Goal: Information Seeking & Learning: Learn about a topic

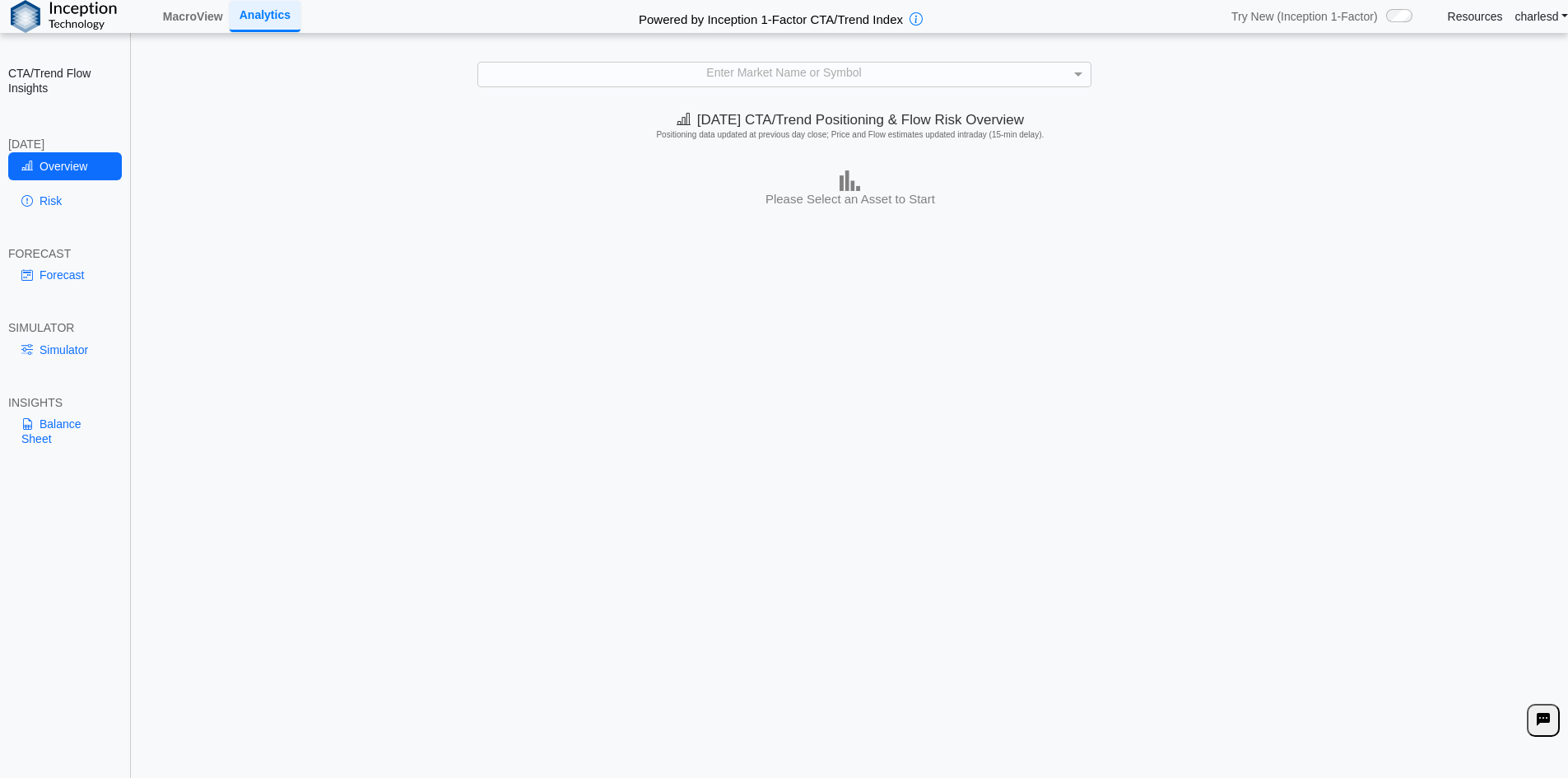
click at [741, 80] on div "Enter Market Name or Symbol" at bounding box center [784, 73] width 612 height 23
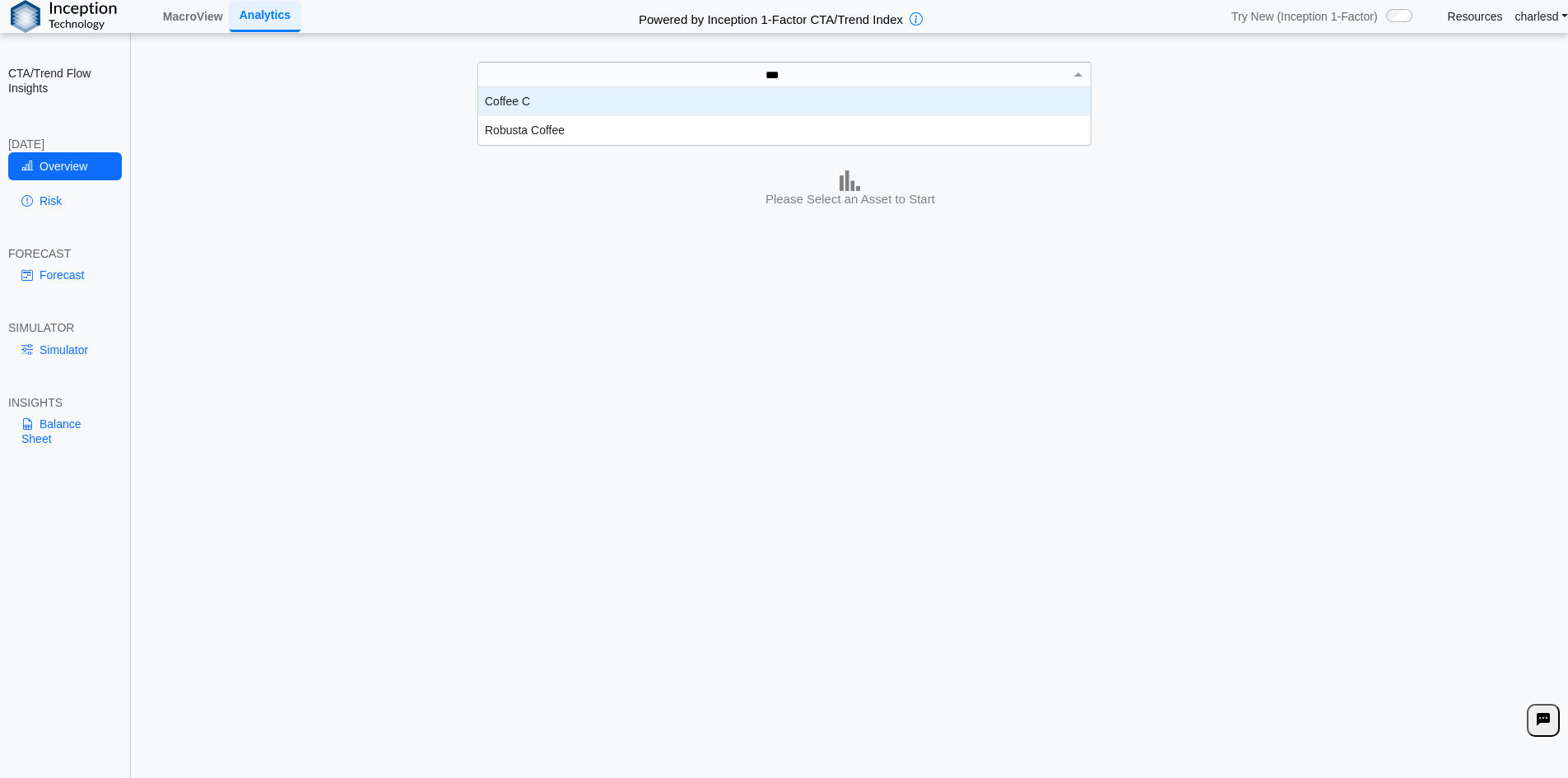
scroll to position [46, 600]
type input "****"
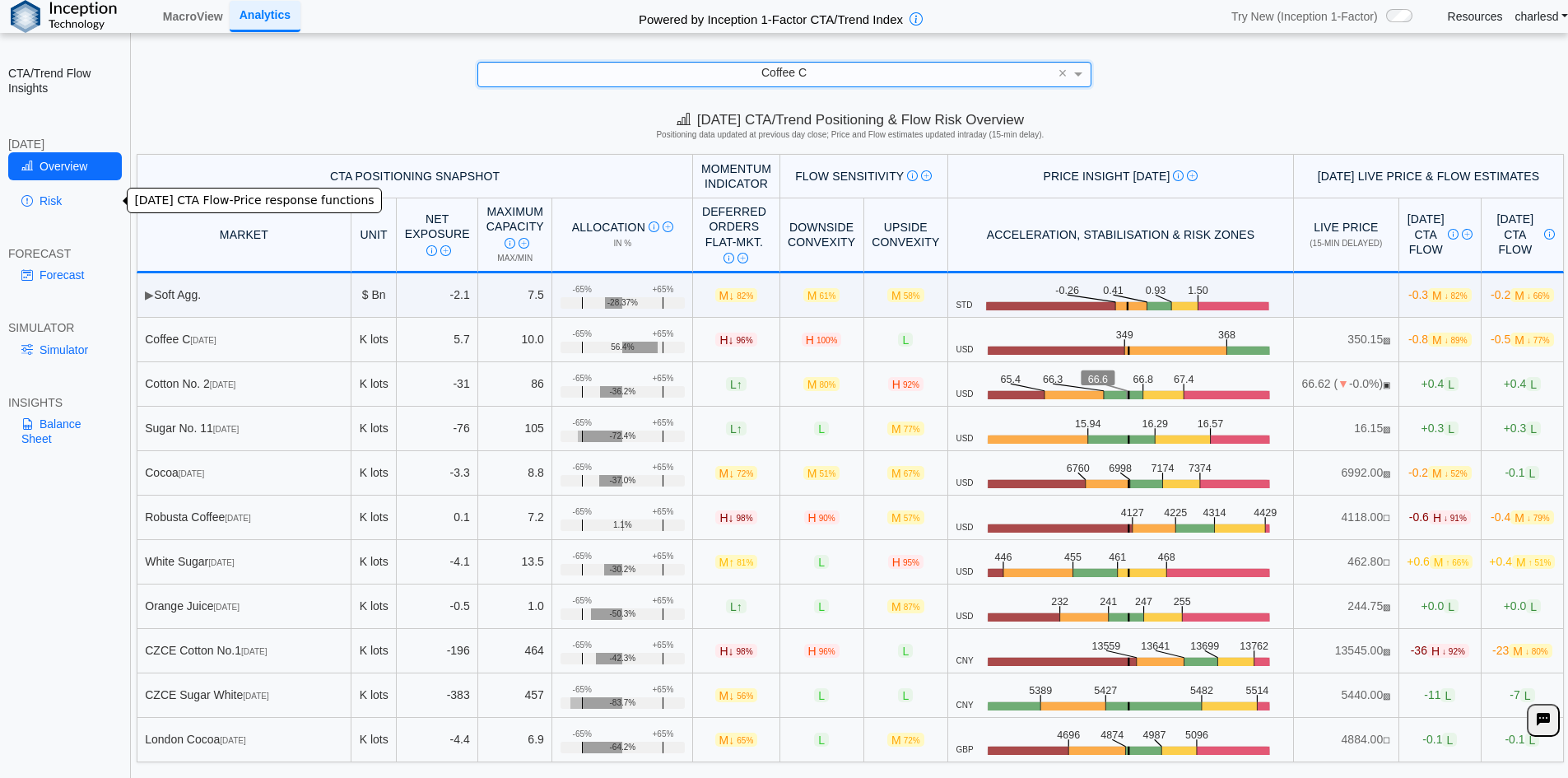
click at [53, 195] on link "Risk" at bounding box center [64, 200] width 114 height 28
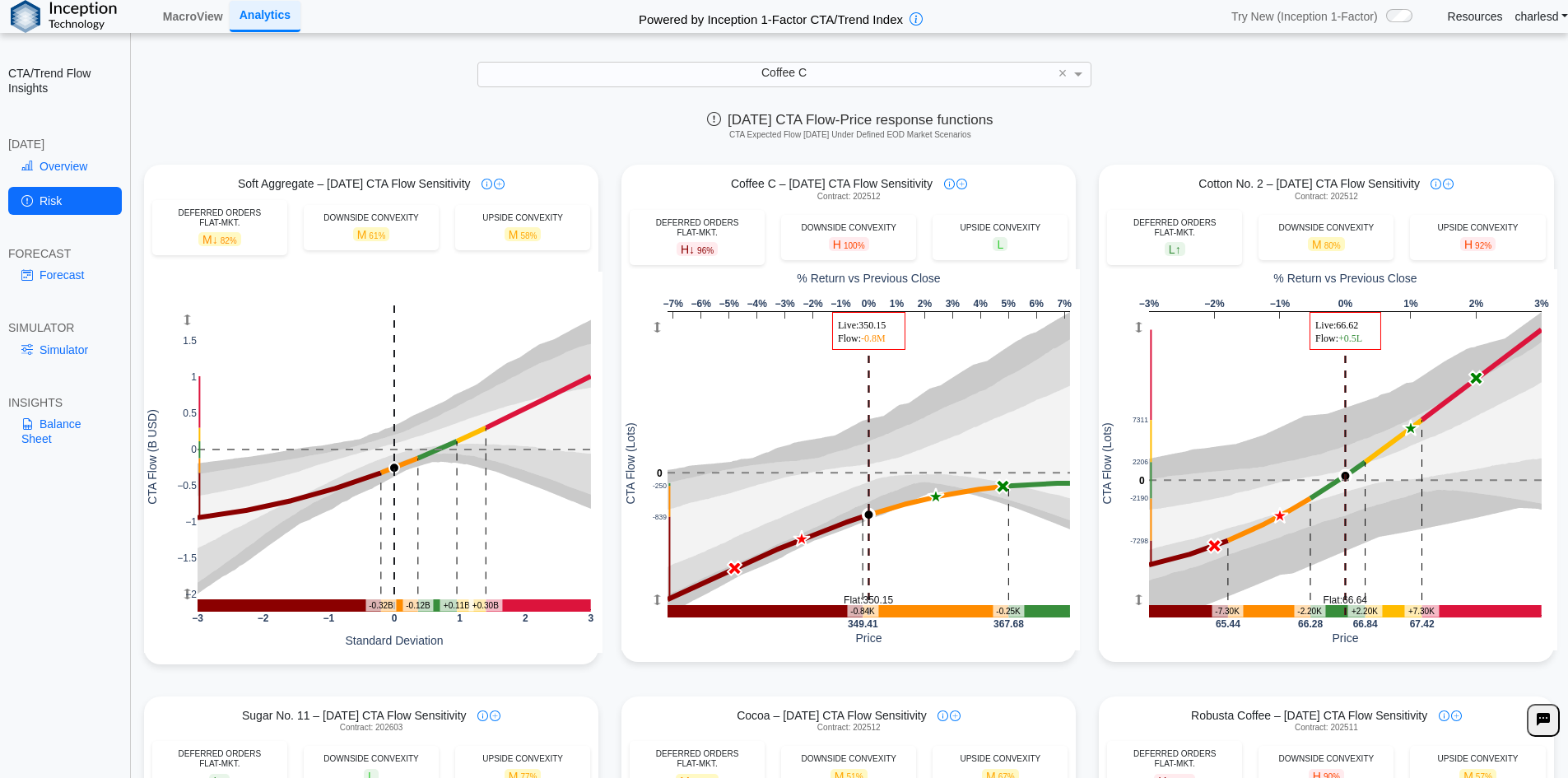
click at [71, 178] on link "Overview" at bounding box center [64, 167] width 114 height 28
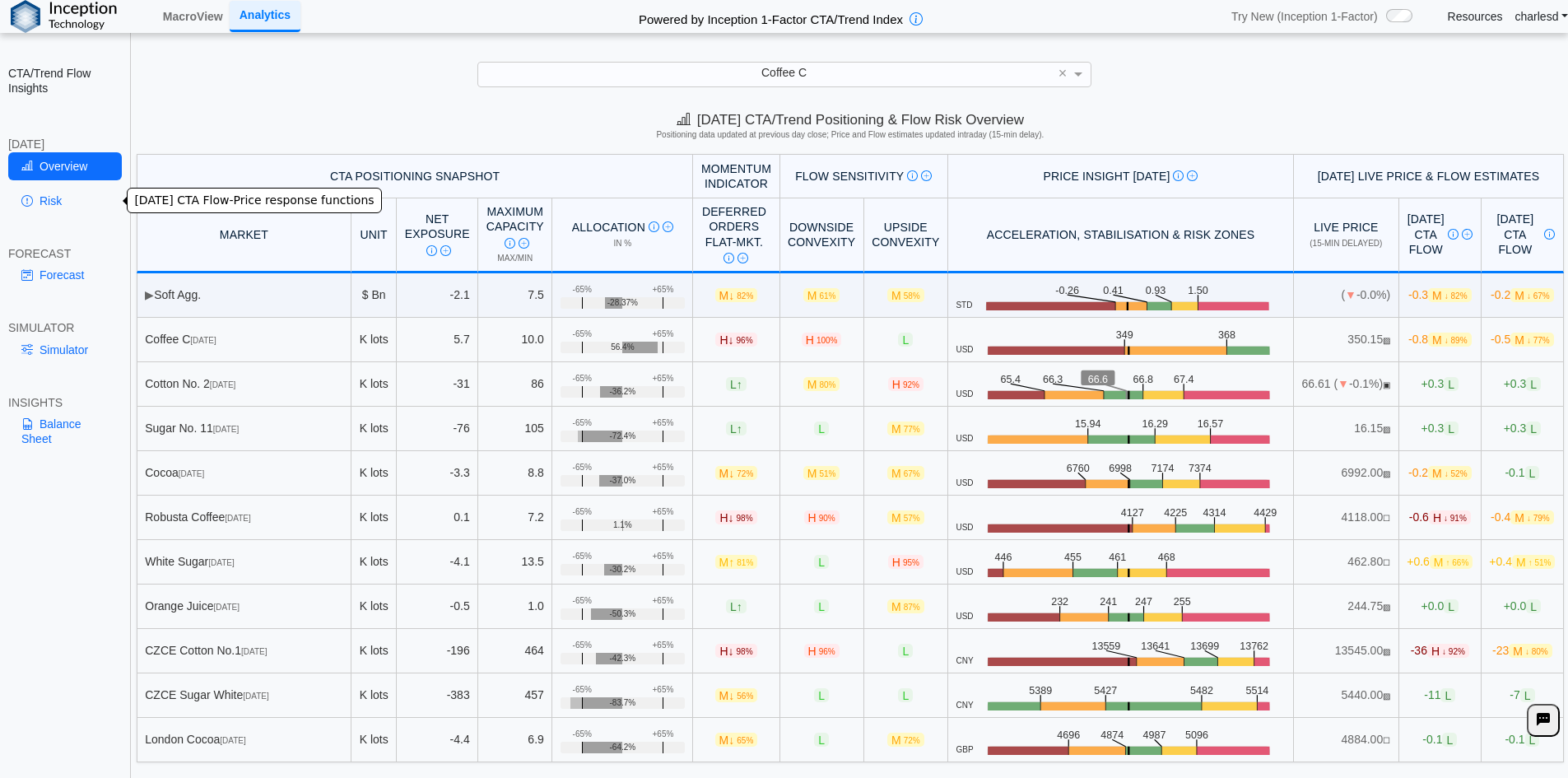
click at [55, 205] on link "Risk" at bounding box center [64, 200] width 114 height 28
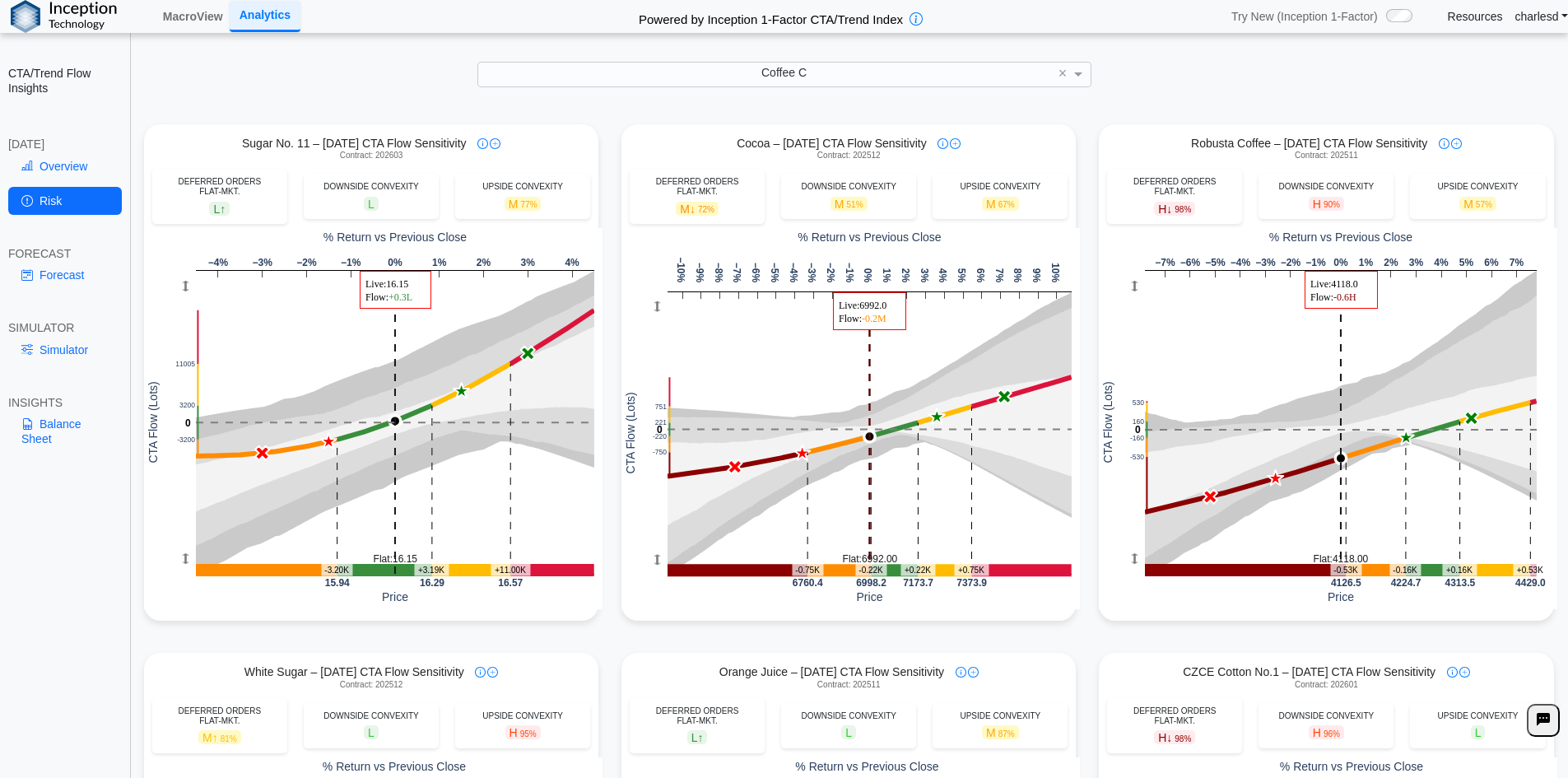
scroll to position [577, 0]
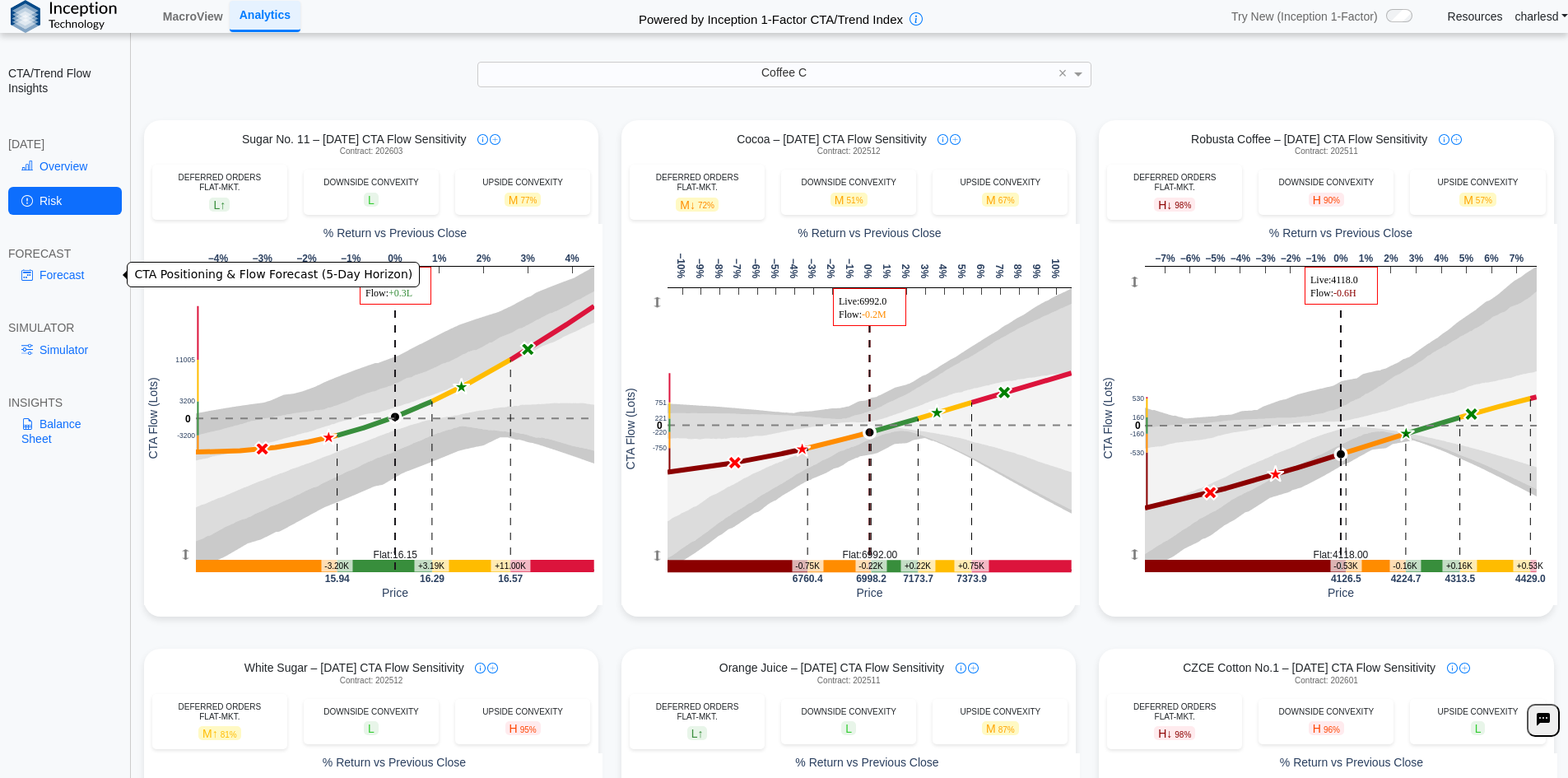
click at [71, 274] on link "Forecast" at bounding box center [64, 275] width 114 height 28
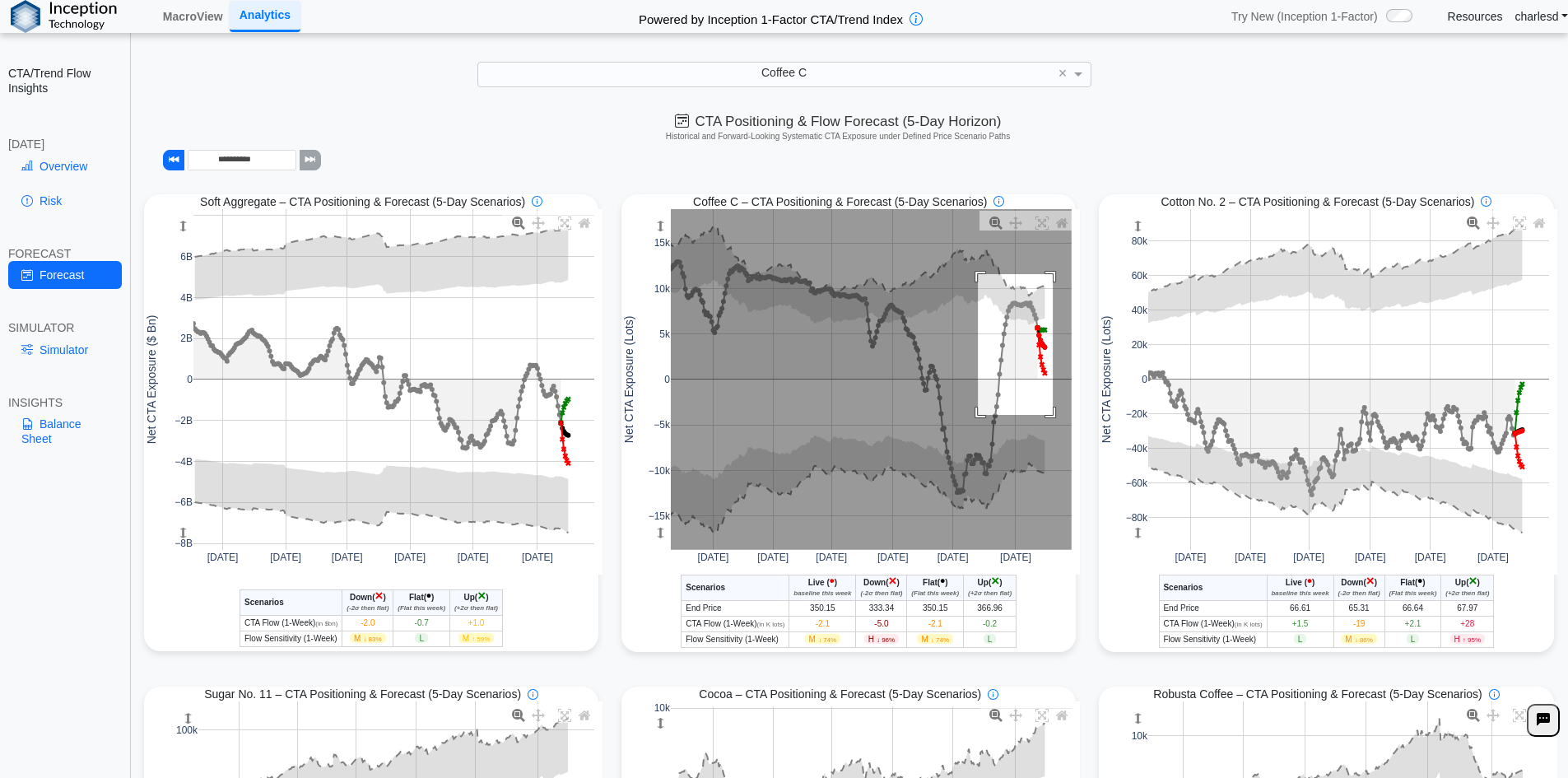
drag, startPoint x: 972, startPoint y: 276, endPoint x: 1046, endPoint y: 417, distance: 159.2
click at [1046, 417] on rect at bounding box center [871, 380] width 401 height 341
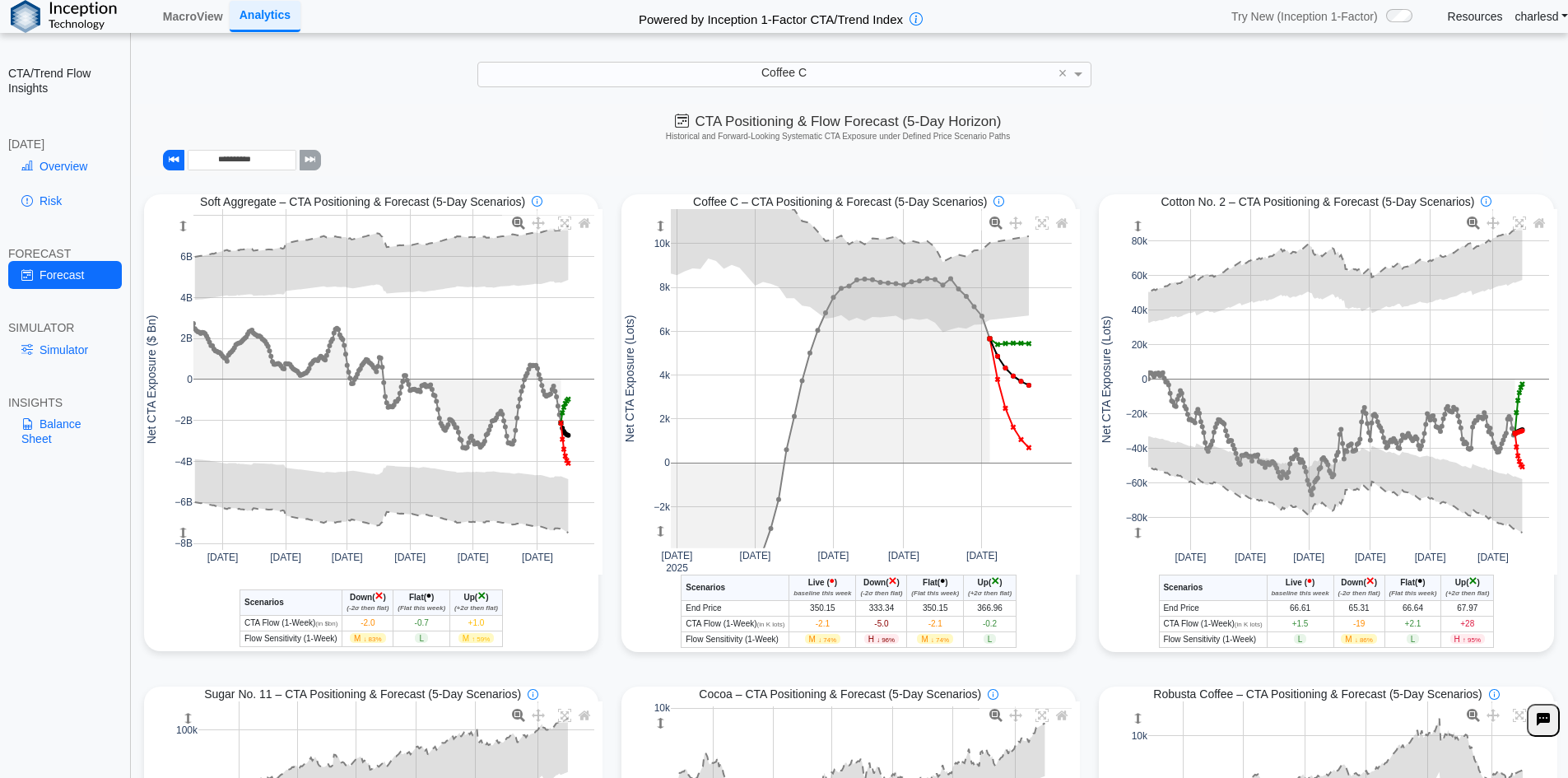
click at [879, 623] on span "-5.0" at bounding box center [881, 623] width 14 height 9
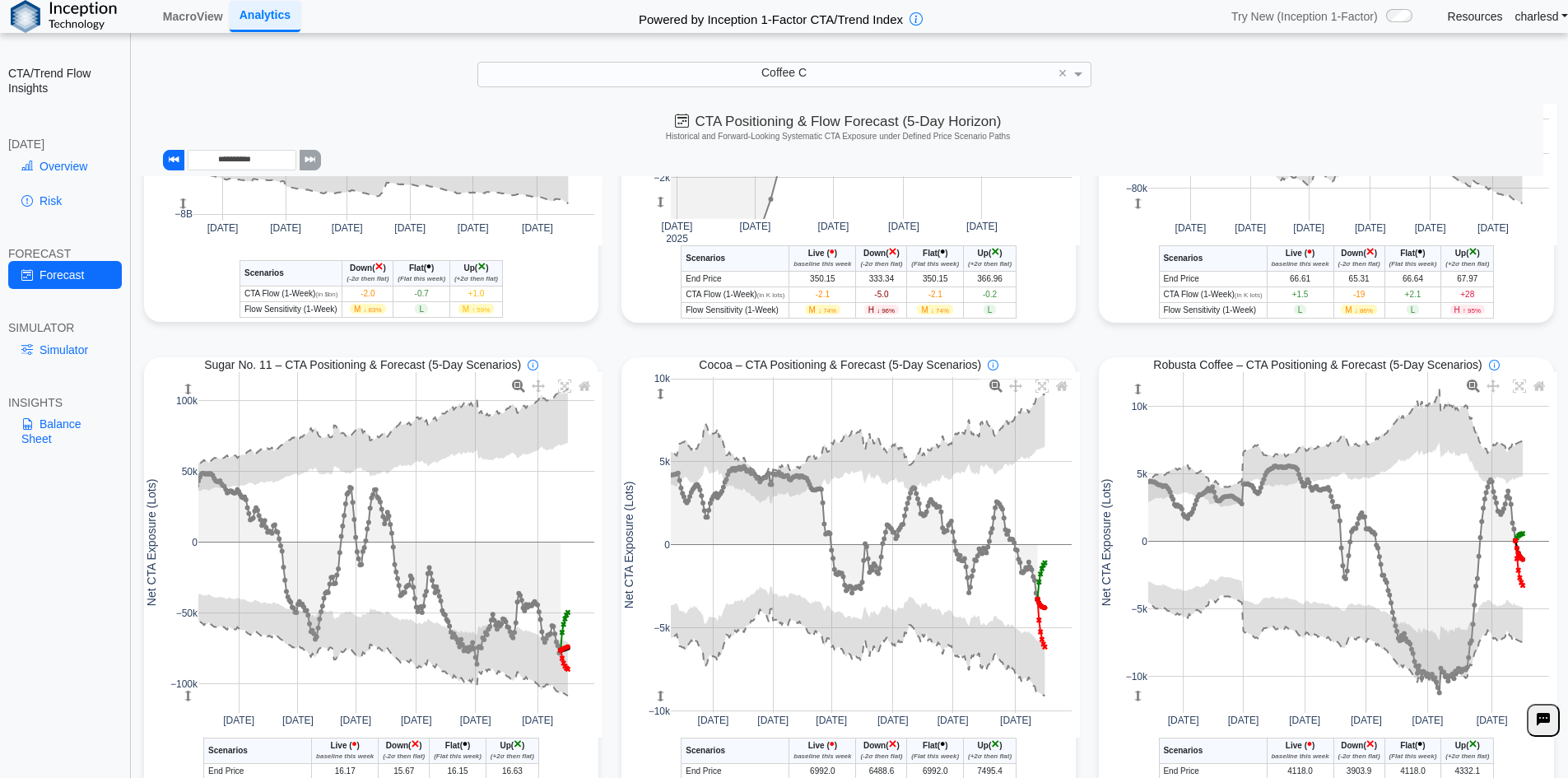
scroll to position [412, 0]
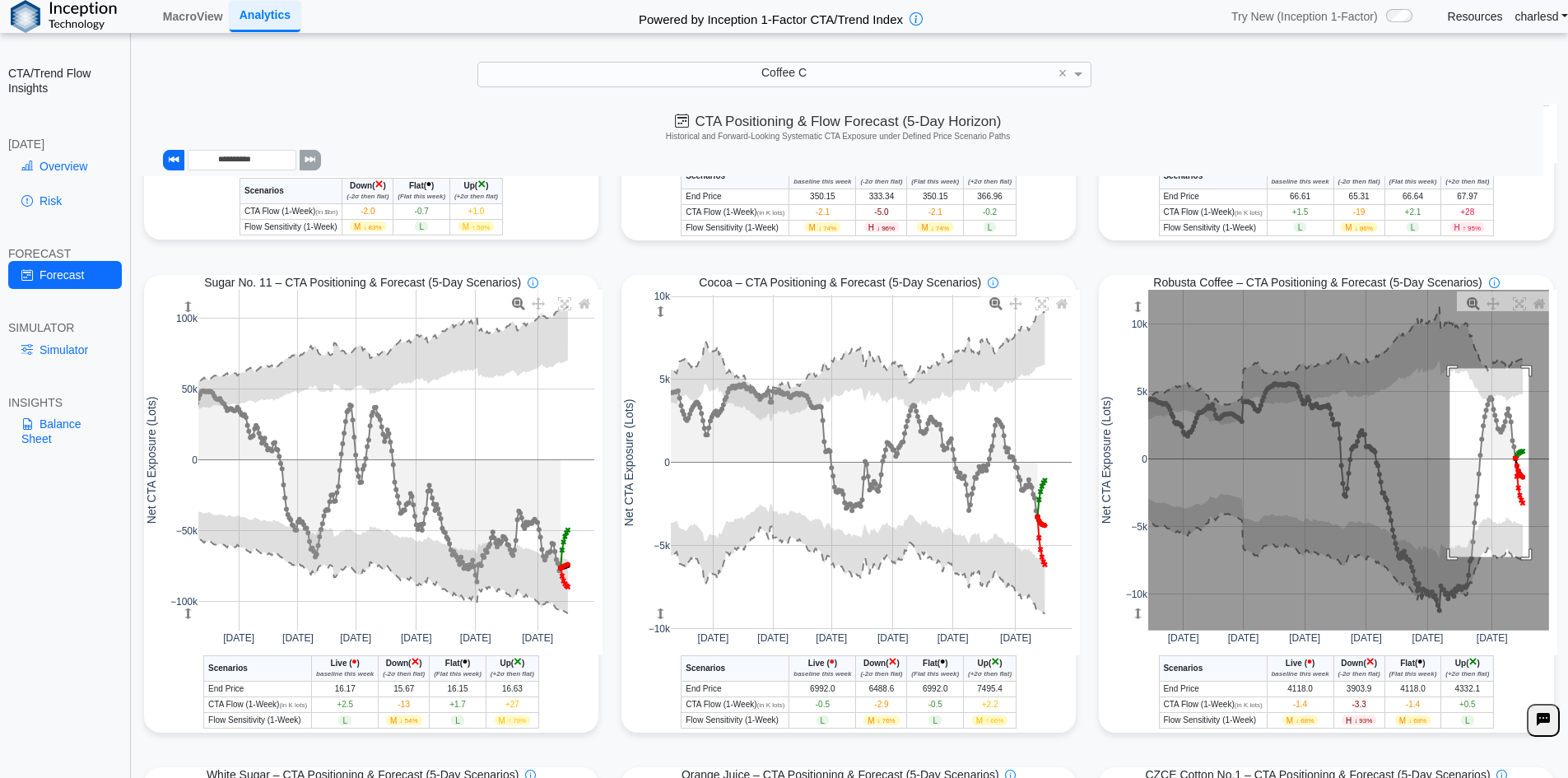
drag, startPoint x: 1441, startPoint y: 371, endPoint x: 1520, endPoint y: 560, distance: 204.8
click at [1520, 560] on rect at bounding box center [1348, 460] width 401 height 341
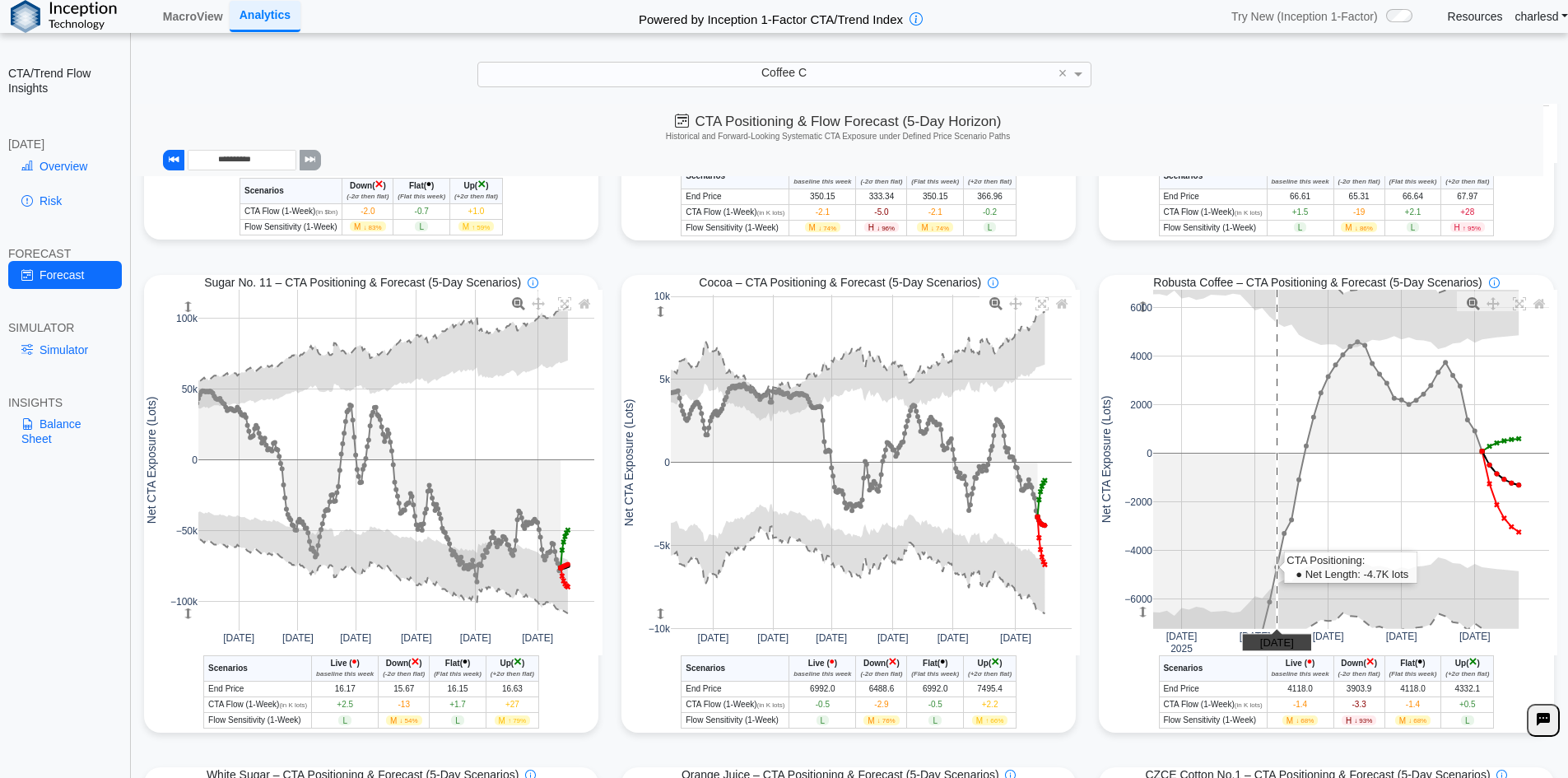
click at [1268, 445] on rect at bounding box center [1350, 459] width 396 height 339
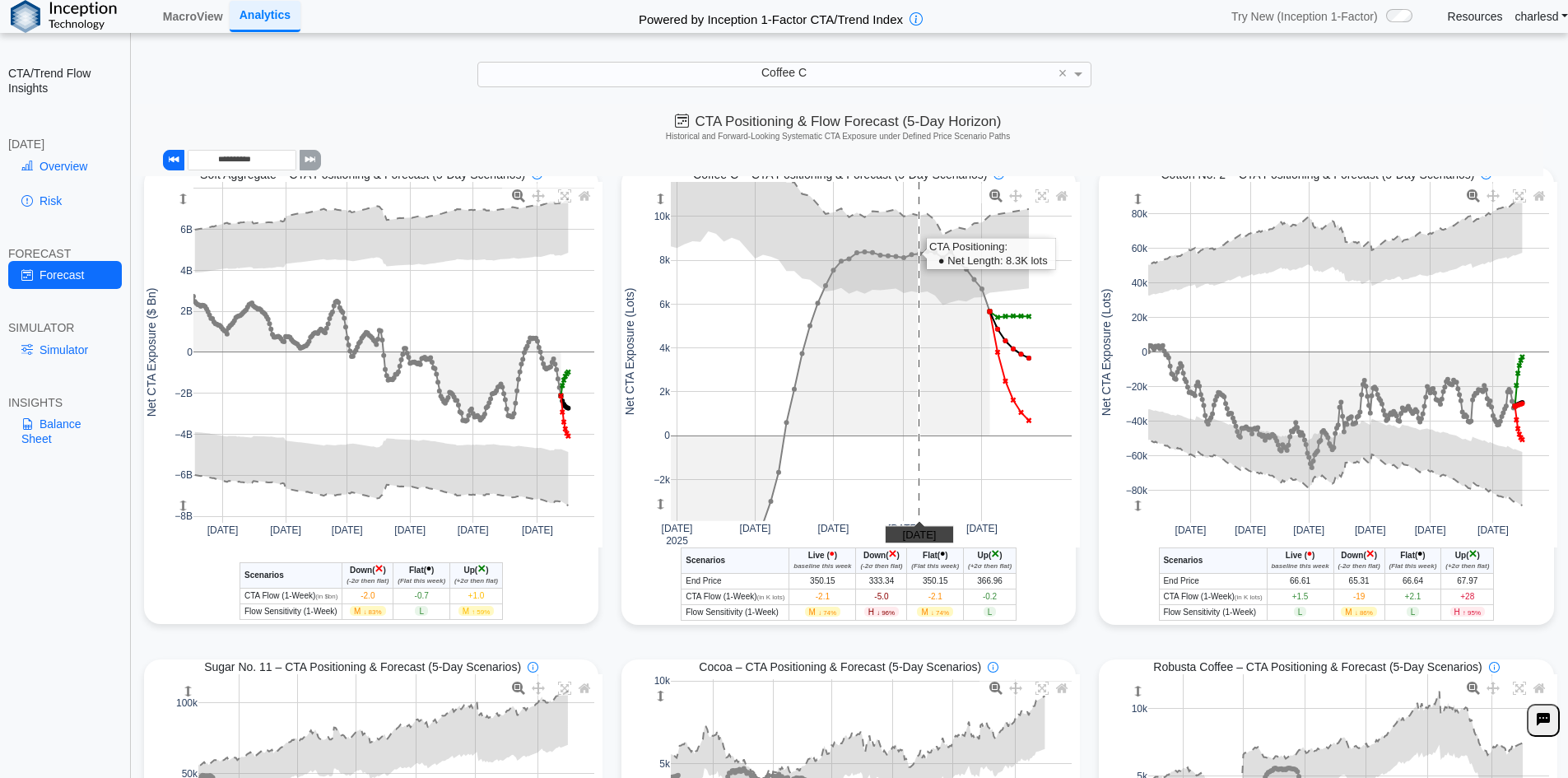
scroll to position [0, 0]
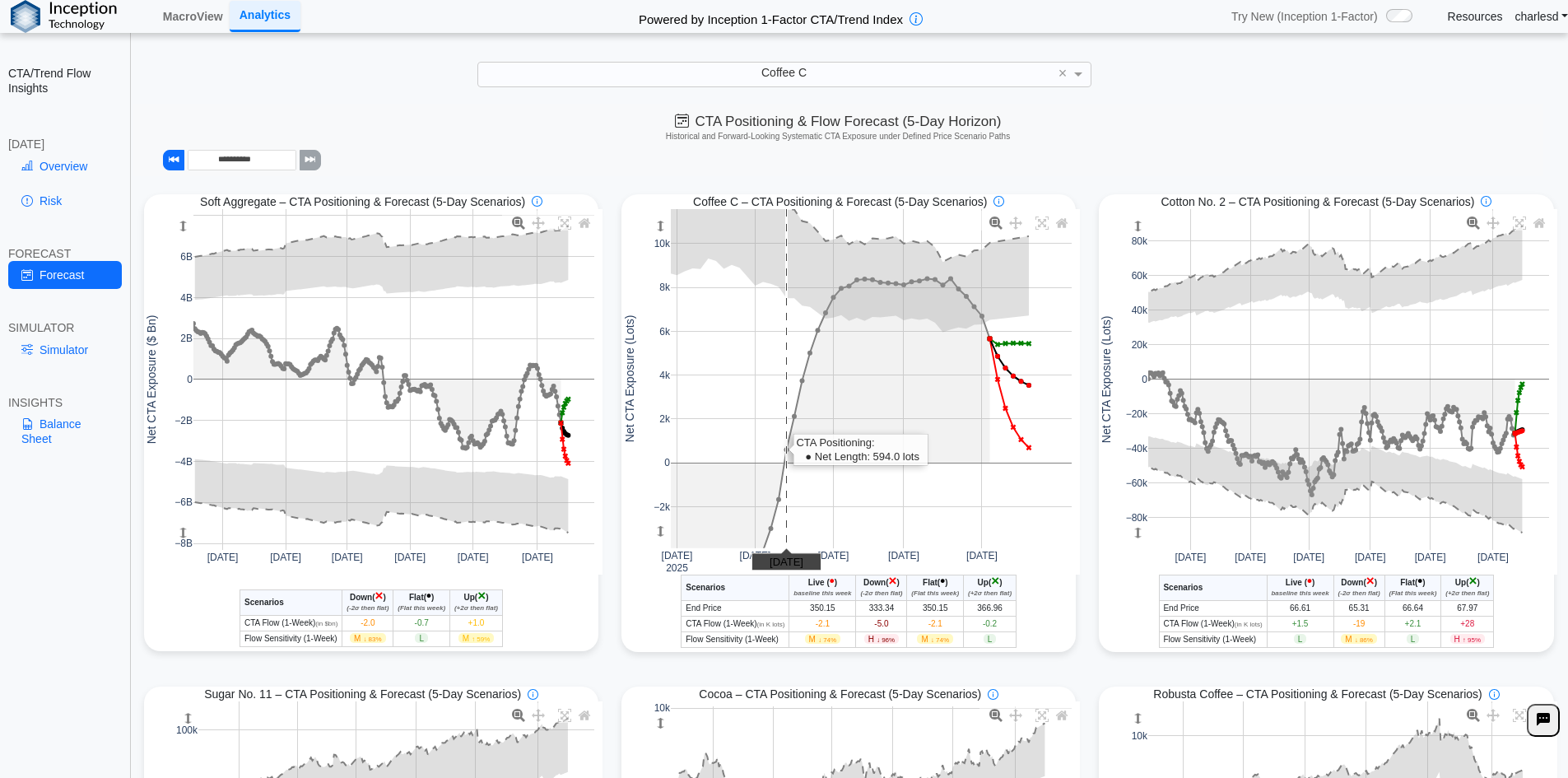
click at [780, 373] on rect at bounding box center [871, 379] width 401 height 339
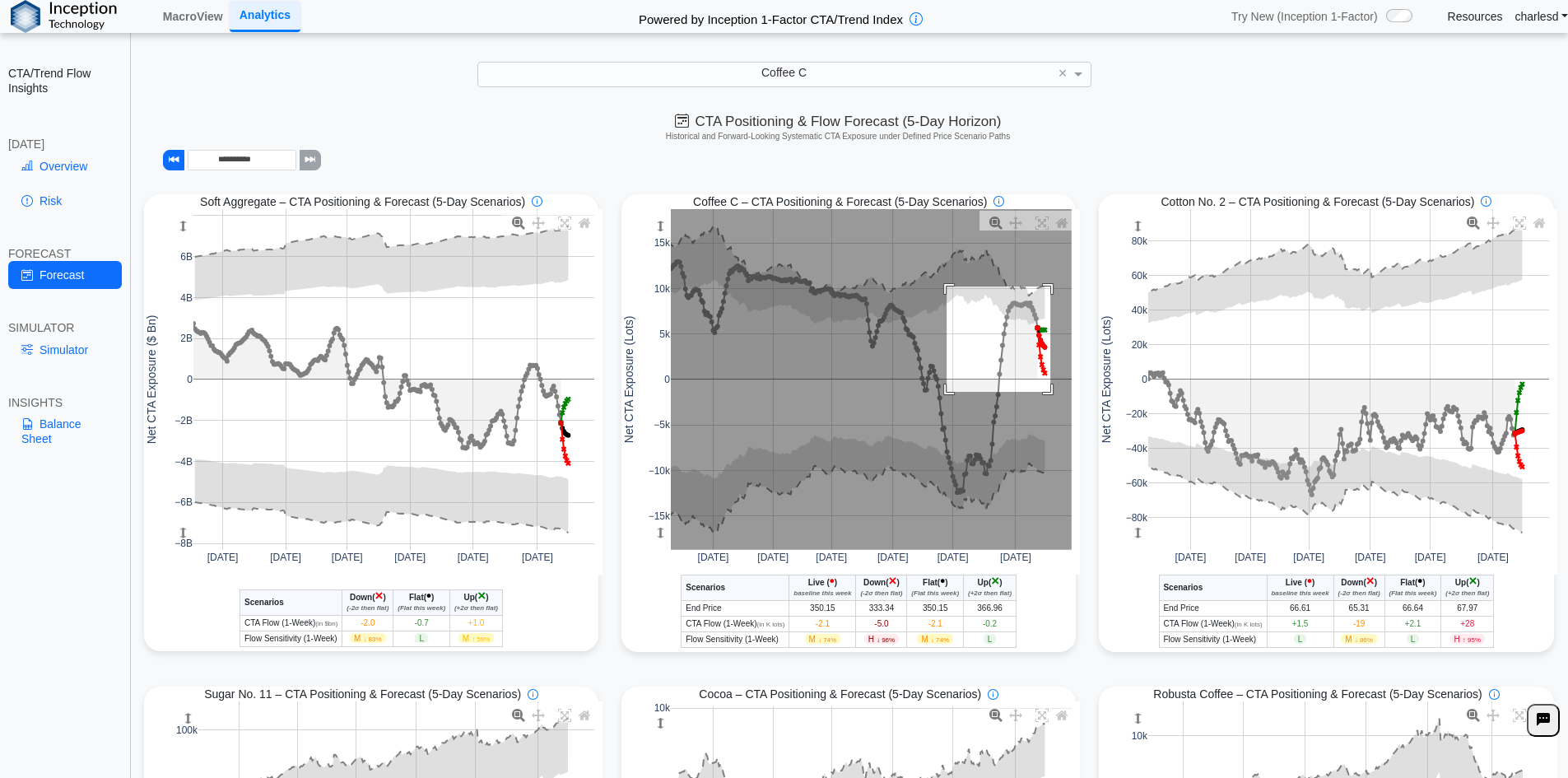
drag, startPoint x: 940, startPoint y: 288, endPoint x: 1044, endPoint y: 394, distance: 148.5
click at [1044, 394] on rect at bounding box center [871, 380] width 401 height 341
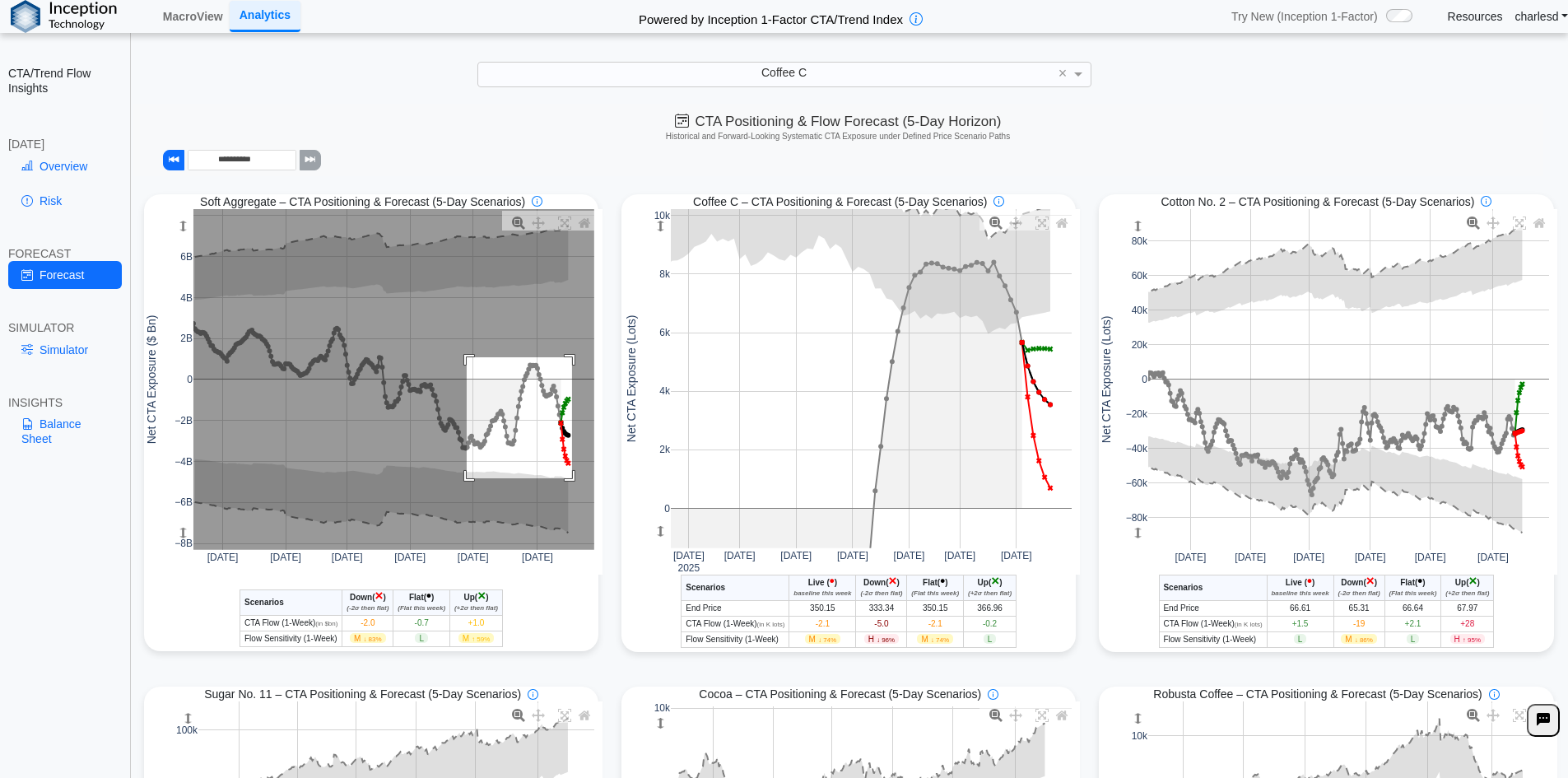
drag, startPoint x: 463, startPoint y: 359, endPoint x: 568, endPoint y: 480, distance: 160.2
click at [568, 480] on rect at bounding box center [394, 380] width 401 height 341
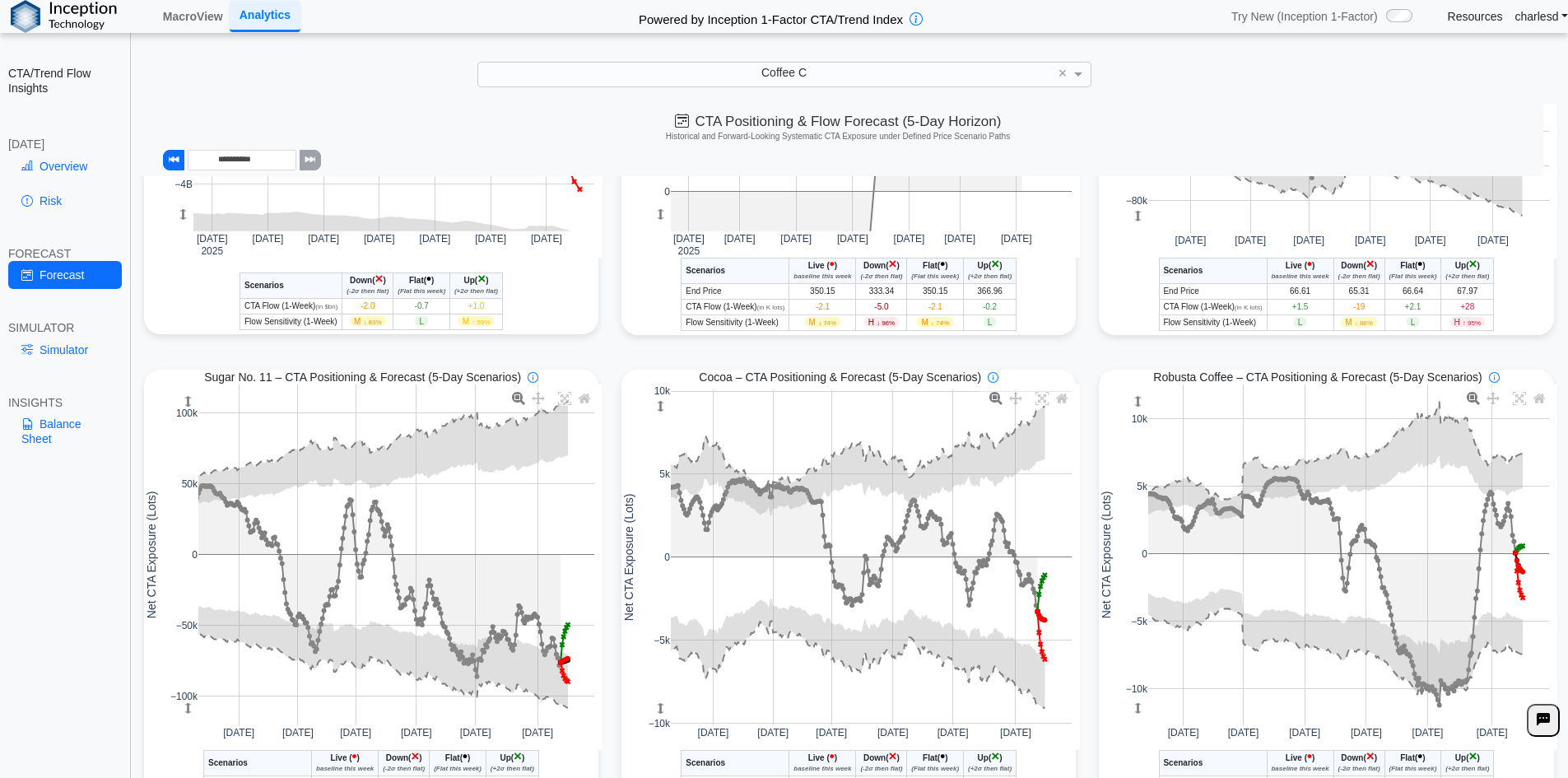
scroll to position [412, 0]
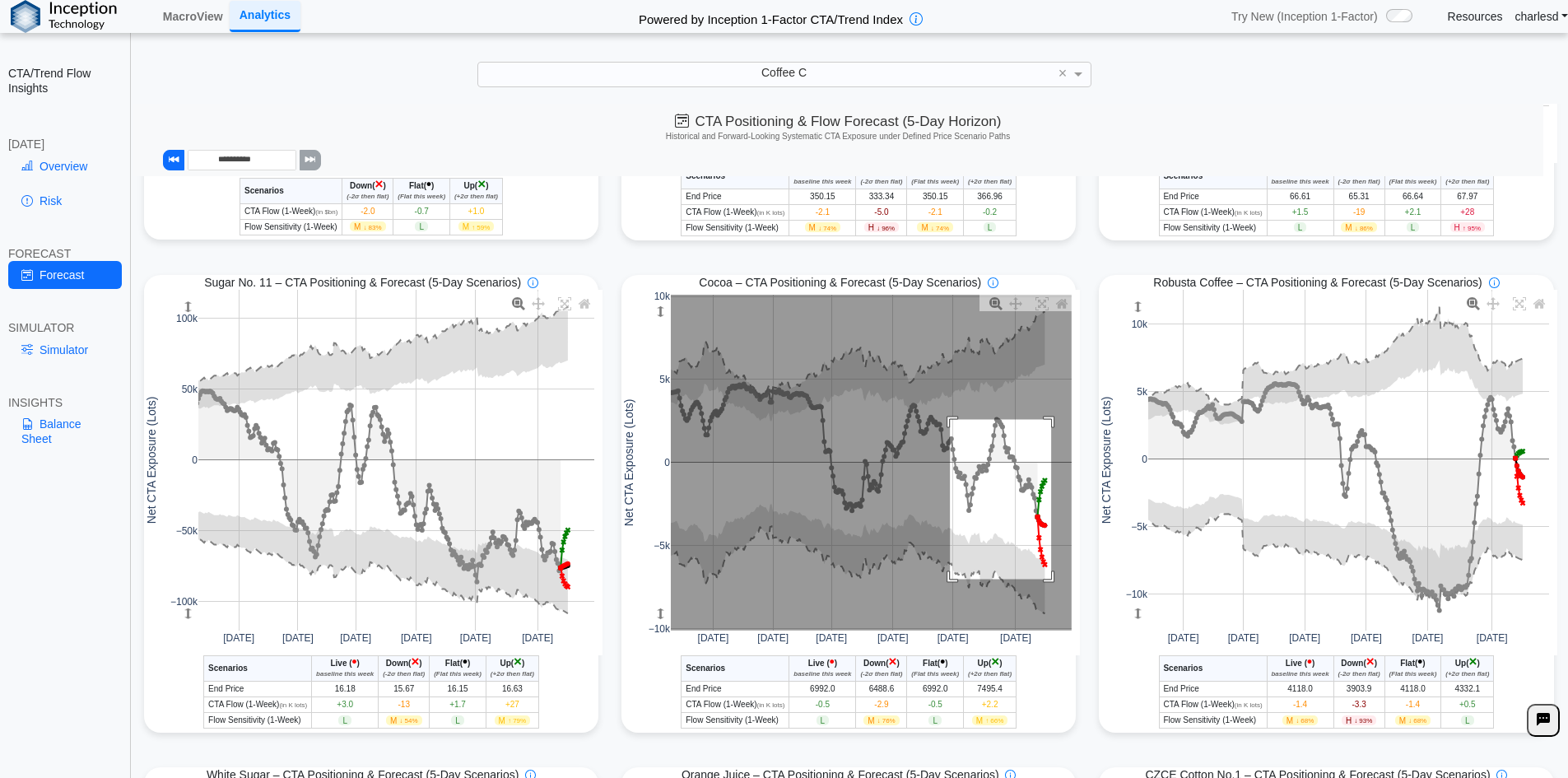
drag, startPoint x: 944, startPoint y: 423, endPoint x: 1045, endPoint y: 583, distance: 189.2
click at [1045, 583] on rect at bounding box center [871, 462] width 401 height 336
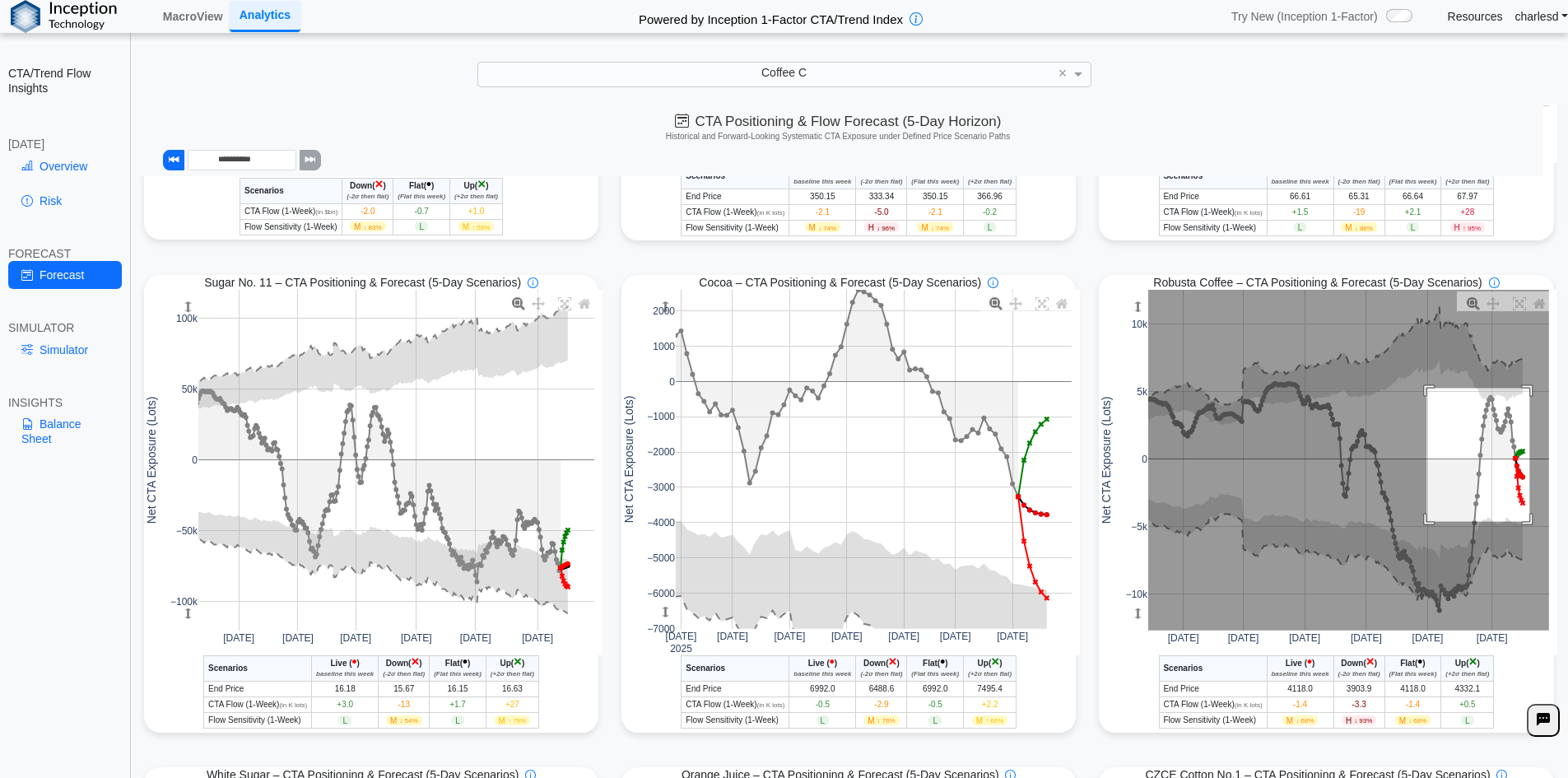
drag, startPoint x: 1418, startPoint y: 391, endPoint x: 1519, endPoint y: 536, distance: 176.7
click at [1520, 525] on rect at bounding box center [1348, 460] width 401 height 341
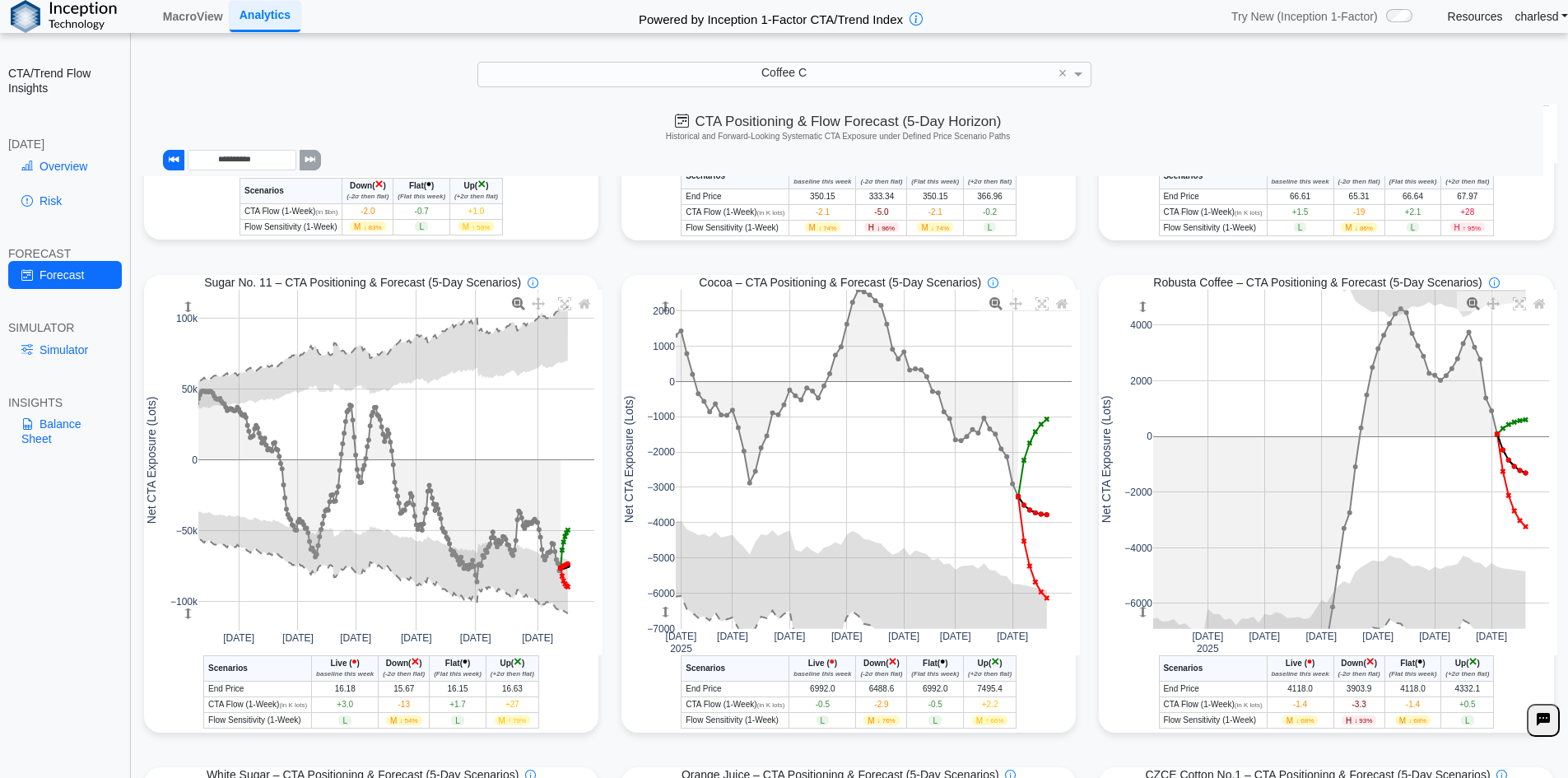
drag, startPoint x: 1132, startPoint y: 612, endPoint x: 1137, endPoint y: 550, distance: 62.2
click at [1137, 550] on g at bounding box center [1351, 459] width 429 height 373
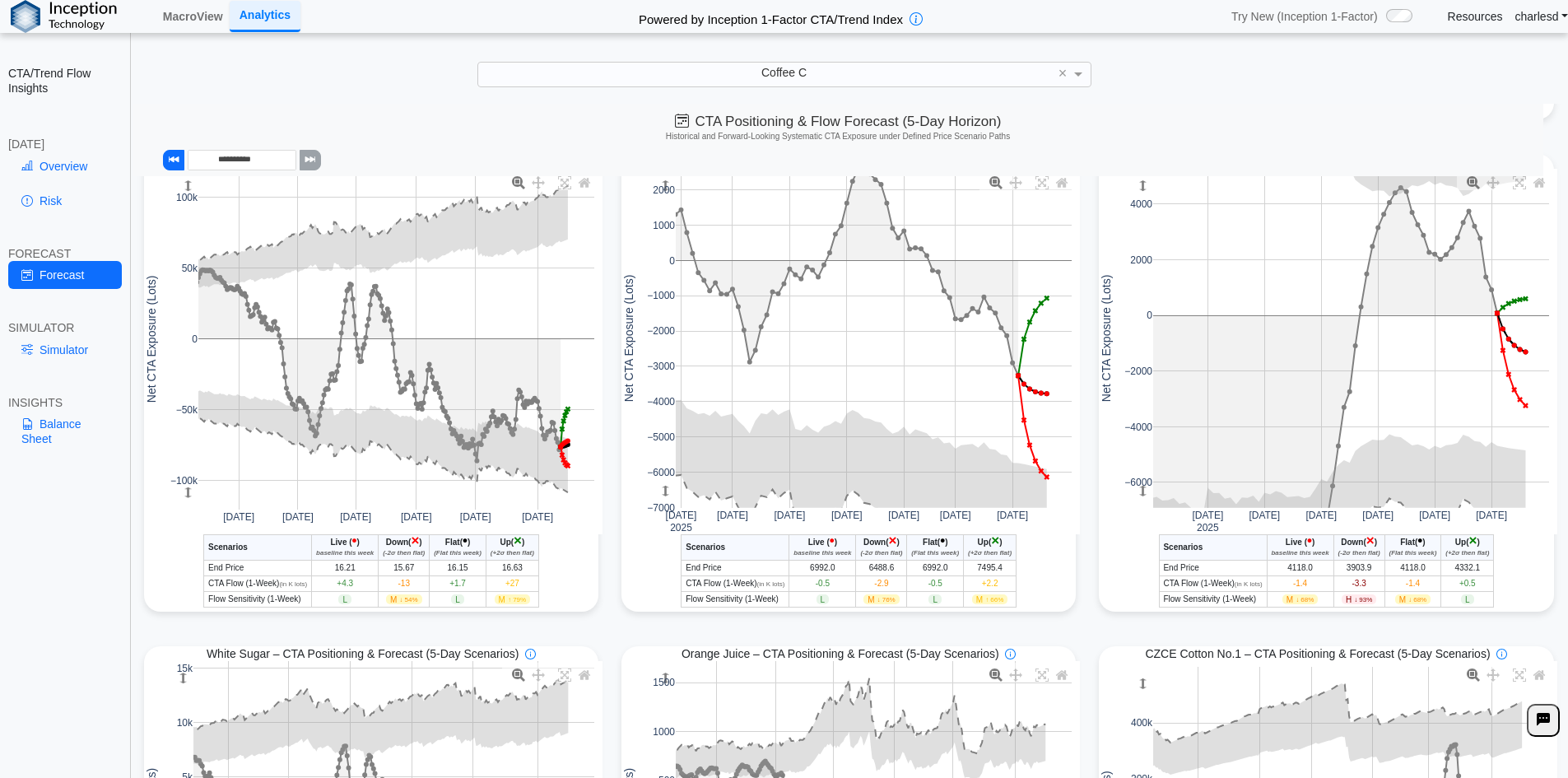
scroll to position [577, 0]
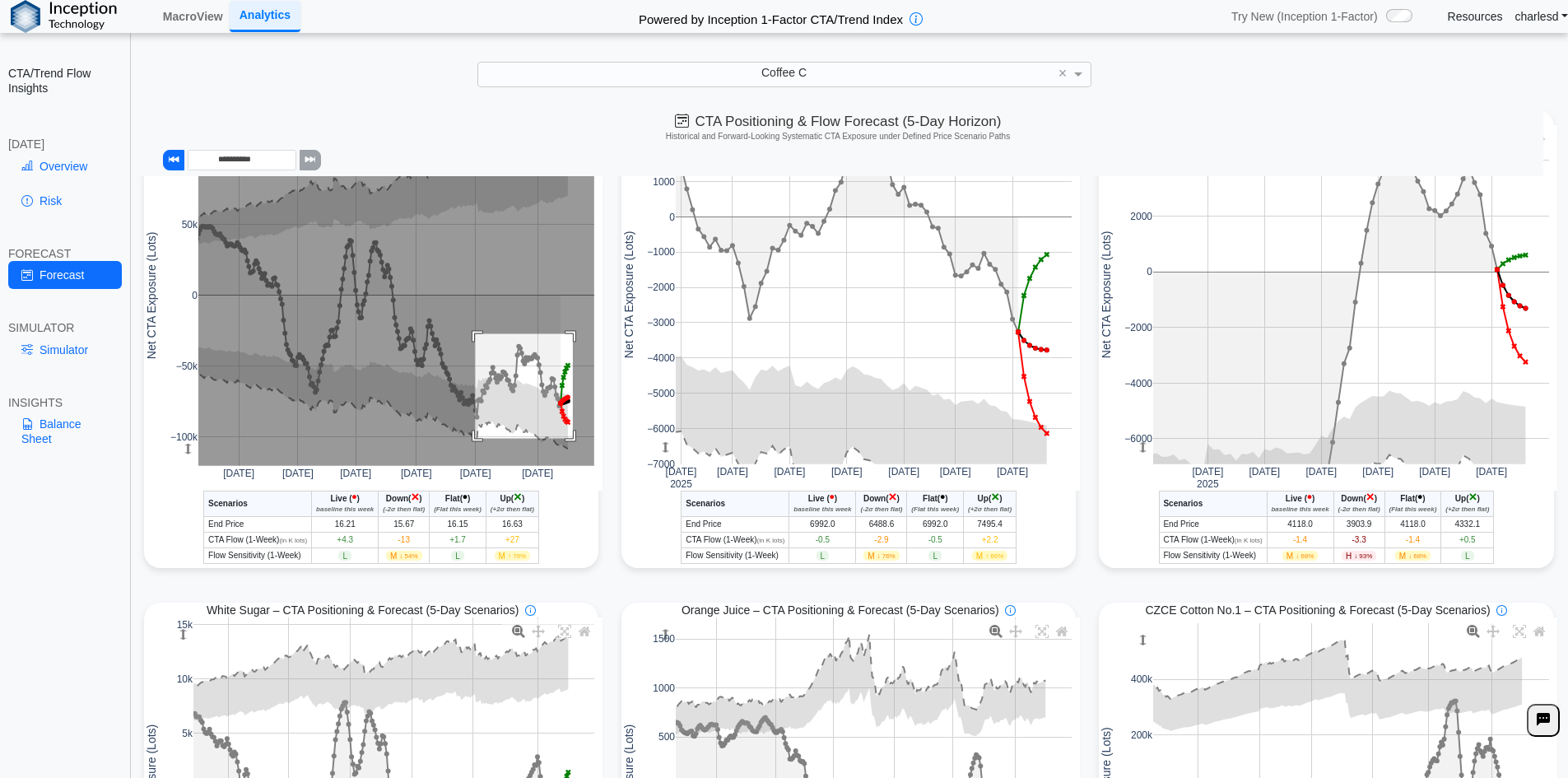
drag, startPoint x: 471, startPoint y: 336, endPoint x: 569, endPoint y: 442, distance: 144.4
click at [569, 442] on rect at bounding box center [396, 296] width 396 height 341
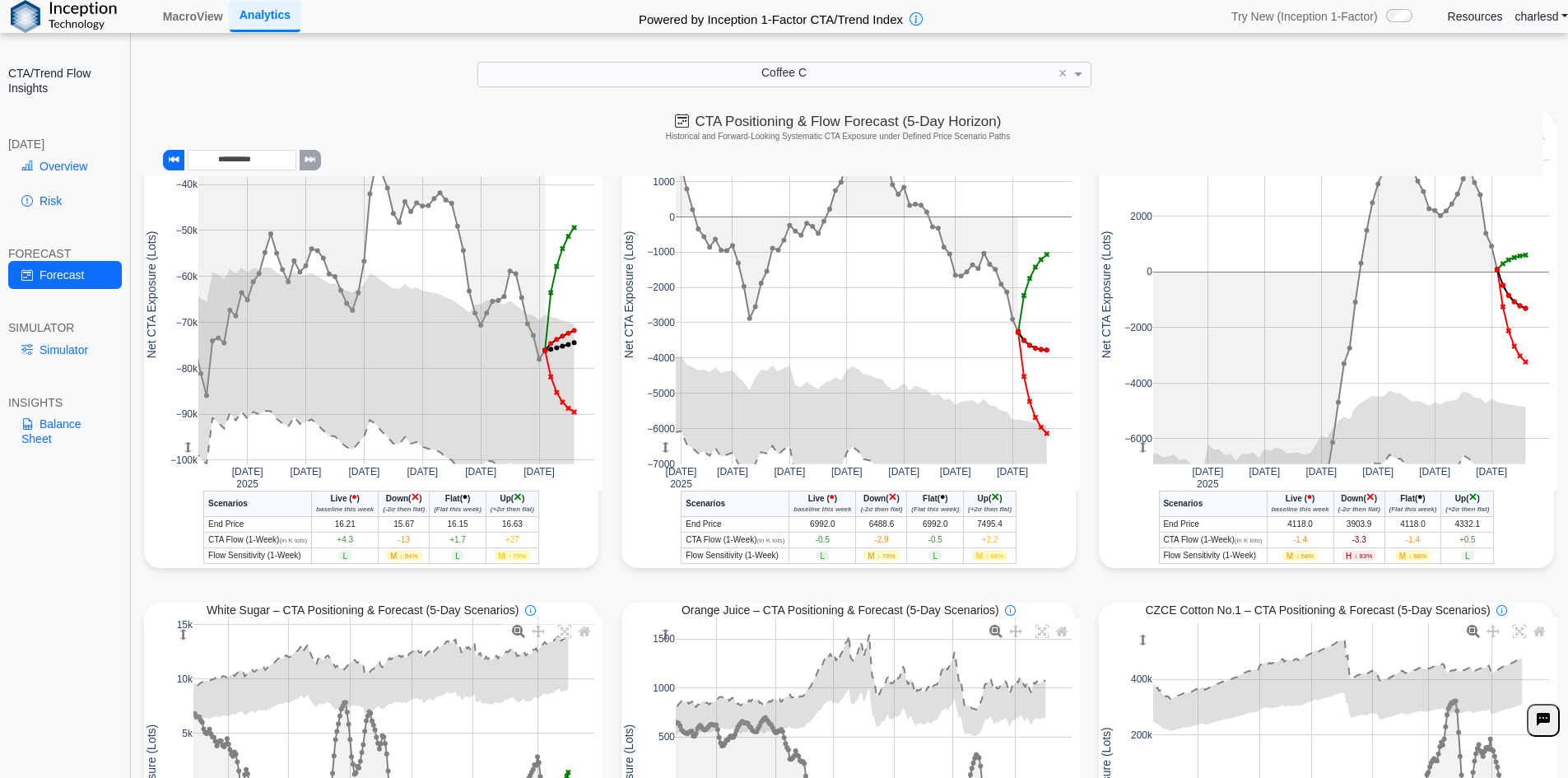
click at [507, 559] on span "M ↑ 79%" at bounding box center [513, 556] width 37 height 10
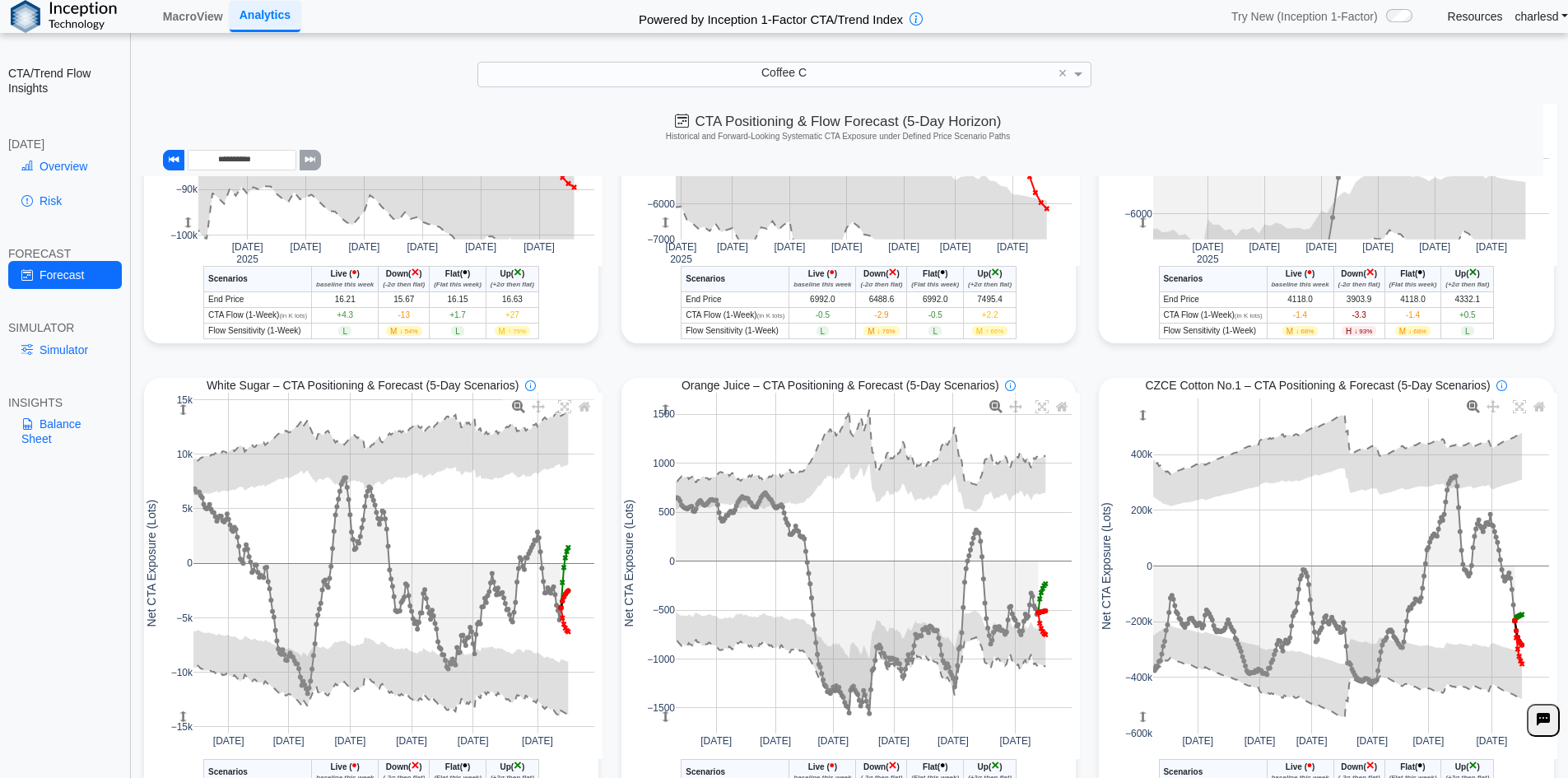
scroll to position [824, 0]
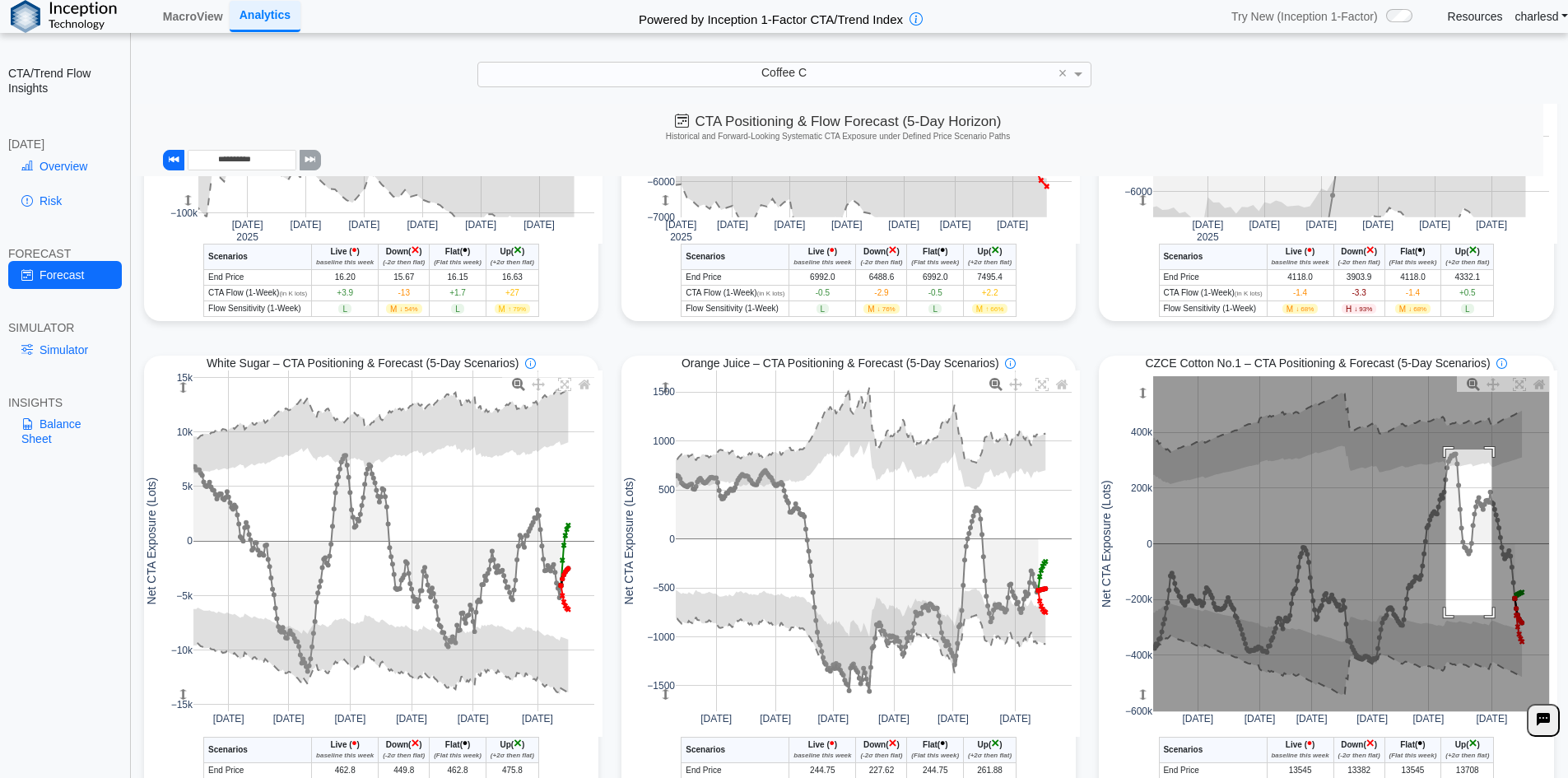
drag, startPoint x: 1437, startPoint y: 454, endPoint x: 1483, endPoint y: 619, distance: 171.3
click at [1483, 619] on rect at bounding box center [1350, 544] width 396 height 335
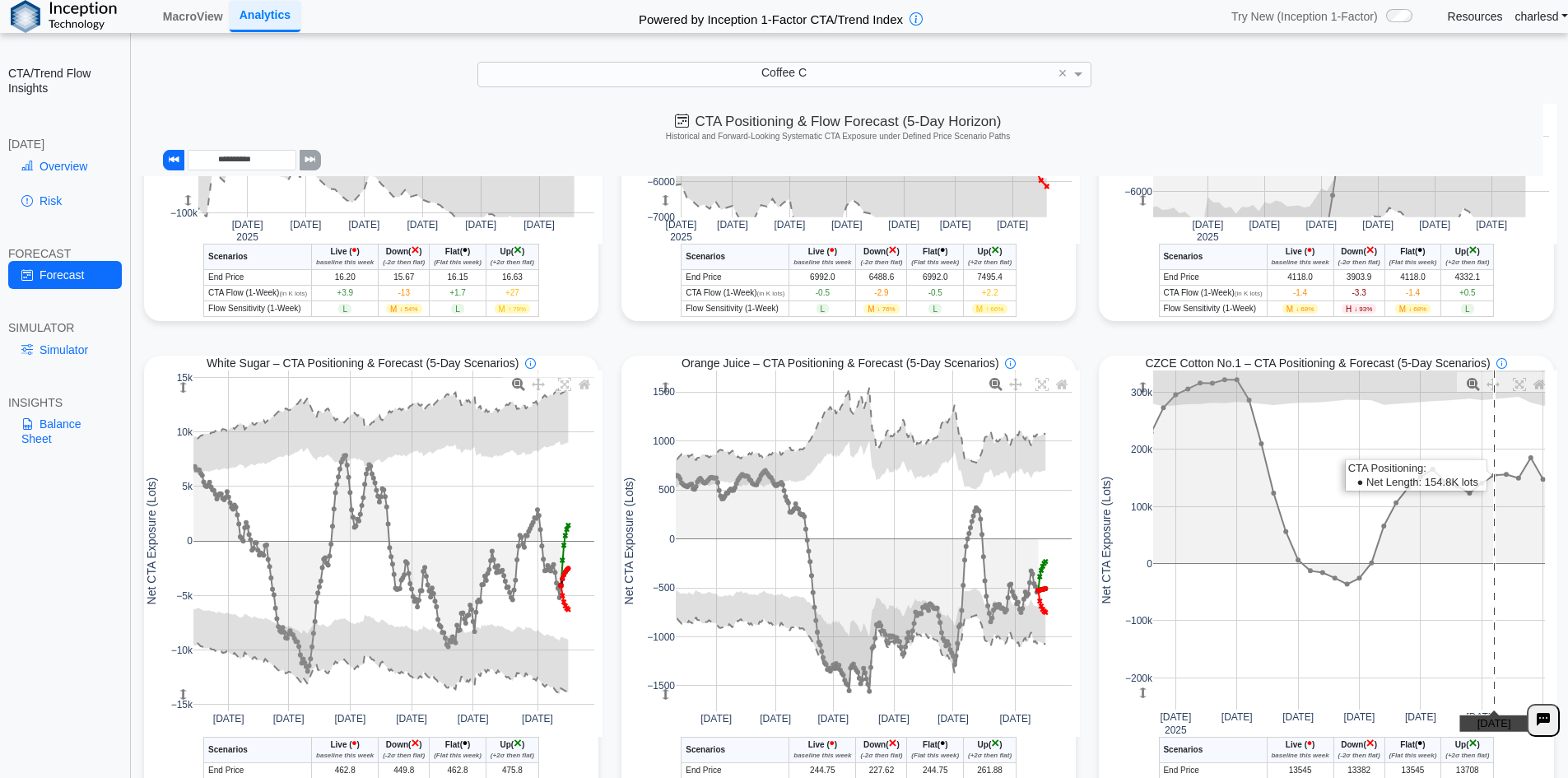
click at [1483, 619] on rect at bounding box center [1348, 540] width 392 height 339
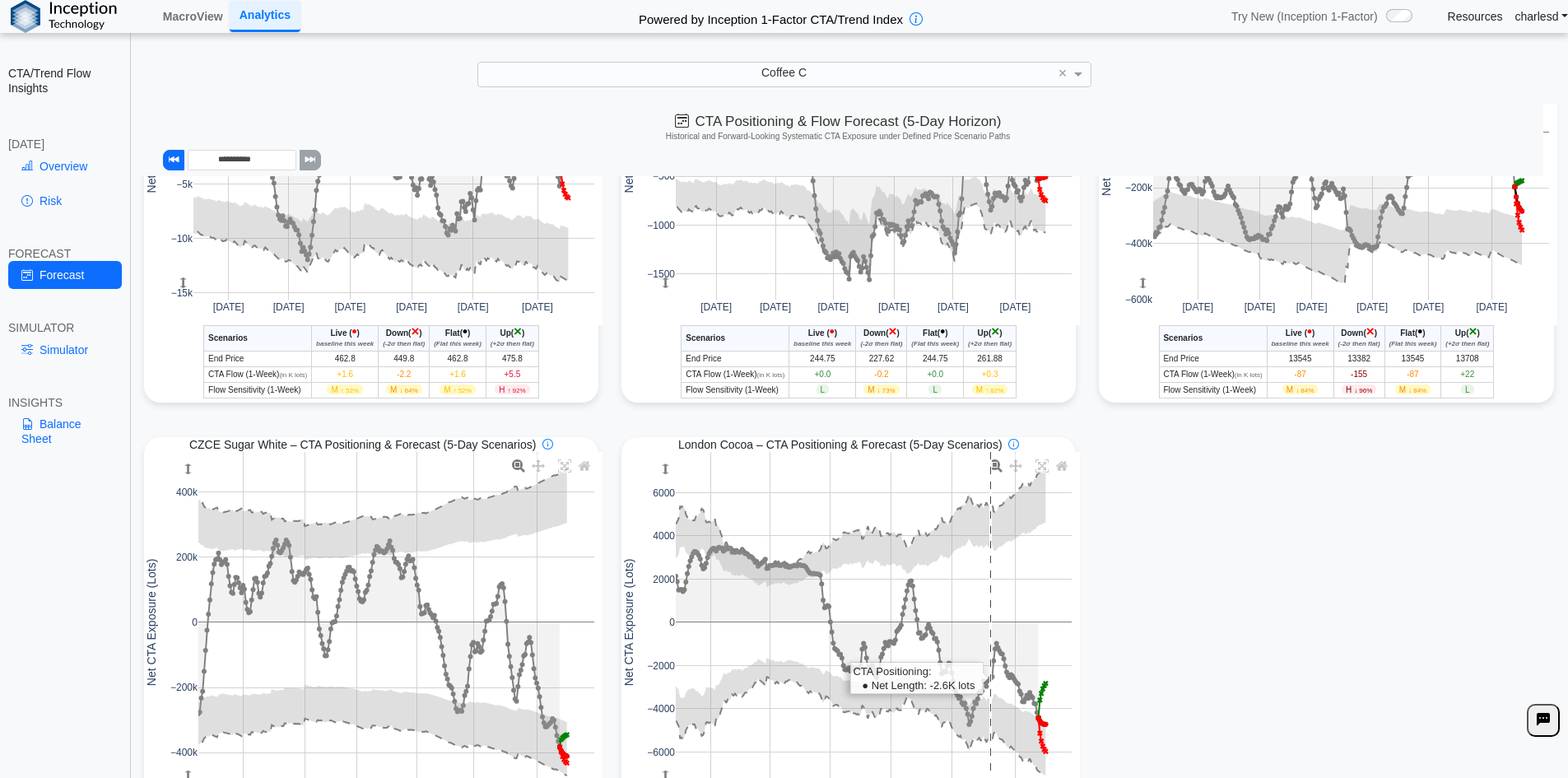
scroll to position [1318, 0]
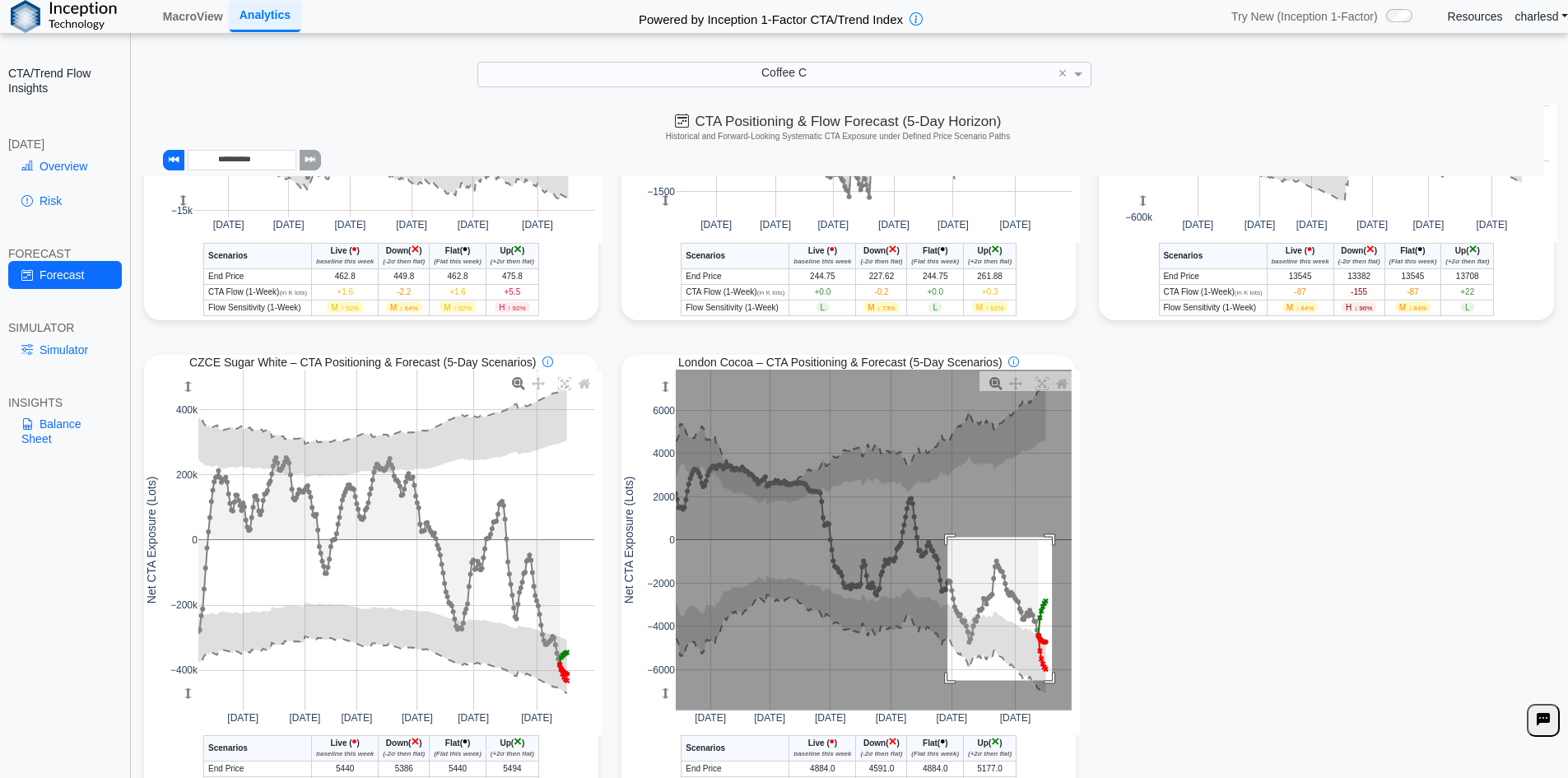
drag, startPoint x: 941, startPoint y: 542, endPoint x: 1046, endPoint y: 685, distance: 177.4
click at [1046, 685] on rect at bounding box center [873, 541] width 396 height 341
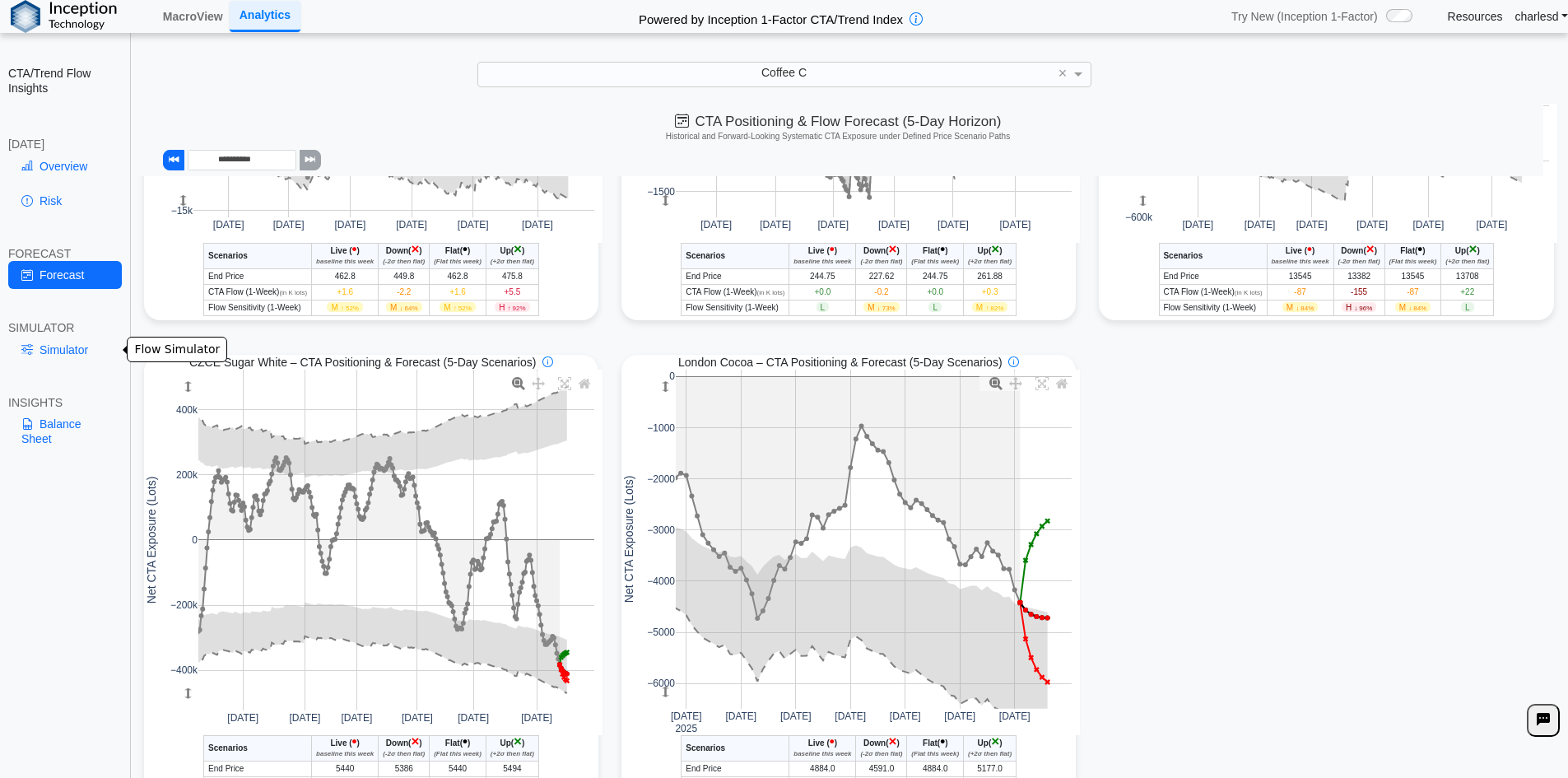
click at [65, 356] on link "Simulator" at bounding box center [64, 350] width 114 height 28
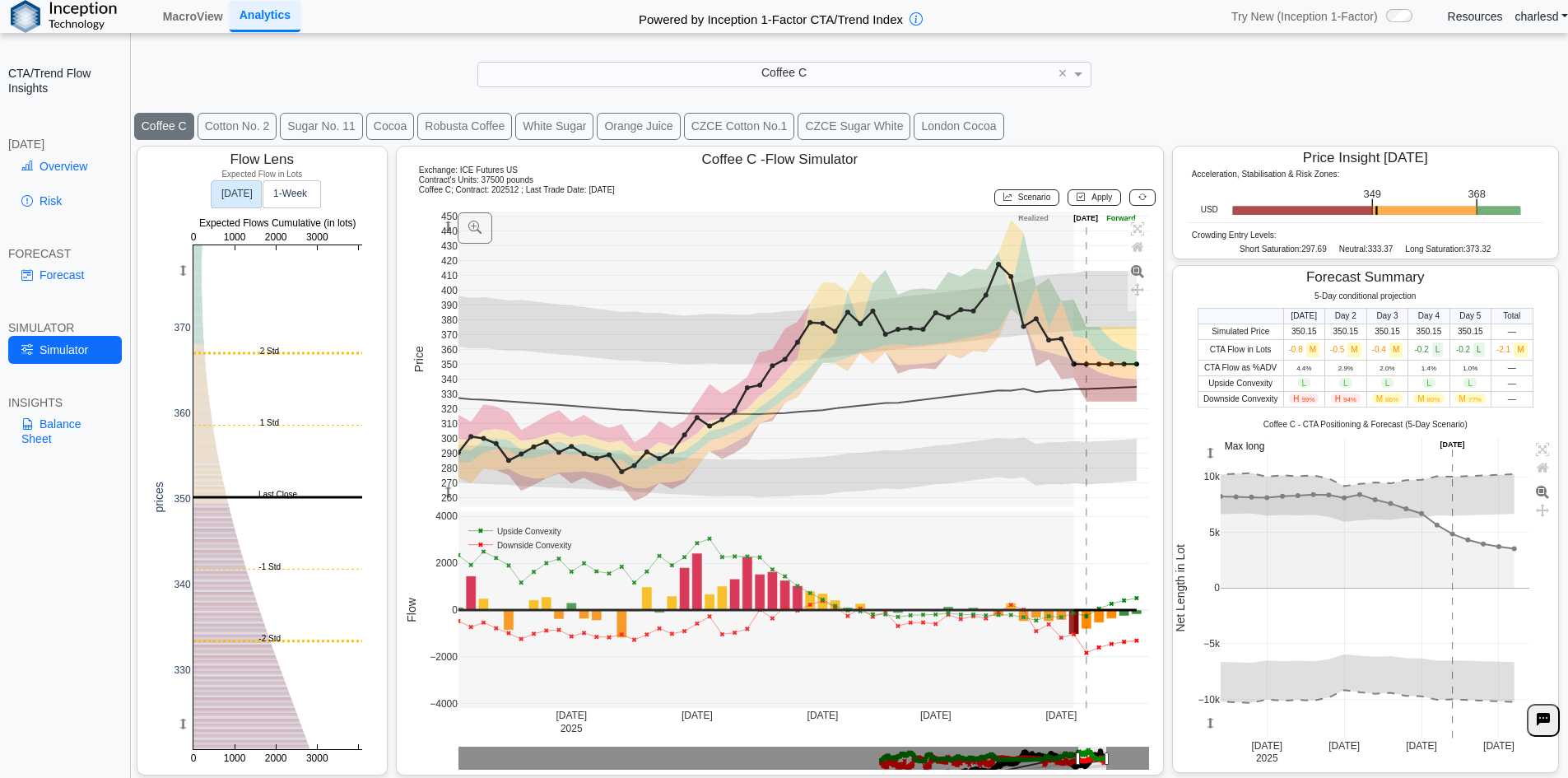
scroll to position [27, 0]
click at [78, 173] on link "Overview" at bounding box center [64, 167] width 114 height 28
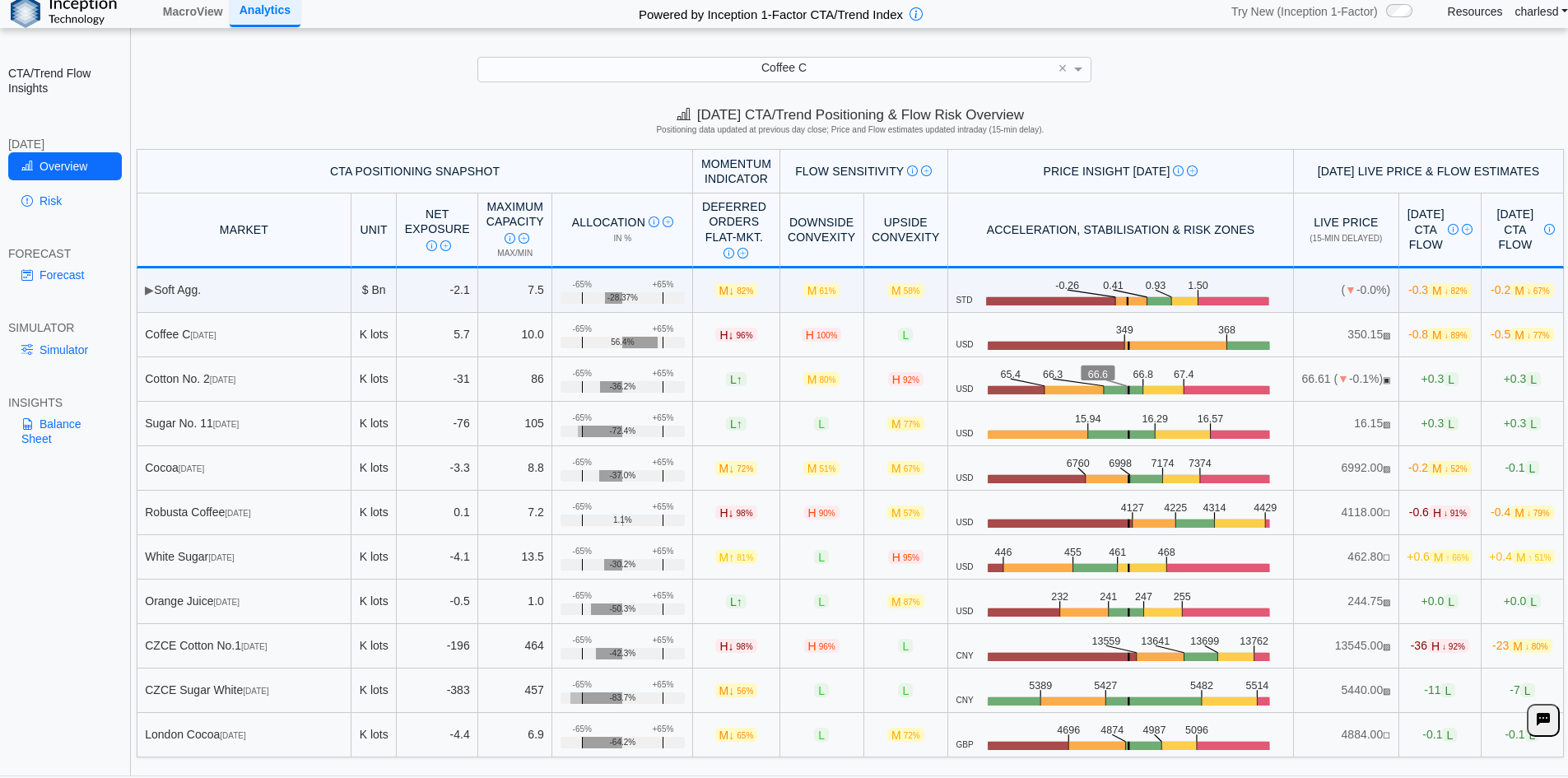
scroll to position [0, 0]
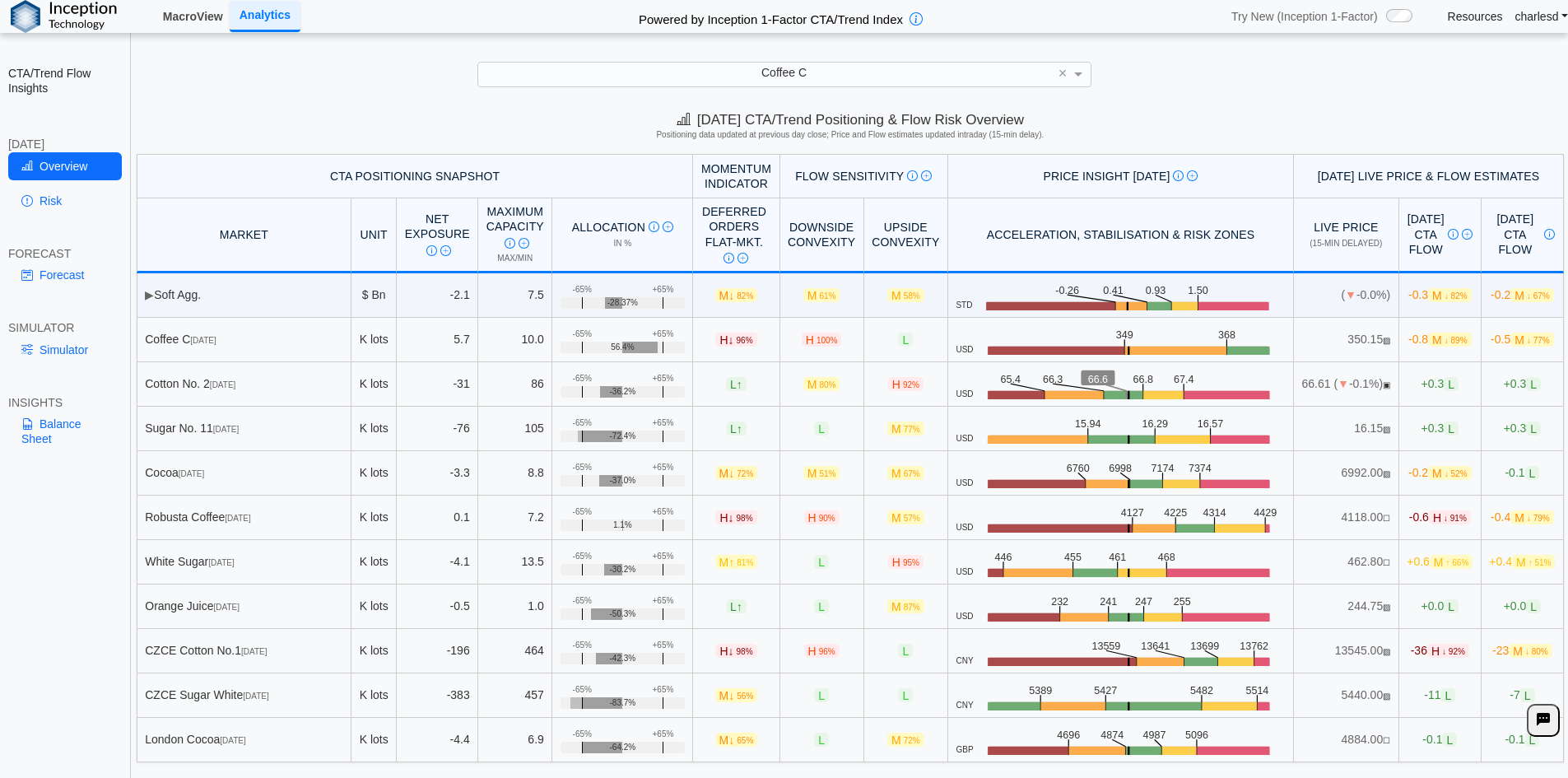
click at [186, 28] on link "MacroView" at bounding box center [193, 16] width 73 height 28
click at [37, 202] on link "Risk" at bounding box center [64, 200] width 114 height 28
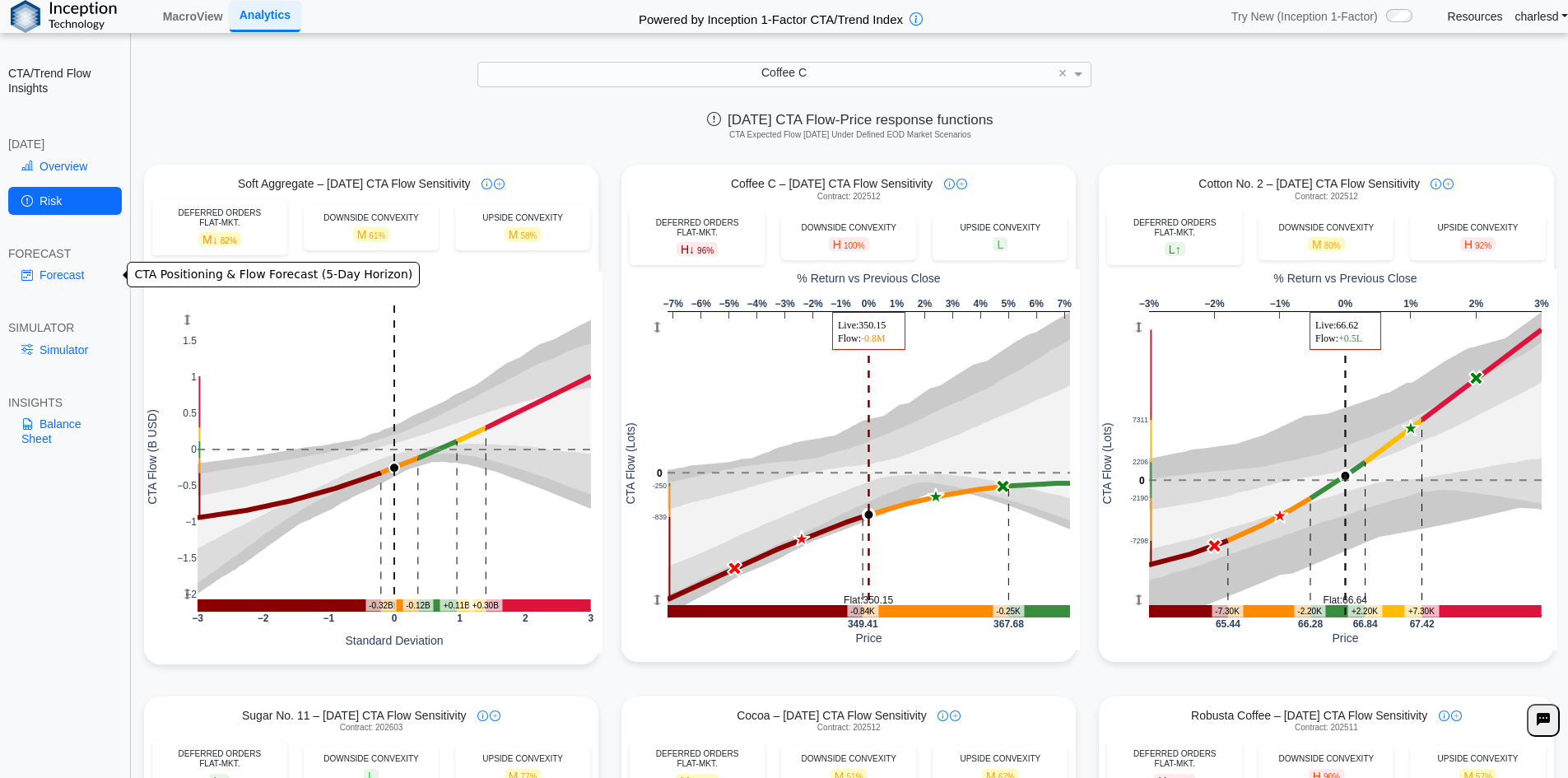
click at [63, 283] on link "Forecast" at bounding box center [64, 275] width 114 height 28
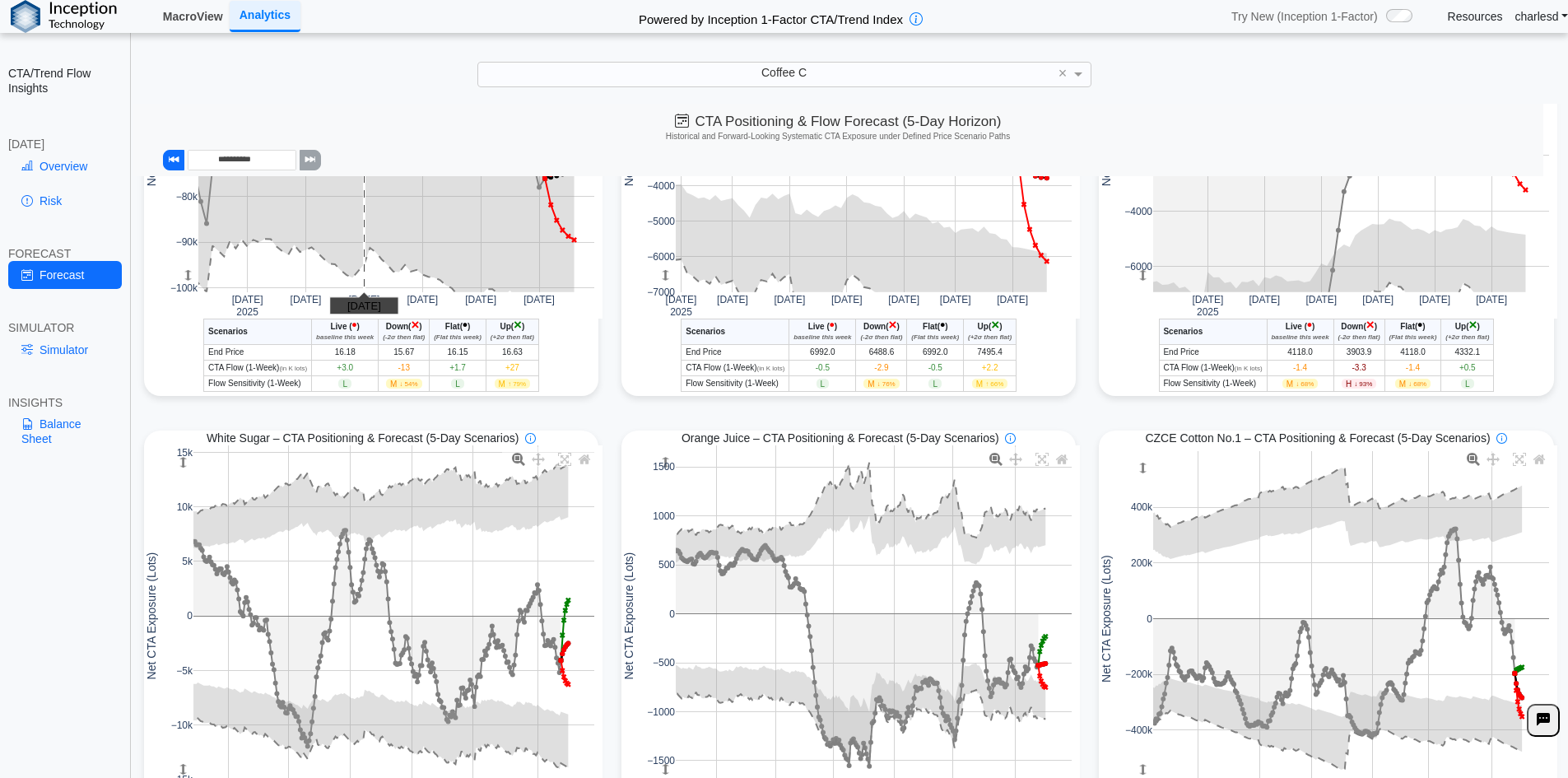
scroll to position [732, 0]
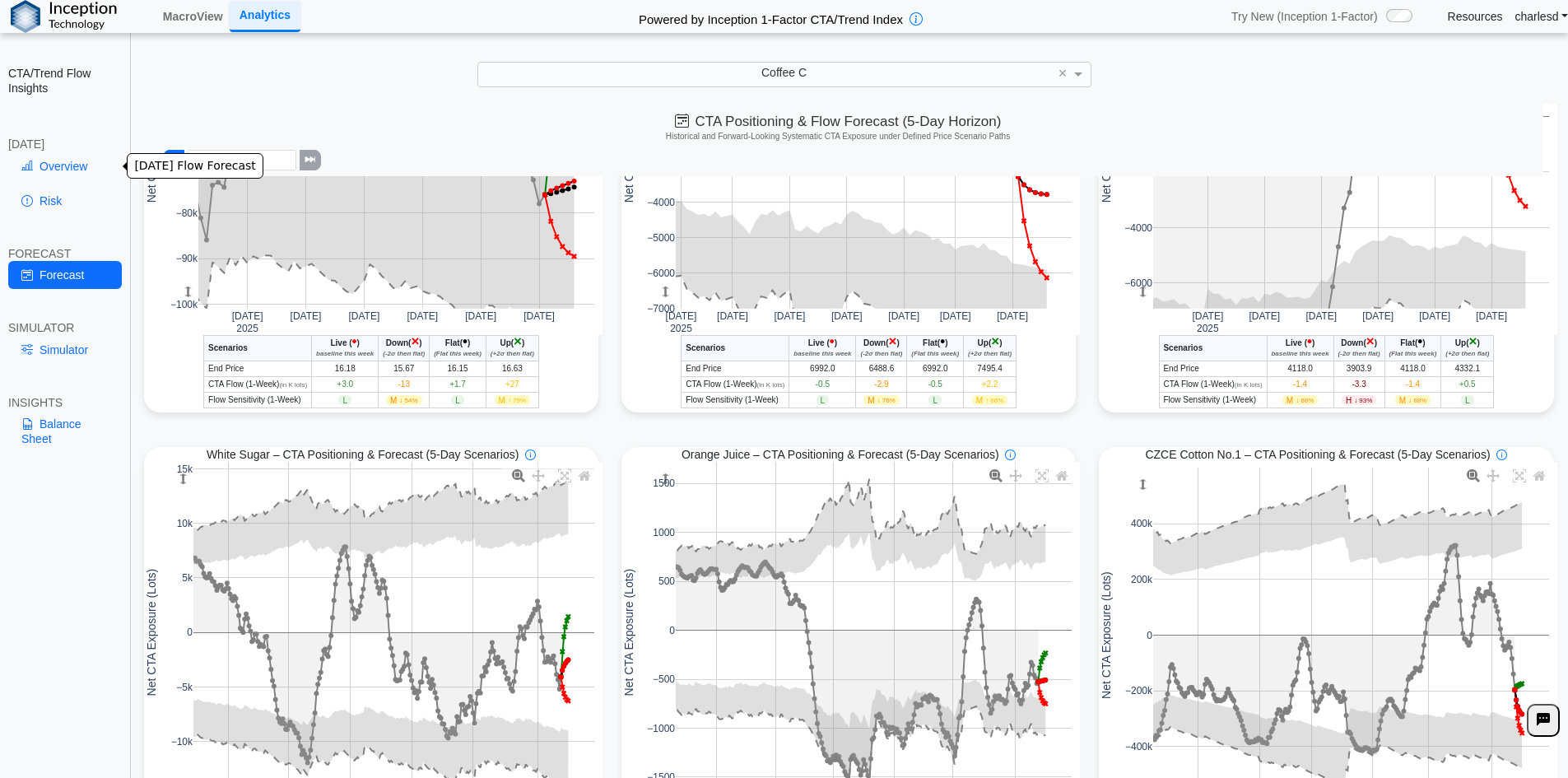
click at [65, 184] on div "Overview Risk" at bounding box center [64, 188] width 114 height 69
click at [60, 148] on div "[DATE]" at bounding box center [64, 144] width 114 height 15
click at [77, 167] on link "Overview" at bounding box center [64, 167] width 114 height 28
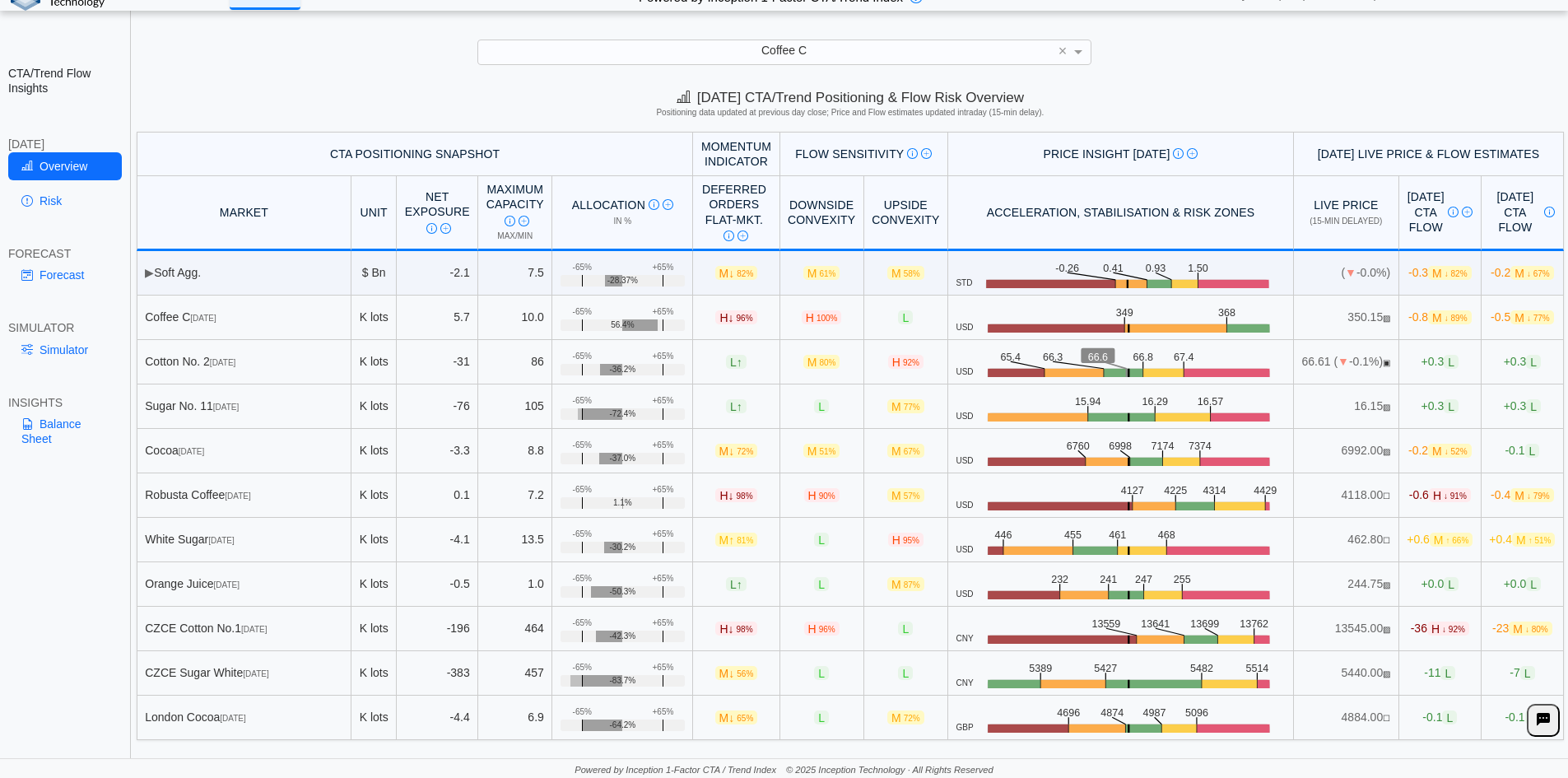
scroll to position [23, 0]
click at [1428, 322] on span "M ↓ 89%" at bounding box center [1449, 317] width 43 height 14
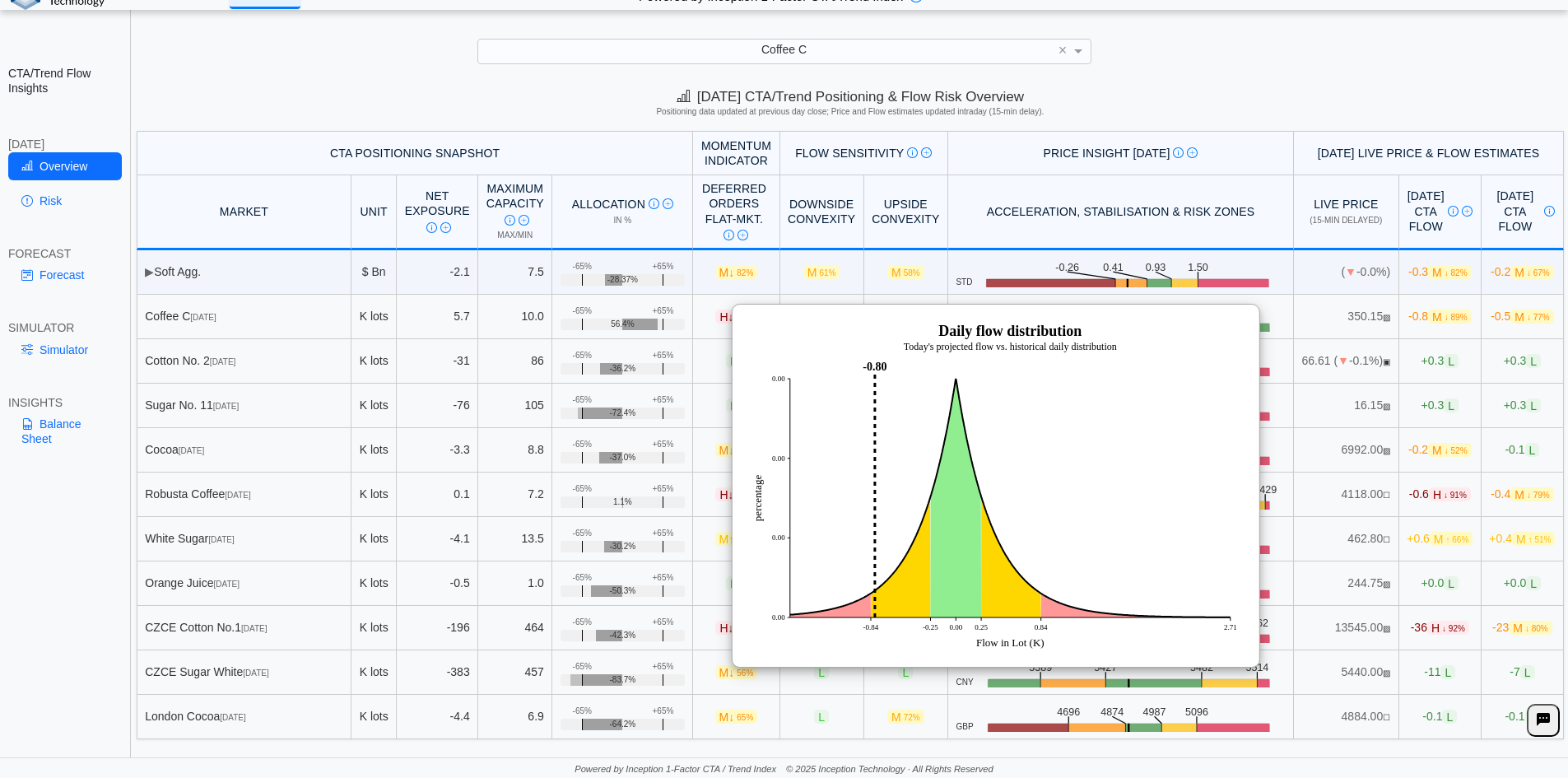
click at [1428, 322] on span "M ↓ 89%" at bounding box center [1449, 317] width 43 height 14
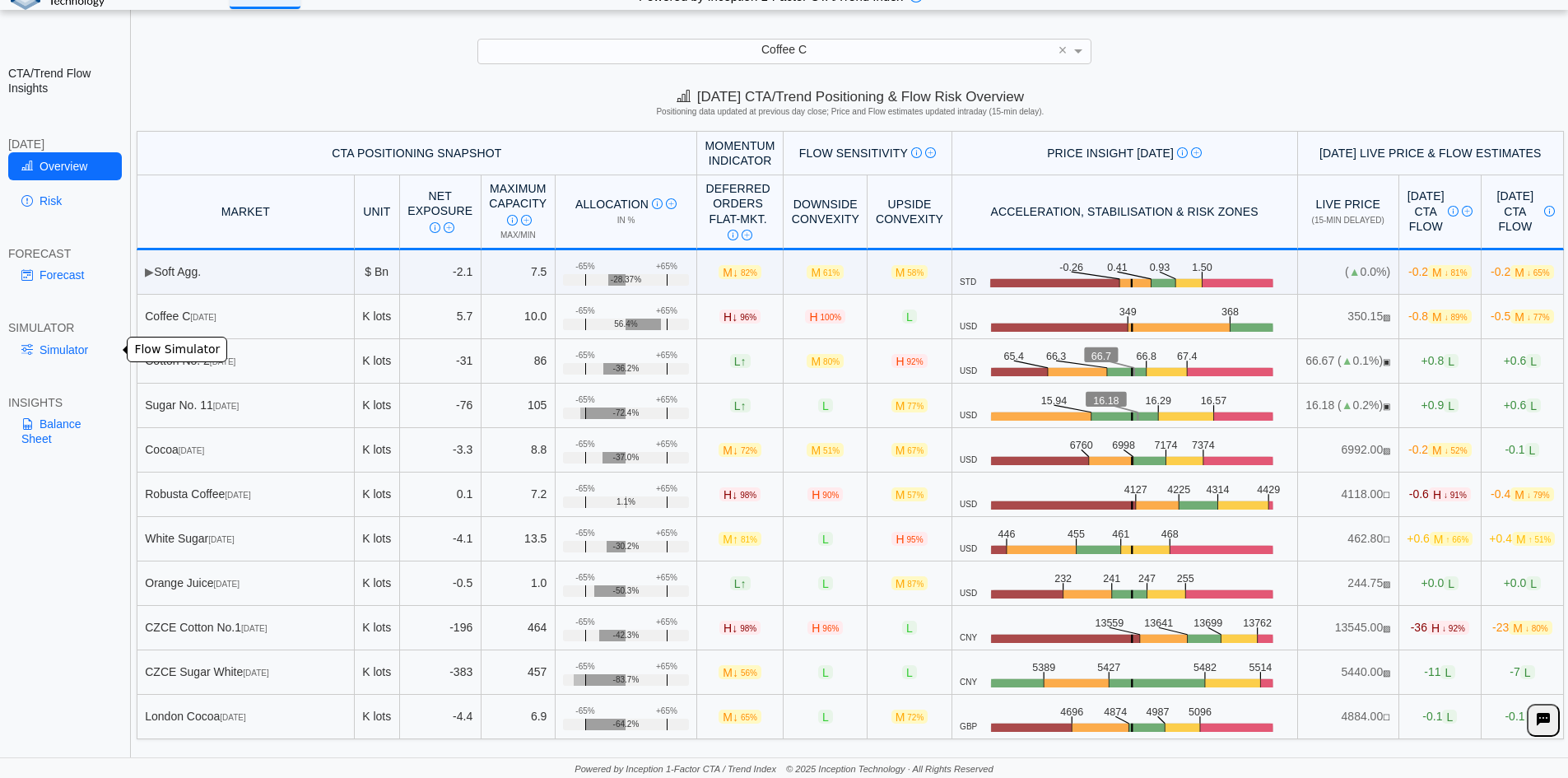
click at [55, 352] on link "Simulator" at bounding box center [64, 350] width 114 height 28
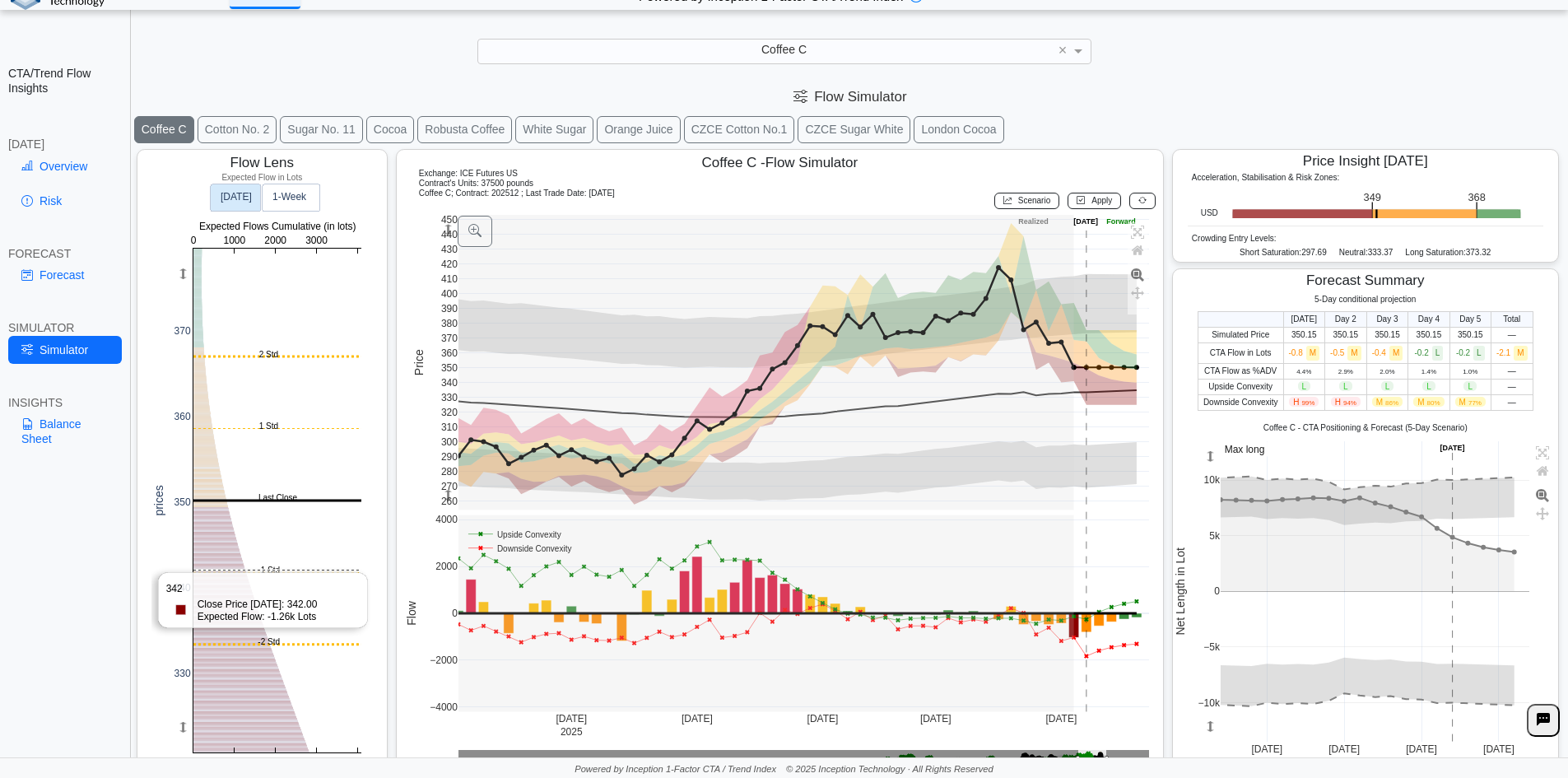
click at [251, 571] on rect at bounding box center [277, 501] width 168 height 504
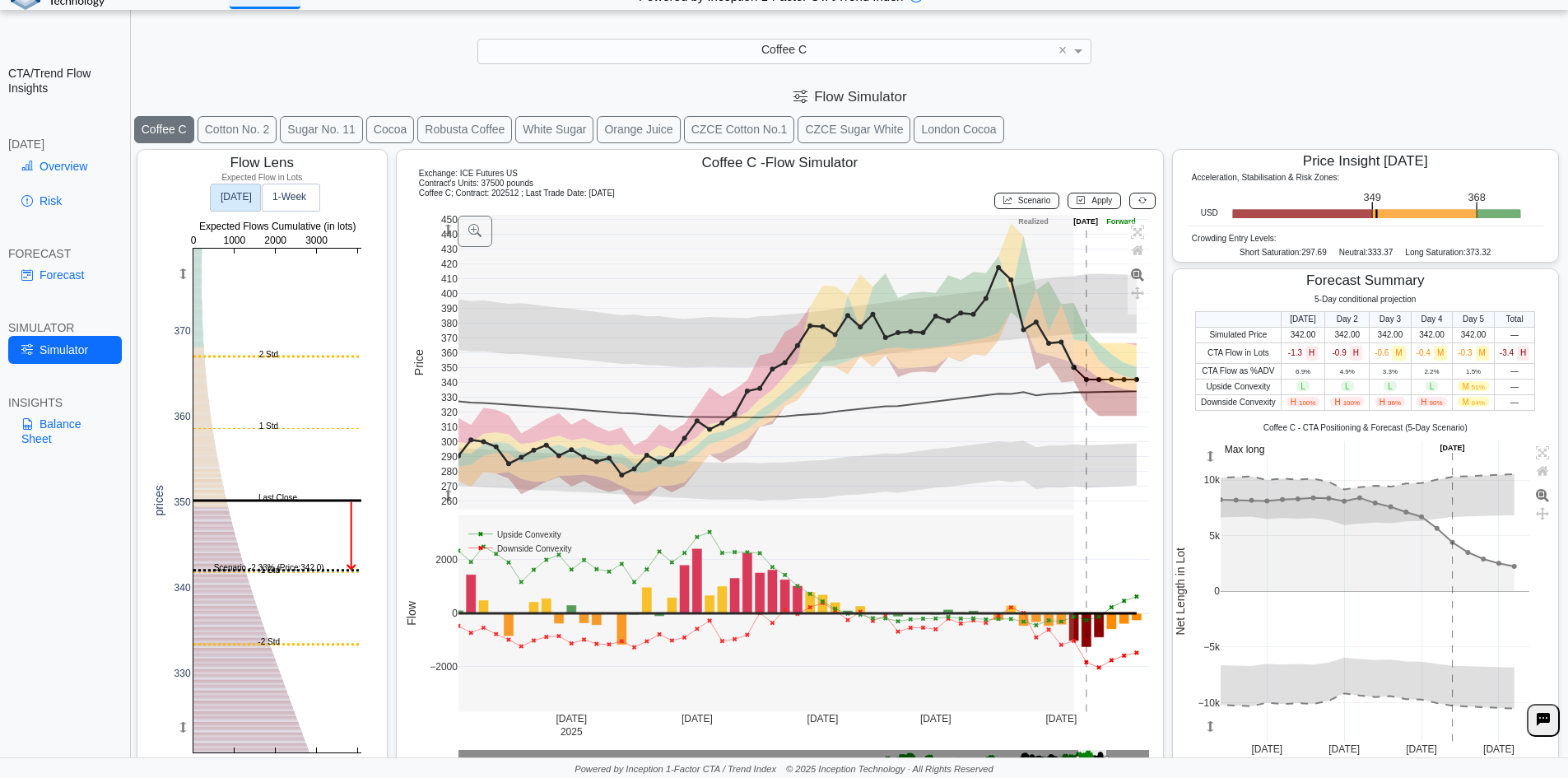
click at [1129, 205] on button at bounding box center [1142, 200] width 27 height 17
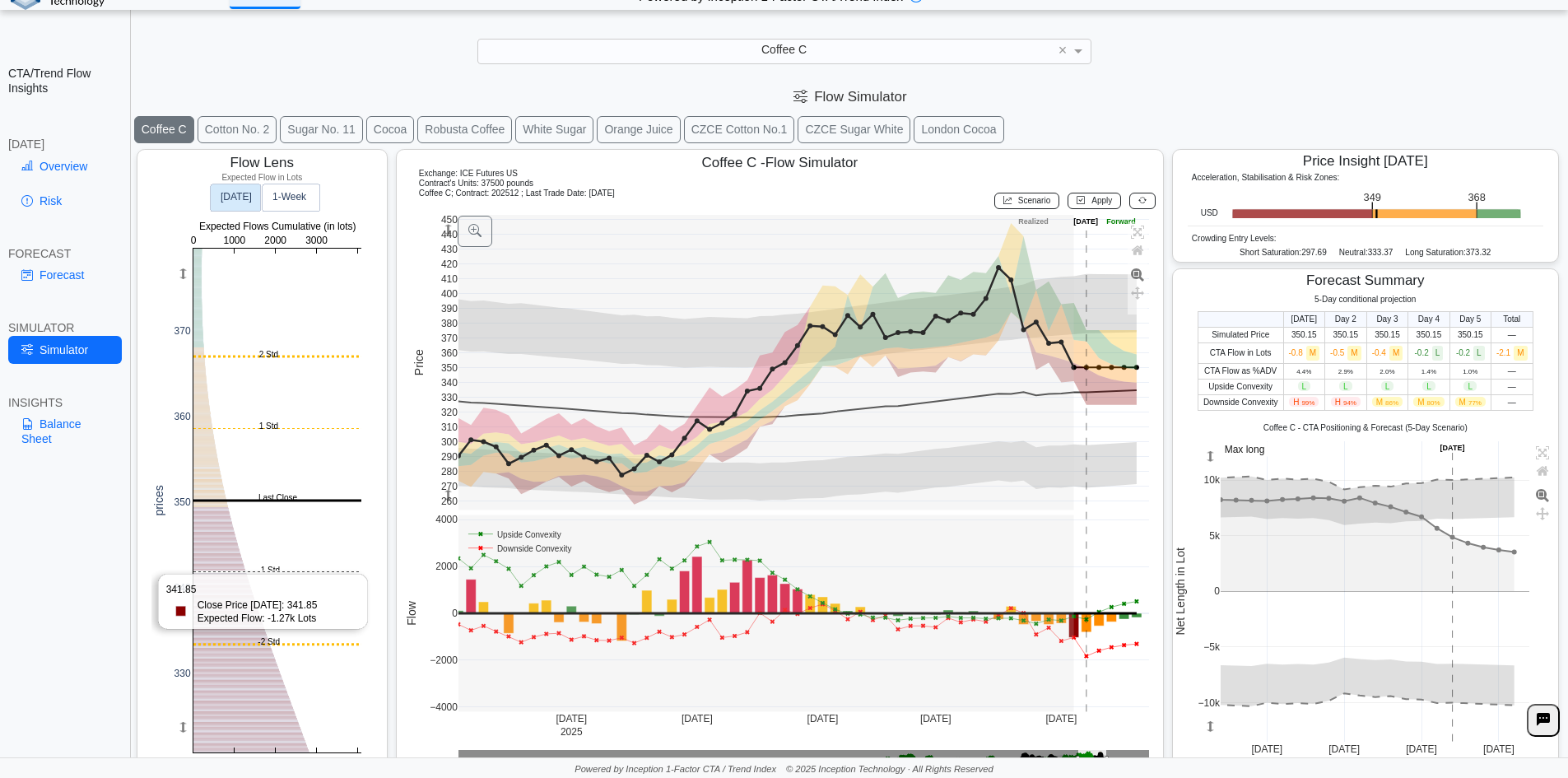
click at [250, 573] on rect at bounding box center [277, 501] width 168 height 504
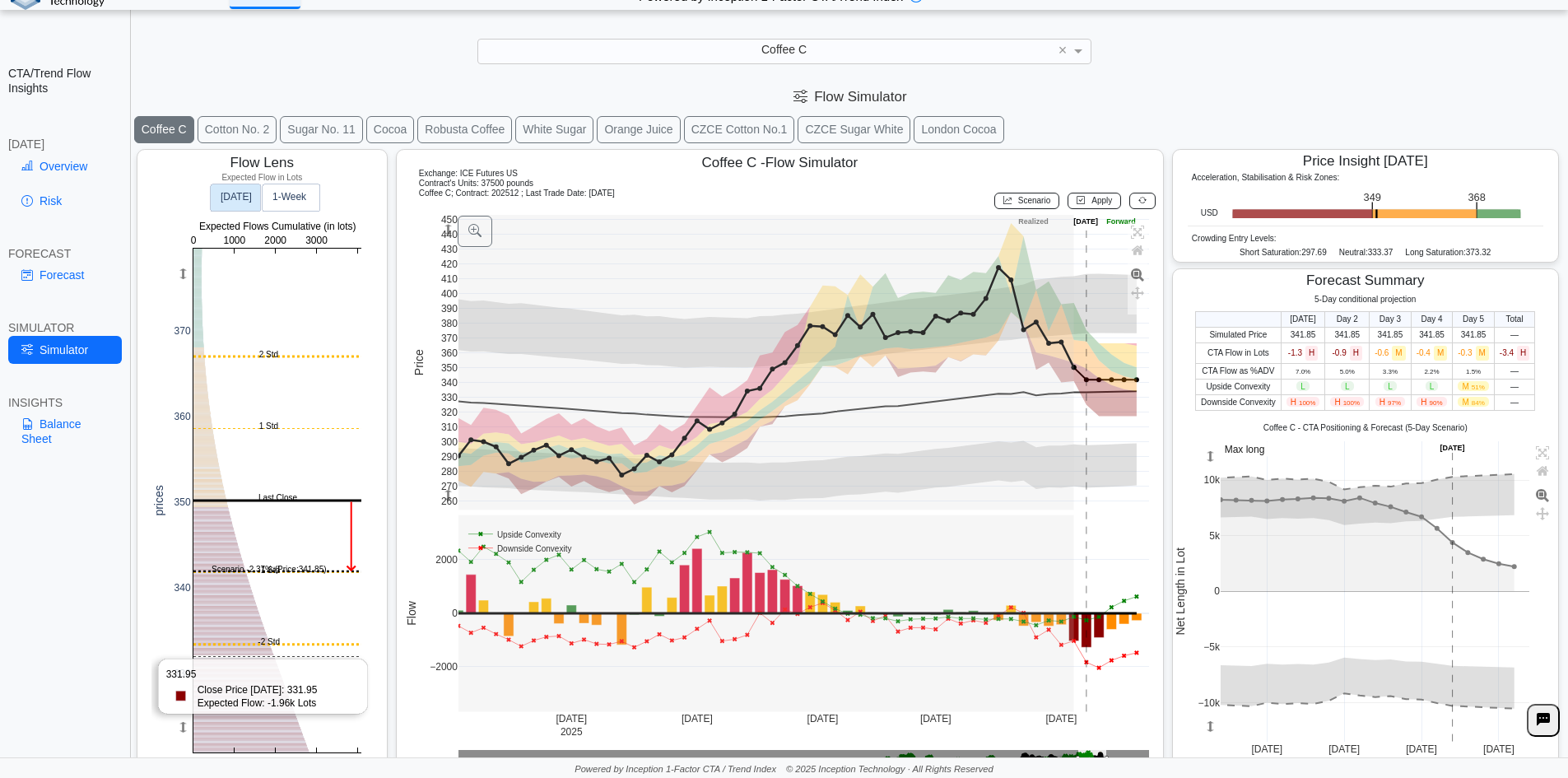
click at [278, 670] on rect at bounding box center [277, 501] width 168 height 504
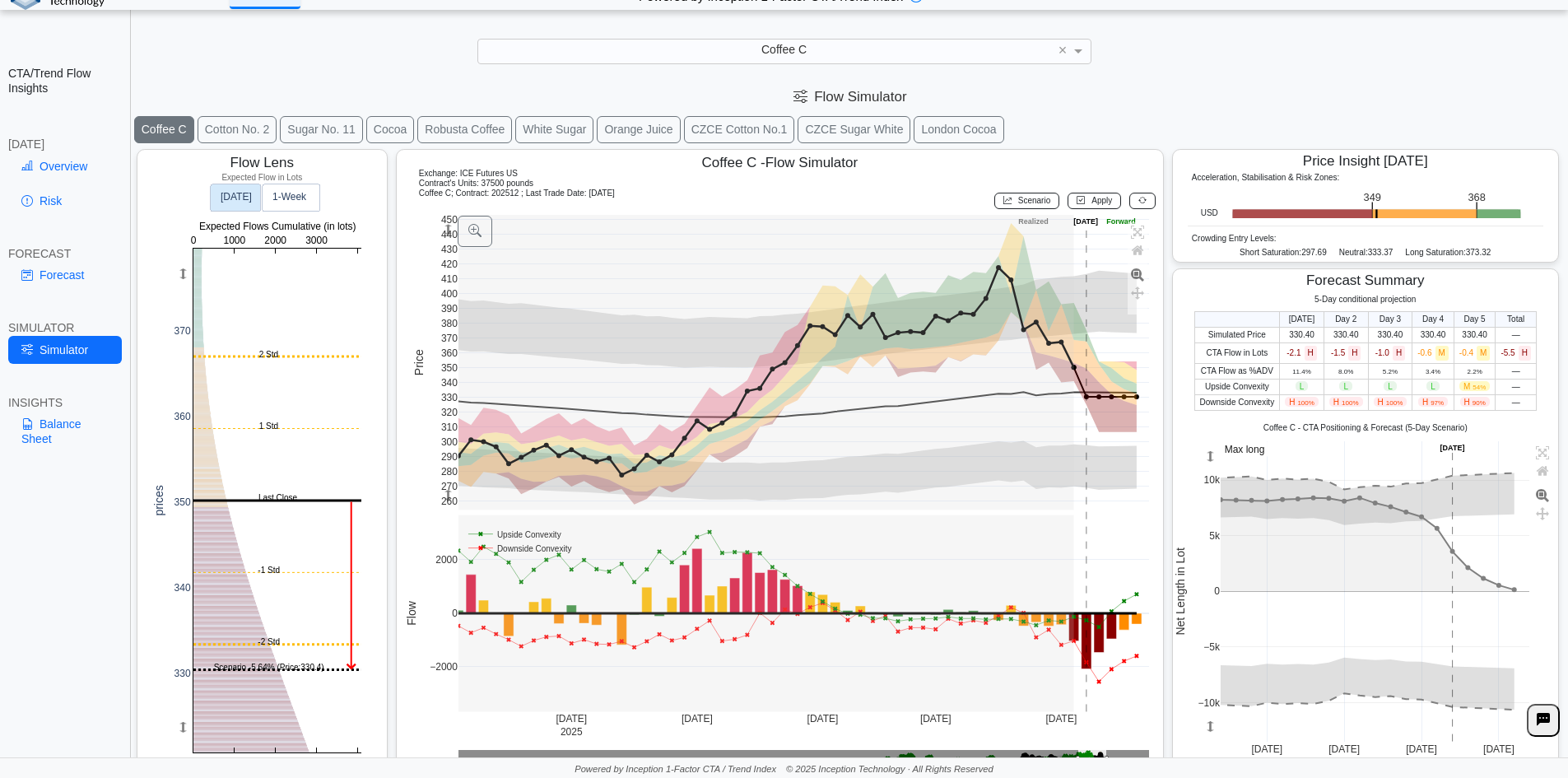
click at [1129, 200] on button at bounding box center [1142, 200] width 27 height 17
click at [1139, 200] on icon at bounding box center [1143, 199] width 8 height 9
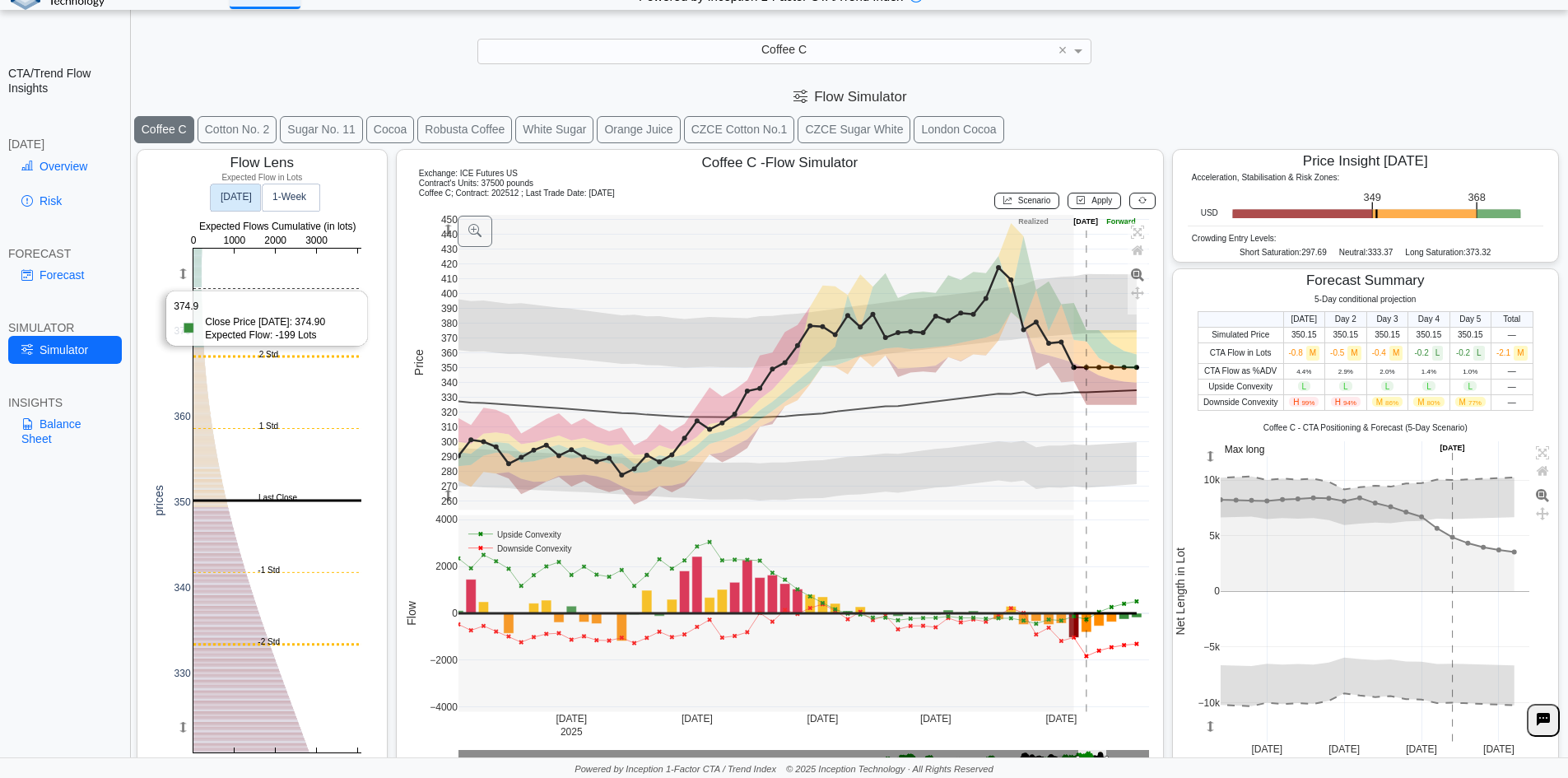
click at [212, 289] on rect at bounding box center [277, 501] width 168 height 504
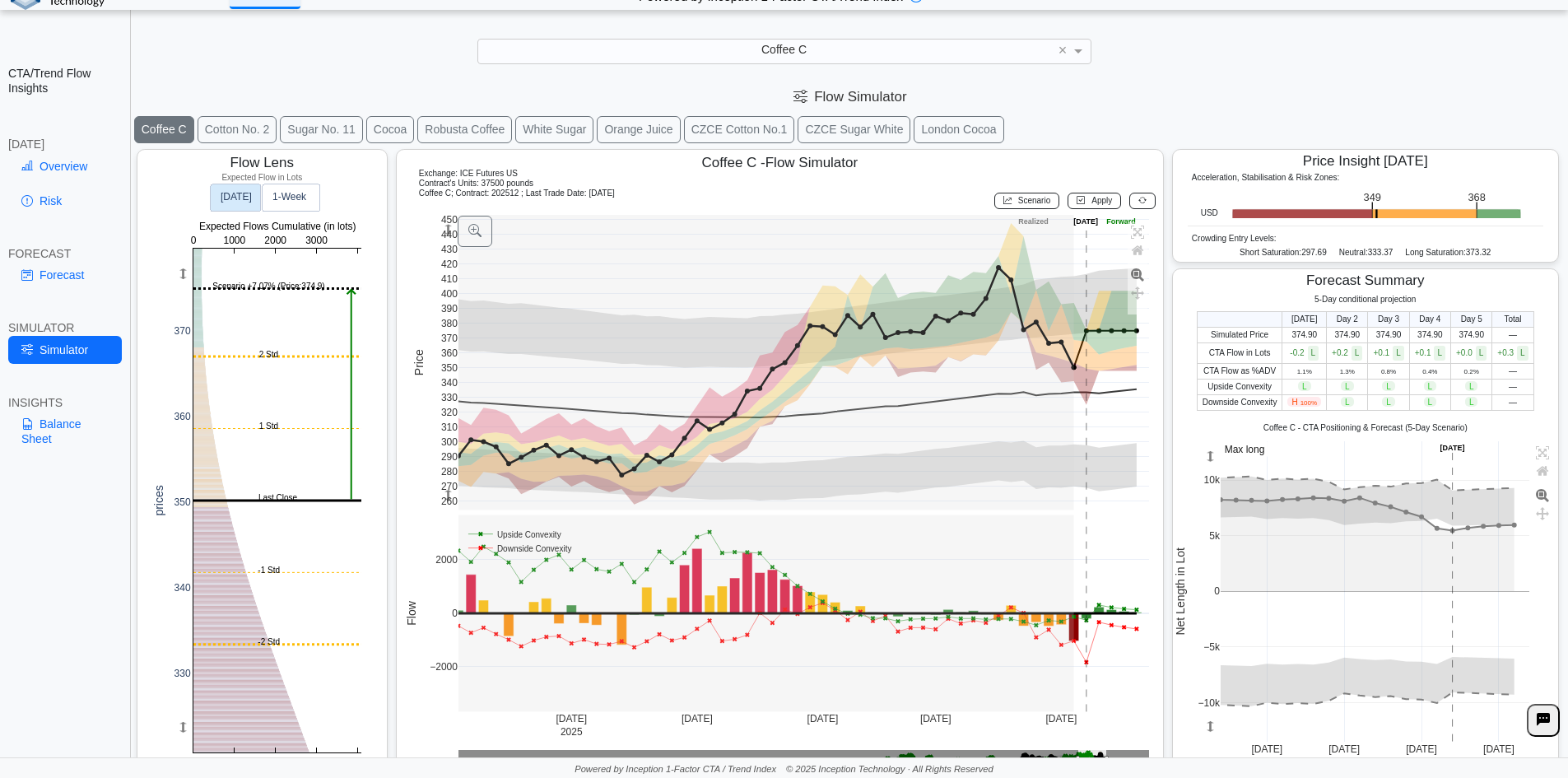
click at [244, 396] on rect at bounding box center [277, 501] width 168 height 504
click at [239, 430] on rect at bounding box center [277, 501] width 168 height 504
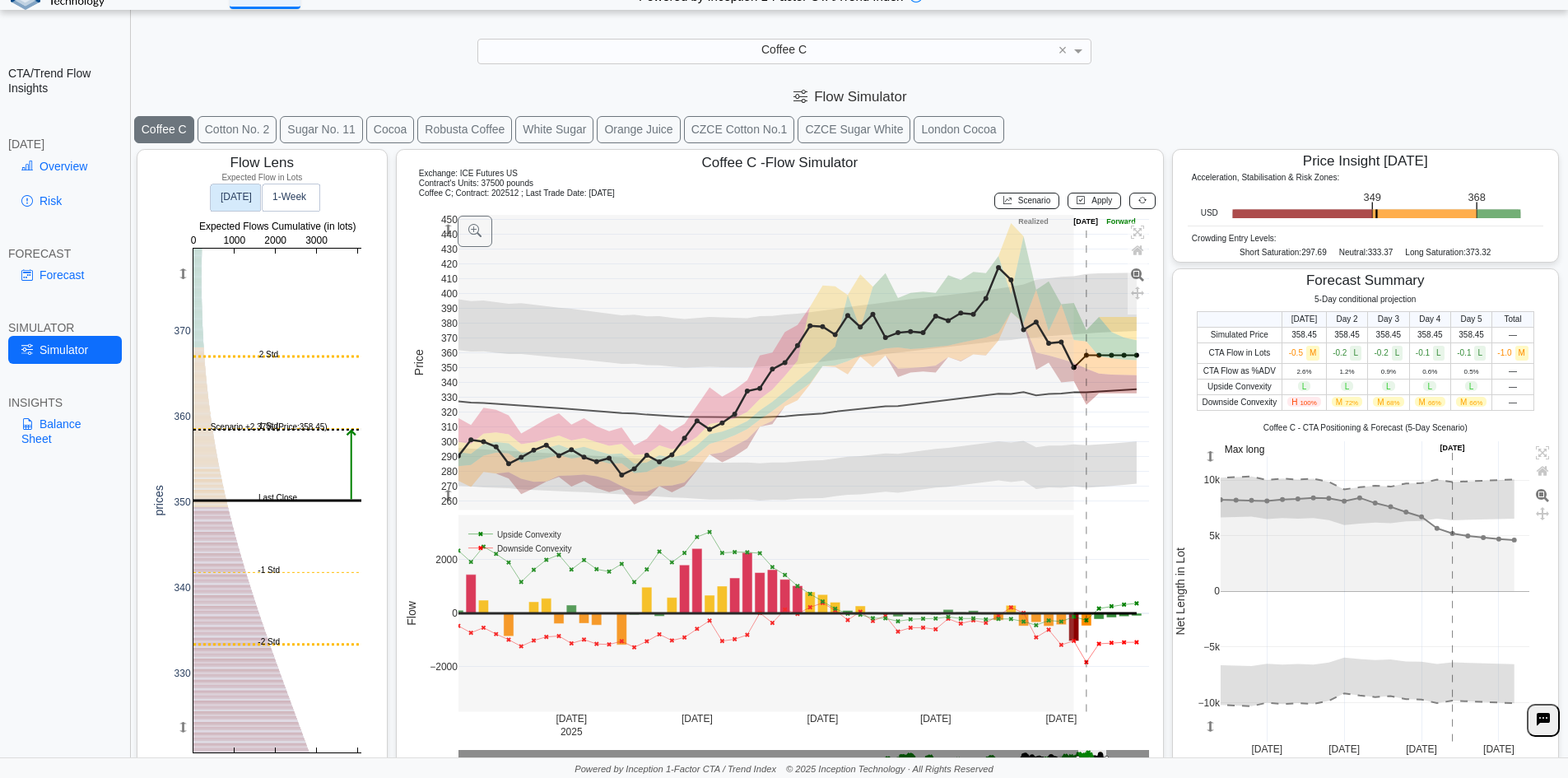
click at [1139, 196] on icon at bounding box center [1143, 199] width 8 height 9
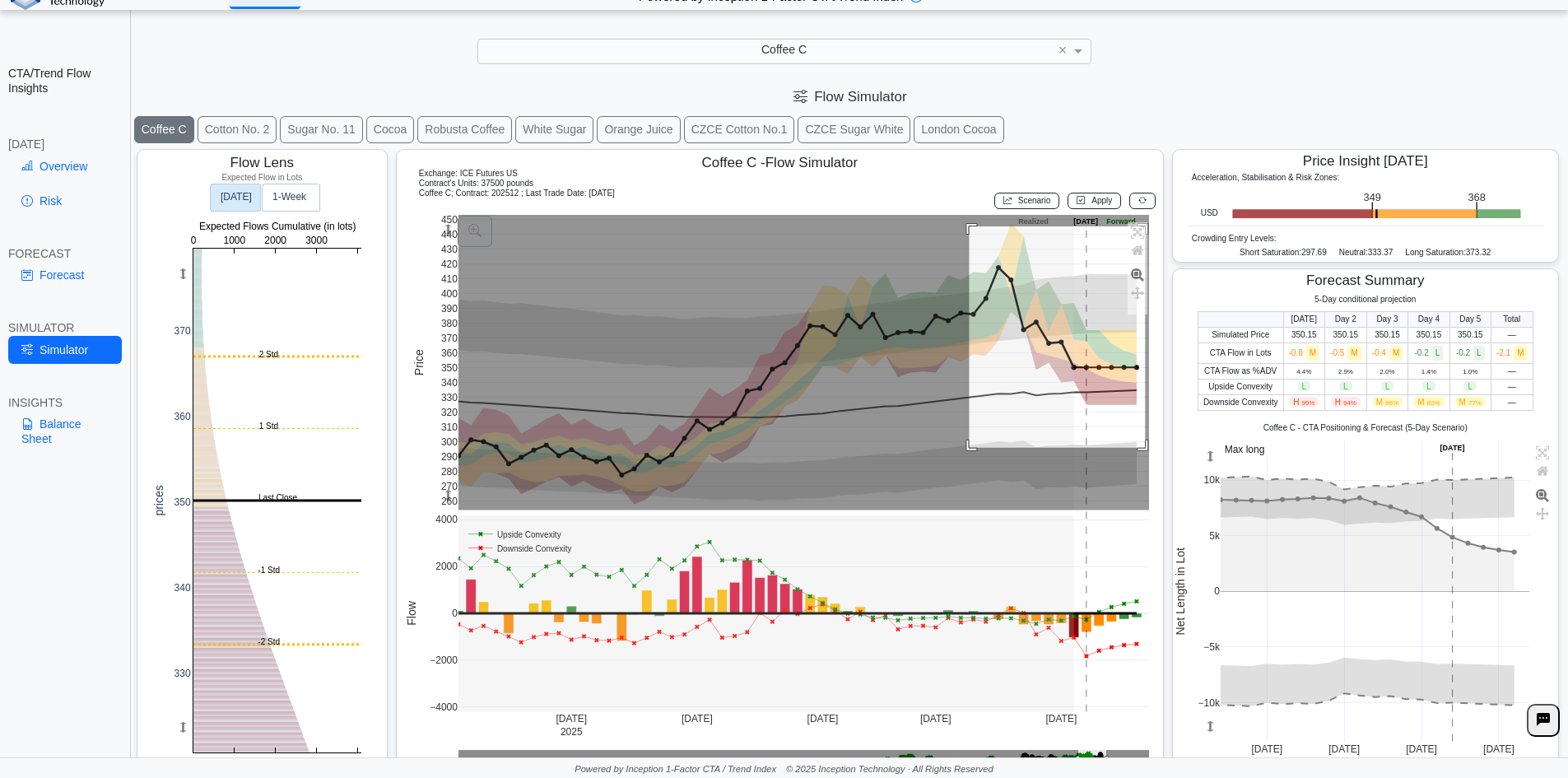
drag, startPoint x: 1010, startPoint y: 283, endPoint x: 1139, endPoint y: 502, distance: 254.2
click at [1161, 476] on div "Flow Lens Expected Flow in Lots 0 1000 2000 3000 4000 330 340 350 360 370 0 100…" at bounding box center [850, 463] width 1435 height 638
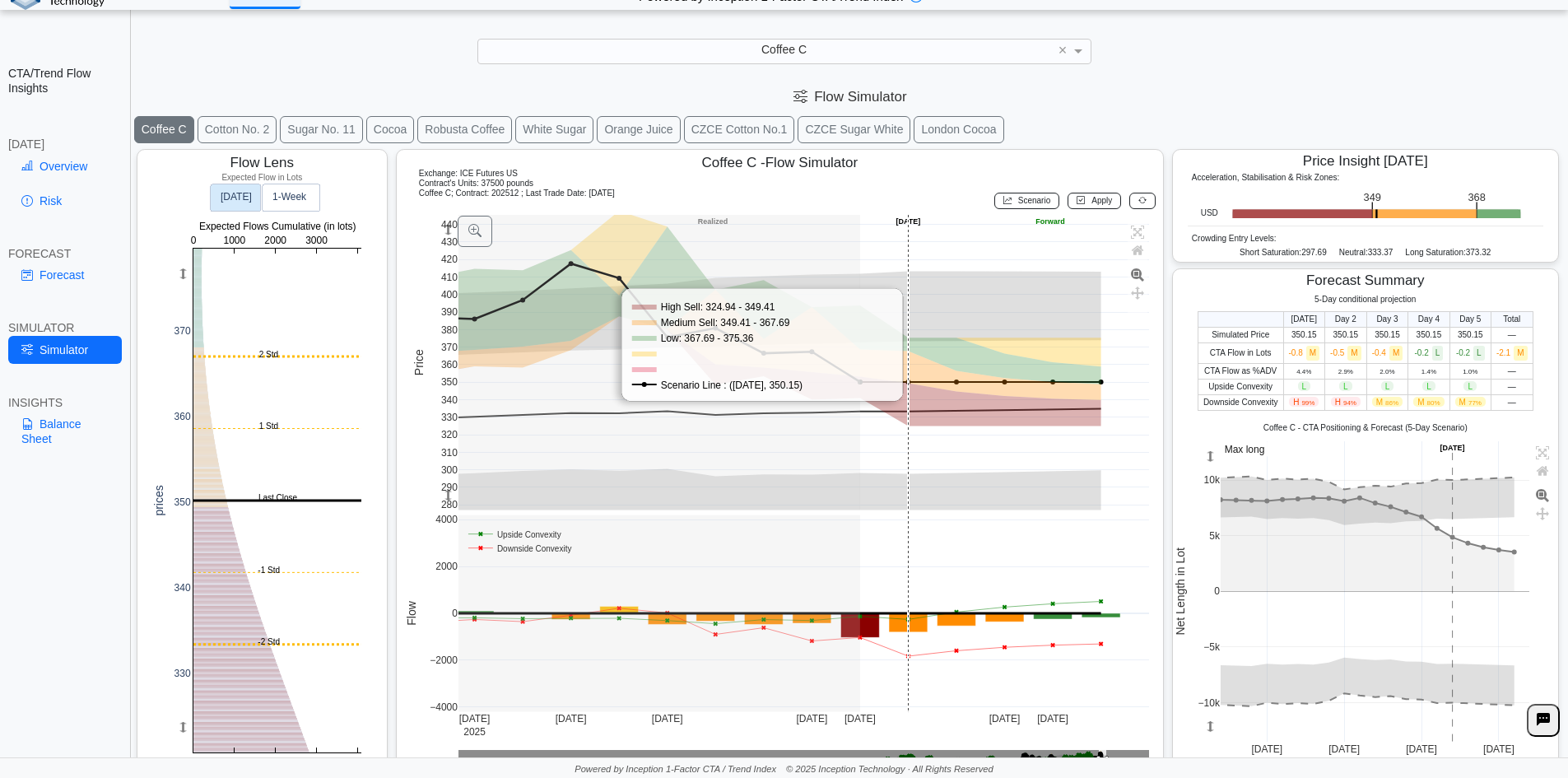
click at [936, 410] on rect at bounding box center [803, 363] width 691 height 296
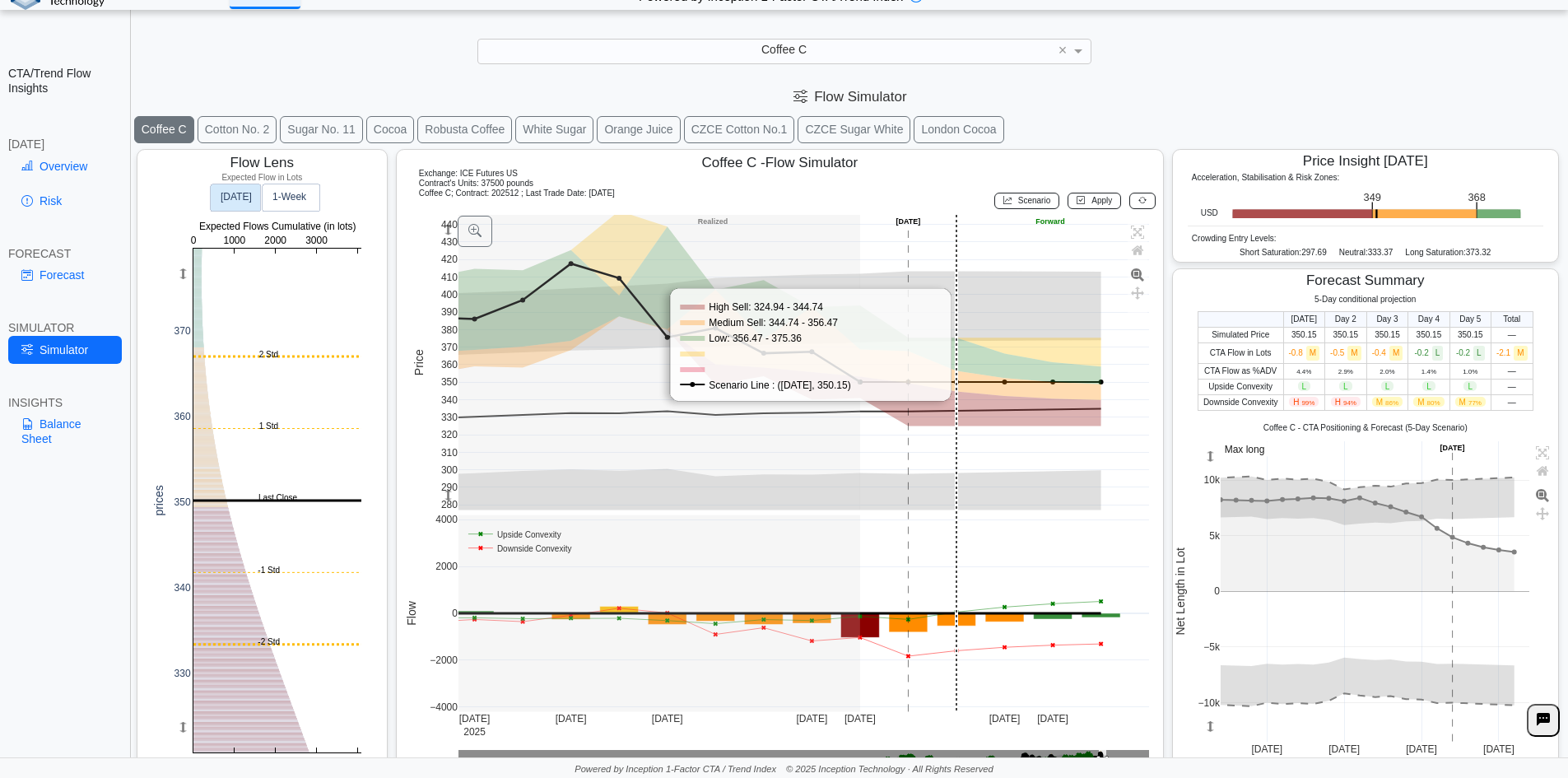
click at [936, 410] on rect at bounding box center [803, 363] width 691 height 296
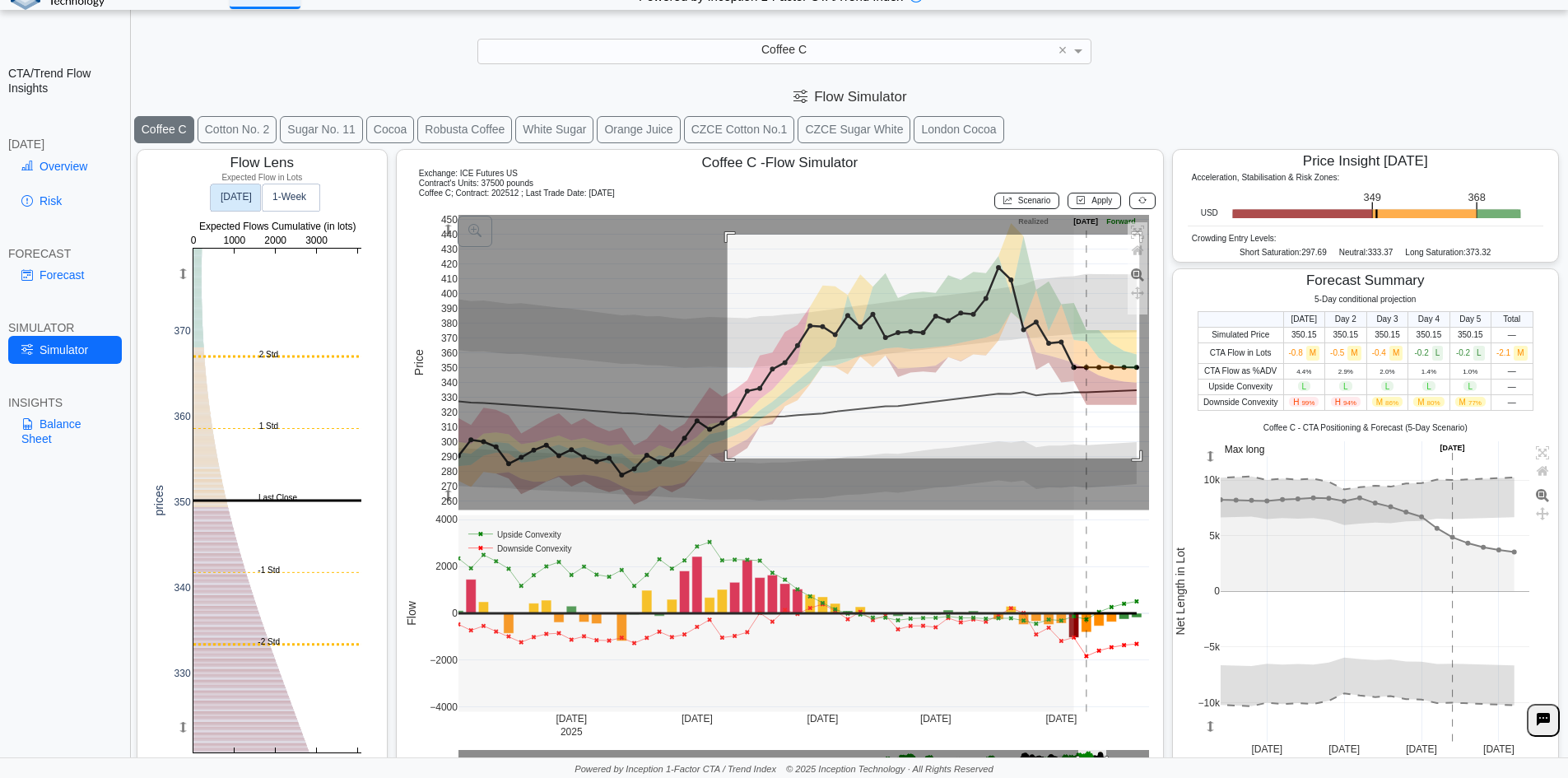
drag, startPoint x: 795, startPoint y: 309, endPoint x: 1138, endPoint y: 458, distance: 374.0
click at [1138, 458] on rect at bounding box center [803, 363] width 691 height 296
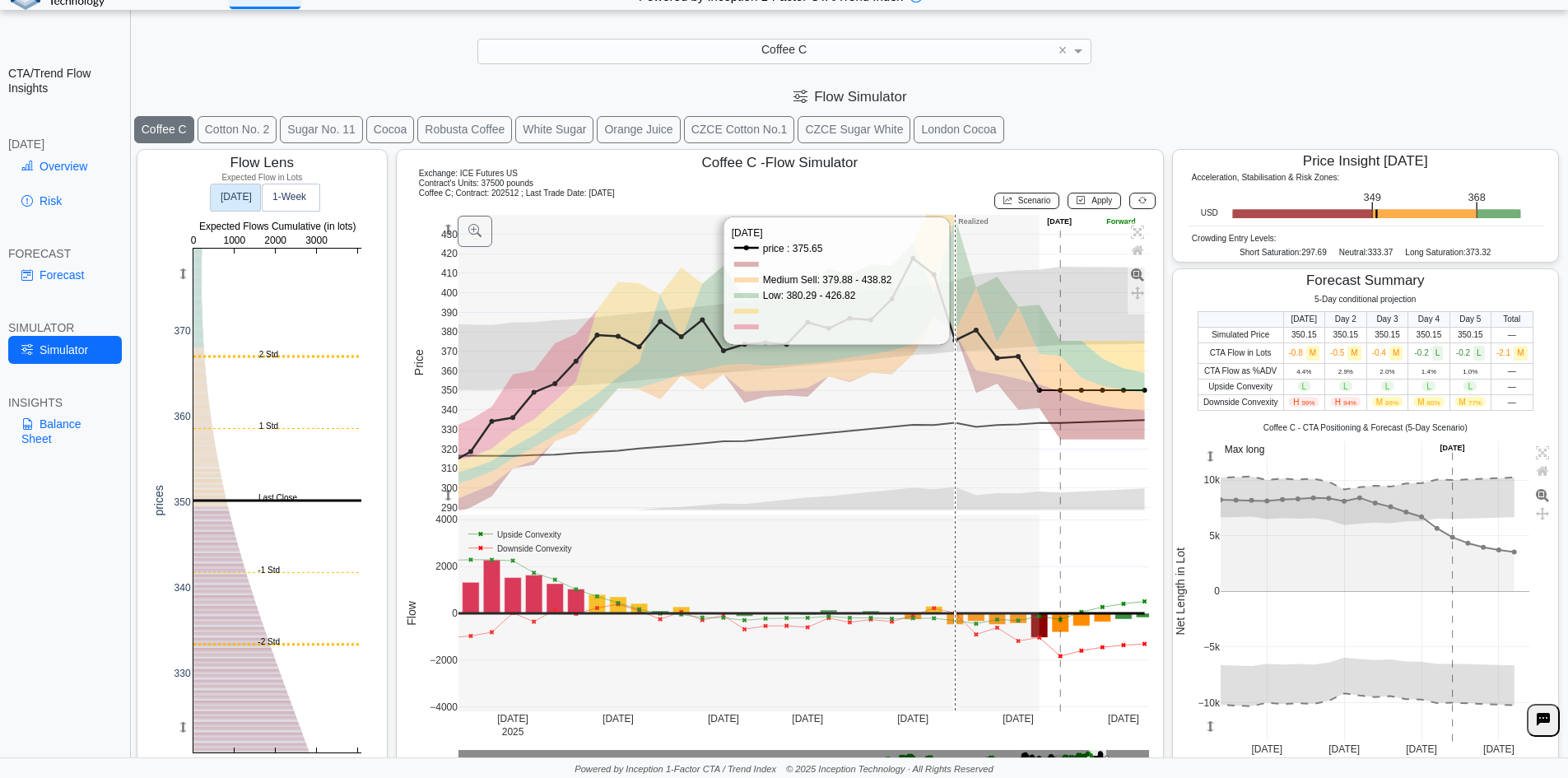
click at [961, 477] on rect at bounding box center [803, 363] width 691 height 296
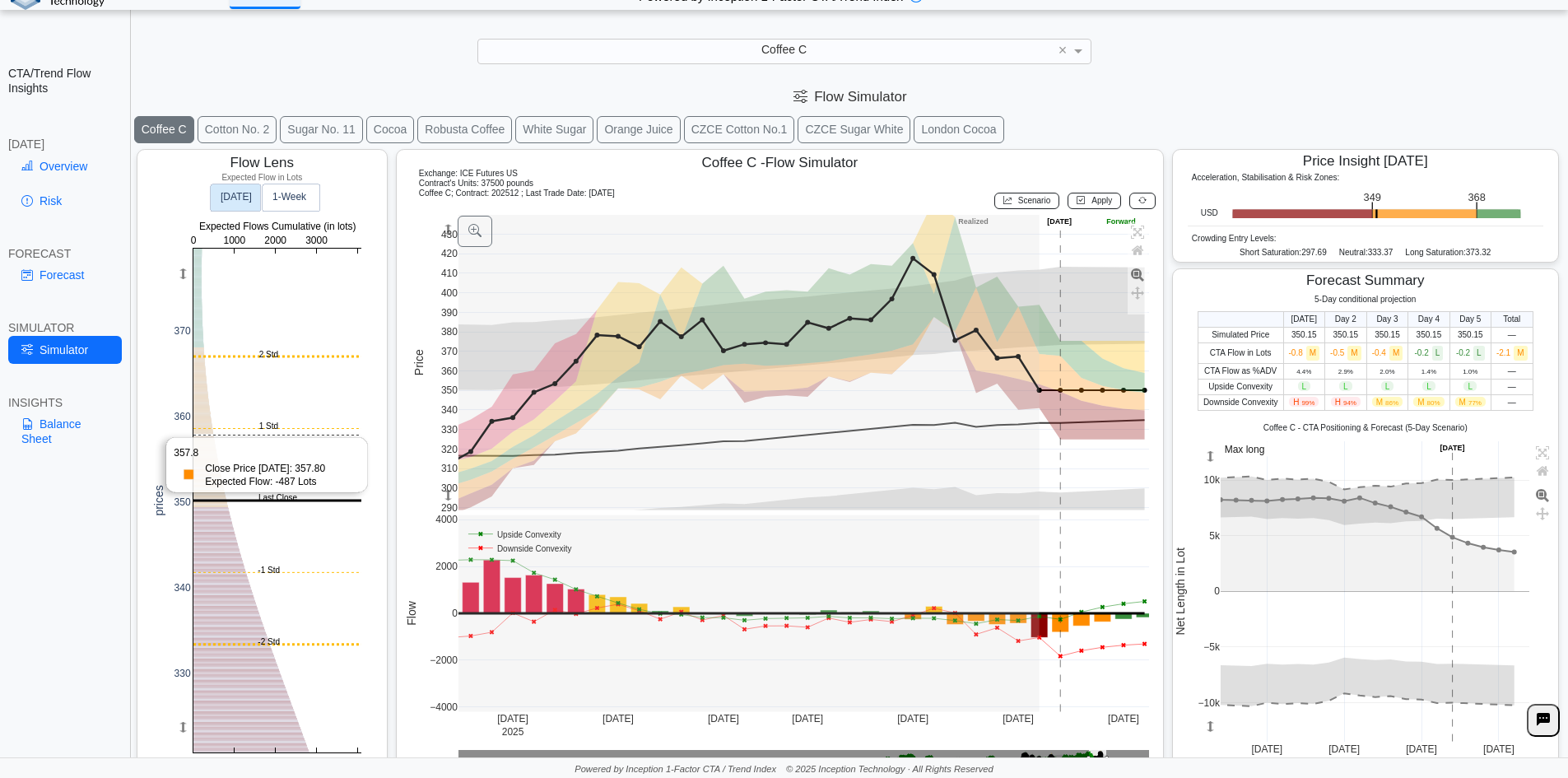
click at [233, 433] on rect at bounding box center [277, 501] width 168 height 504
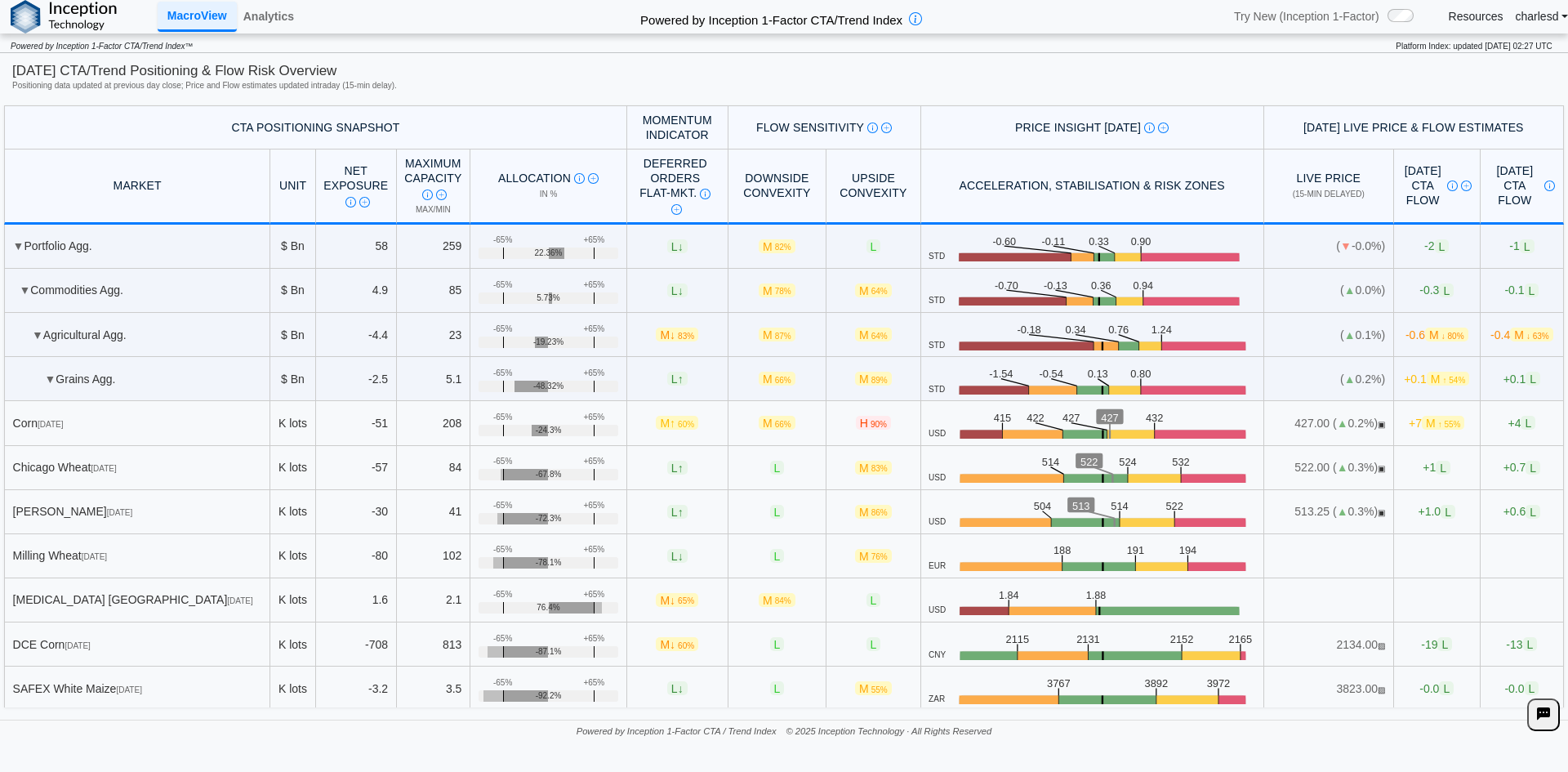
scroll to position [1838, 0]
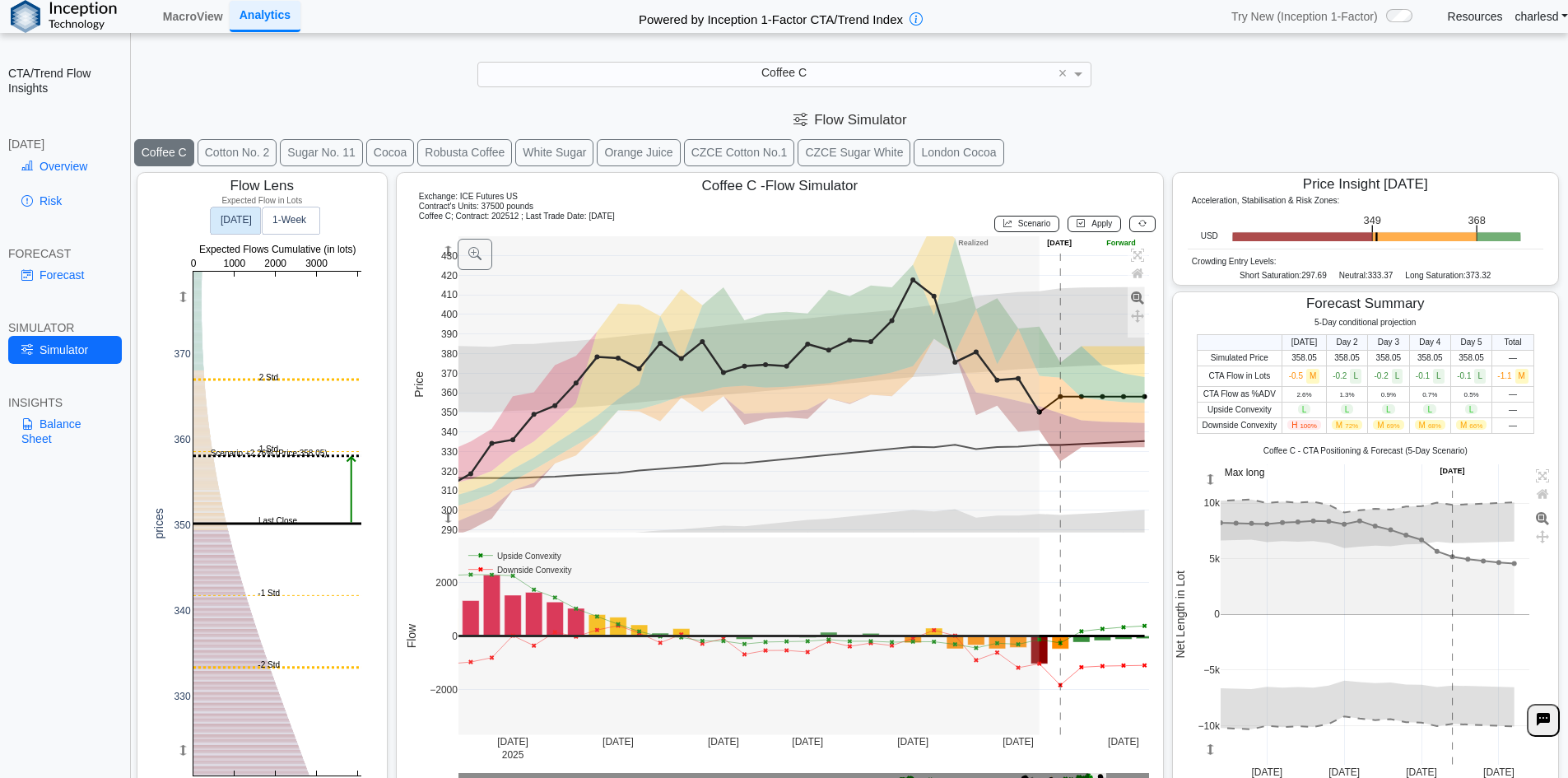
scroll to position [23, 0]
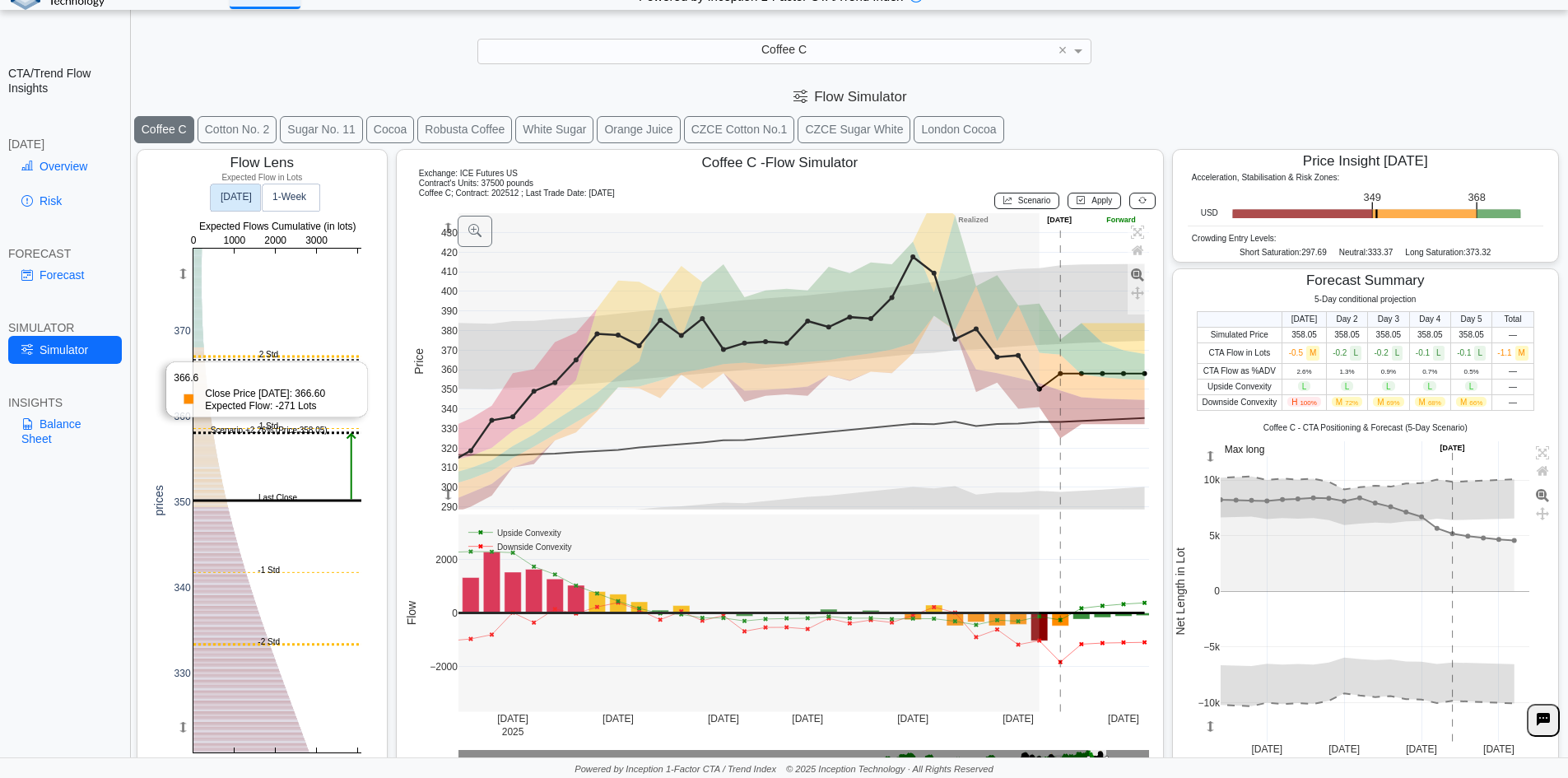
click at [227, 360] on rect at bounding box center [277, 501] width 168 height 504
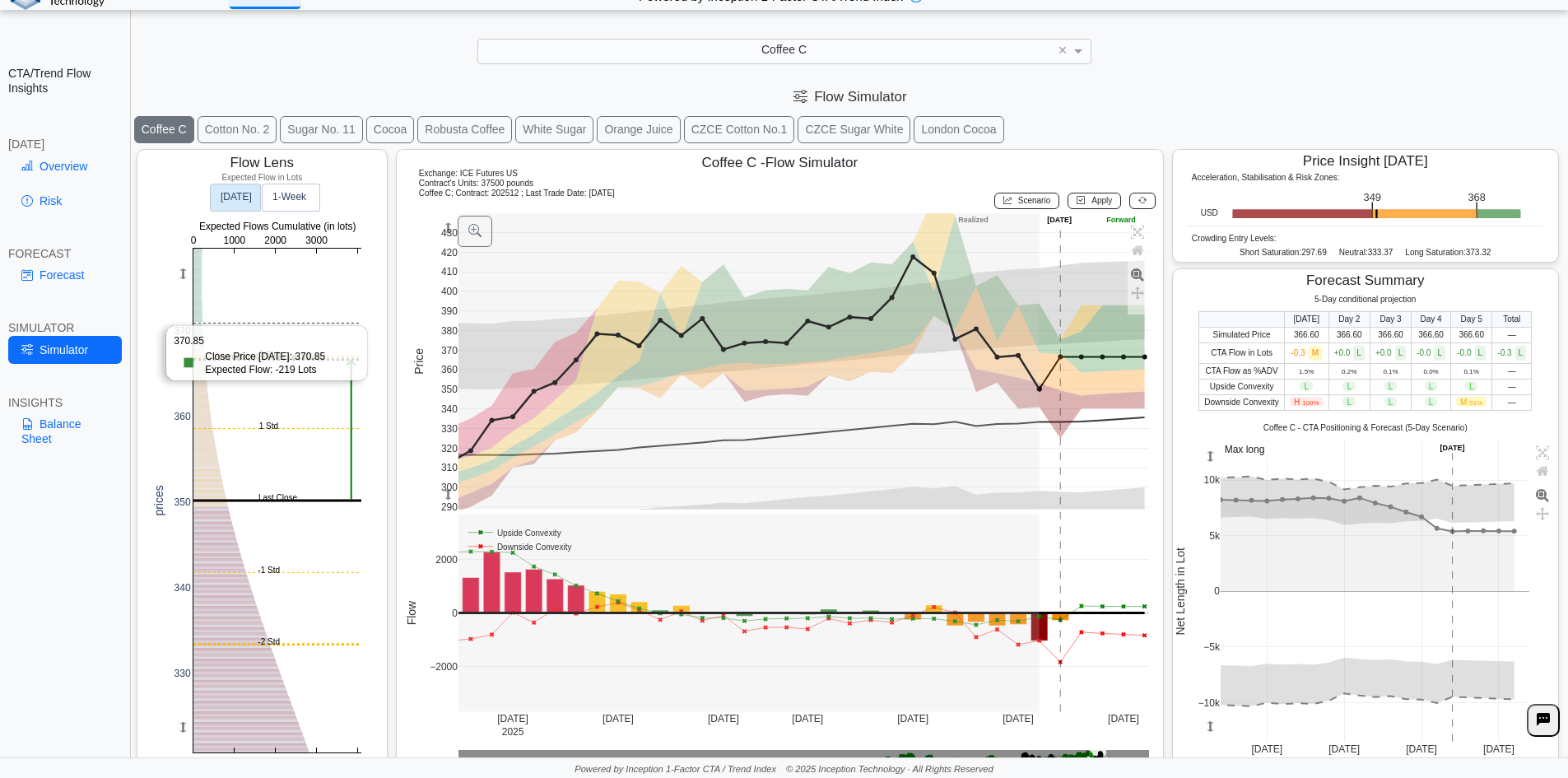
click at [231, 320] on rect at bounding box center [277, 501] width 168 height 504
click at [237, 303] on rect at bounding box center [277, 501] width 168 height 504
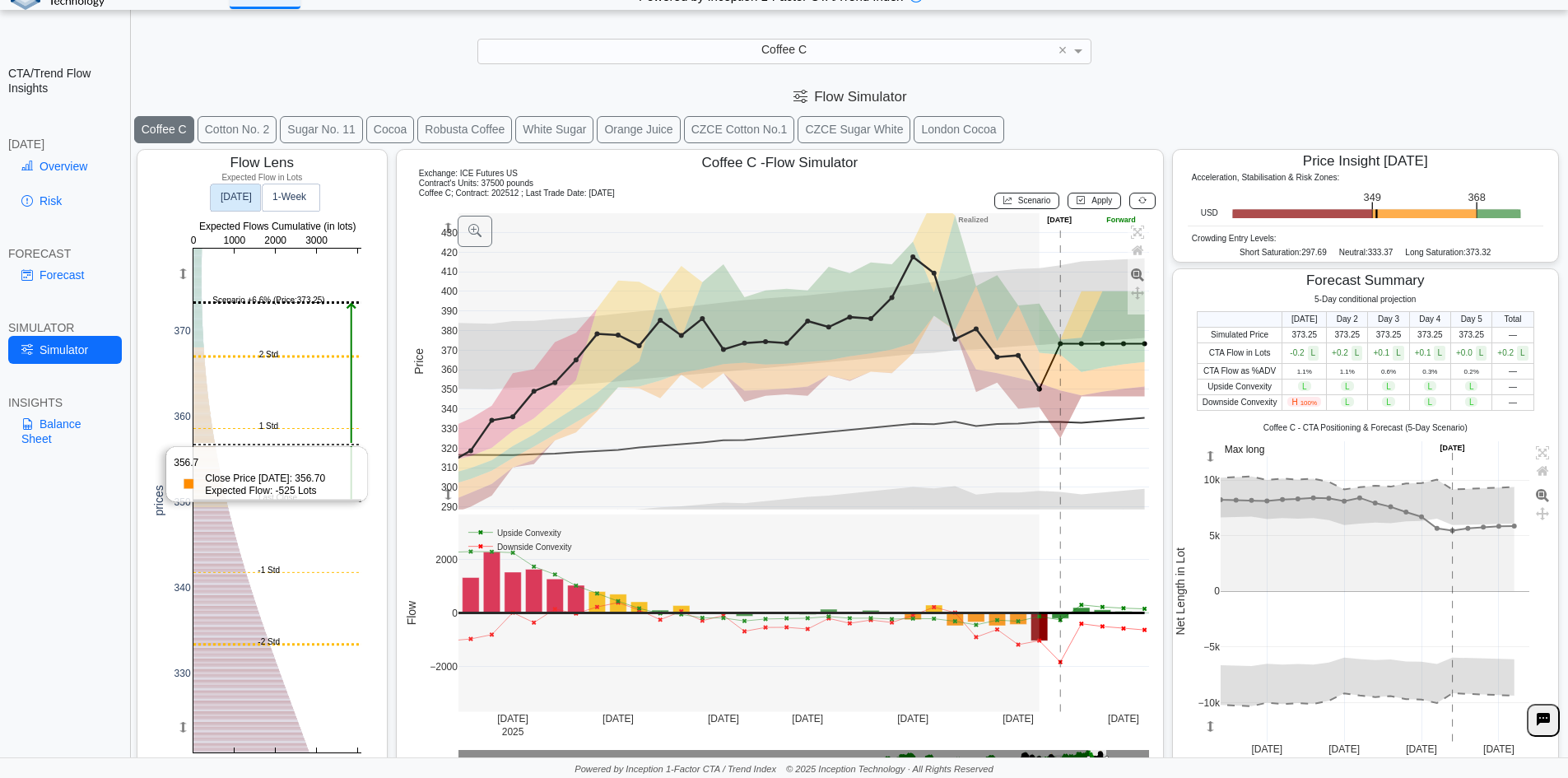
click at [251, 449] on rect at bounding box center [277, 501] width 168 height 504
click at [1139, 198] on icon at bounding box center [1143, 199] width 8 height 9
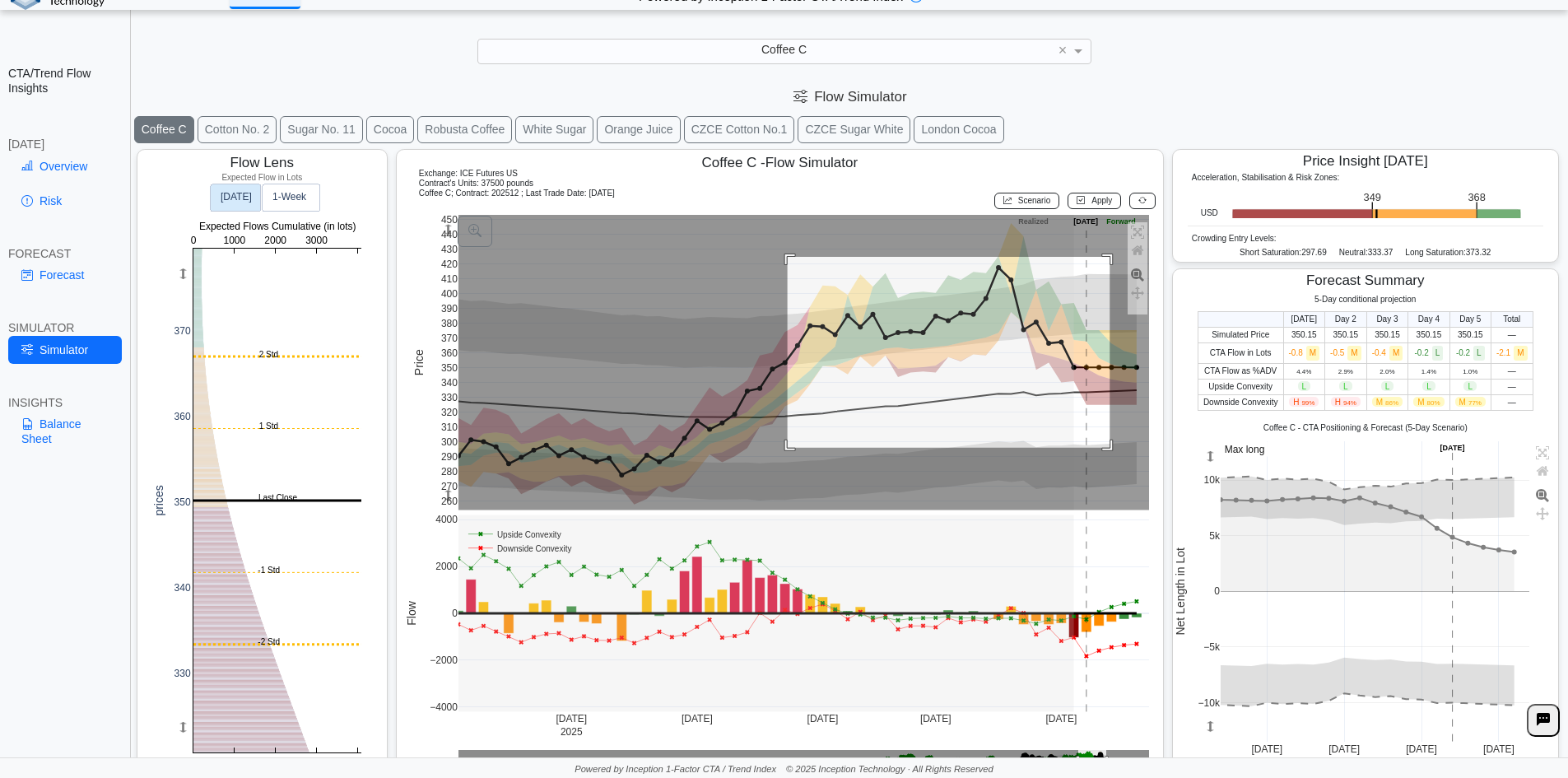
drag, startPoint x: 785, startPoint y: 257, endPoint x: 1108, endPoint y: 448, distance: 375.2
click at [1108, 448] on rect at bounding box center [803, 363] width 691 height 296
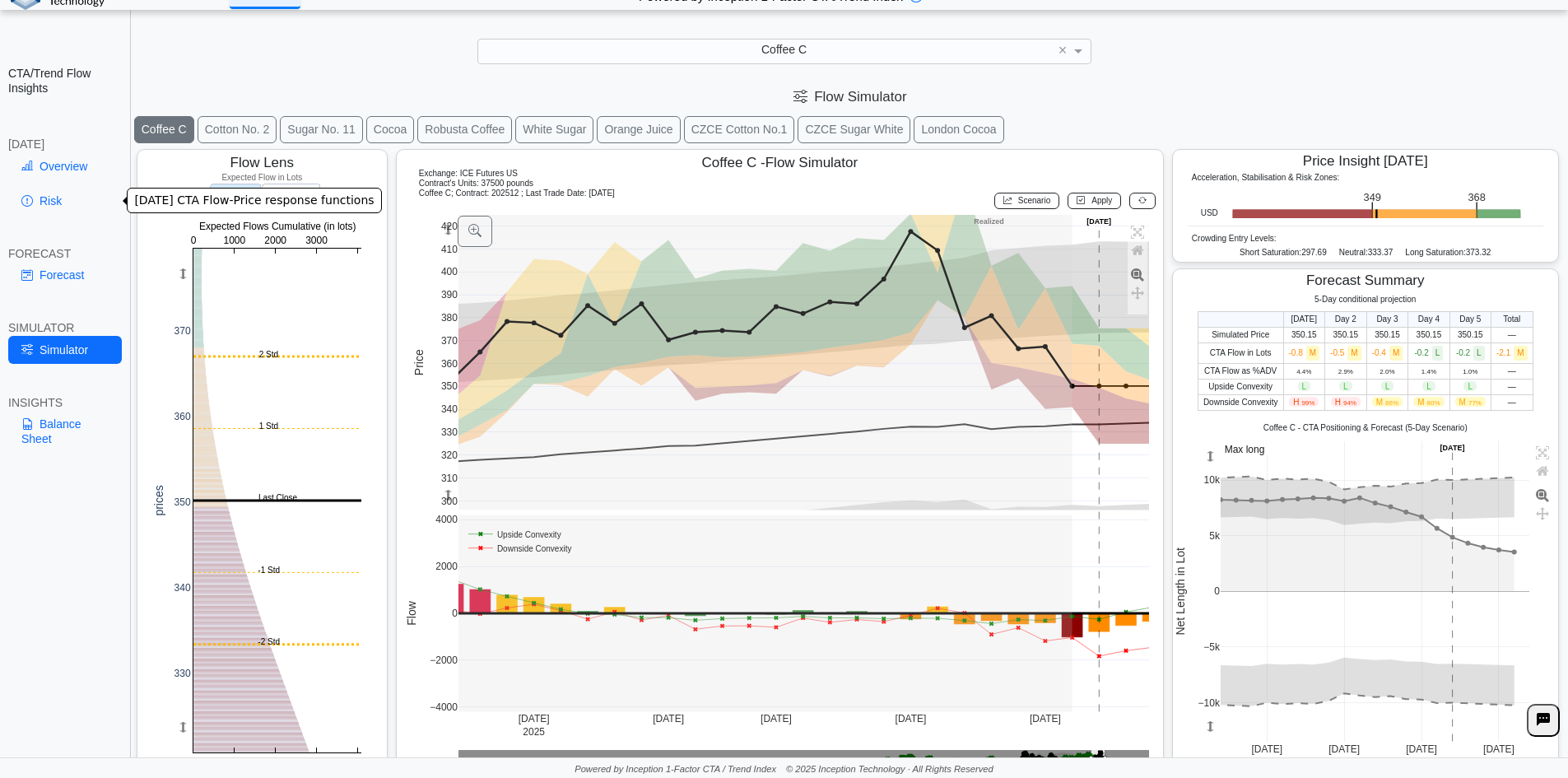
click at [67, 189] on link "Risk" at bounding box center [64, 200] width 114 height 28
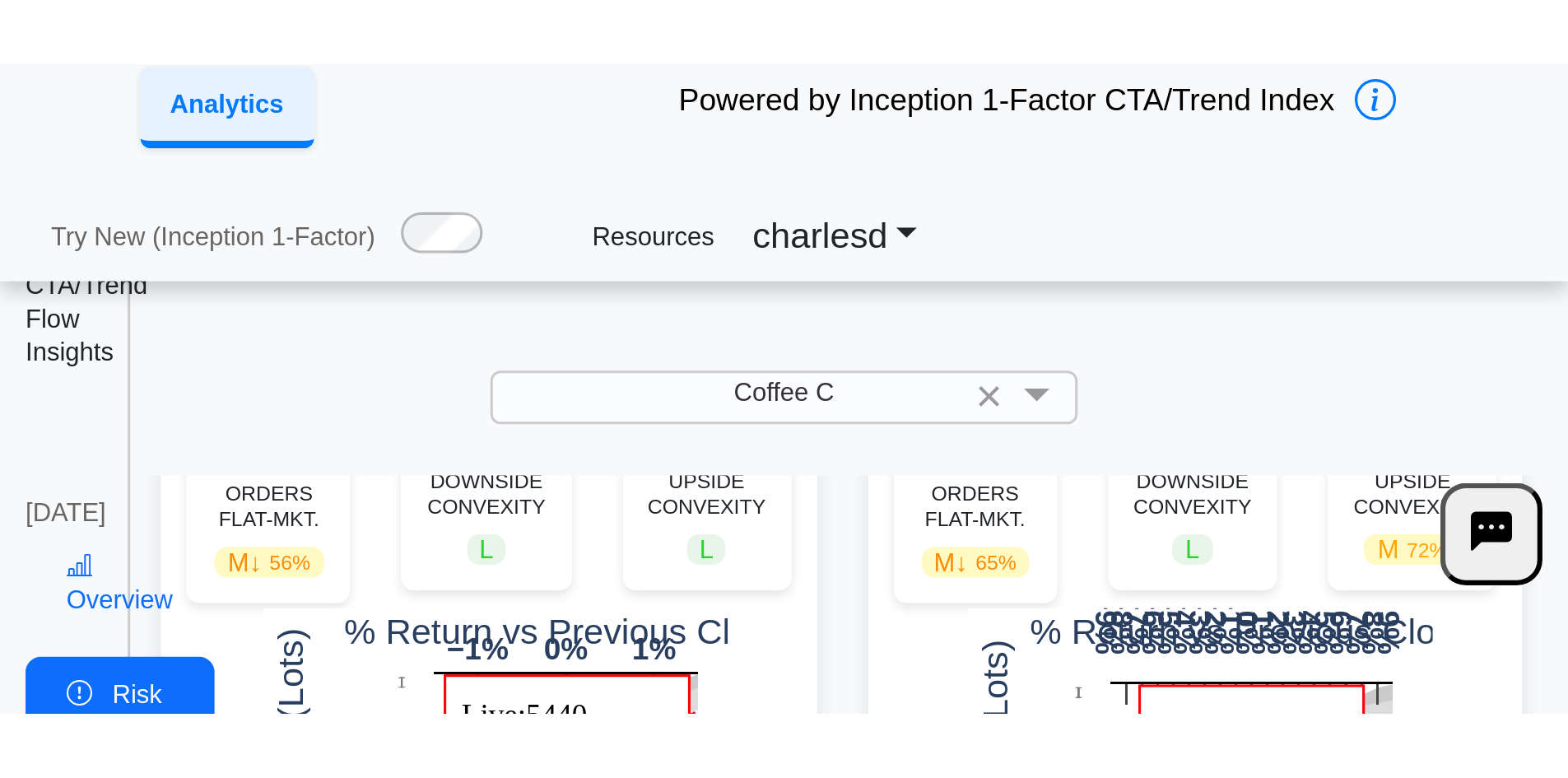
scroll to position [820, 0]
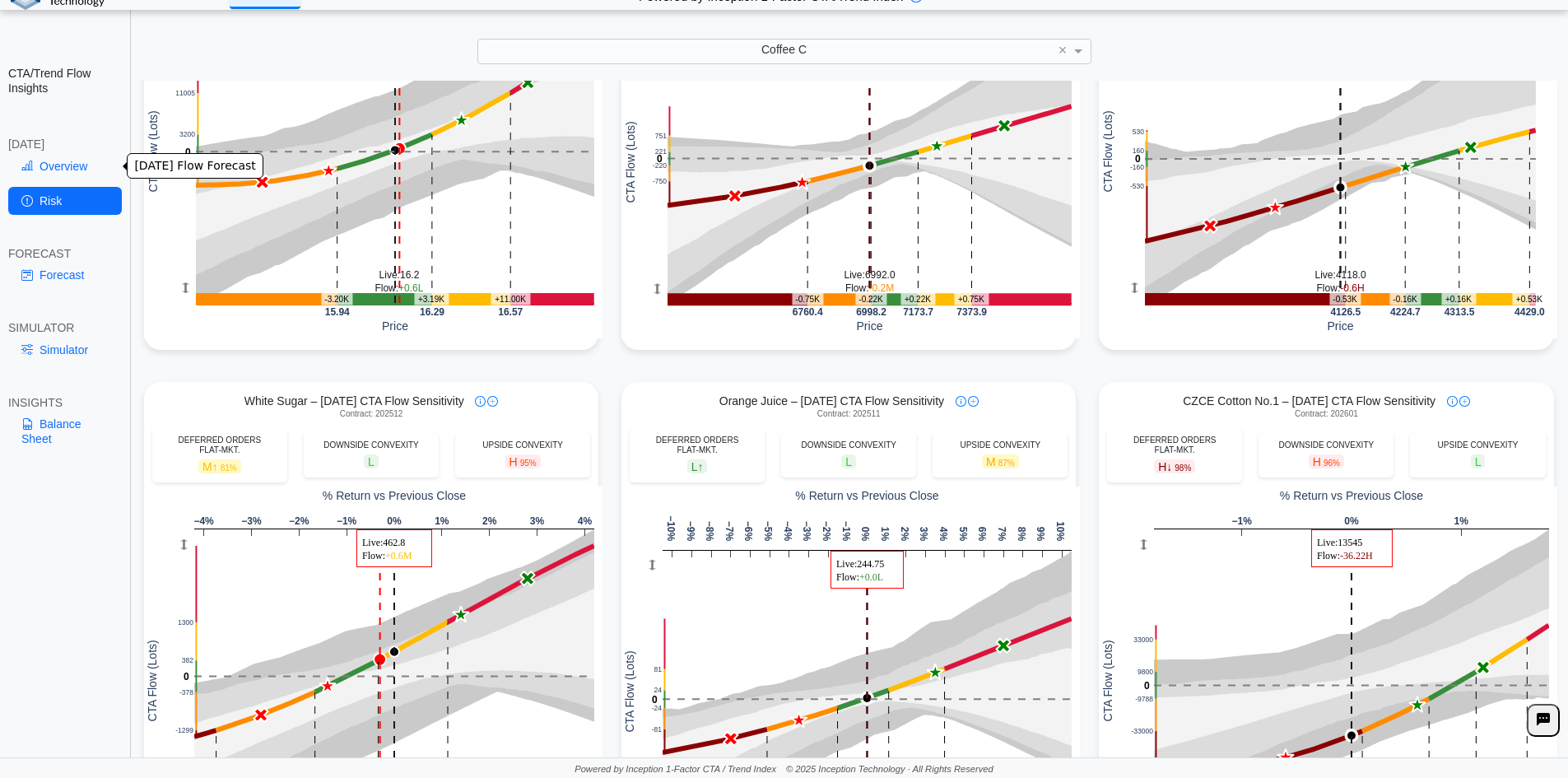
click at [43, 180] on link "Overview" at bounding box center [64, 167] width 114 height 28
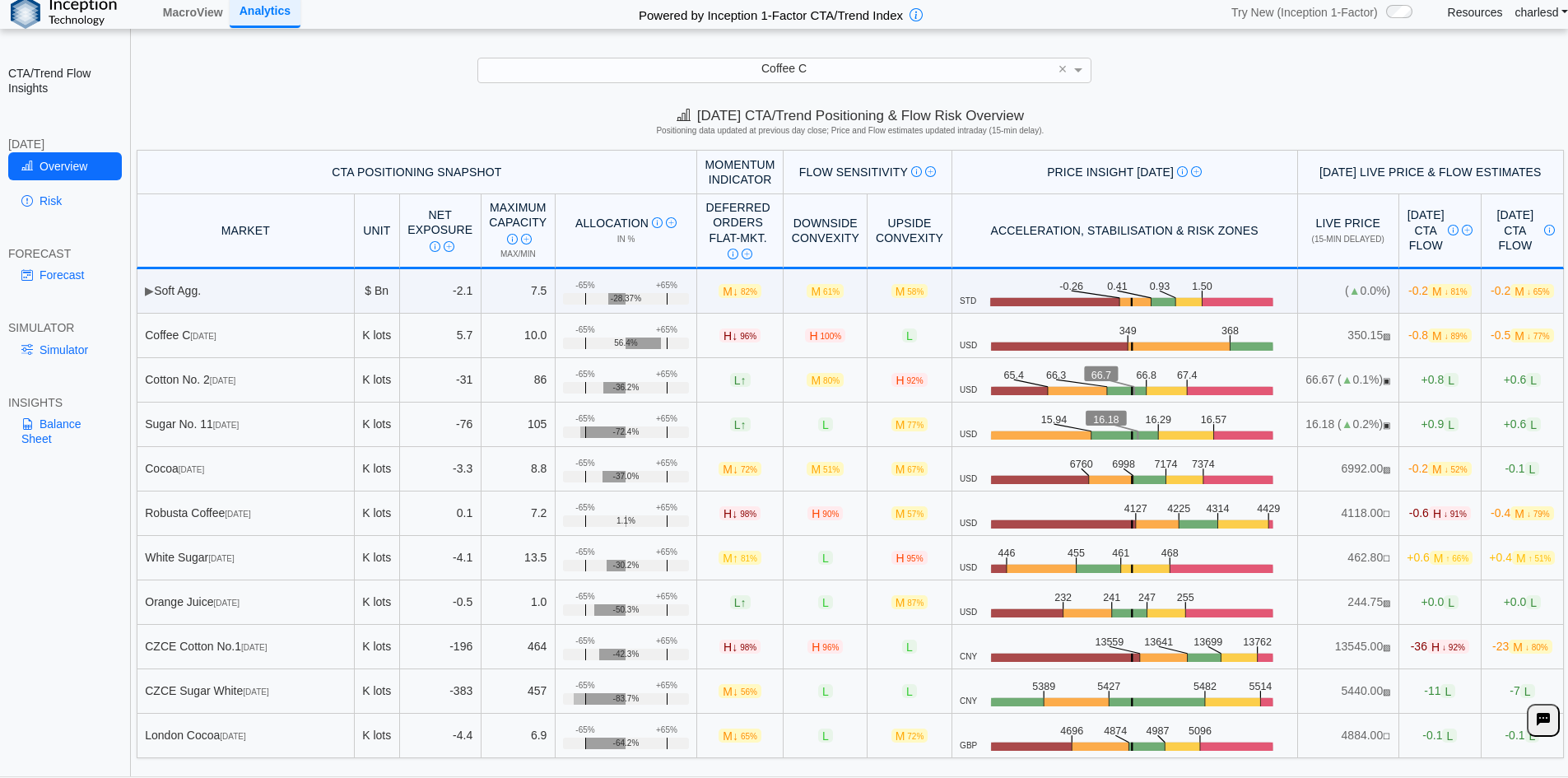
scroll to position [0, 0]
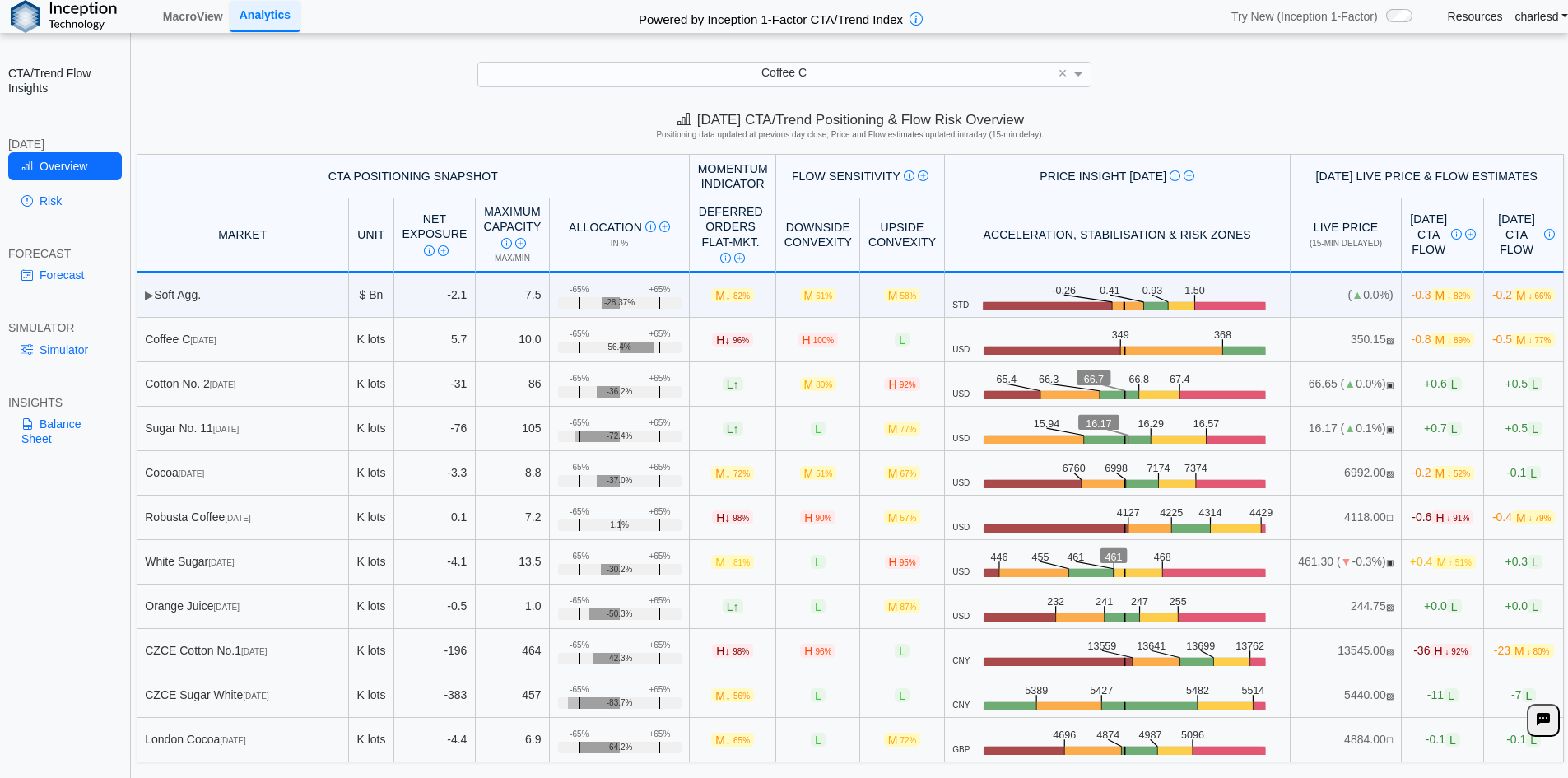
click at [798, 343] on span "H 100%" at bounding box center [818, 339] width 41 height 14
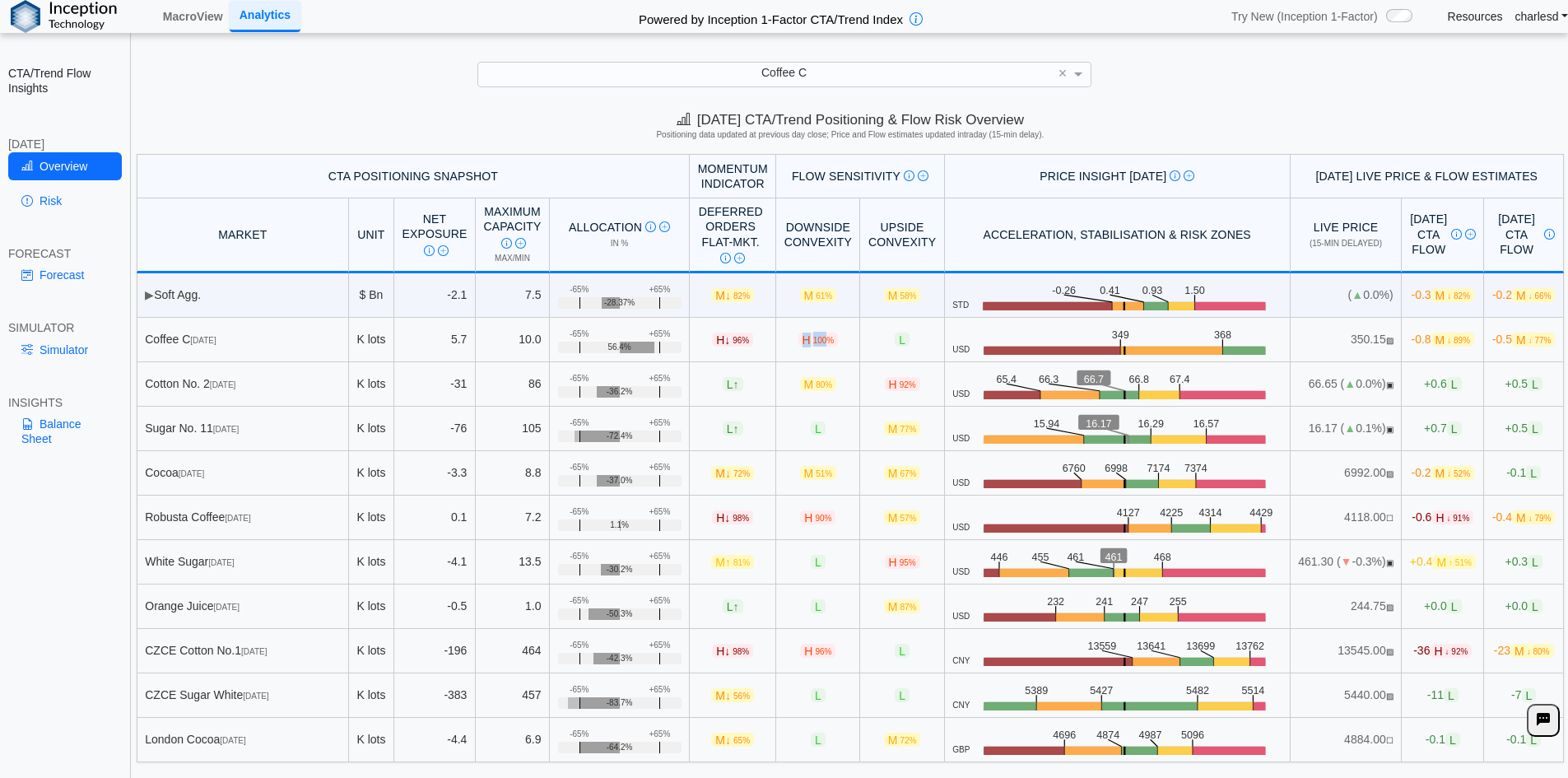
click at [798, 343] on span "H 100%" at bounding box center [818, 339] width 41 height 14
click at [732, 345] on span "96%" at bounding box center [740, 340] width 17 height 9
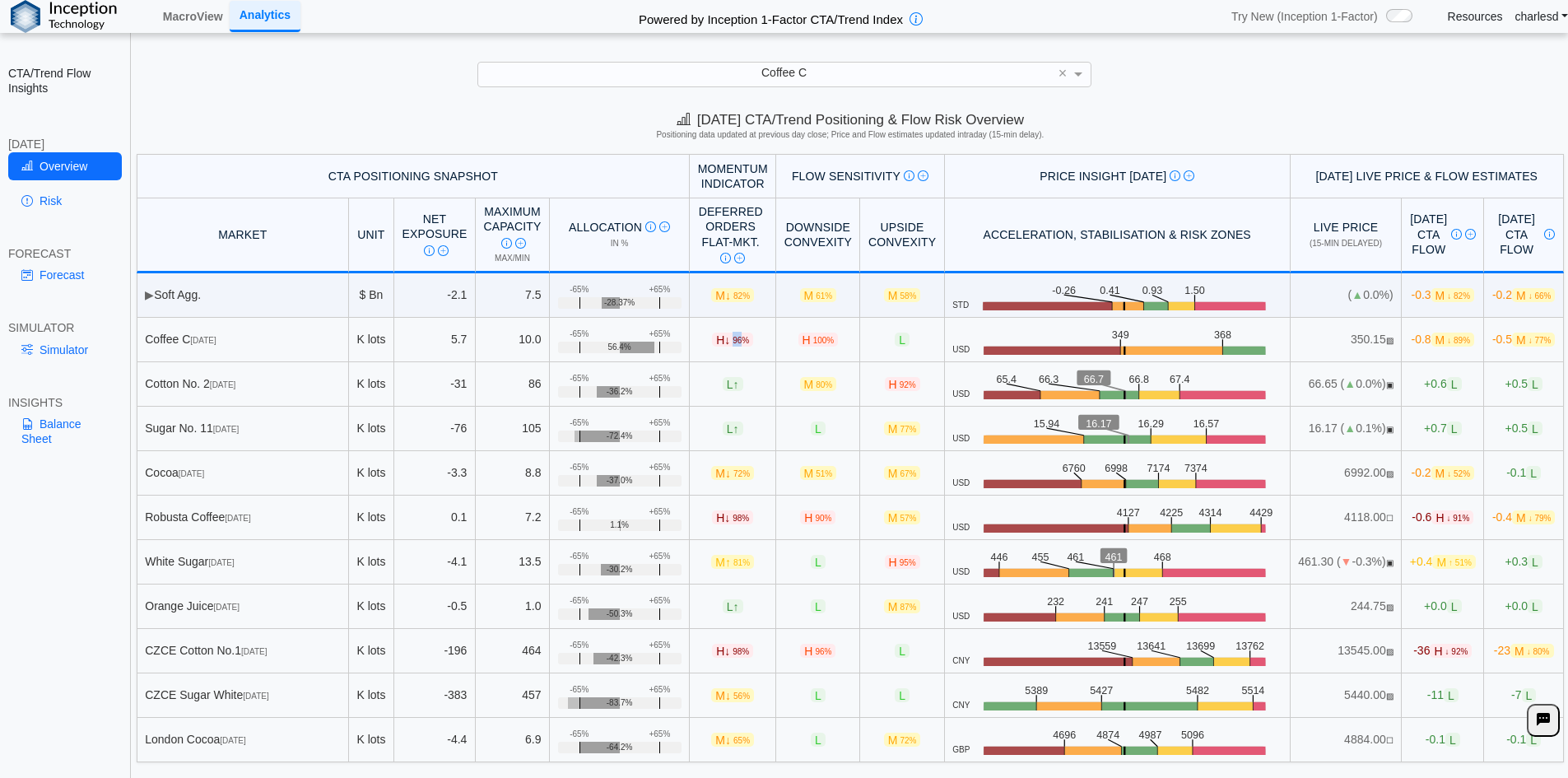
click at [732, 344] on span "96%" at bounding box center [740, 340] width 17 height 9
click at [724, 336] on span "↓" at bounding box center [727, 338] width 6 height 13
drag, startPoint x: 678, startPoint y: 341, endPoint x: 734, endPoint y: 344, distance: 56.1
click at [734, 344] on td "H ↓ 96%" at bounding box center [732, 339] width 86 height 45
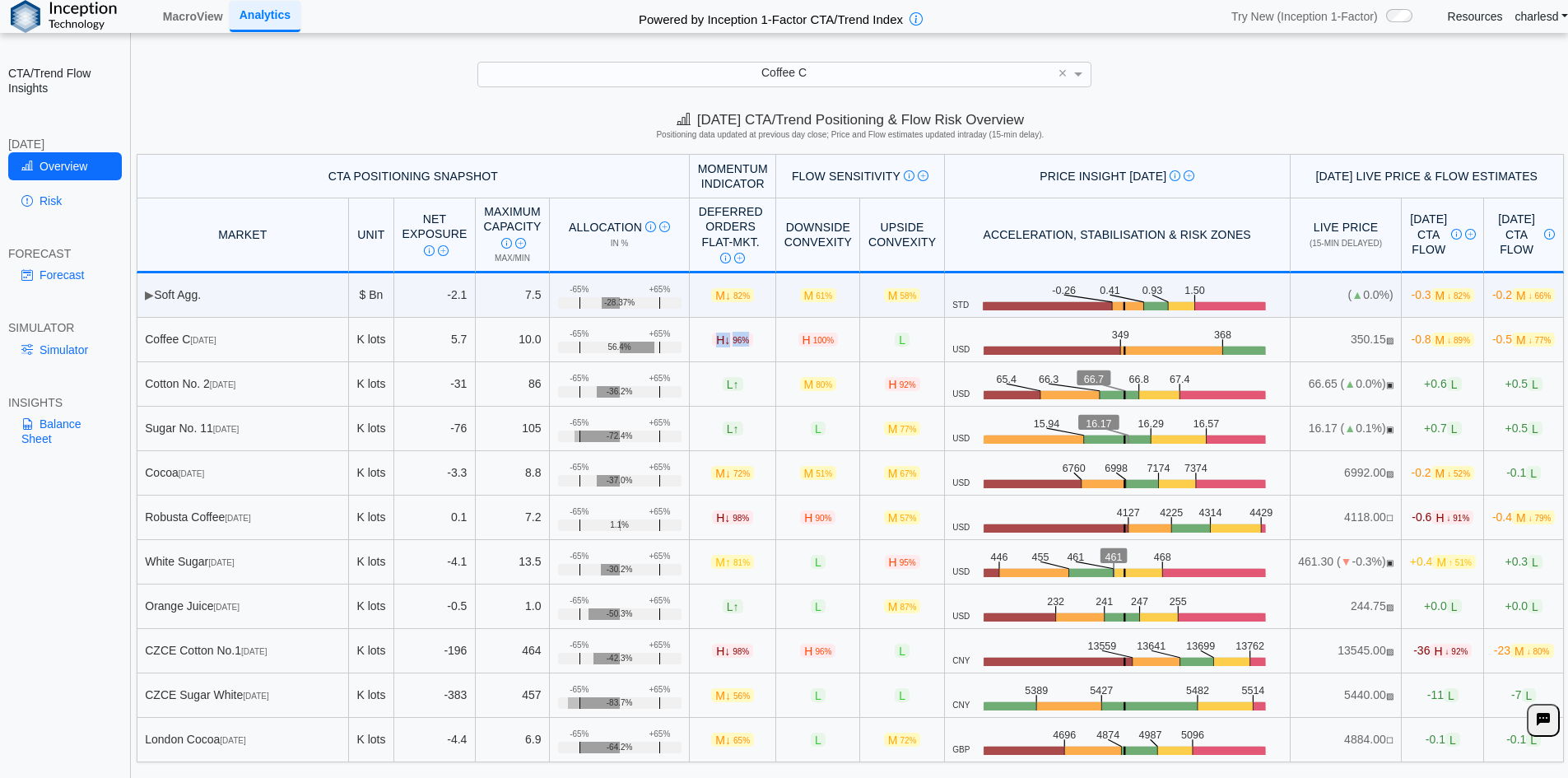
click at [732, 344] on span "96%" at bounding box center [740, 340] width 17 height 9
drag, startPoint x: 767, startPoint y: 343, endPoint x: 799, endPoint y: 343, distance: 32.0
click at [799, 343] on span "H 100%" at bounding box center [818, 339] width 41 height 14
drag, startPoint x: 768, startPoint y: 341, endPoint x: 802, endPoint y: 341, distance: 34.0
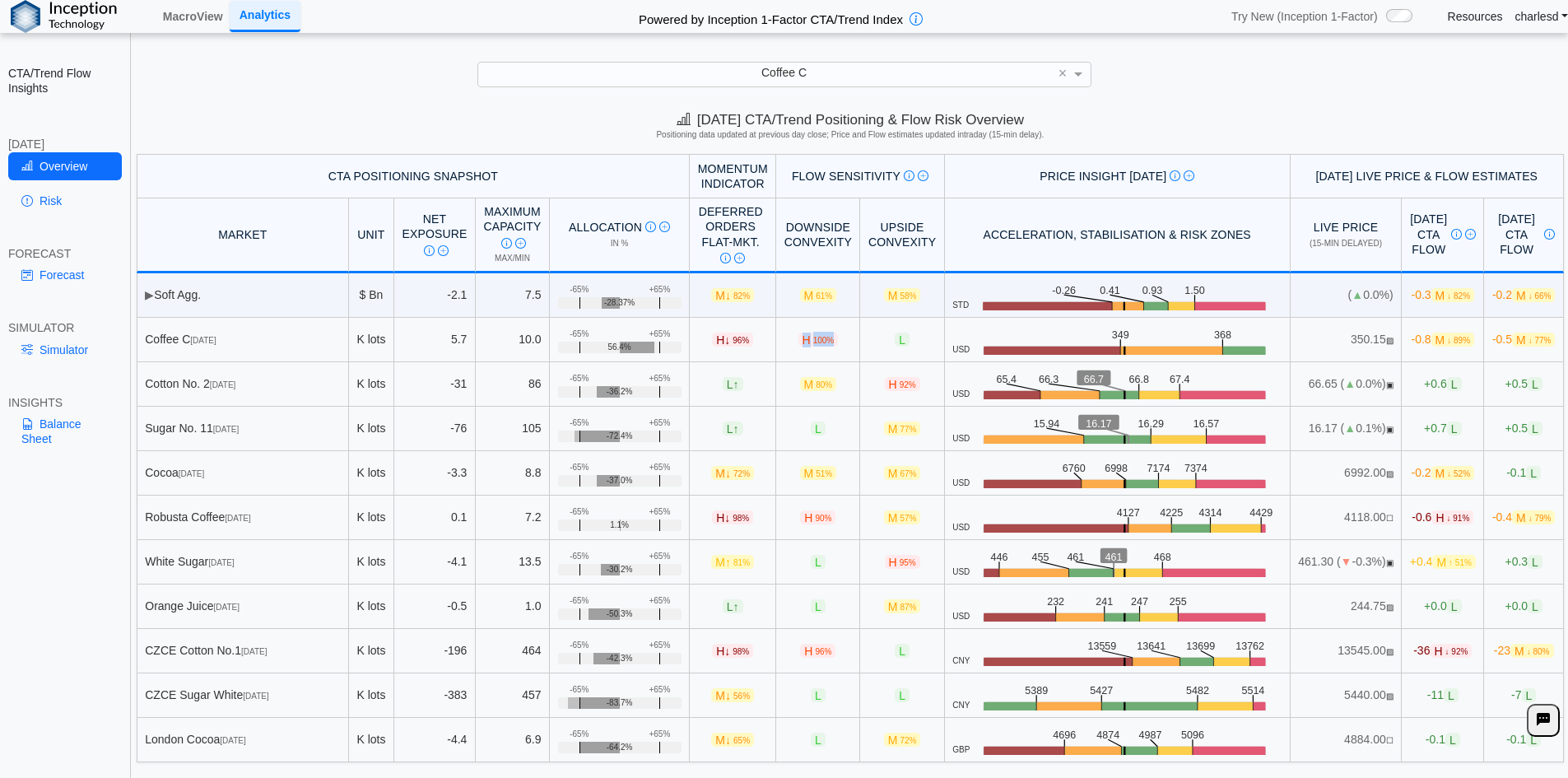
click at [802, 341] on td "H 100%" at bounding box center [817, 339] width 84 height 45
drag, startPoint x: 767, startPoint y: 337, endPoint x: 802, endPoint y: 343, distance: 35.5
click at [802, 343] on td "H 100%" at bounding box center [817, 339] width 84 height 45
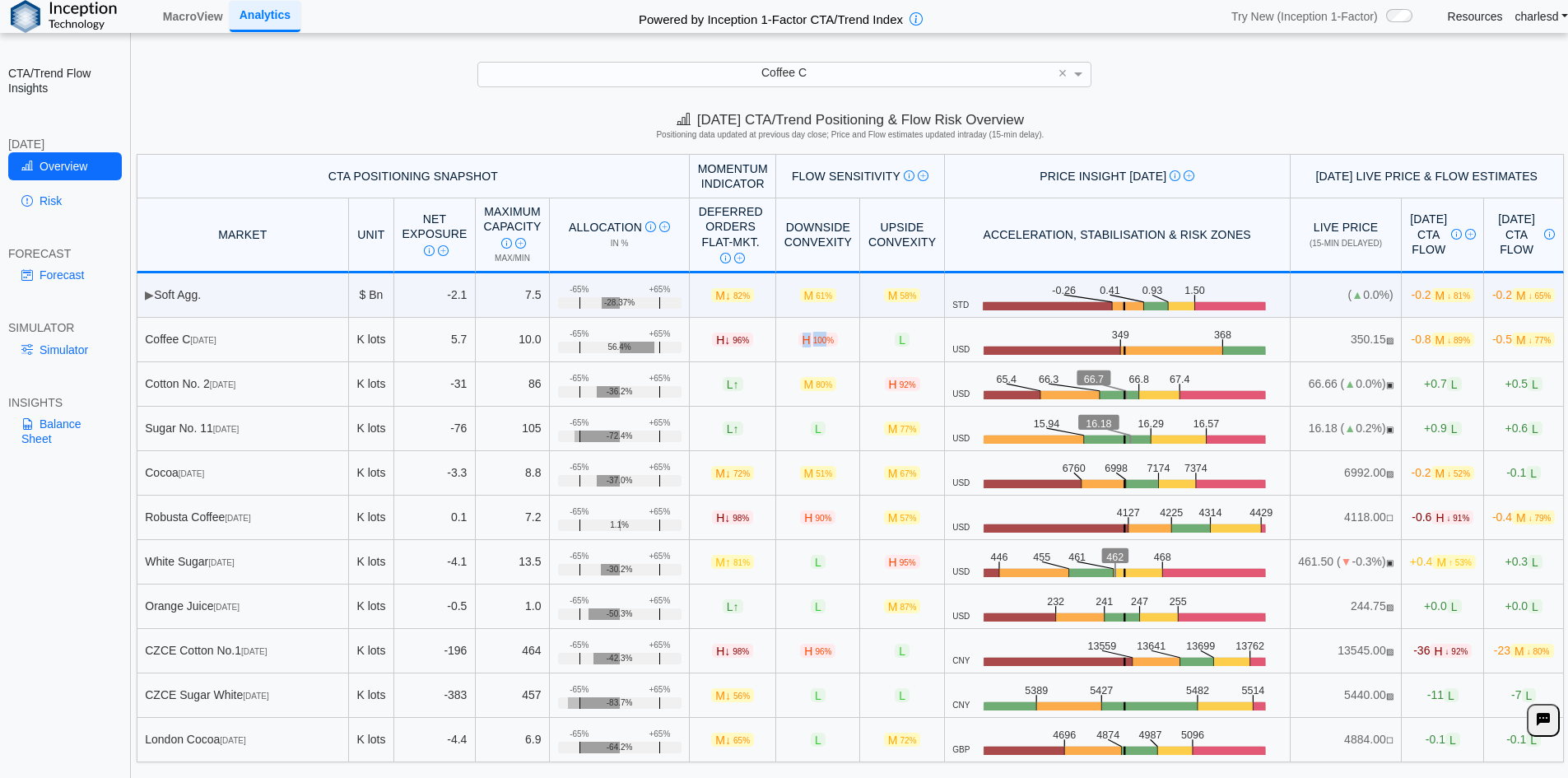
drag, startPoint x: 768, startPoint y: 336, endPoint x: 791, endPoint y: 341, distance: 23.5
click at [798, 341] on span "H 100%" at bounding box center [818, 339] width 41 height 14
click at [813, 341] on span "100%" at bounding box center [824, 340] width 22 height 9
drag, startPoint x: 766, startPoint y: 341, endPoint x: 795, endPoint y: 341, distance: 29.0
click at [798, 341] on span "H 100%" at bounding box center [818, 339] width 41 height 14
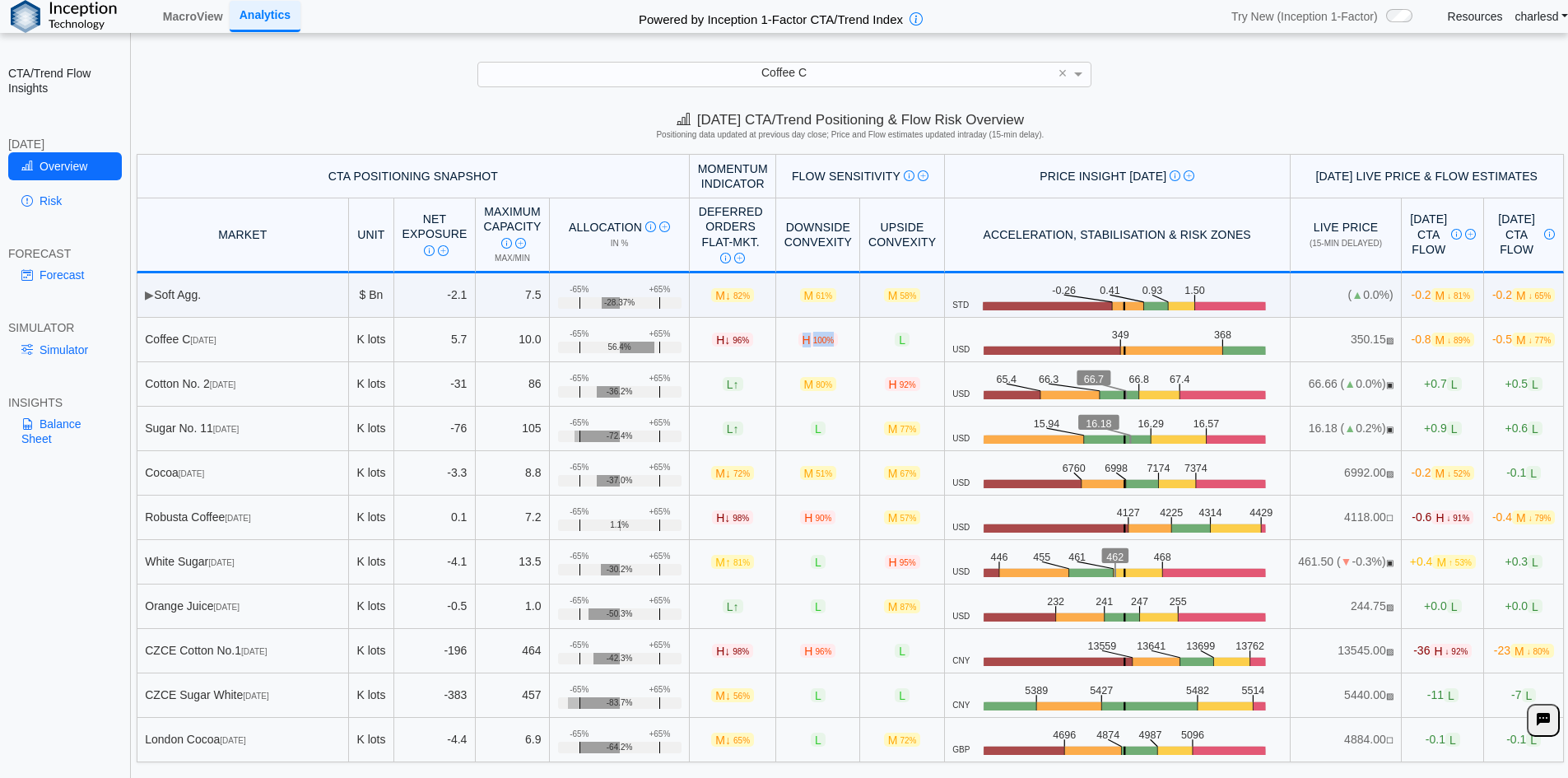
click at [813, 341] on span "100%" at bounding box center [824, 340] width 22 height 9
drag, startPoint x: 765, startPoint y: 337, endPoint x: 811, endPoint y: 341, distance: 46.2
click at [811, 341] on td "H 100%" at bounding box center [817, 339] width 84 height 45
click at [806, 340] on td "H 100%" at bounding box center [817, 339] width 84 height 45
drag, startPoint x: 766, startPoint y: 335, endPoint x: 813, endPoint y: 339, distance: 47.2
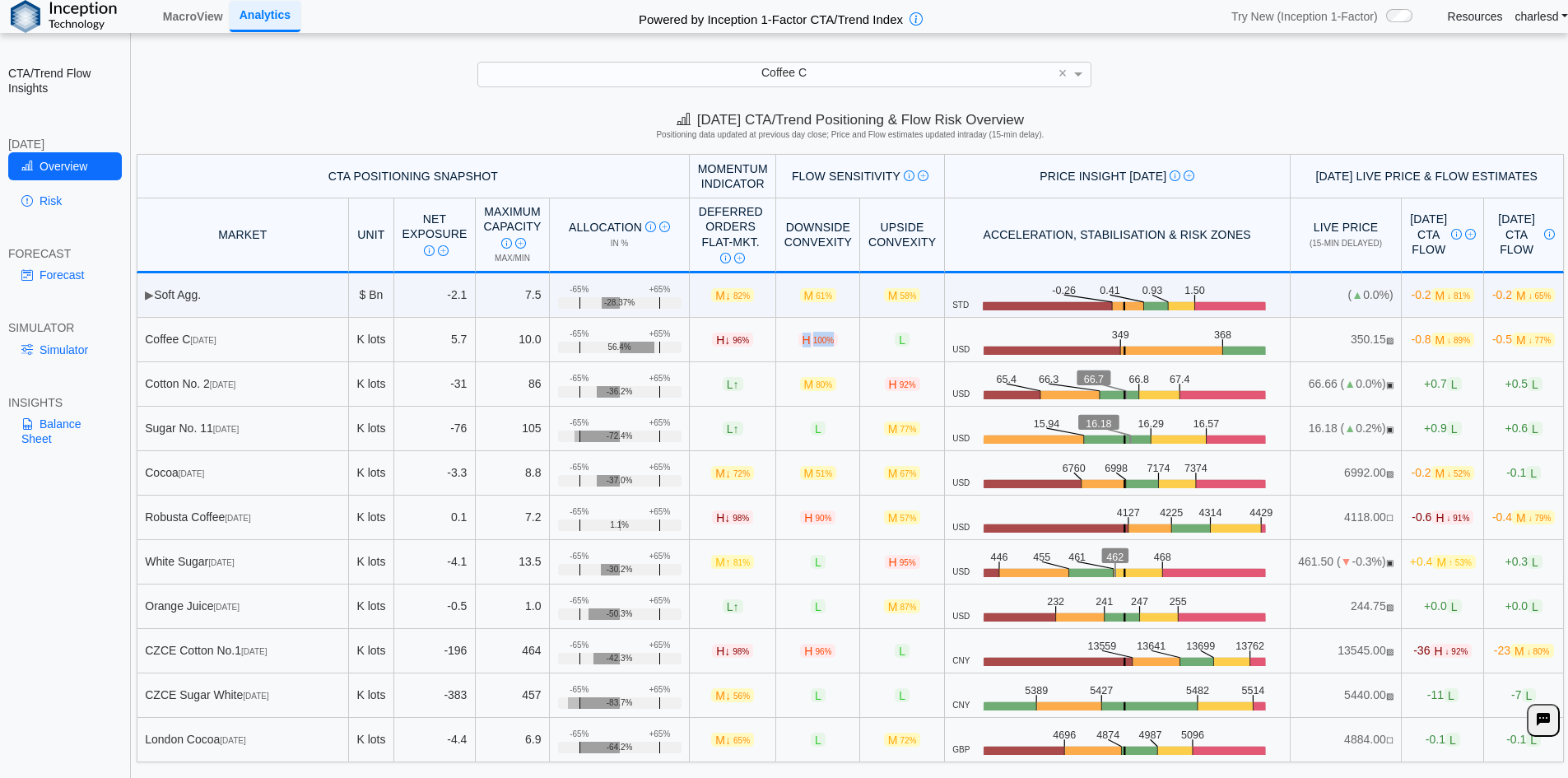
click at [813, 339] on td "H 100%" at bounding box center [817, 339] width 84 height 45
click at [813, 338] on span "100%" at bounding box center [824, 340] width 22 height 9
drag, startPoint x: 766, startPoint y: 342, endPoint x: 796, endPoint y: 341, distance: 30.0
click at [798, 341] on span "H 100%" at bounding box center [818, 339] width 41 height 14
click at [813, 341] on span "100%" at bounding box center [824, 340] width 22 height 9
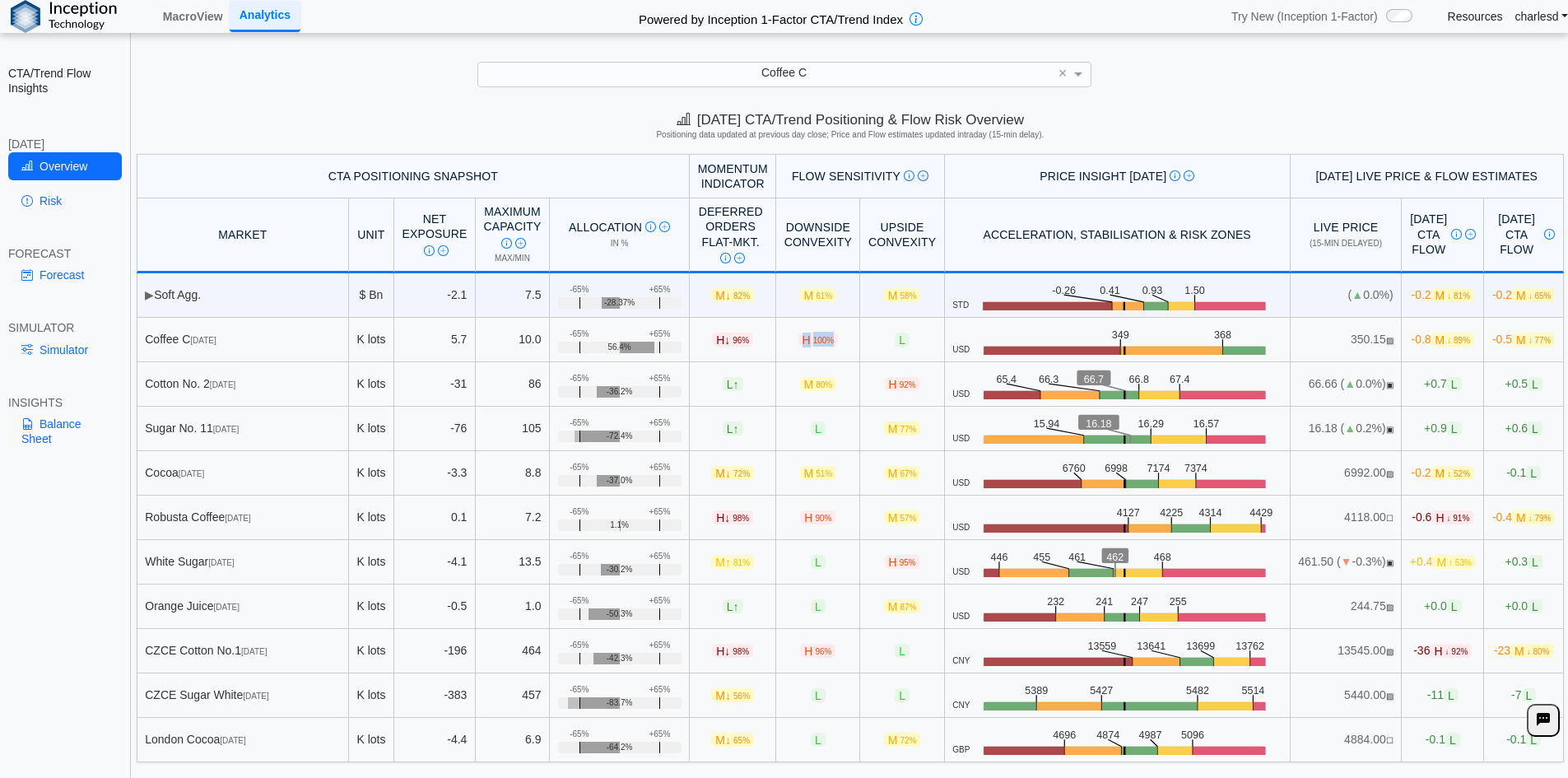
drag, startPoint x: 796, startPoint y: 341, endPoint x: 765, endPoint y: 341, distance: 31.0
click at [798, 341] on span "H 100%" at bounding box center [818, 339] width 41 height 14
drag, startPoint x: 765, startPoint y: 339, endPoint x: 811, endPoint y: 341, distance: 46.0
click at [811, 341] on td "H 100%" at bounding box center [817, 339] width 84 height 45
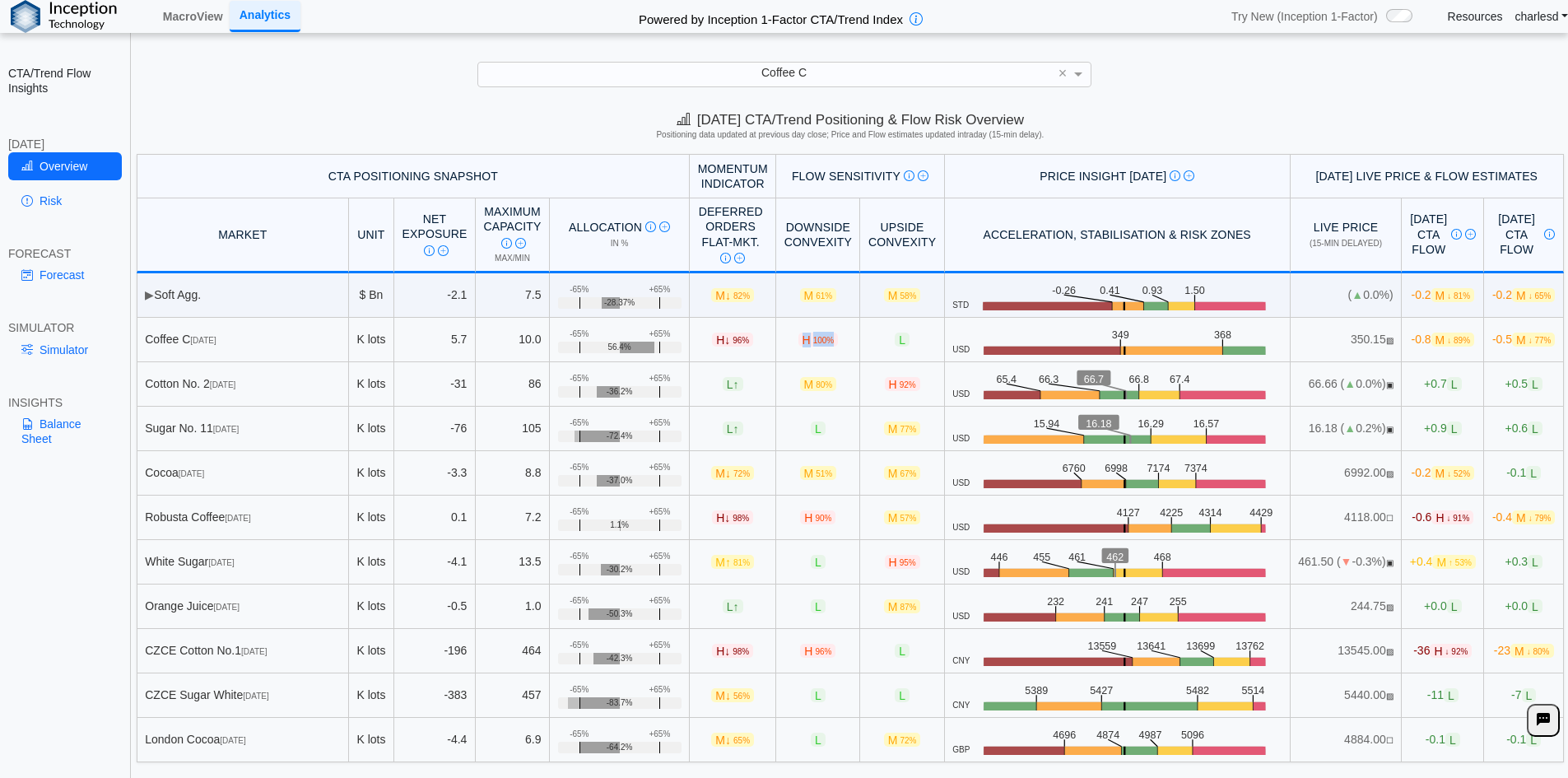
click at [809, 341] on td "H 100%" at bounding box center [817, 339] width 84 height 45
drag, startPoint x: 177, startPoint y: 341, endPoint x: 228, endPoint y: 342, distance: 51.0
click at [228, 342] on div "Coffee C Dec 25" at bounding box center [242, 338] width 195 height 15
click at [215, 342] on span "[DATE]" at bounding box center [203, 340] width 26 height 9
drag, startPoint x: 550, startPoint y: 341, endPoint x: 636, endPoint y: 344, distance: 86.1
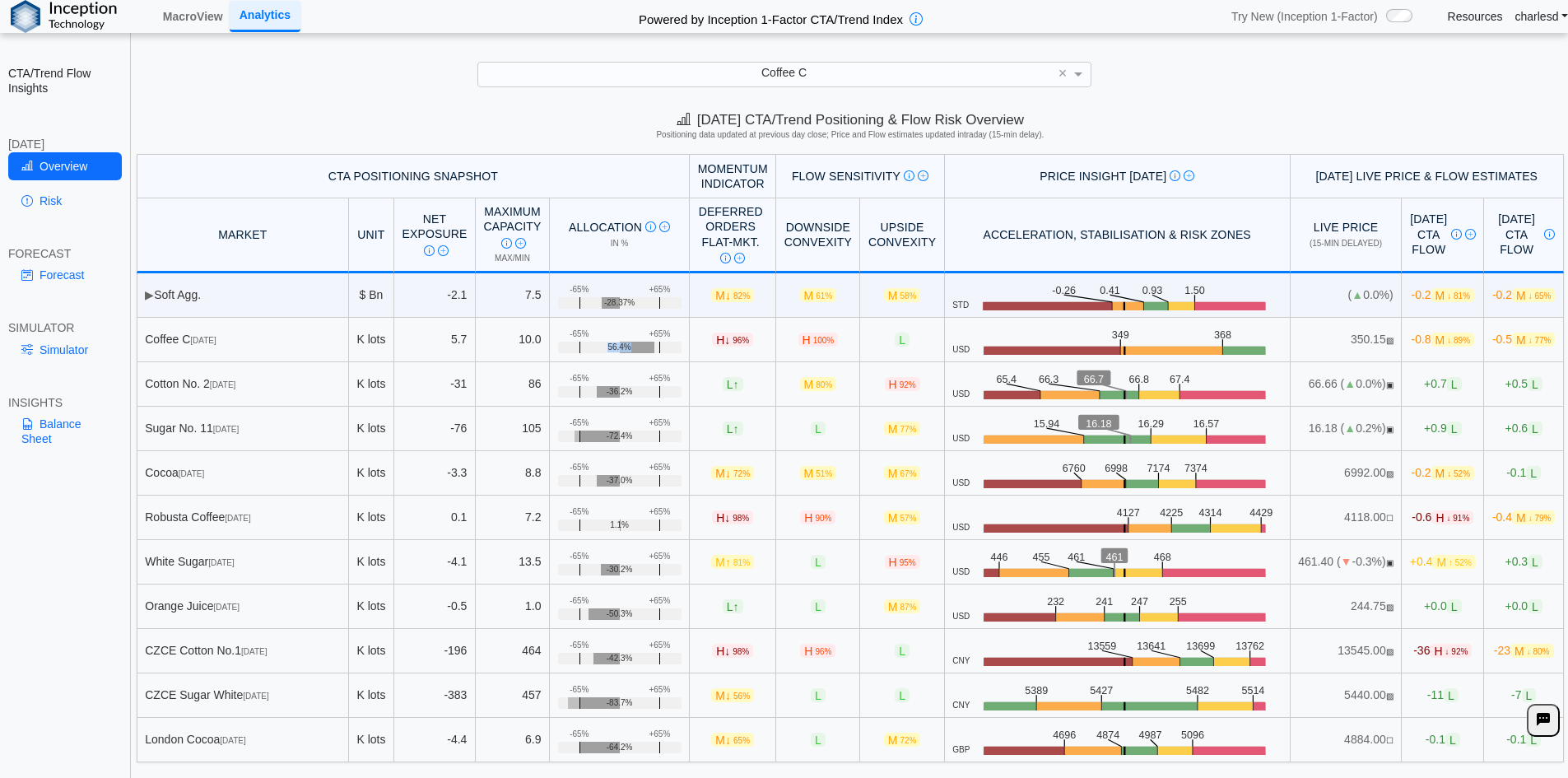
click at [636, 344] on div "56.4%" at bounding box center [620, 347] width 123 height 12
click at [606, 345] on div "56.4%" at bounding box center [620, 347] width 123 height 12
drag, startPoint x: 579, startPoint y: 349, endPoint x: 616, endPoint y: 349, distance: 37.0
click at [616, 349] on div "56.4%" at bounding box center [620, 347] width 123 height 12
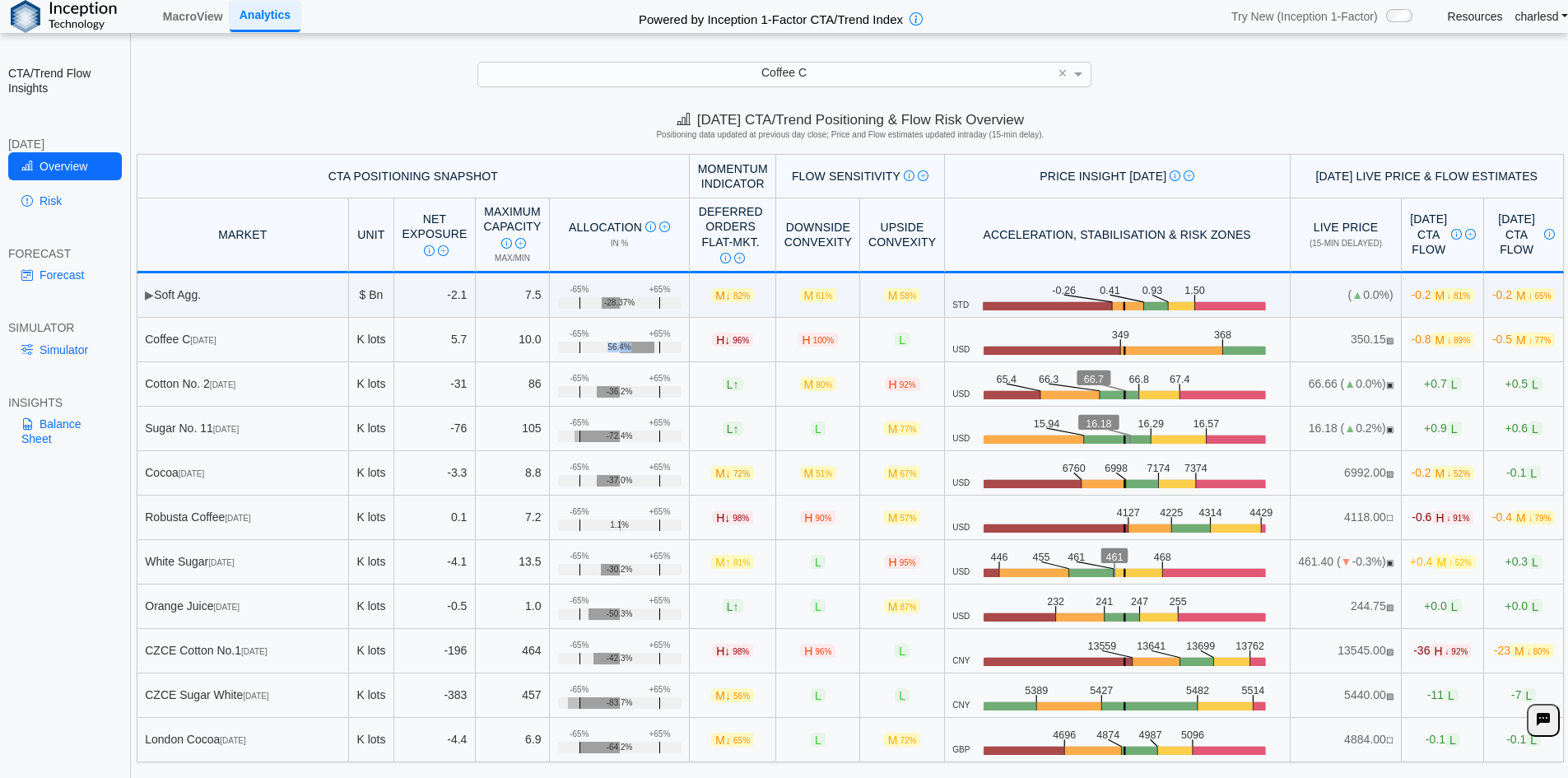
drag, startPoint x: 577, startPoint y: 346, endPoint x: 621, endPoint y: 346, distance: 44.0
click at [621, 346] on div "56.4%" at bounding box center [620, 347] width 123 height 12
click at [622, 346] on div "56.4%" at bounding box center [620, 347] width 123 height 12
click at [724, 343] on span "↓" at bounding box center [727, 338] width 6 height 13
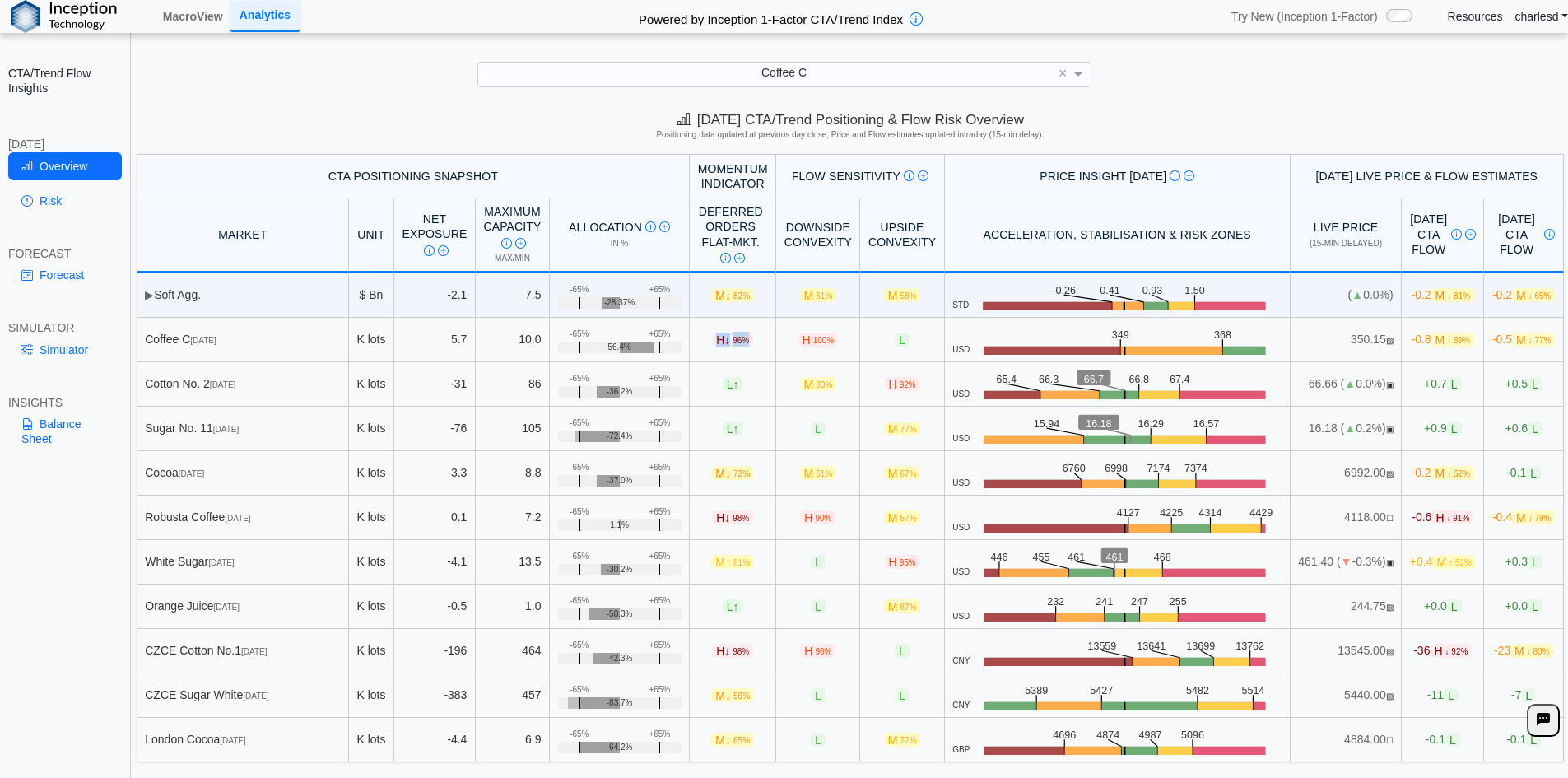
click at [724, 343] on span "↓" at bounding box center [727, 338] width 6 height 13
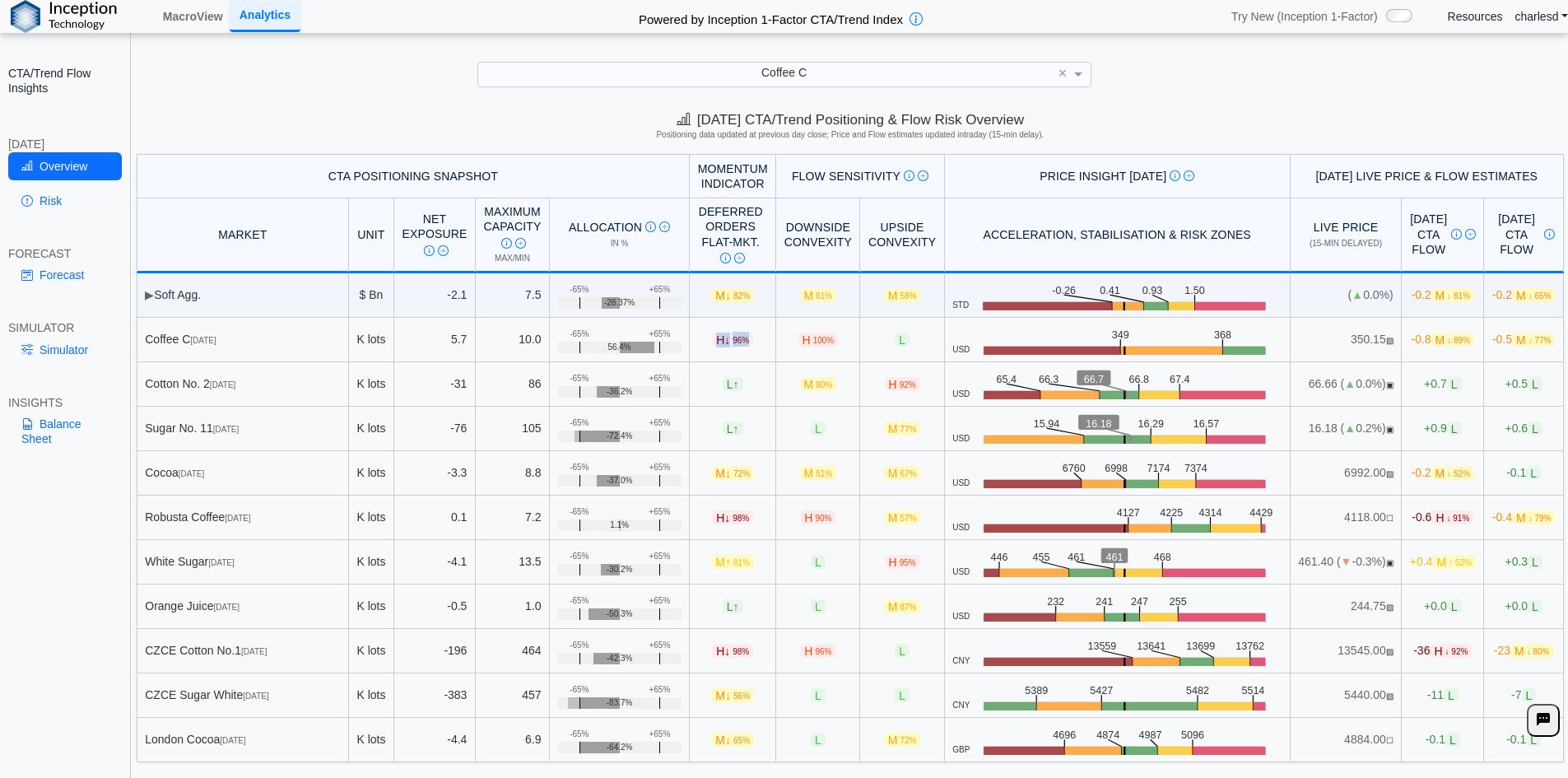
click at [724, 343] on span "↓" at bounding box center [727, 338] width 6 height 13
drag, startPoint x: 686, startPoint y: 340, endPoint x: 718, endPoint y: 341, distance: 32.0
click at [718, 341] on span "H ↓ 96%" at bounding box center [732, 339] width 41 height 14
click at [732, 341] on span "96%" at bounding box center [740, 340] width 17 height 9
click at [52, 195] on link "Risk" at bounding box center [64, 200] width 114 height 28
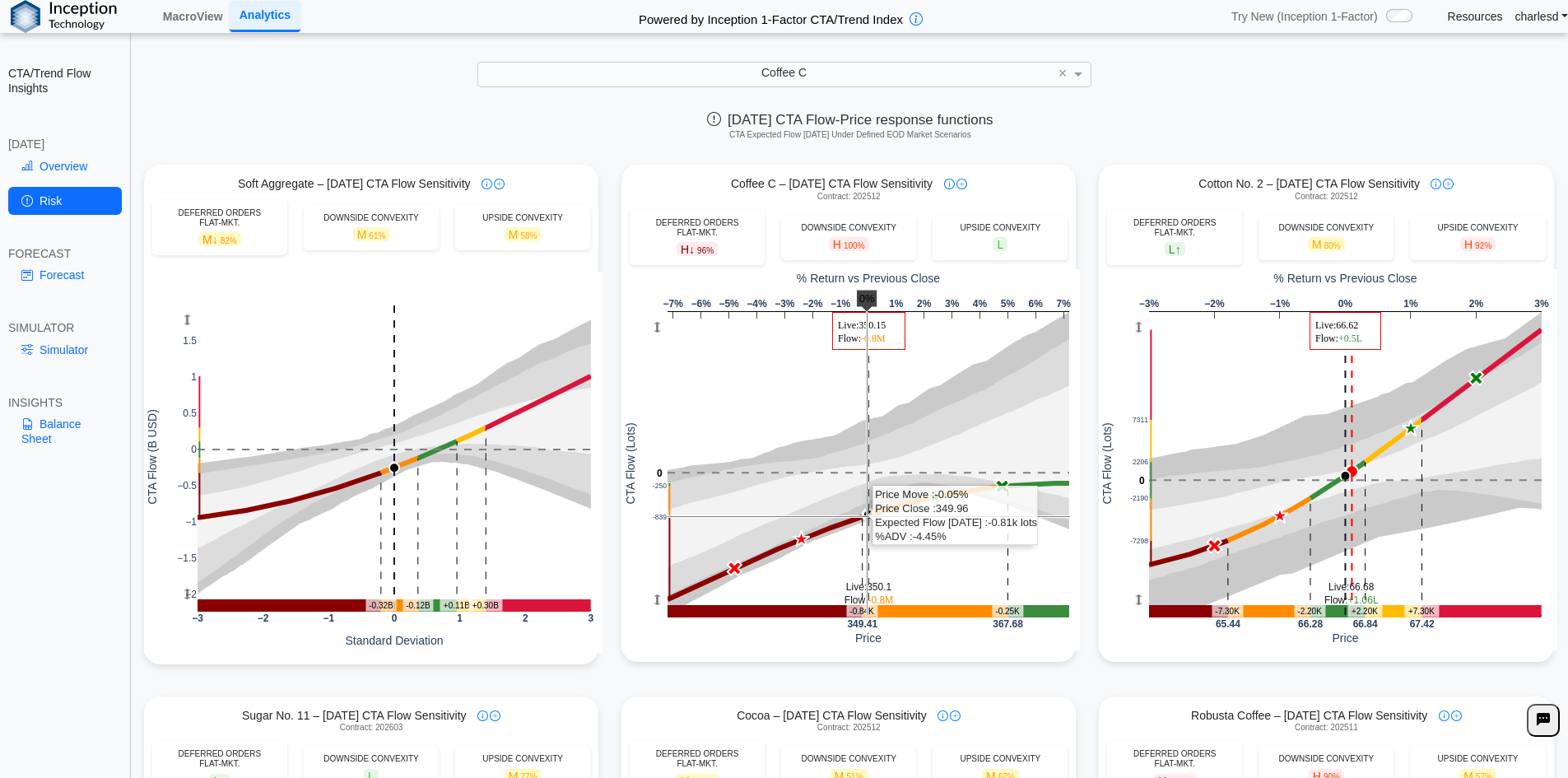
click at [861, 516] on rect at bounding box center [868, 462] width 402 height 303
drag, startPoint x: 725, startPoint y: 181, endPoint x: 784, endPoint y: 181, distance: 59.0
click at [784, 181] on div "Coffee C – [DATE] CTA Flow Sensitivity" at bounding box center [848, 184] width 454 height 15
click at [784, 181] on span "Coffee C – [DATE] CTA Flow Sensitivity" at bounding box center [831, 184] width 201 height 15
drag, startPoint x: 723, startPoint y: 184, endPoint x: 788, endPoint y: 180, distance: 65.1
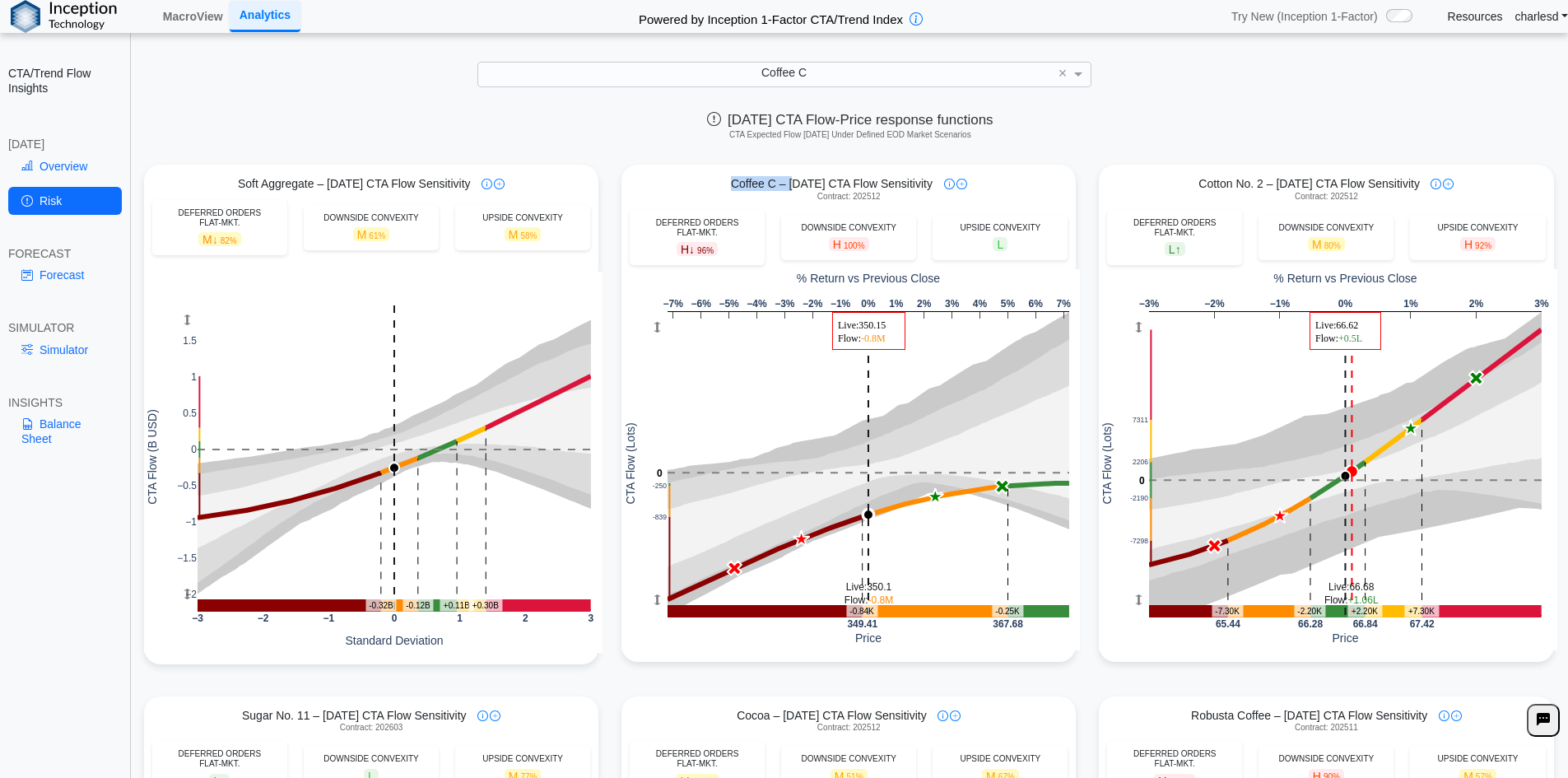
click at [788, 180] on div "Coffee C – [DATE] CTA Flow Sensitivity" at bounding box center [848, 184] width 454 height 15
click at [788, 180] on span "Coffee C – [DATE] CTA Flow Sensitivity" at bounding box center [831, 184] width 201 height 15
click at [75, 269] on link "Forecast" at bounding box center [64, 275] width 114 height 28
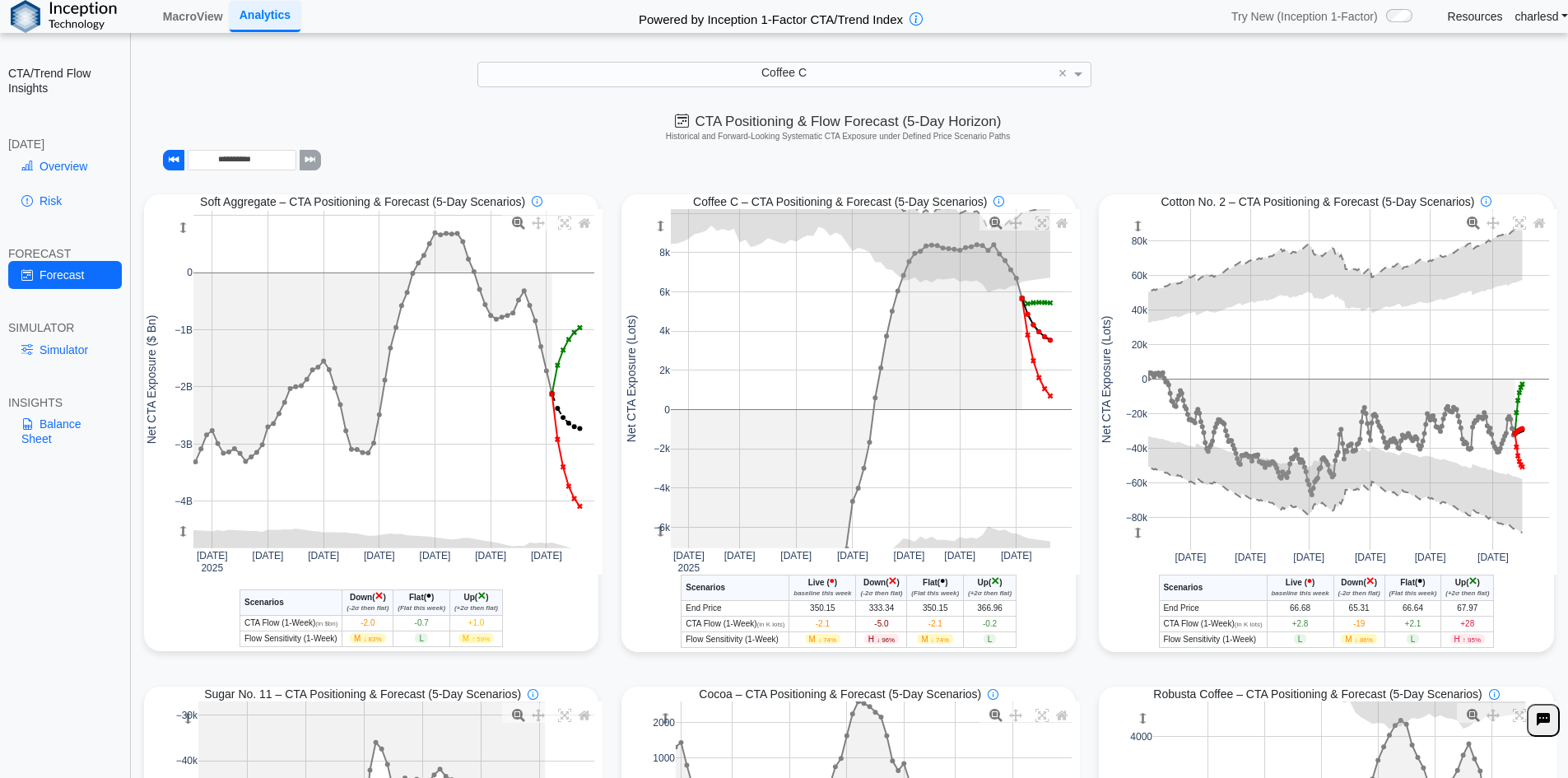
drag, startPoint x: 653, startPoint y: 533, endPoint x: 649, endPoint y: 421, distance: 112.1
click at [654, 421] on g at bounding box center [871, 379] width 434 height 373
click at [46, 195] on link "Risk" at bounding box center [64, 200] width 114 height 28
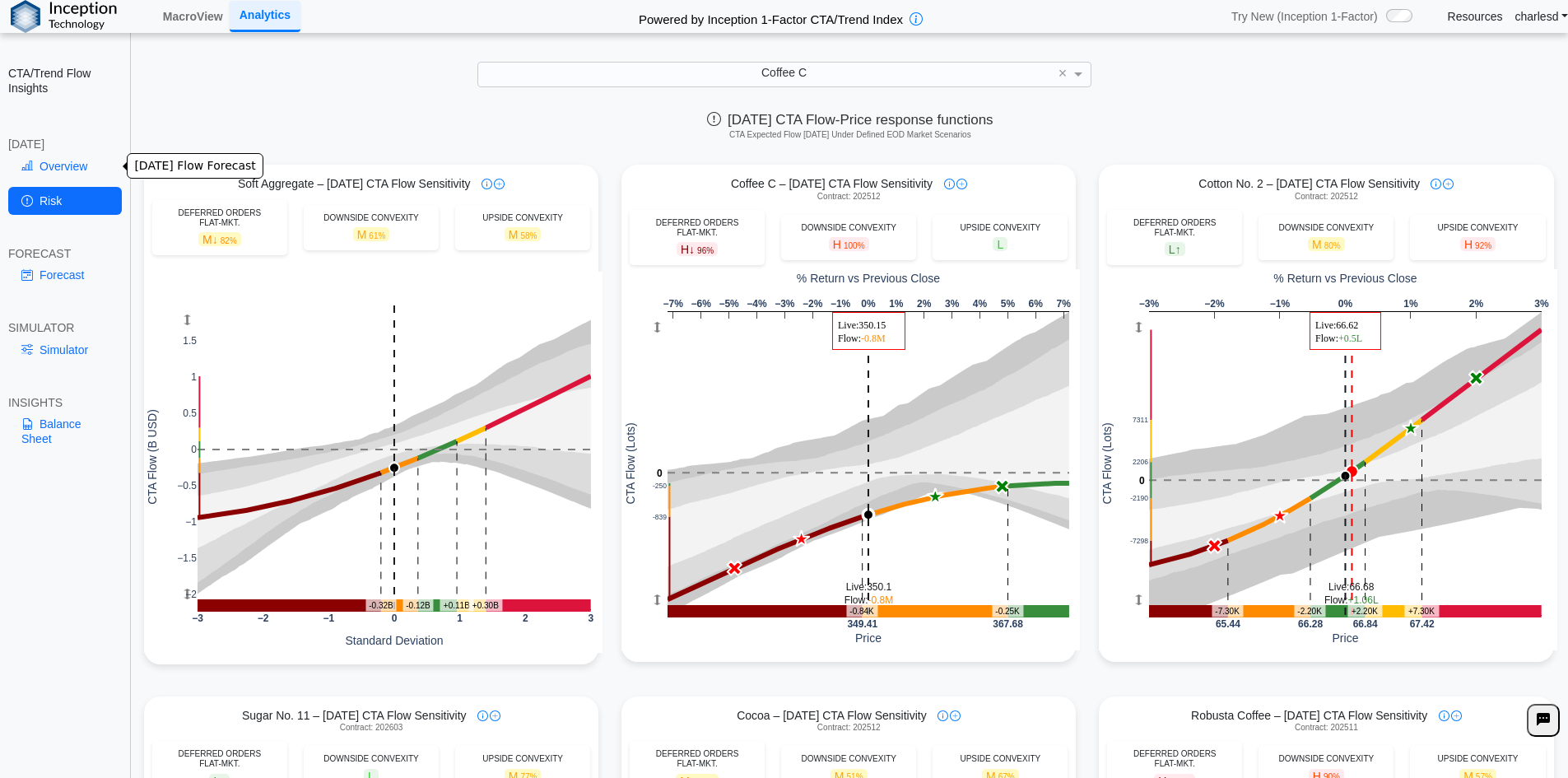
drag, startPoint x: 44, startPoint y: 172, endPoint x: 60, endPoint y: 178, distance: 17.1
click at [44, 172] on link "Overview" at bounding box center [64, 167] width 114 height 28
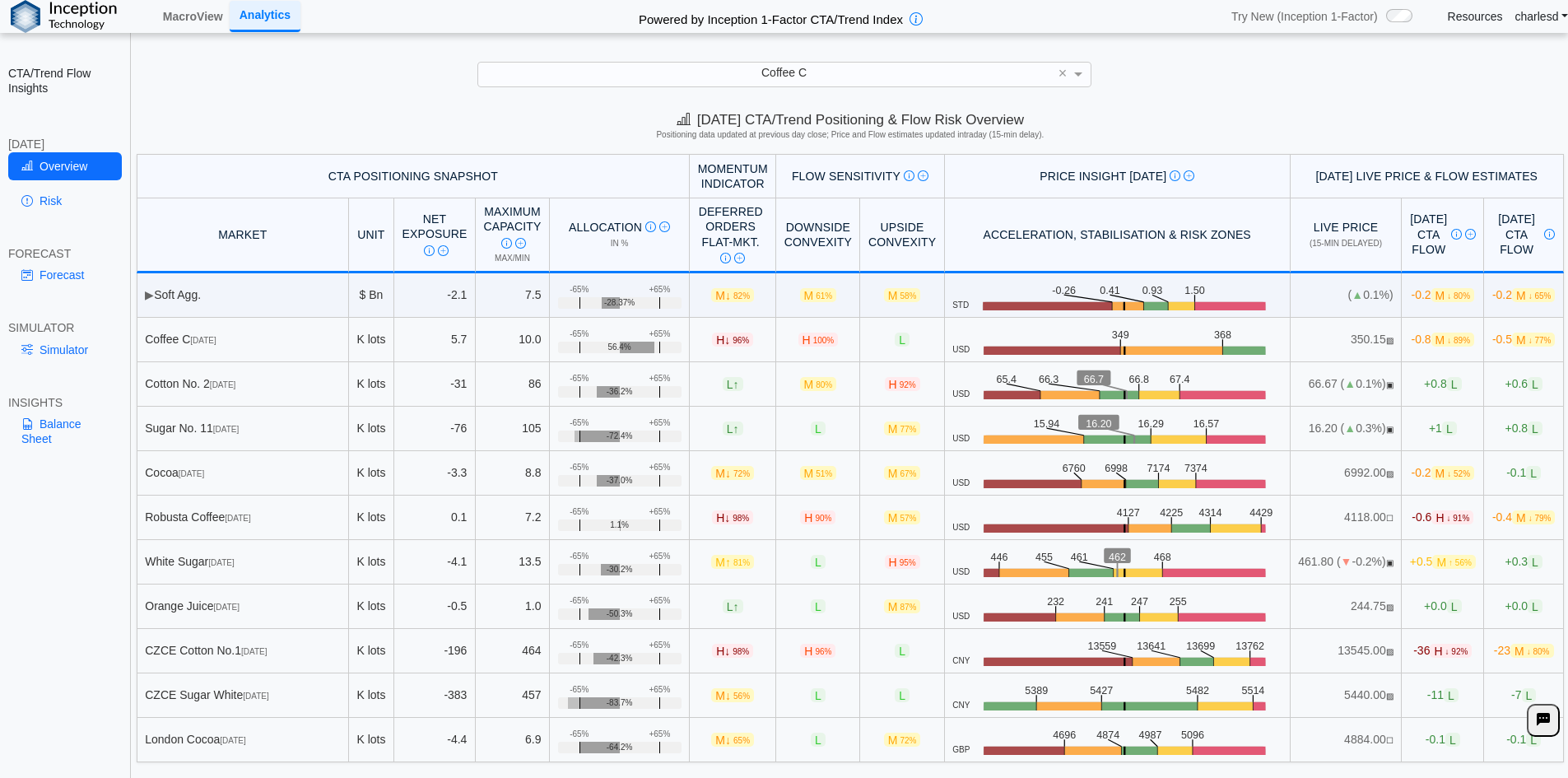
click at [1431, 346] on span "M ↓ 89%" at bounding box center [1452, 339] width 43 height 14
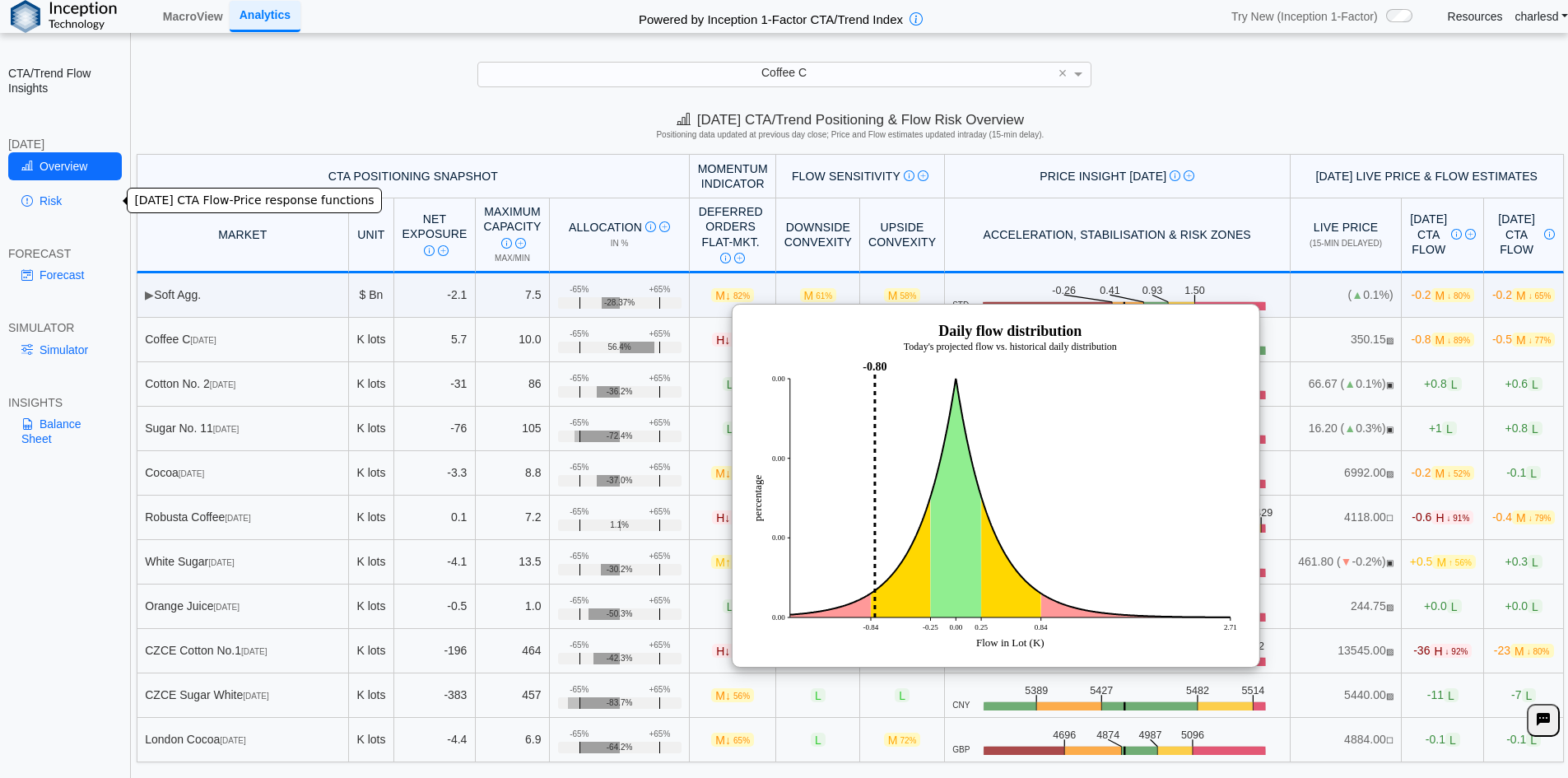
click at [47, 205] on link "Risk" at bounding box center [64, 200] width 114 height 28
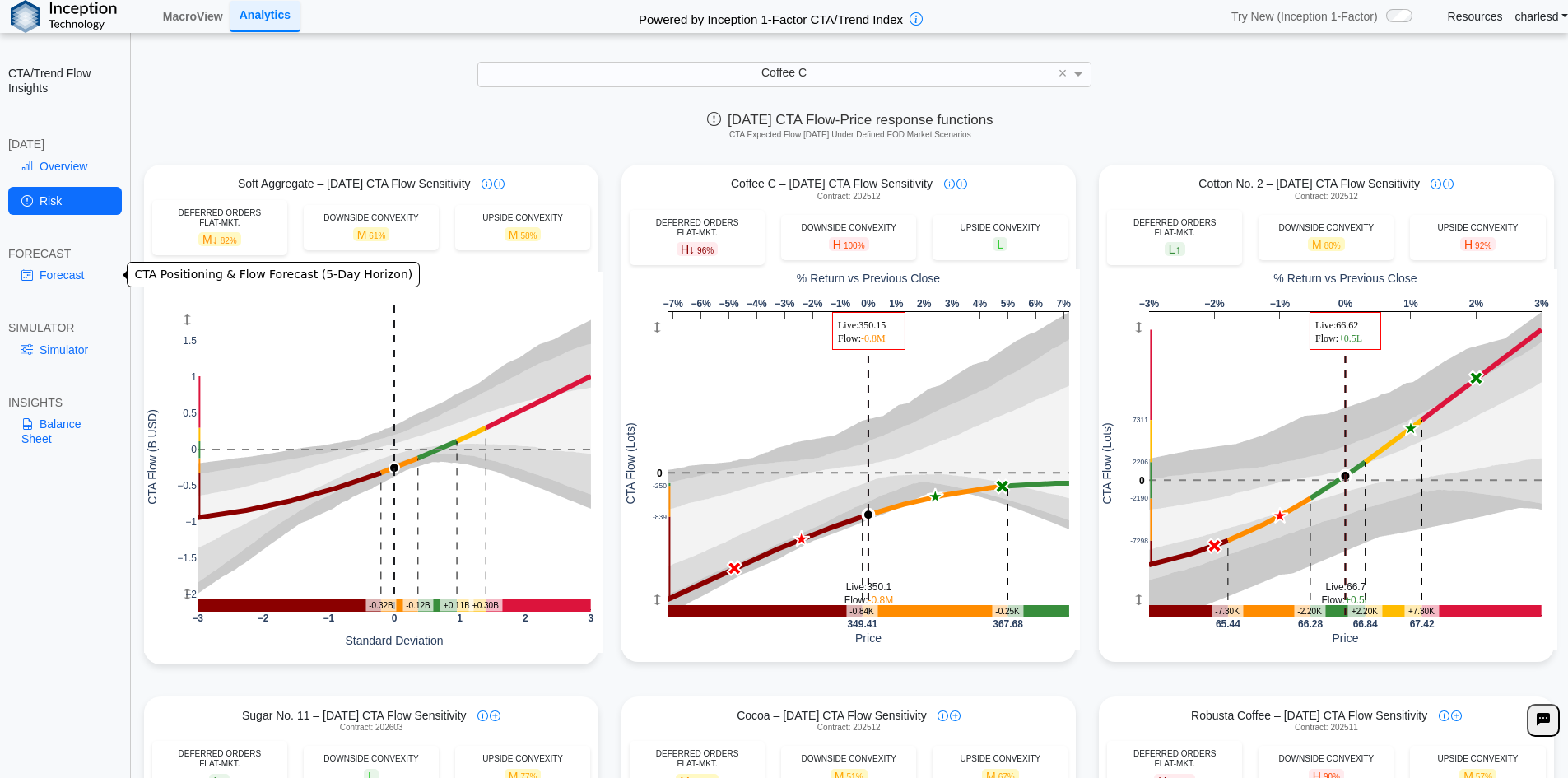
click at [75, 281] on link "Forecast" at bounding box center [64, 275] width 114 height 28
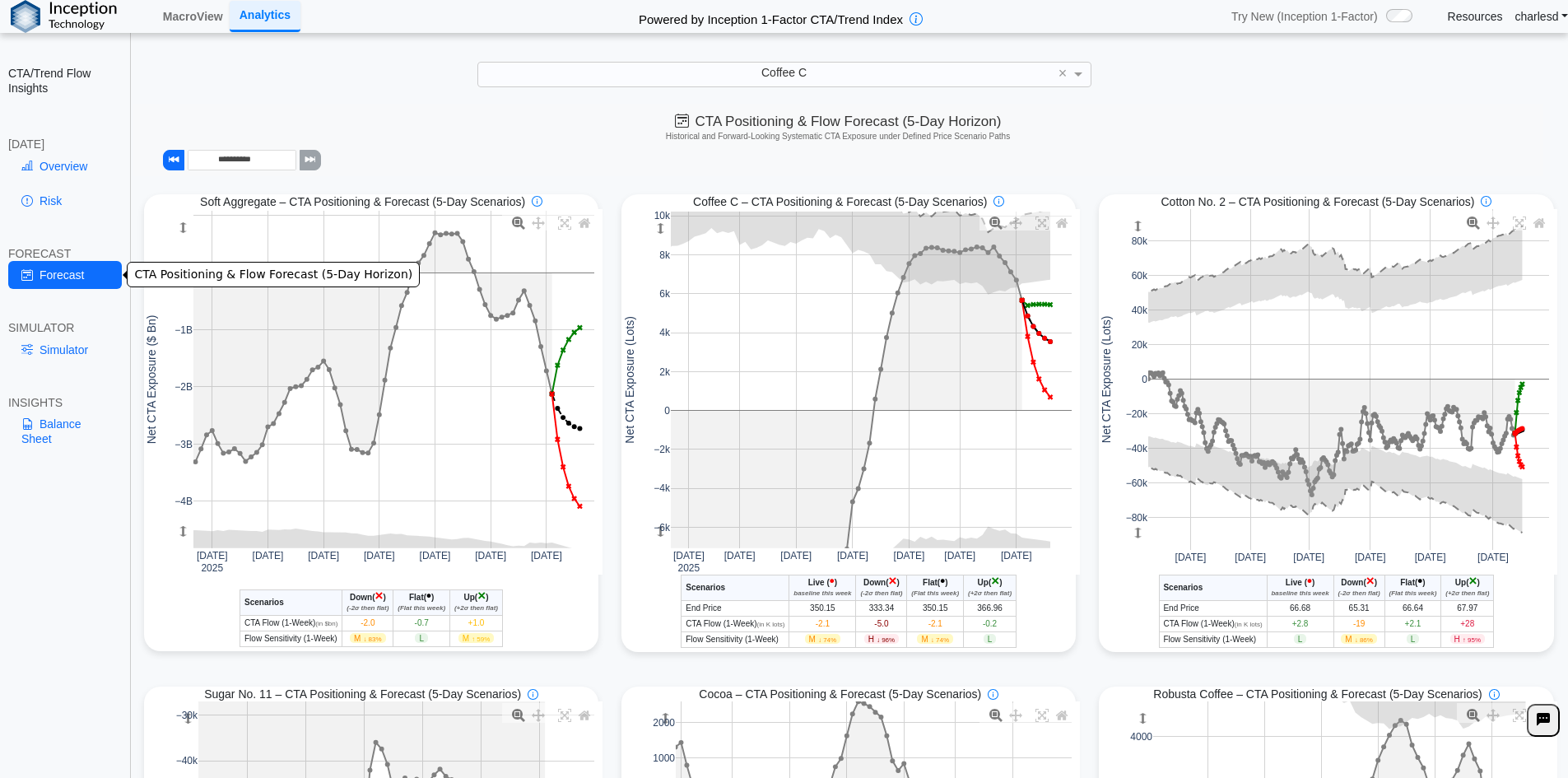
click at [47, 201] on link "Risk" at bounding box center [64, 200] width 114 height 28
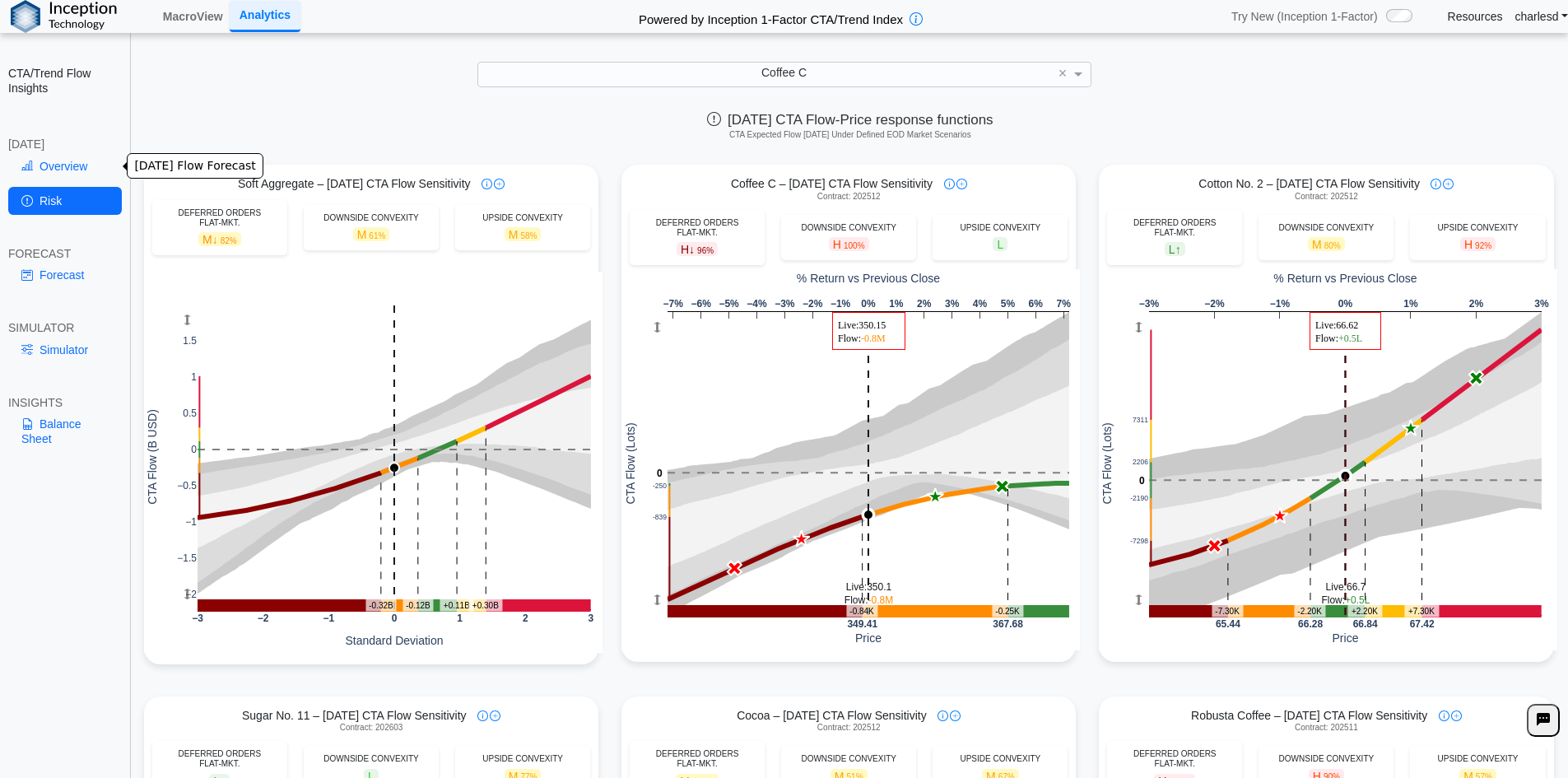
click at [50, 170] on link "Overview" at bounding box center [64, 167] width 114 height 28
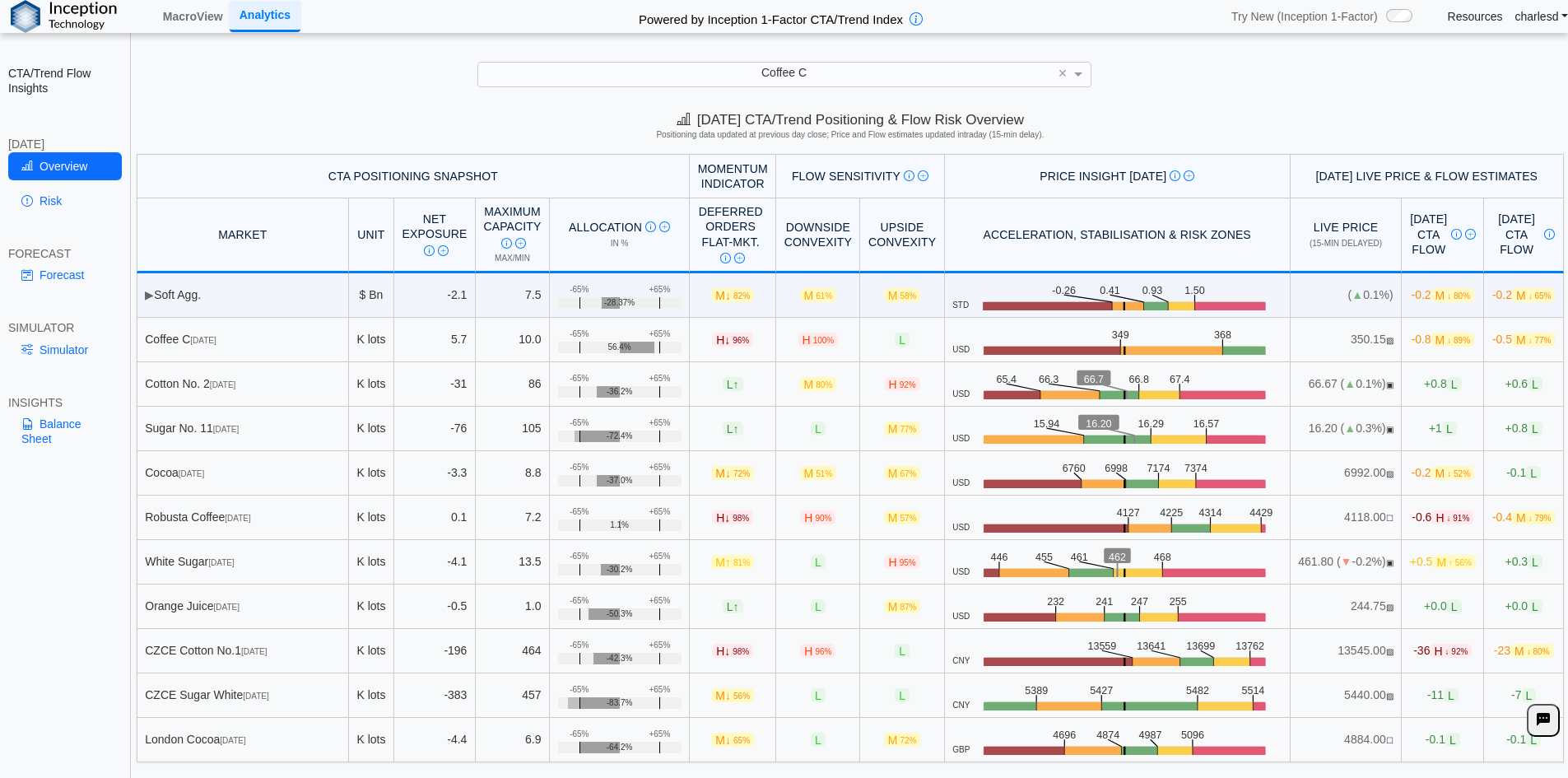
click at [1442, 429] on span "L" at bounding box center [1449, 429] width 15 height 14
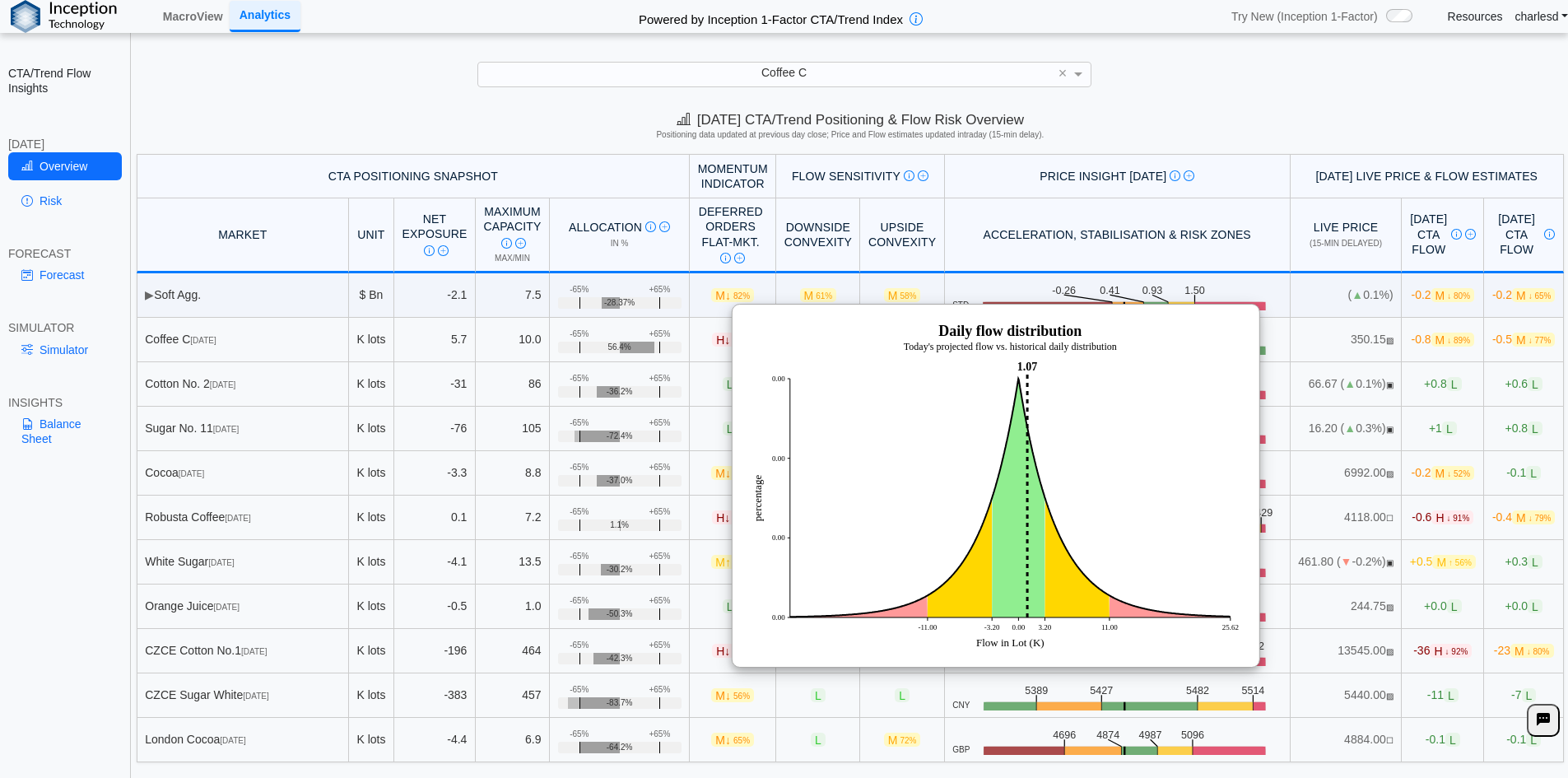
click at [1230, 150] on div "Today's CTA/Trend Positioning & Flow Risk Overview Positioning data updated at …" at bounding box center [850, 129] width 1435 height 51
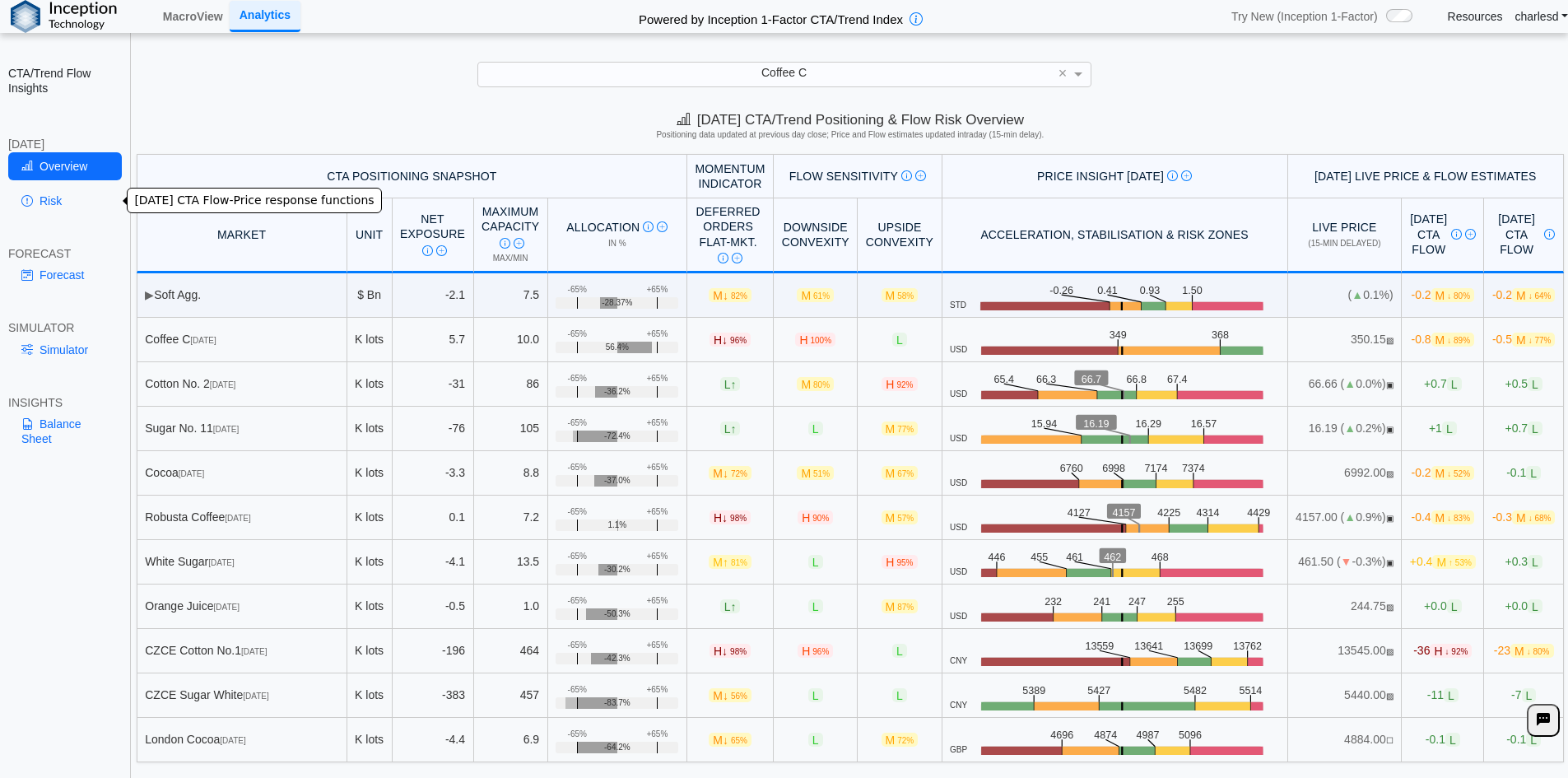
click at [66, 203] on link "Risk" at bounding box center [64, 200] width 114 height 28
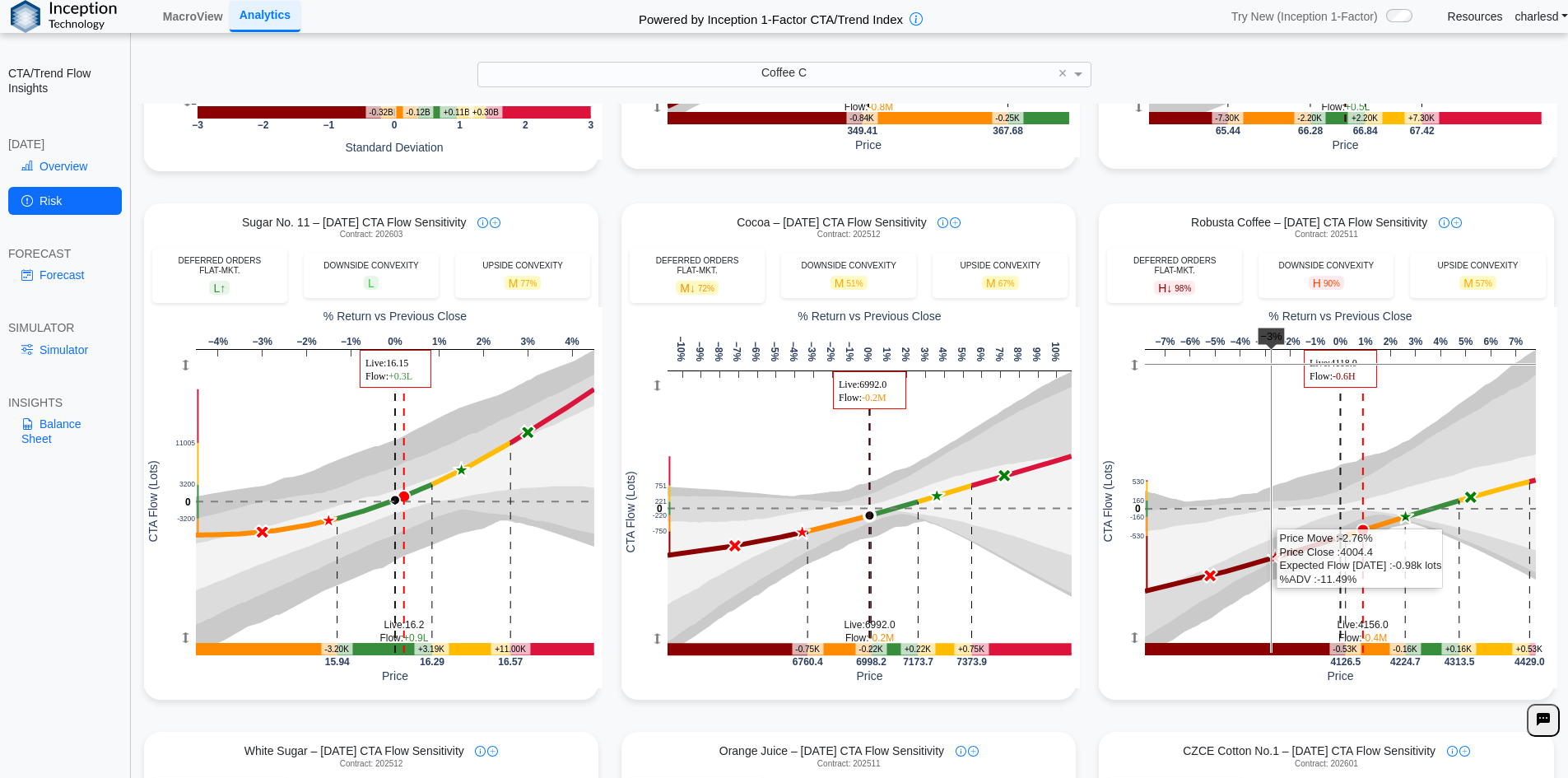
scroll to position [494, 0]
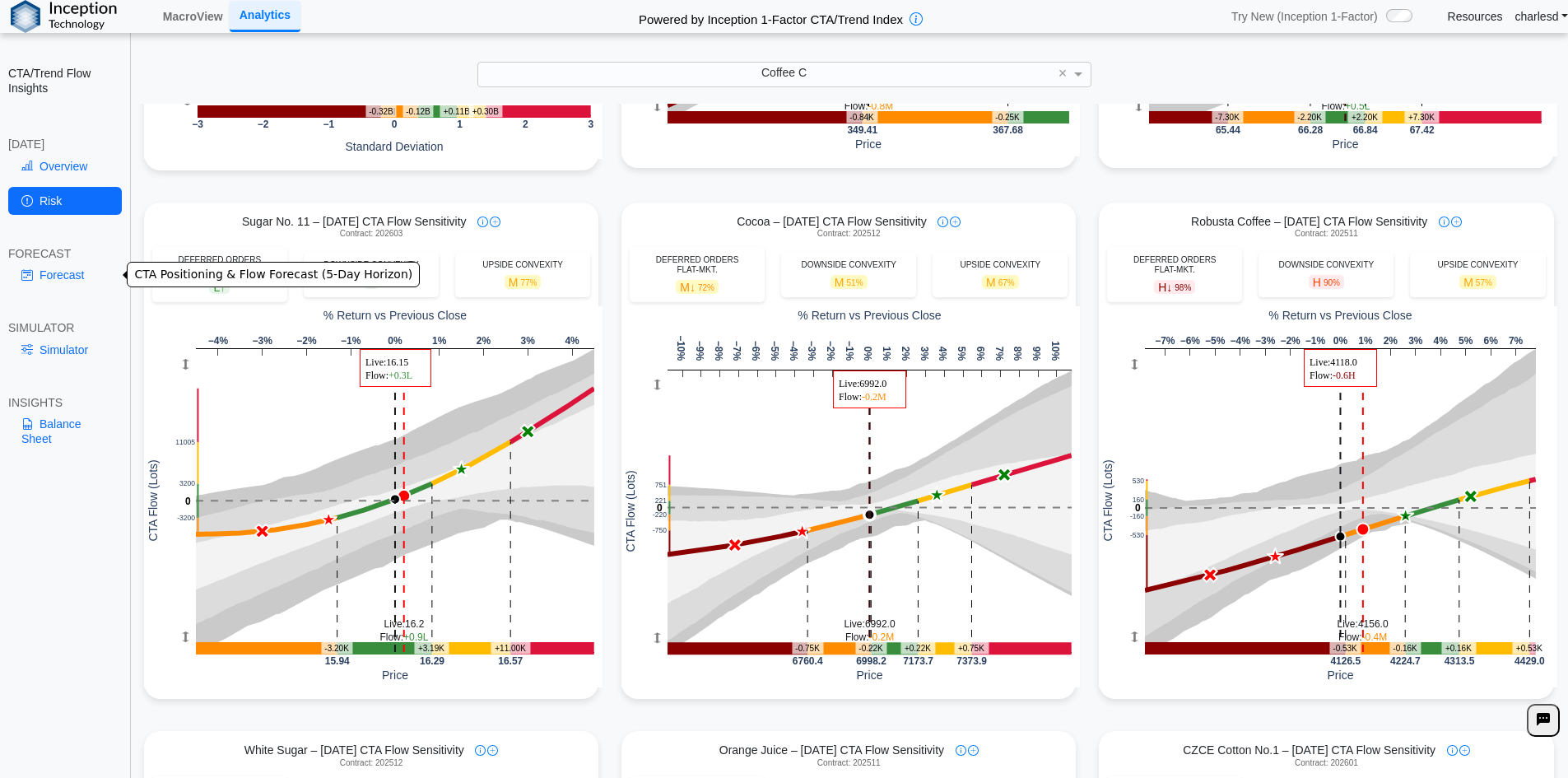
click at [36, 278] on link "Forecast" at bounding box center [64, 275] width 114 height 28
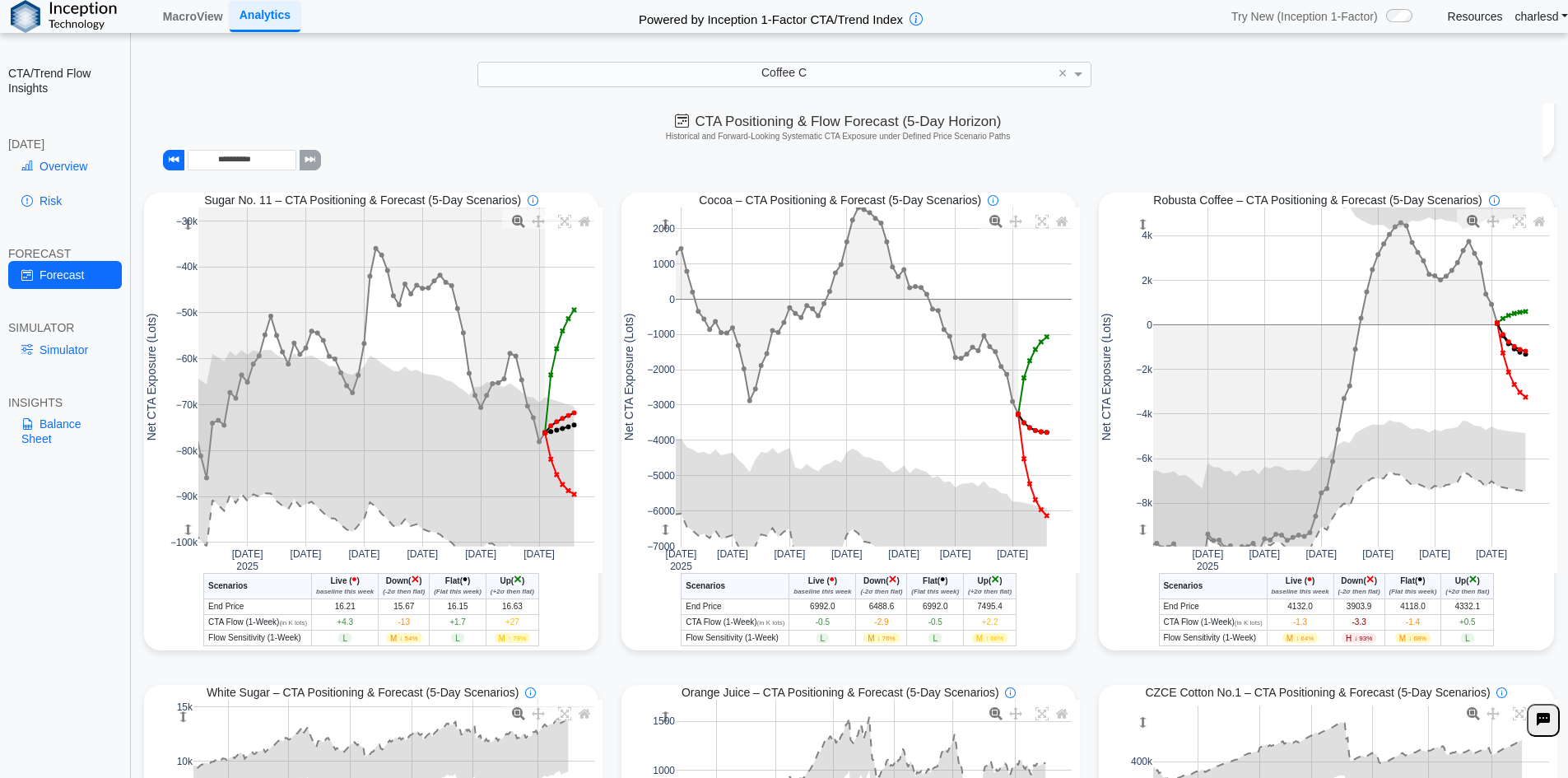
drag, startPoint x: 1131, startPoint y: 530, endPoint x: 1136, endPoint y: 462, distance: 68.2
click at [1137, 462] on g at bounding box center [1351, 378] width 429 height 373
click at [72, 205] on link "Risk" at bounding box center [64, 200] width 114 height 28
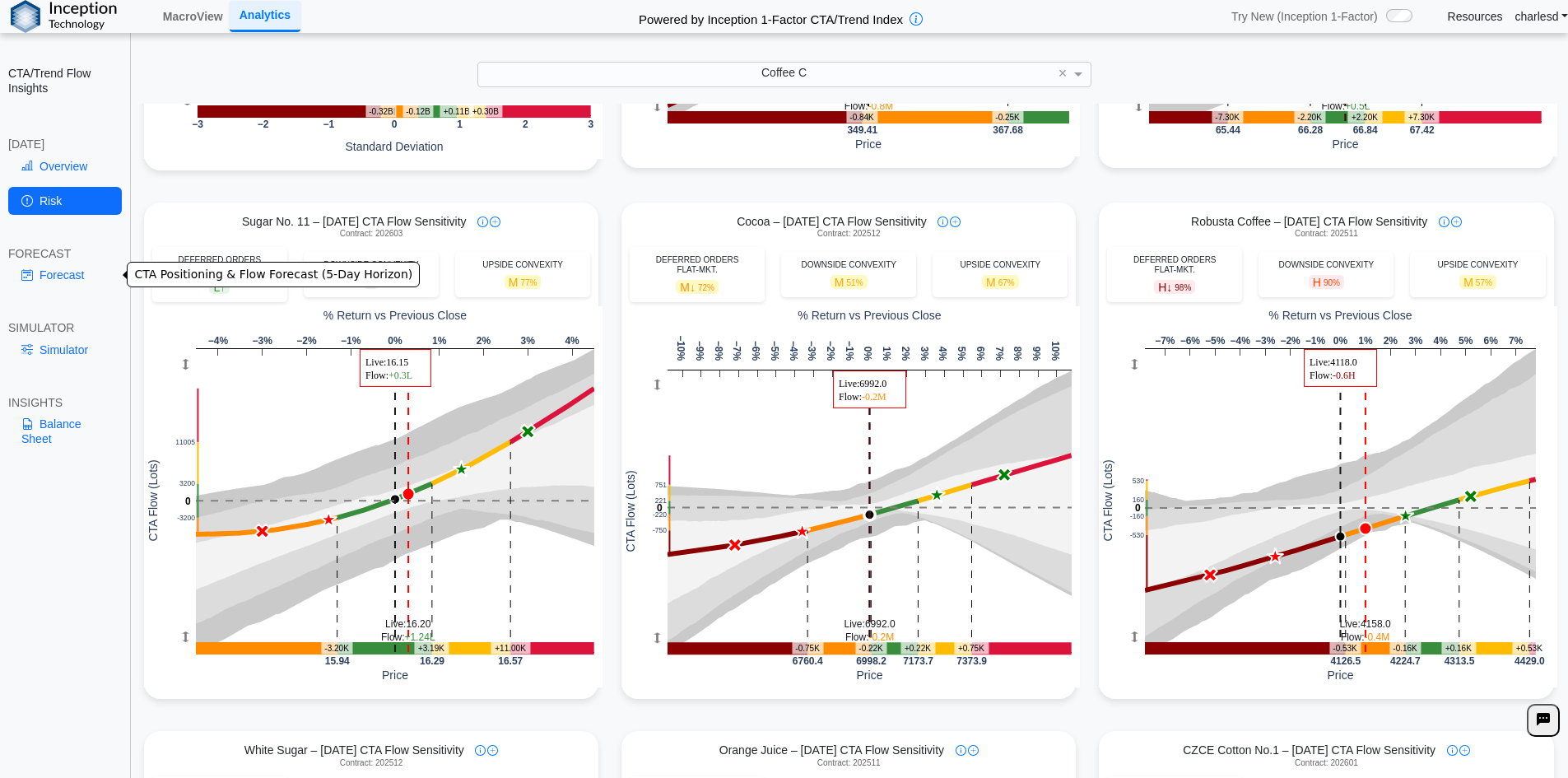
click at [56, 280] on link "Forecast" at bounding box center [64, 275] width 114 height 28
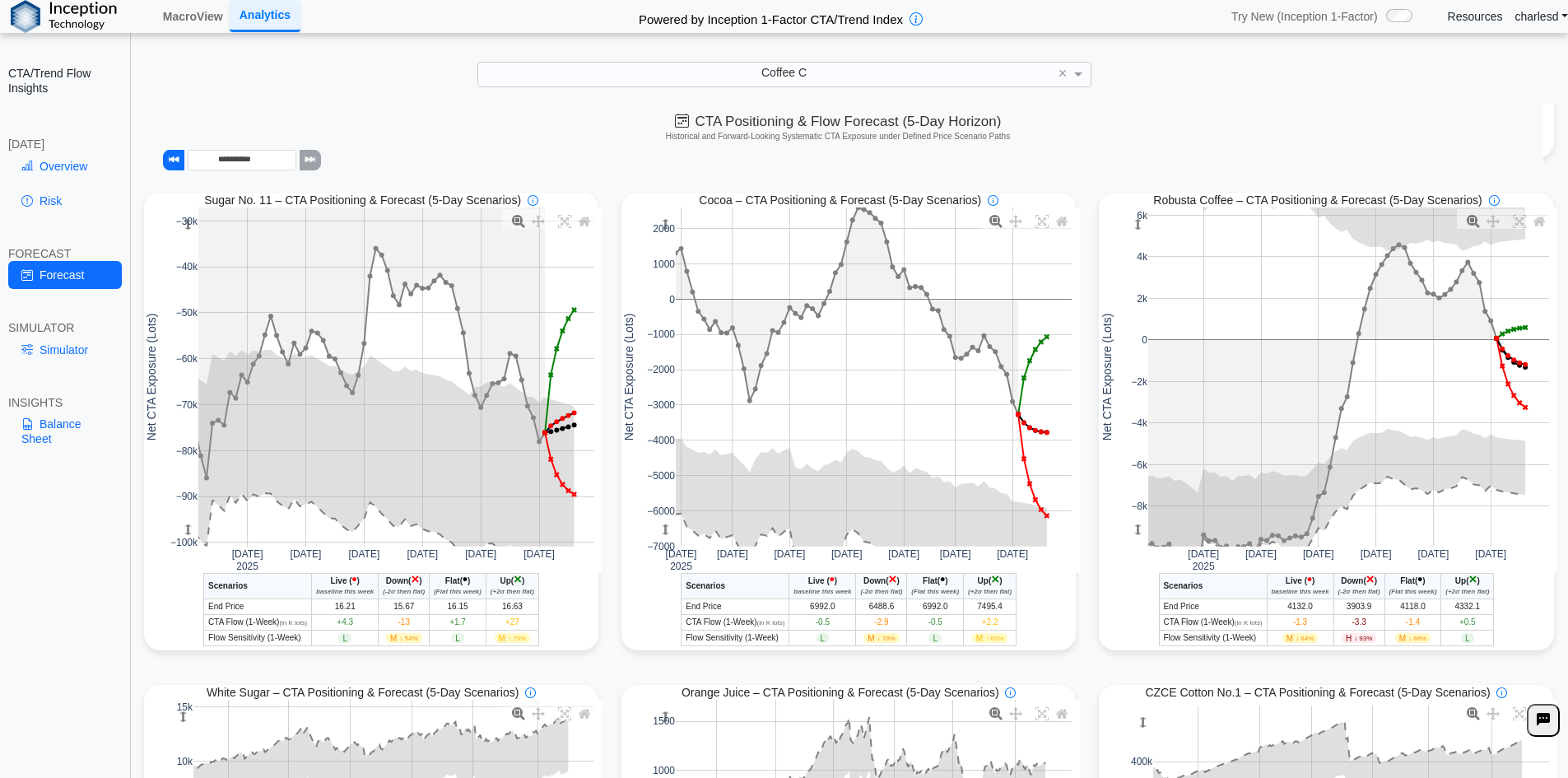
drag, startPoint x: 1125, startPoint y: 227, endPoint x: 1125, endPoint y: 250, distance: 23.0
click at [1132, 250] on g at bounding box center [1349, 378] width 434 height 373
drag, startPoint x: 1144, startPoint y: 200, endPoint x: 1237, endPoint y: 205, distance: 93.1
click at [1237, 205] on div "Soft Aggregate – CTA Positioning & Forecast (5-Day Scenarios) Jun 30 2025 Jul 1…" at bounding box center [850, 675] width 1435 height 1971
click at [1237, 205] on span "Robusta Coffee – CTA Positioning & Forecast (5-Day Scenarios)" at bounding box center [1316, 199] width 328 height 15
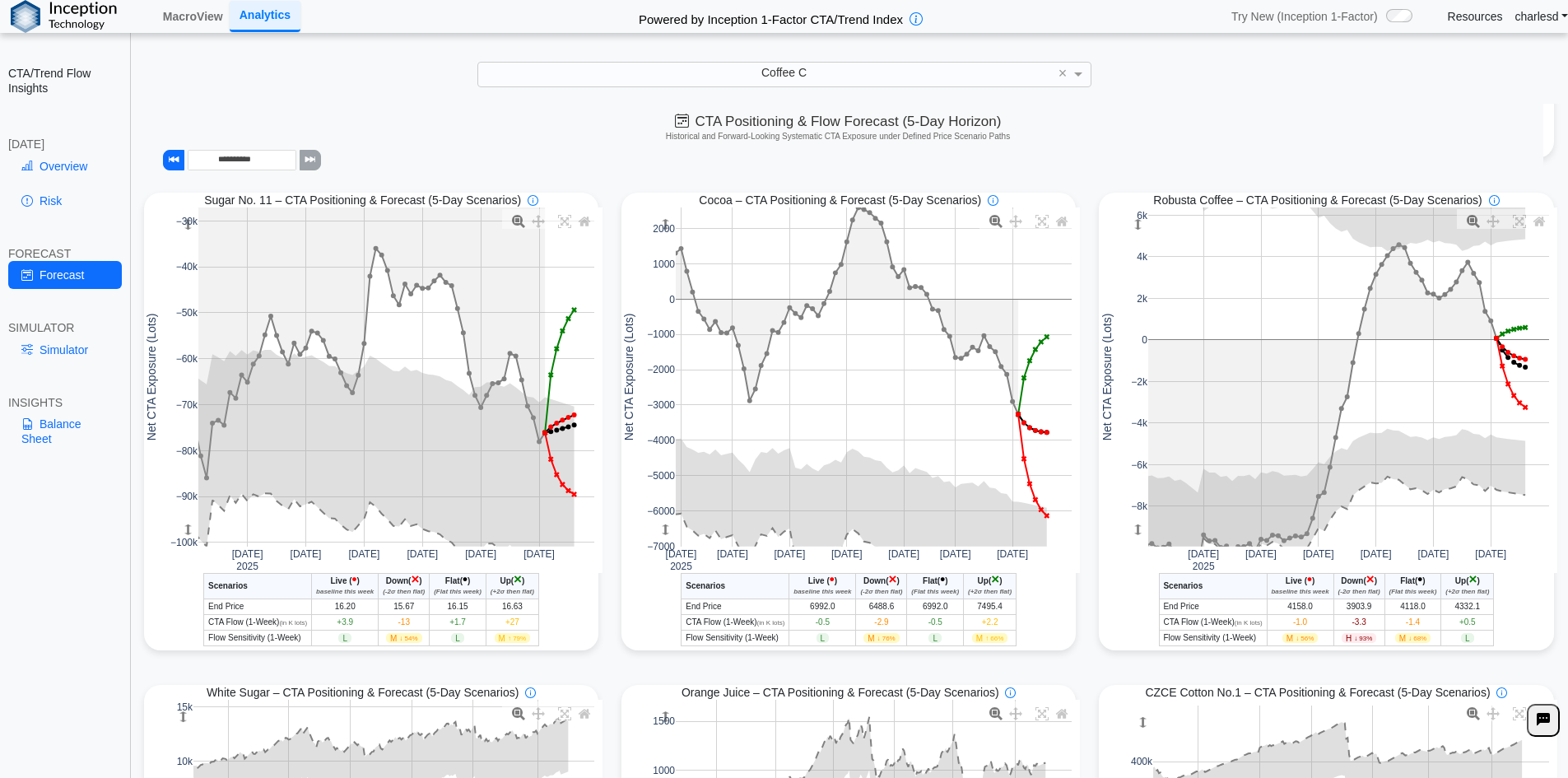
click at [1333, 583] on th "Down ( × ) (-2σ then flat)" at bounding box center [1358, 586] width 51 height 26
click at [1341, 583] on span "Down" at bounding box center [1352, 581] width 22 height 9
click at [1338, 592] on icon "(-2σ then flat)" at bounding box center [1359, 590] width 42 height 7
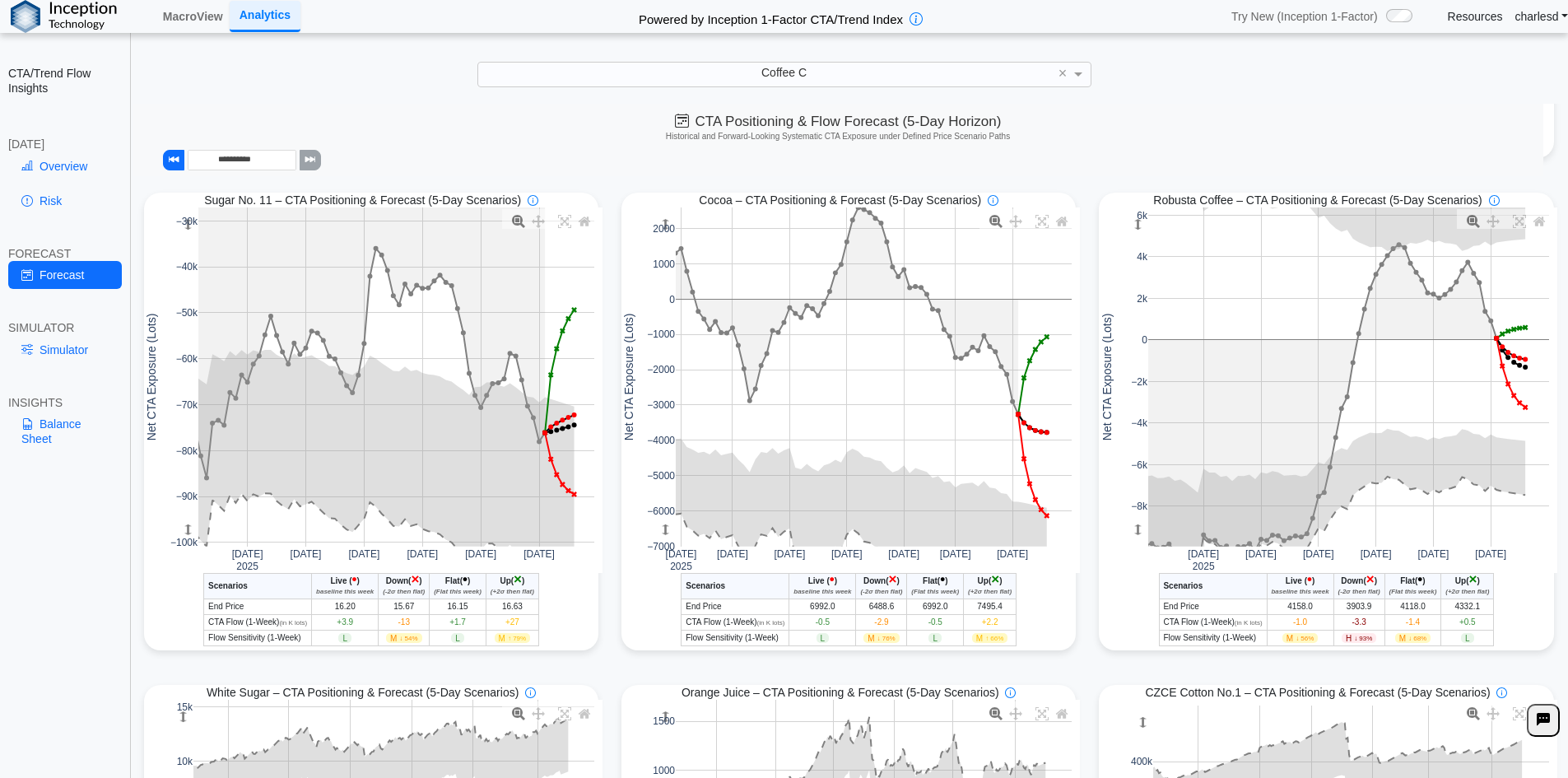
click at [1338, 592] on icon "(-2σ then flat)" at bounding box center [1359, 590] width 42 height 7
click at [1520, 419] on rect at bounding box center [1348, 377] width 401 height 339
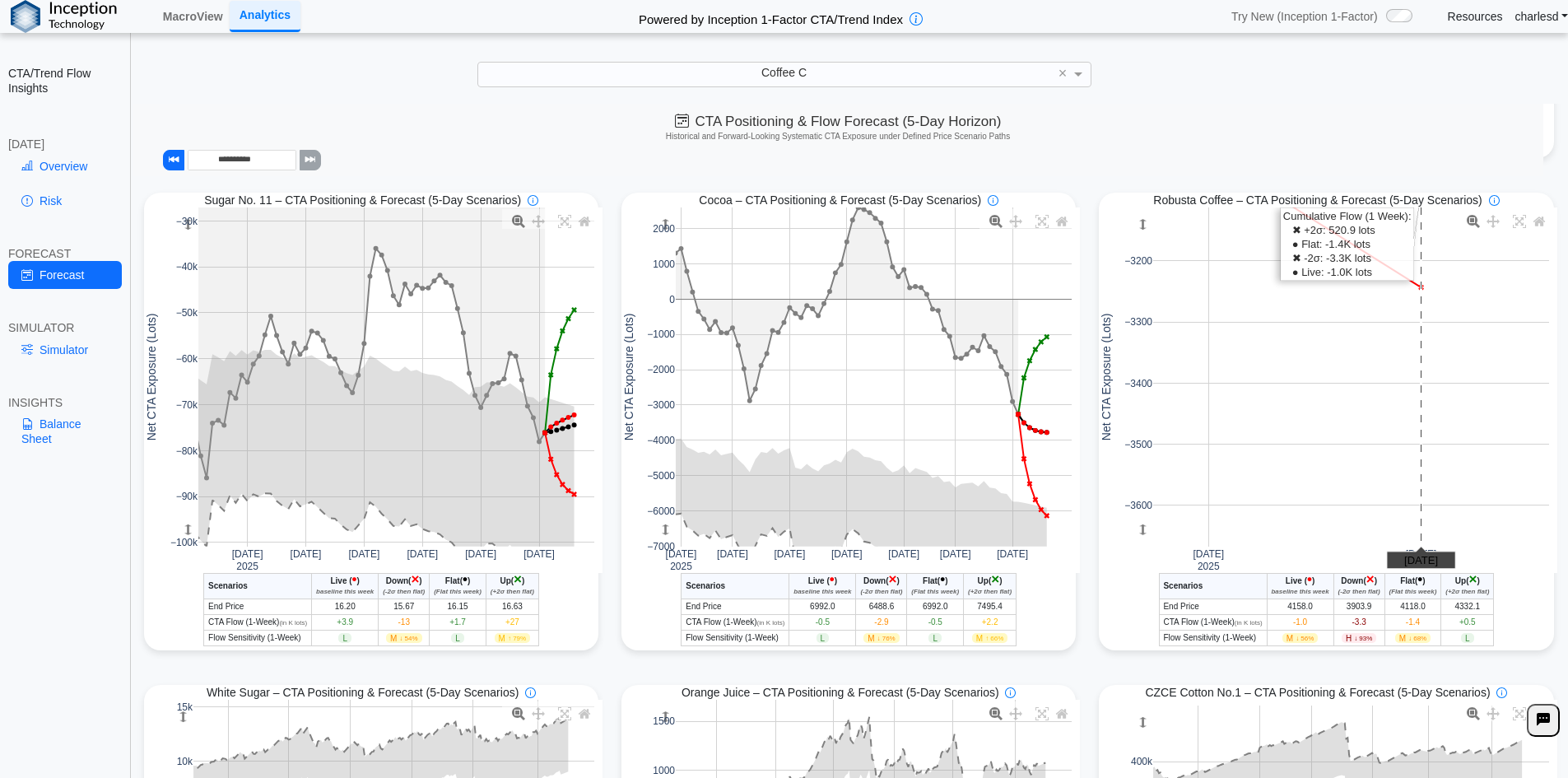
click at [1414, 392] on rect at bounding box center [1350, 377] width 396 height 339
click at [1414, 391] on rect at bounding box center [1350, 377] width 396 height 339
click at [1416, 387] on rect at bounding box center [1350, 377] width 396 height 339
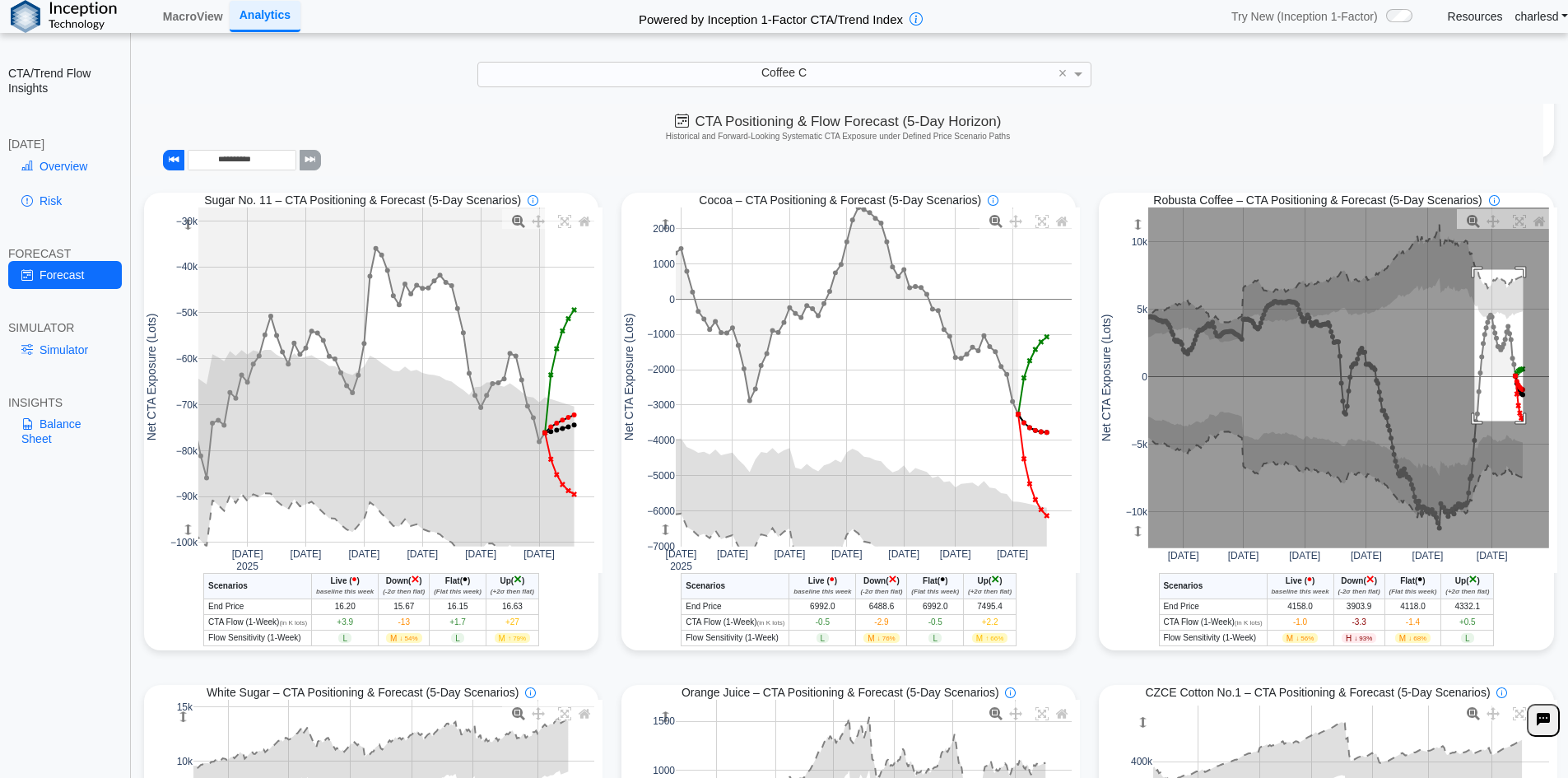
drag, startPoint x: 1466, startPoint y: 273, endPoint x: 1519, endPoint y: 490, distance: 223.4
click at [1519, 490] on rect at bounding box center [1348, 378] width 401 height 341
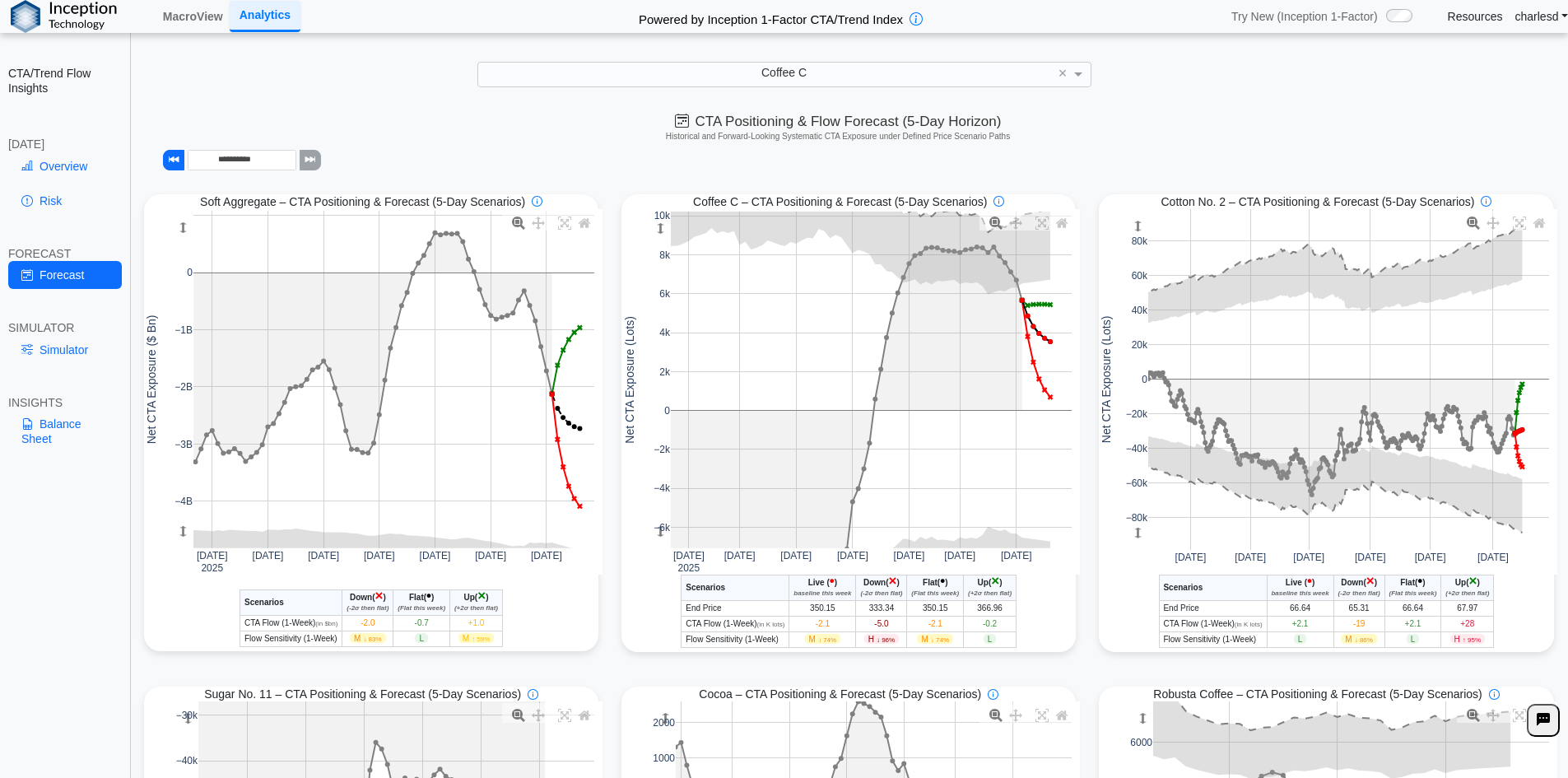
scroll to position [494, 0]
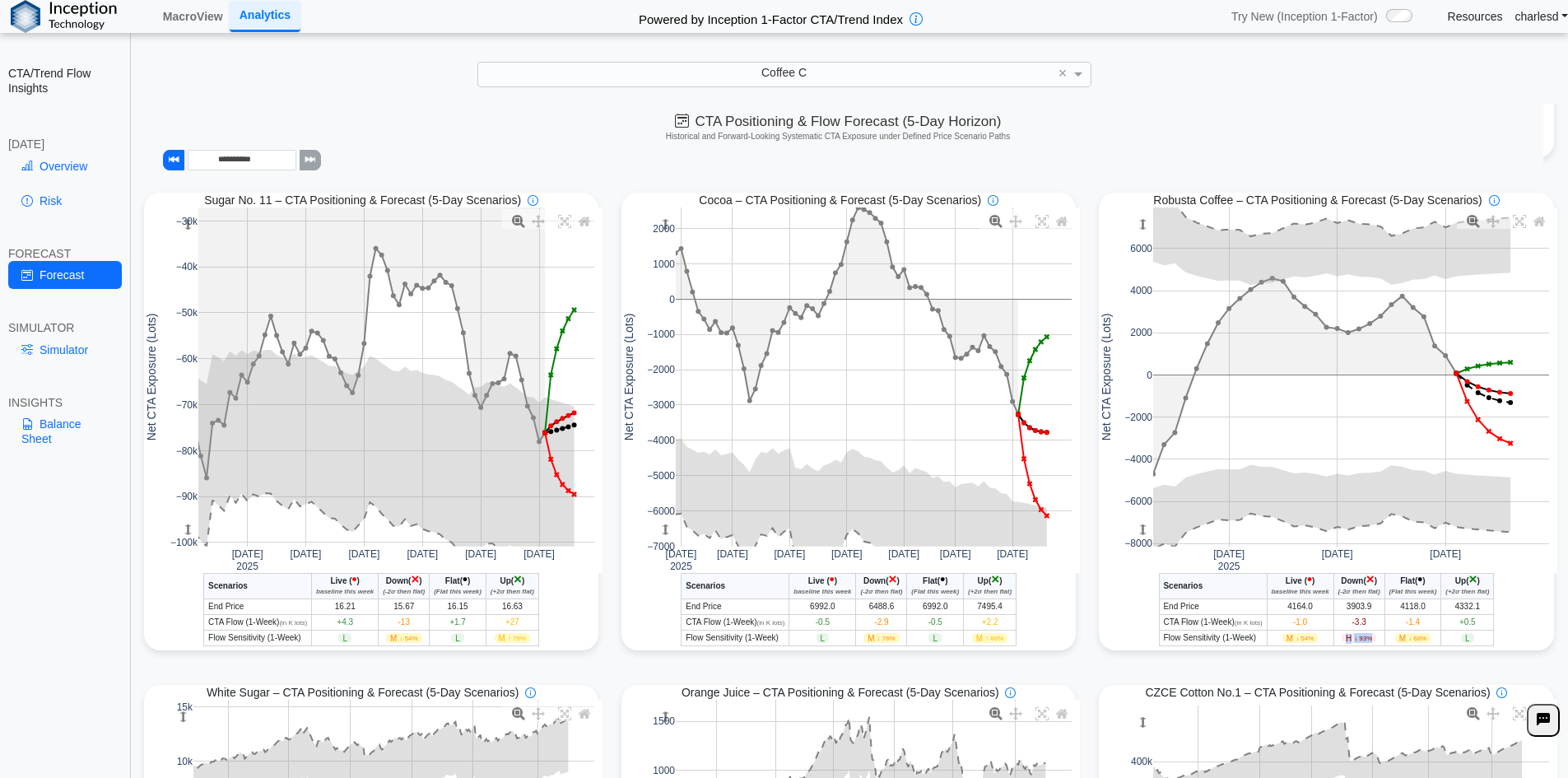
drag, startPoint x: 1338, startPoint y: 642, endPoint x: 1366, endPoint y: 641, distance: 28.0
click at [1366, 641] on span "H ↓ 93%" at bounding box center [1358, 638] width 35 height 10
drag, startPoint x: 1337, startPoint y: 642, endPoint x: 1363, endPoint y: 642, distance: 26.0
click at [1363, 642] on span "H ↓ 93%" at bounding box center [1358, 638] width 35 height 10
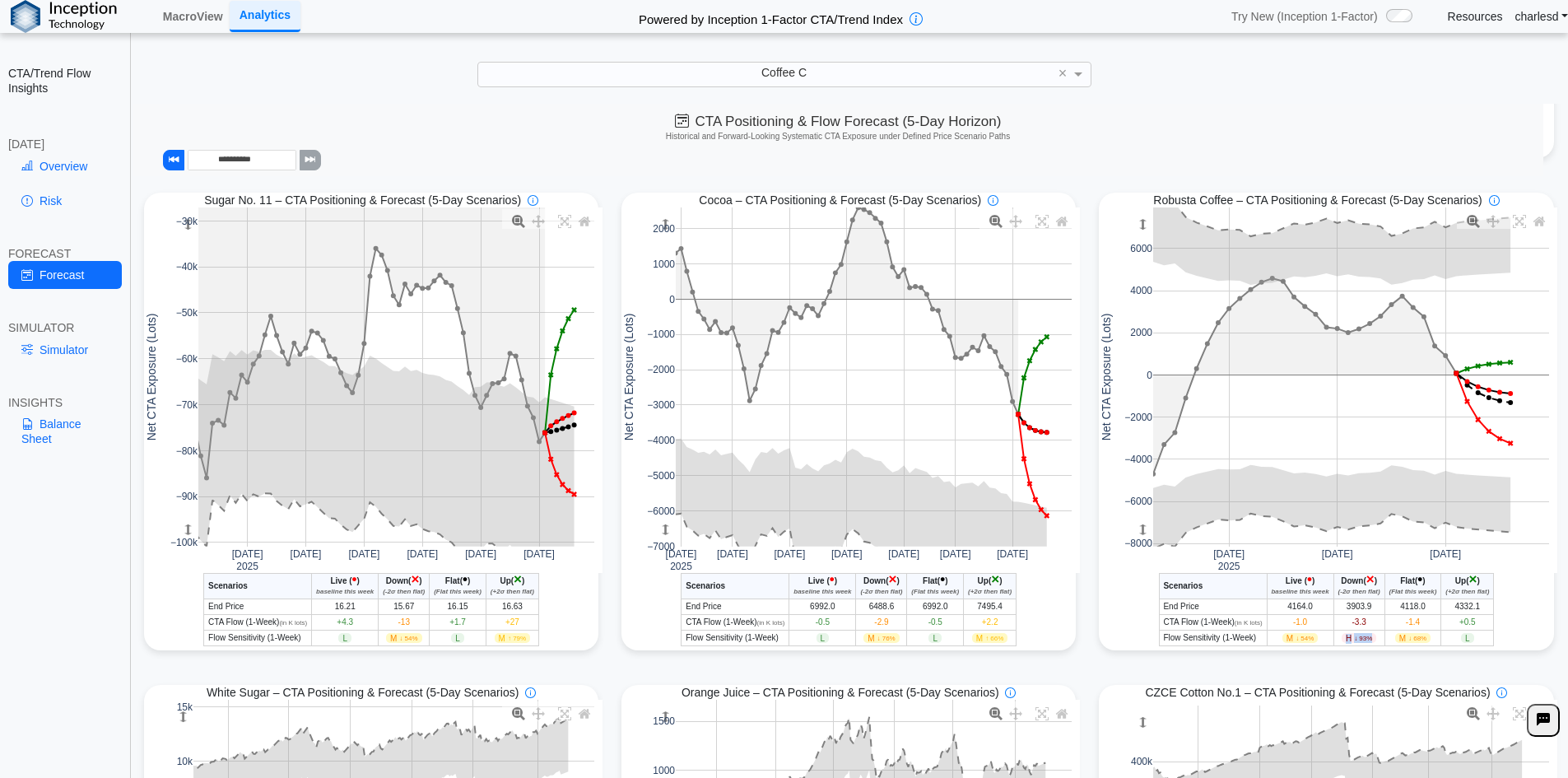
click at [1363, 642] on span "↓ 93%" at bounding box center [1363, 638] width 18 height 7
drag, startPoint x: 1341, startPoint y: 626, endPoint x: 1367, endPoint y: 626, distance: 26.0
click at [1367, 626] on td "-3.3" at bounding box center [1358, 623] width 51 height 16
drag, startPoint x: 1333, startPoint y: 640, endPoint x: 1365, endPoint y: 641, distance: 32.0
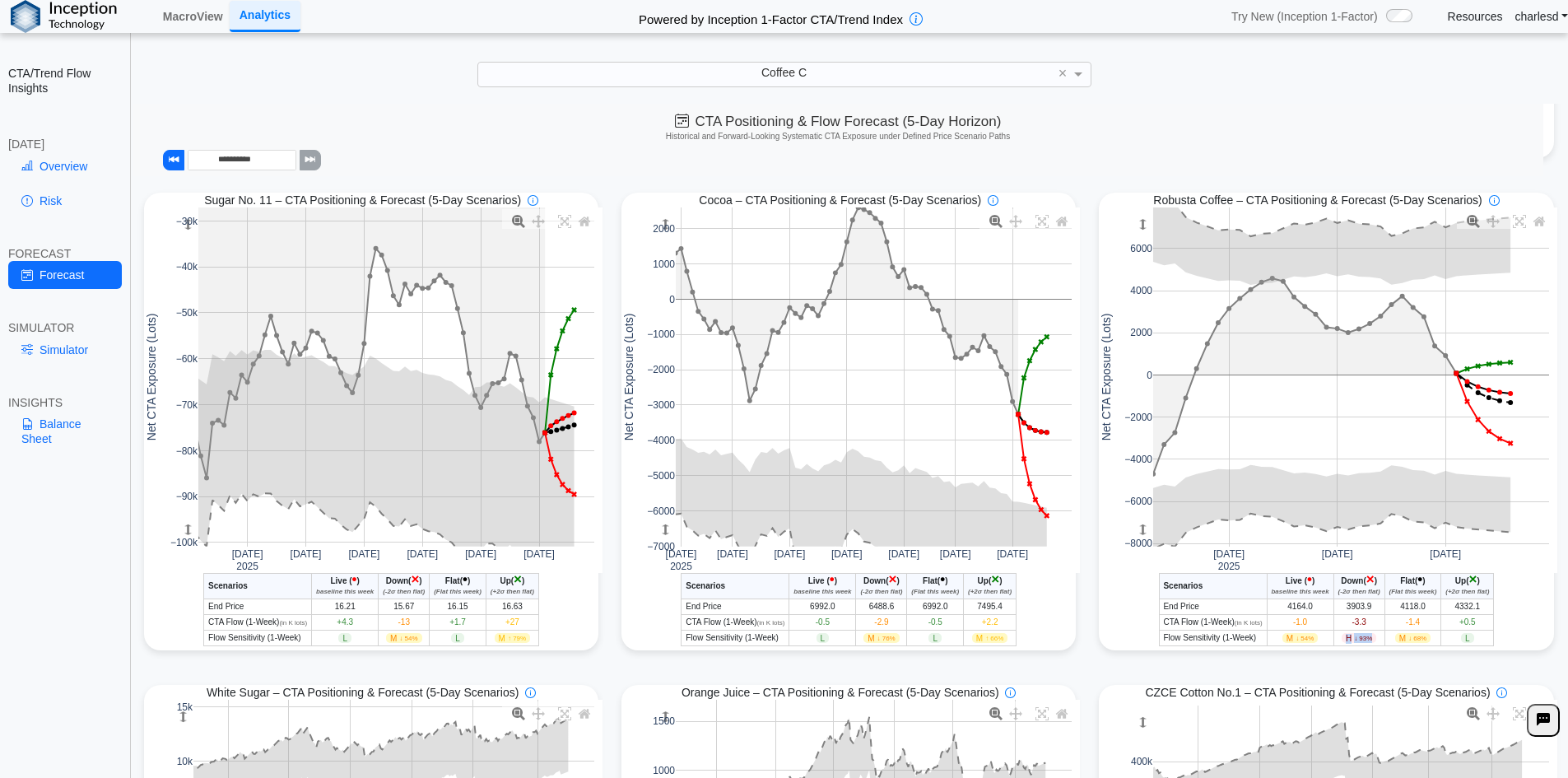
click at [1365, 641] on td "H ↓ 93%" at bounding box center [1358, 639] width 51 height 16
click at [1365, 641] on span "H ↓ 93%" at bounding box center [1358, 638] width 35 height 10
click at [1352, 625] on span "-3.3" at bounding box center [1359, 621] width 14 height 9
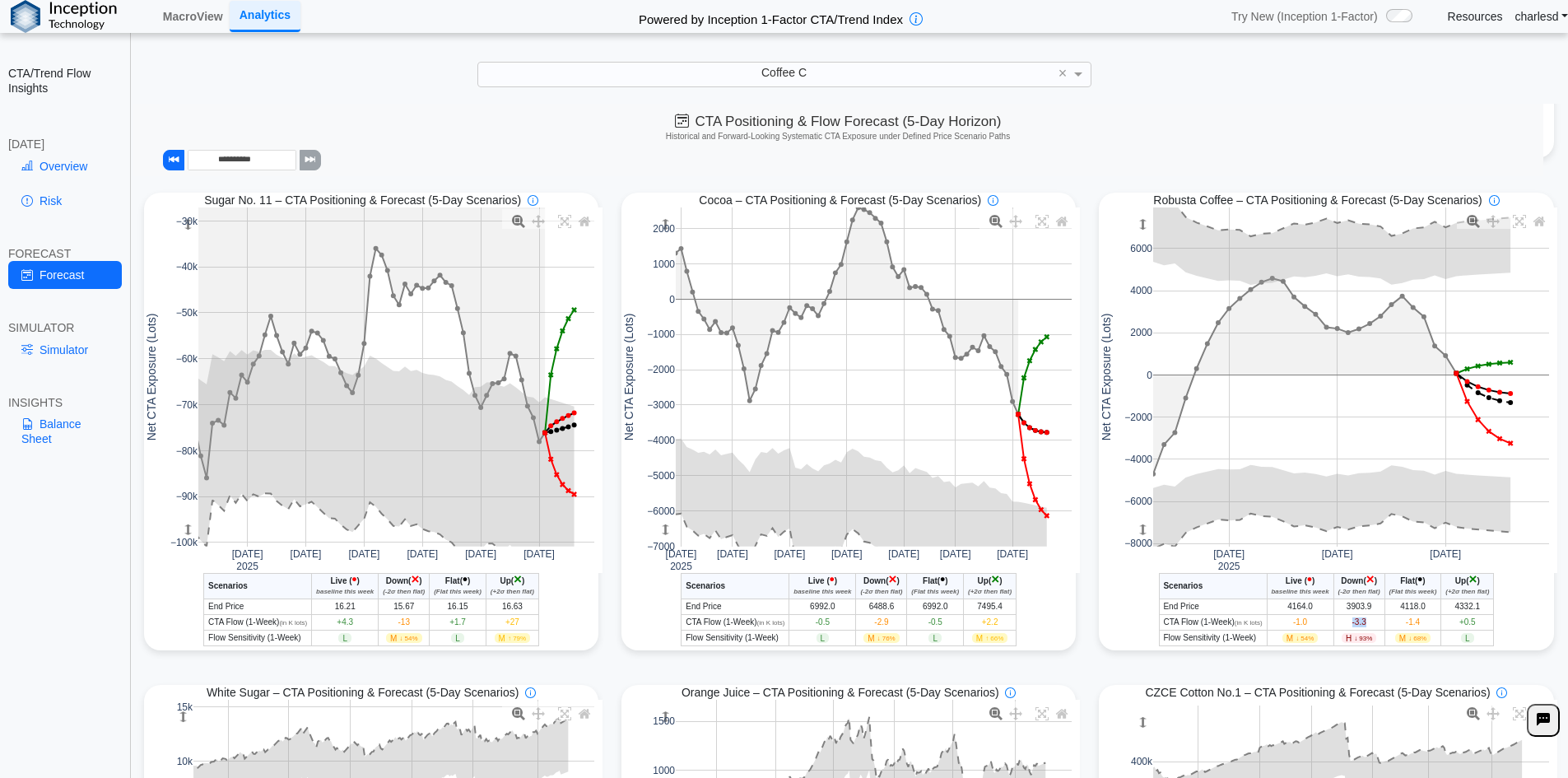
click at [1352, 625] on span "-3.3" at bounding box center [1359, 621] width 14 height 9
drag, startPoint x: 1344, startPoint y: 625, endPoint x: 1358, endPoint y: 628, distance: 14.3
click at [1358, 628] on td "-3.3" at bounding box center [1358, 623] width 51 height 16
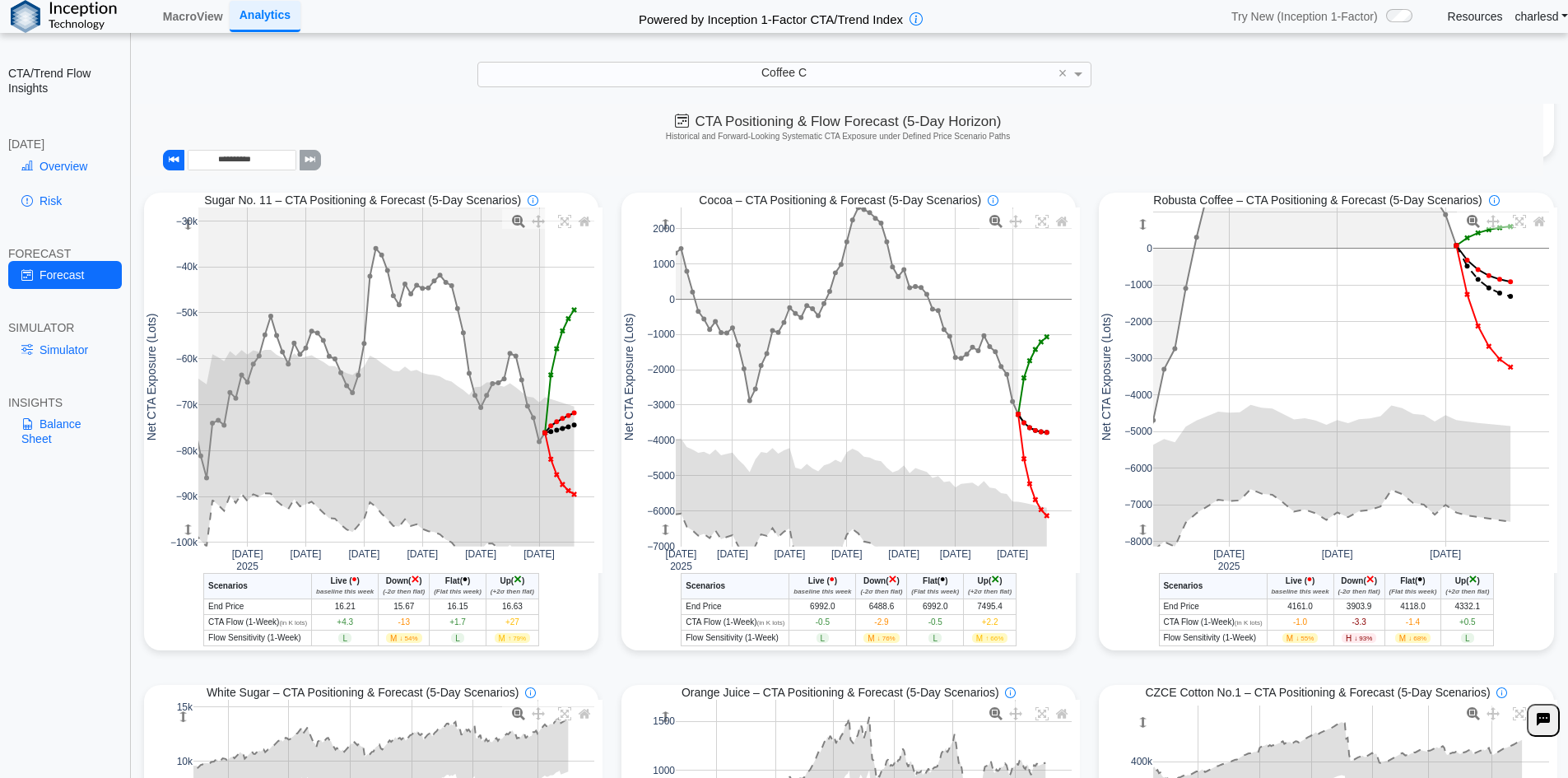
drag, startPoint x: 1135, startPoint y: 229, endPoint x: 1129, endPoint y: 156, distance: 73.2
click at [1129, 156] on div "**********" at bounding box center [850, 675] width 1435 height 1971
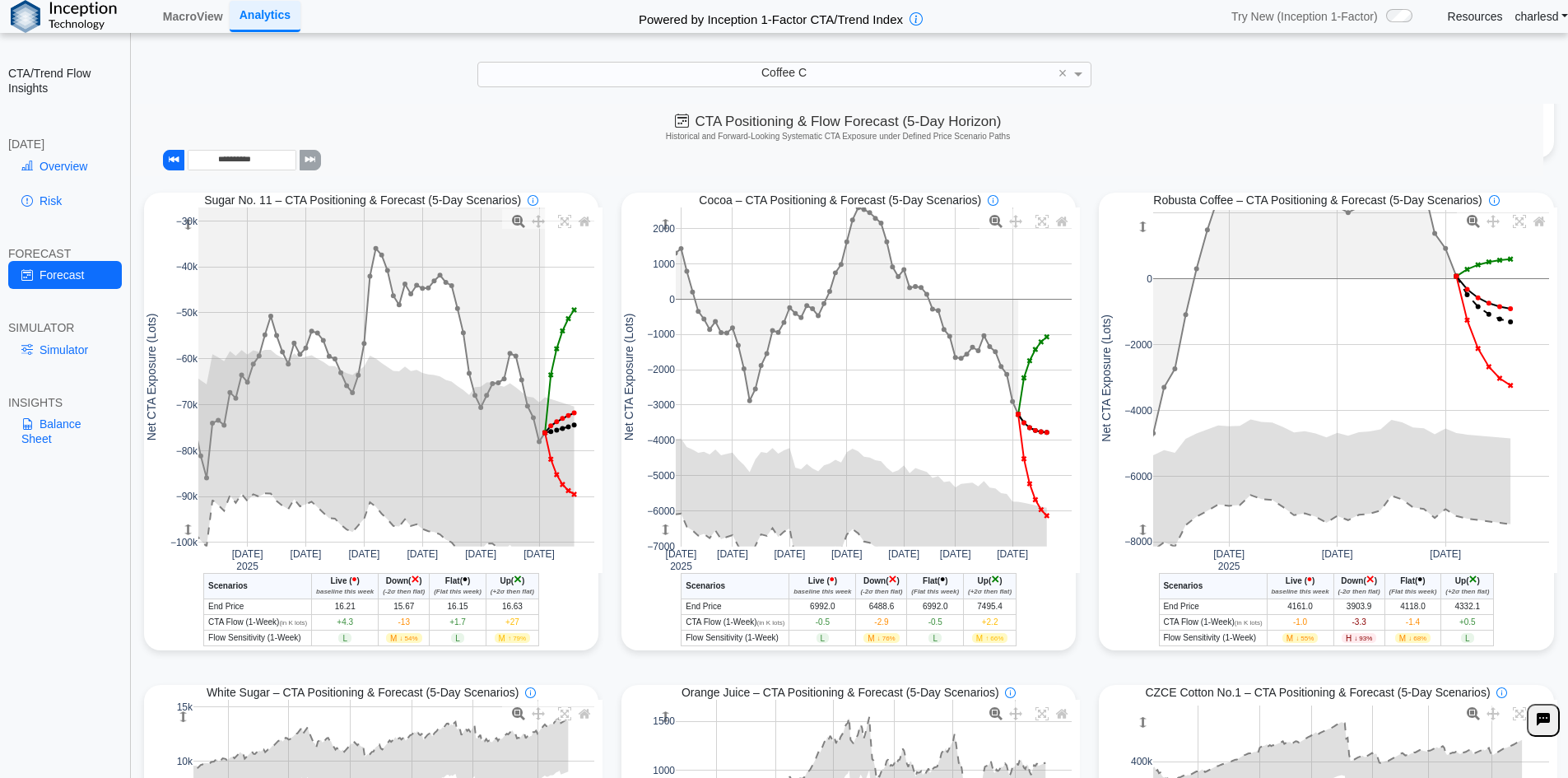
drag, startPoint x: 1132, startPoint y: 233, endPoint x: 1134, endPoint y: 265, distance: 32.1
click at [1137, 265] on g at bounding box center [1351, 378] width 429 height 370
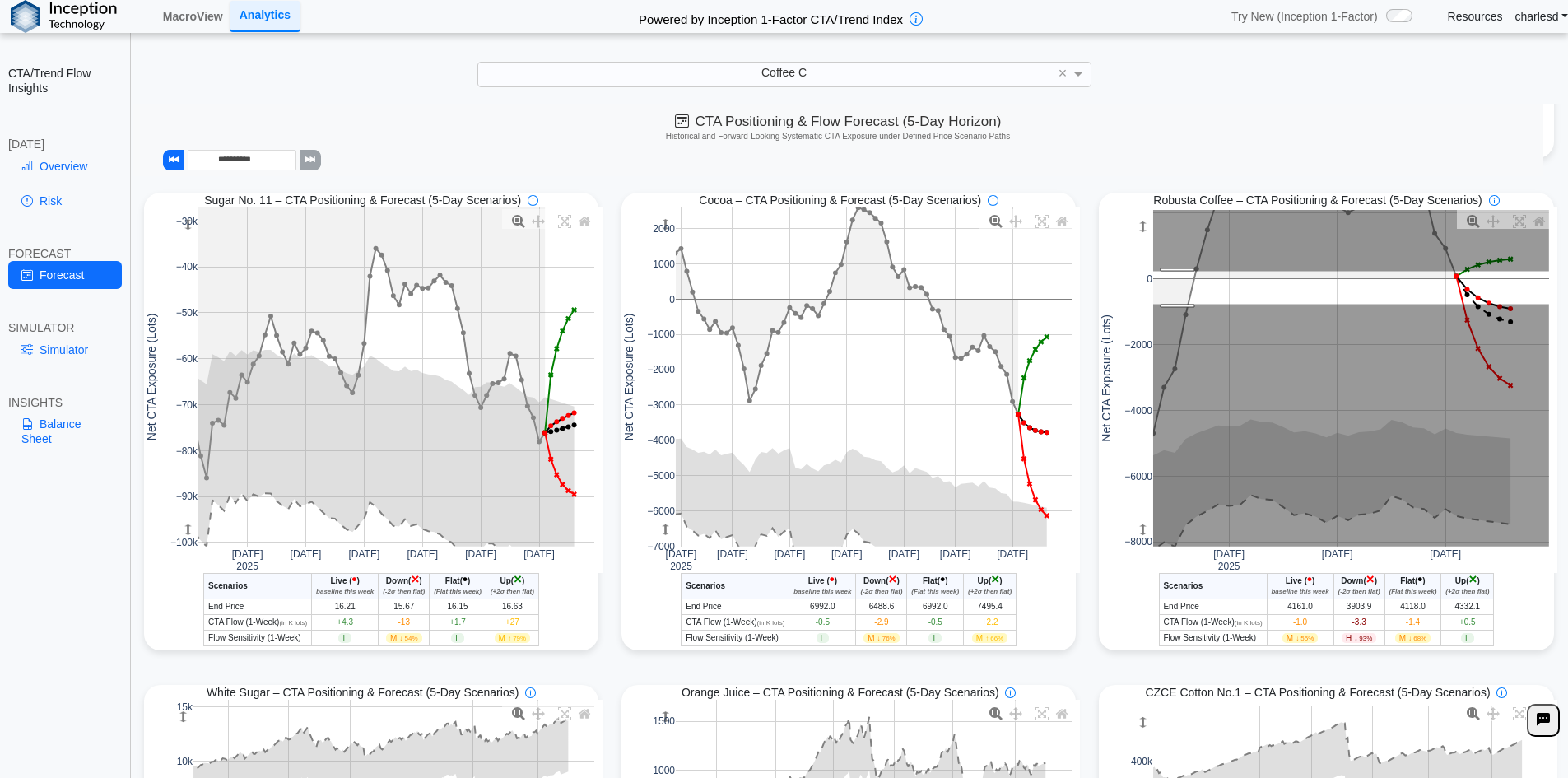
drag, startPoint x: 1168, startPoint y: 274, endPoint x: 1167, endPoint y: 307, distance: 33.0
click at [1167, 307] on rect at bounding box center [1350, 378] width 396 height 336
click at [1167, 304] on rect at bounding box center [1350, 378] width 396 height 336
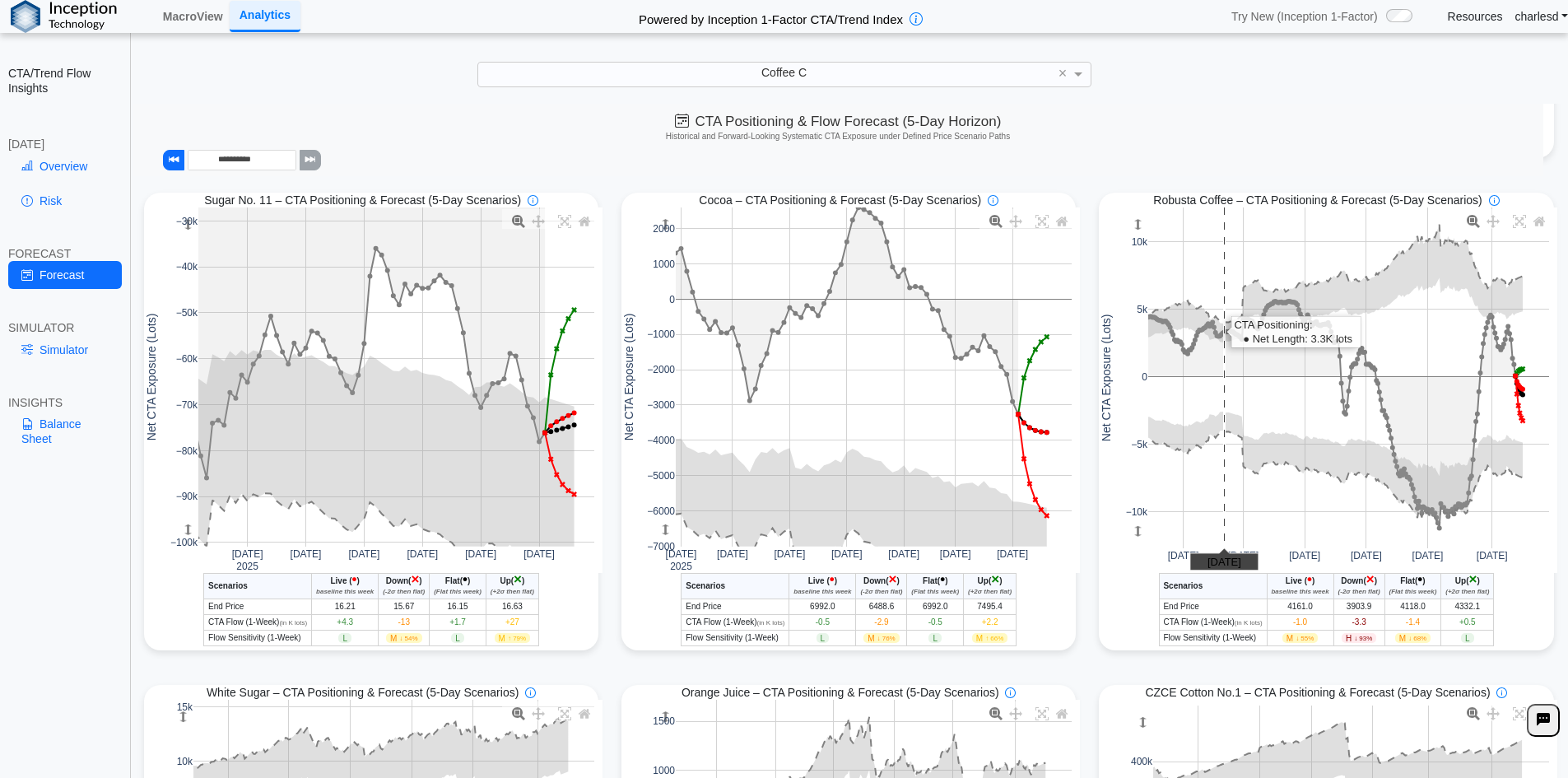
click at [1217, 307] on rect at bounding box center [1348, 378] width 401 height 341
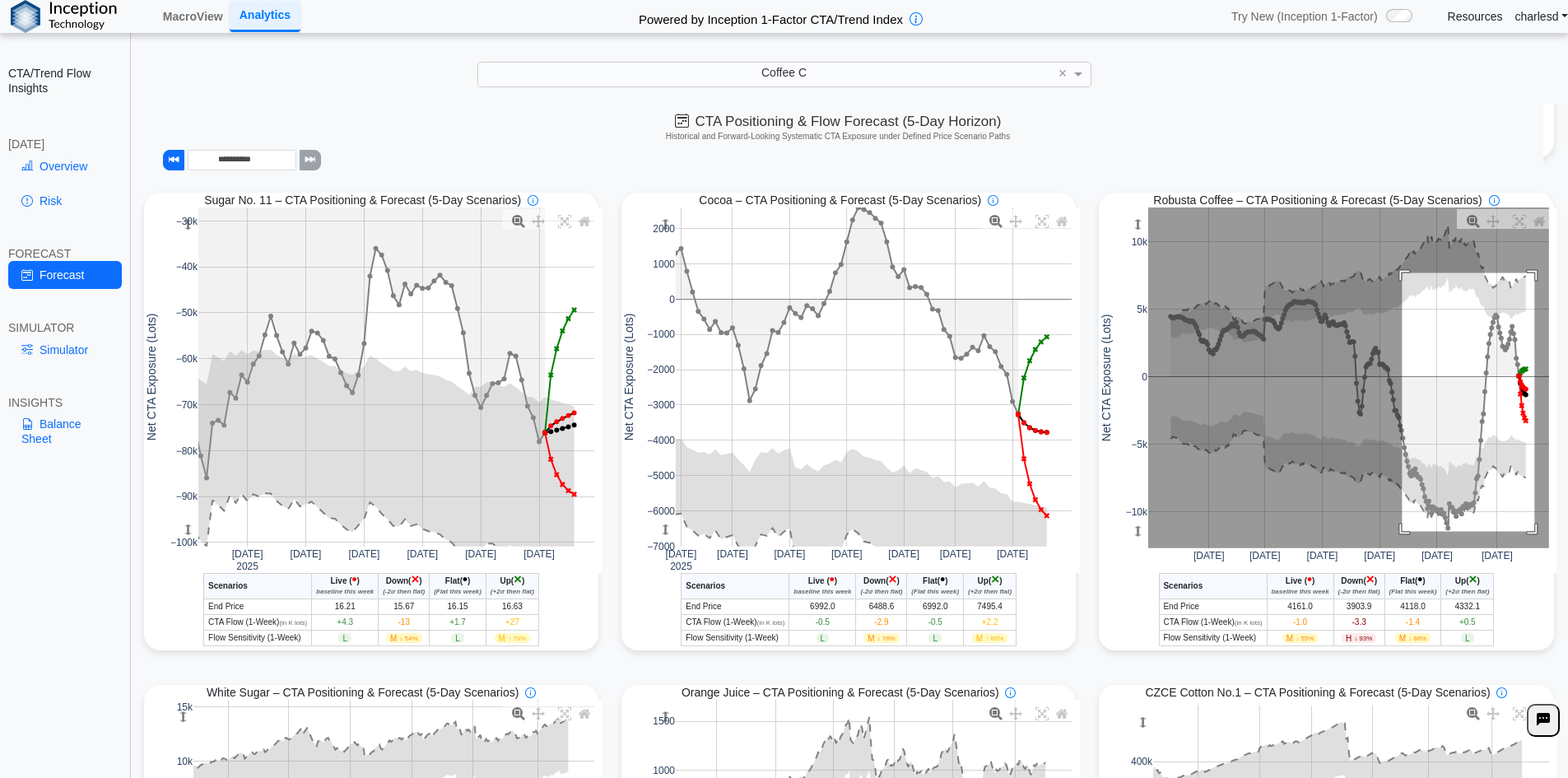
drag, startPoint x: 1427, startPoint y: 318, endPoint x: 1525, endPoint y: 535, distance: 238.1
click at [1525, 535] on rect at bounding box center [1348, 378] width 401 height 341
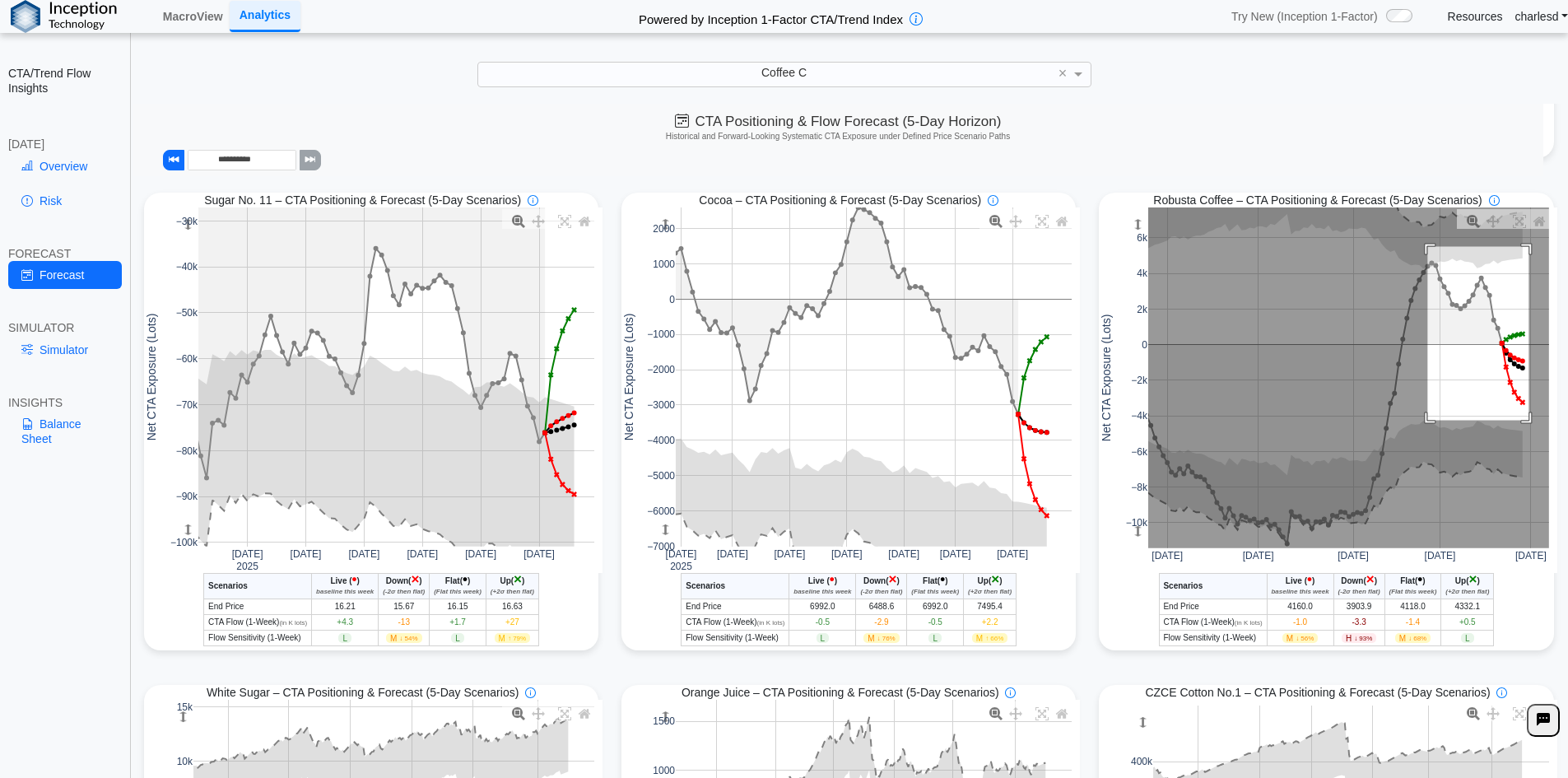
drag, startPoint x: 1418, startPoint y: 249, endPoint x: 1520, endPoint y: 423, distance: 201.7
click at [1520, 423] on rect at bounding box center [1348, 378] width 401 height 341
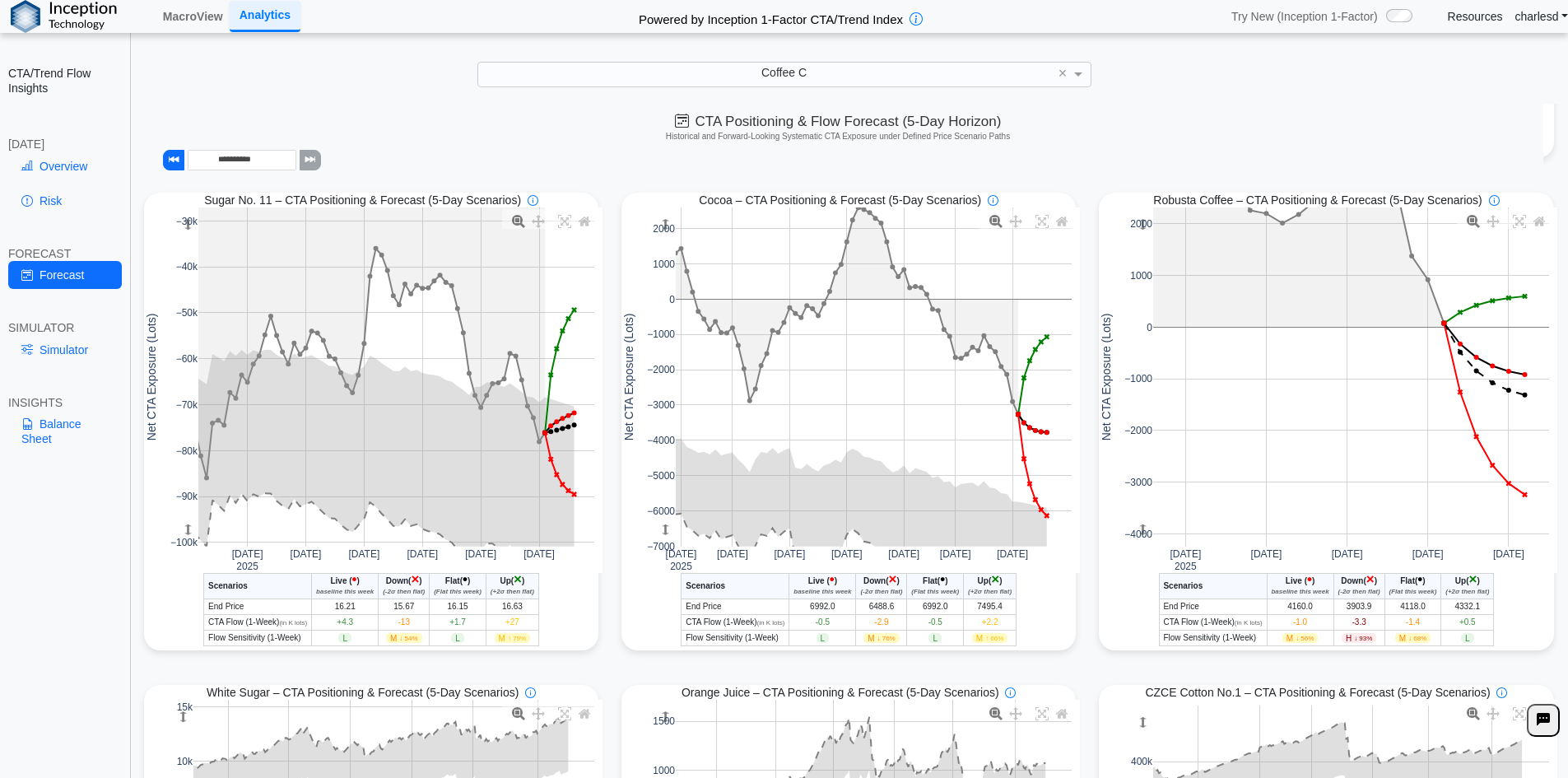
drag, startPoint x: 1134, startPoint y: 229, endPoint x: 1136, endPoint y: 165, distance: 64.0
click at [1136, 165] on div "**********" at bounding box center [850, 675] width 1435 height 1971
drag, startPoint x: 1328, startPoint y: 596, endPoint x: 1342, endPoint y: 595, distance: 14.0
click at [1342, 595] on icon "(-2σ then flat)" at bounding box center [1359, 590] width 42 height 7
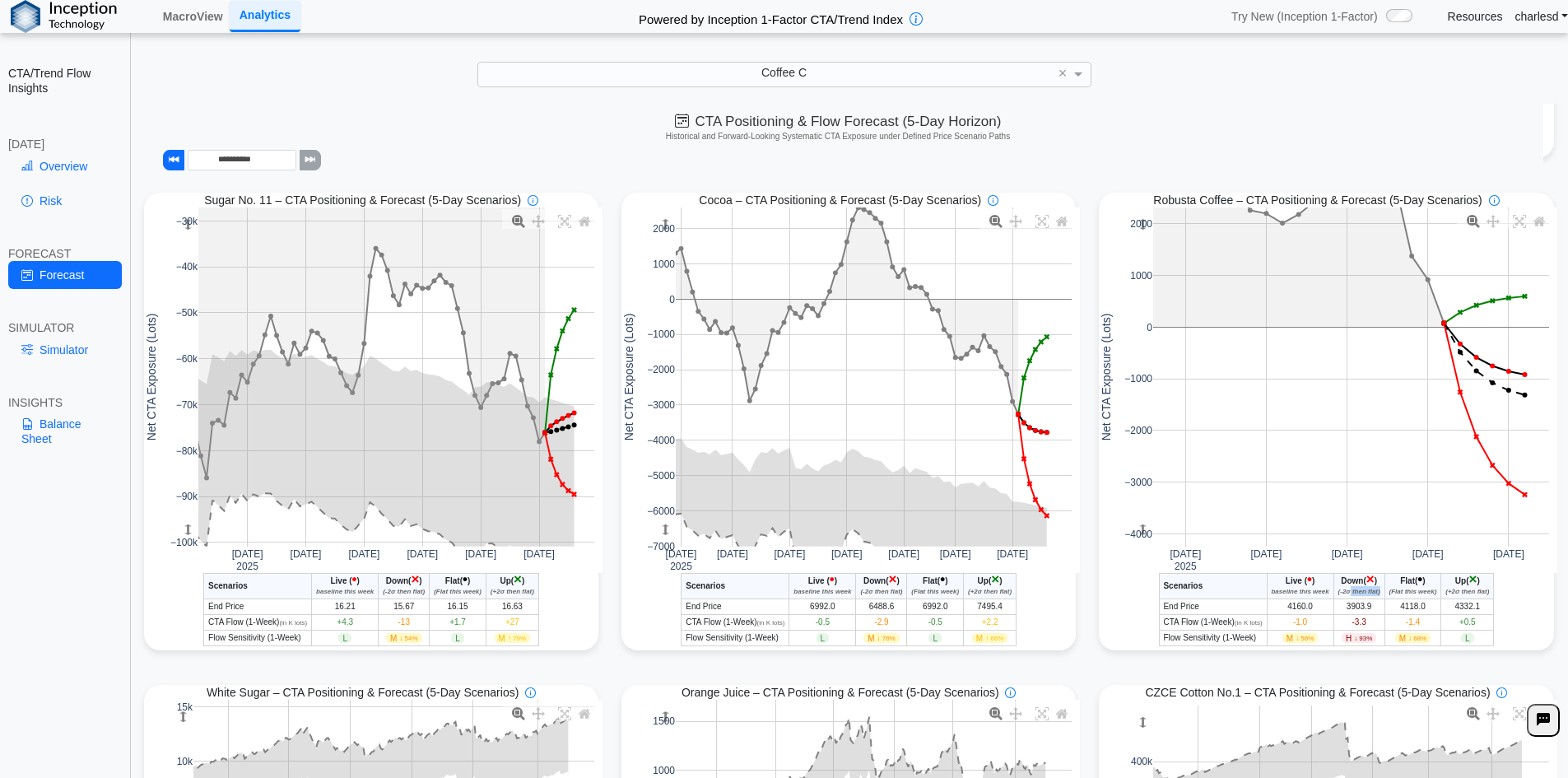
drag, startPoint x: 1351, startPoint y: 593, endPoint x: 1373, endPoint y: 593, distance: 22.0
click at [1373, 593] on th "Down ( × ) (-2σ then flat)" at bounding box center [1358, 586] width 51 height 26
click at [1287, 607] on span "4160.0" at bounding box center [1300, 606] width 26 height 9
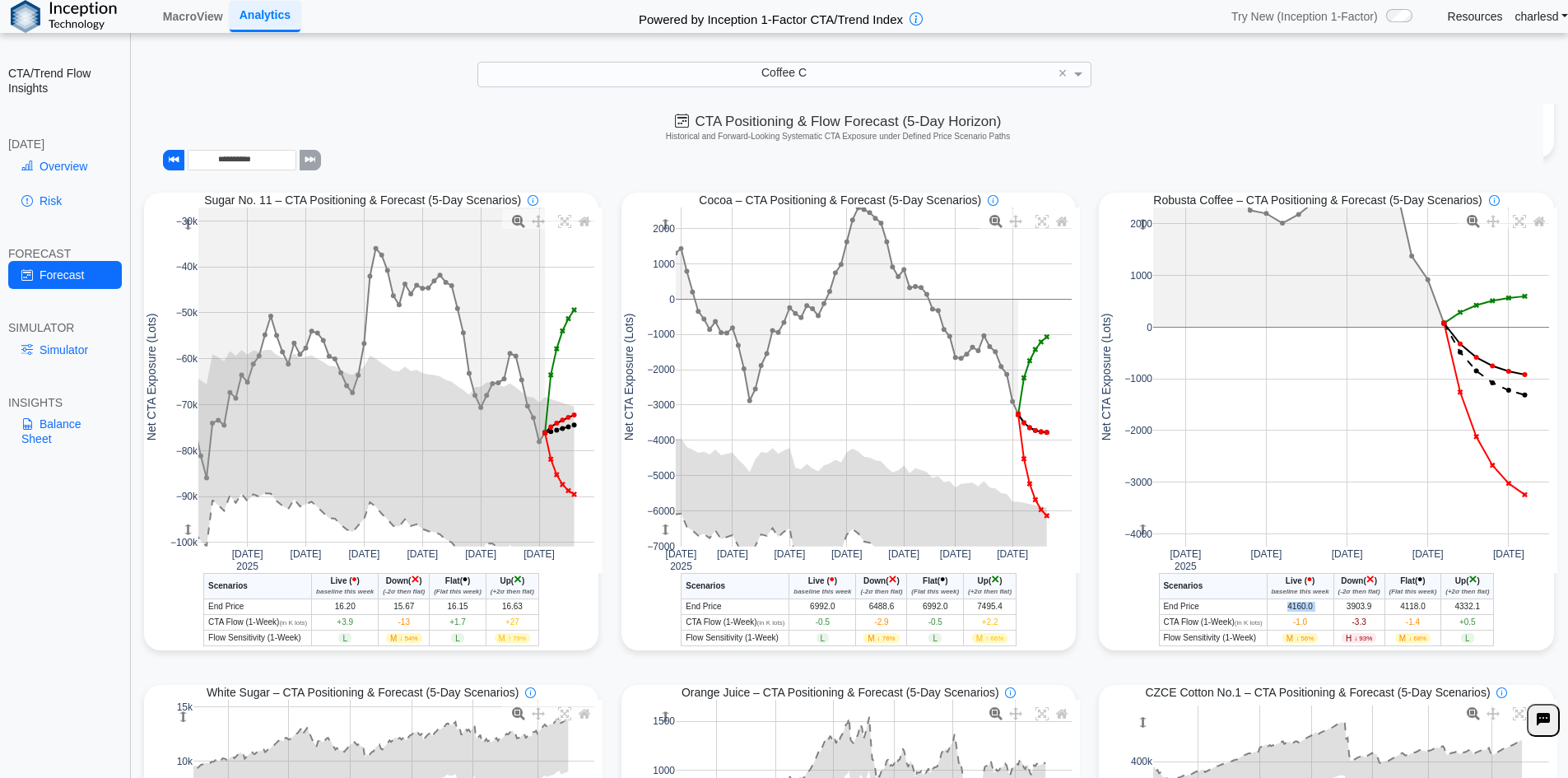
click at [1287, 607] on span "4160.0" at bounding box center [1300, 606] width 26 height 9
drag, startPoint x: 1278, startPoint y: 609, endPoint x: 1312, endPoint y: 611, distance: 34.1
click at [1312, 611] on td "4160.0" at bounding box center [1299, 607] width 66 height 16
drag, startPoint x: 1389, startPoint y: 613, endPoint x: 1401, endPoint y: 614, distance: 12.0
click at [1412, 615] on td "4118.0" at bounding box center [1412, 607] width 57 height 16
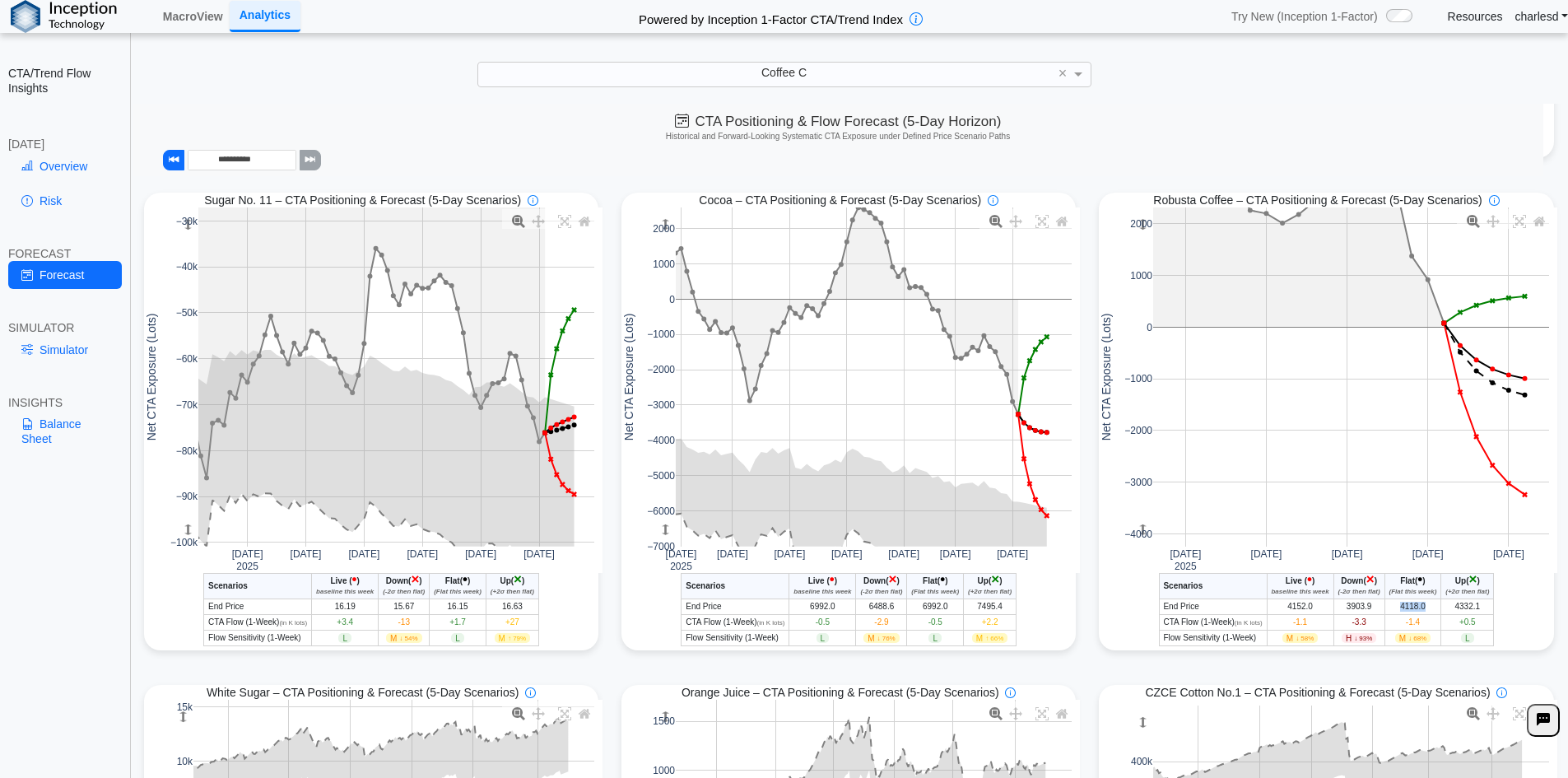
click at [1412, 615] on td "4118.0" at bounding box center [1412, 607] width 57 height 16
click at [45, 353] on link "Simulator" at bounding box center [64, 350] width 114 height 28
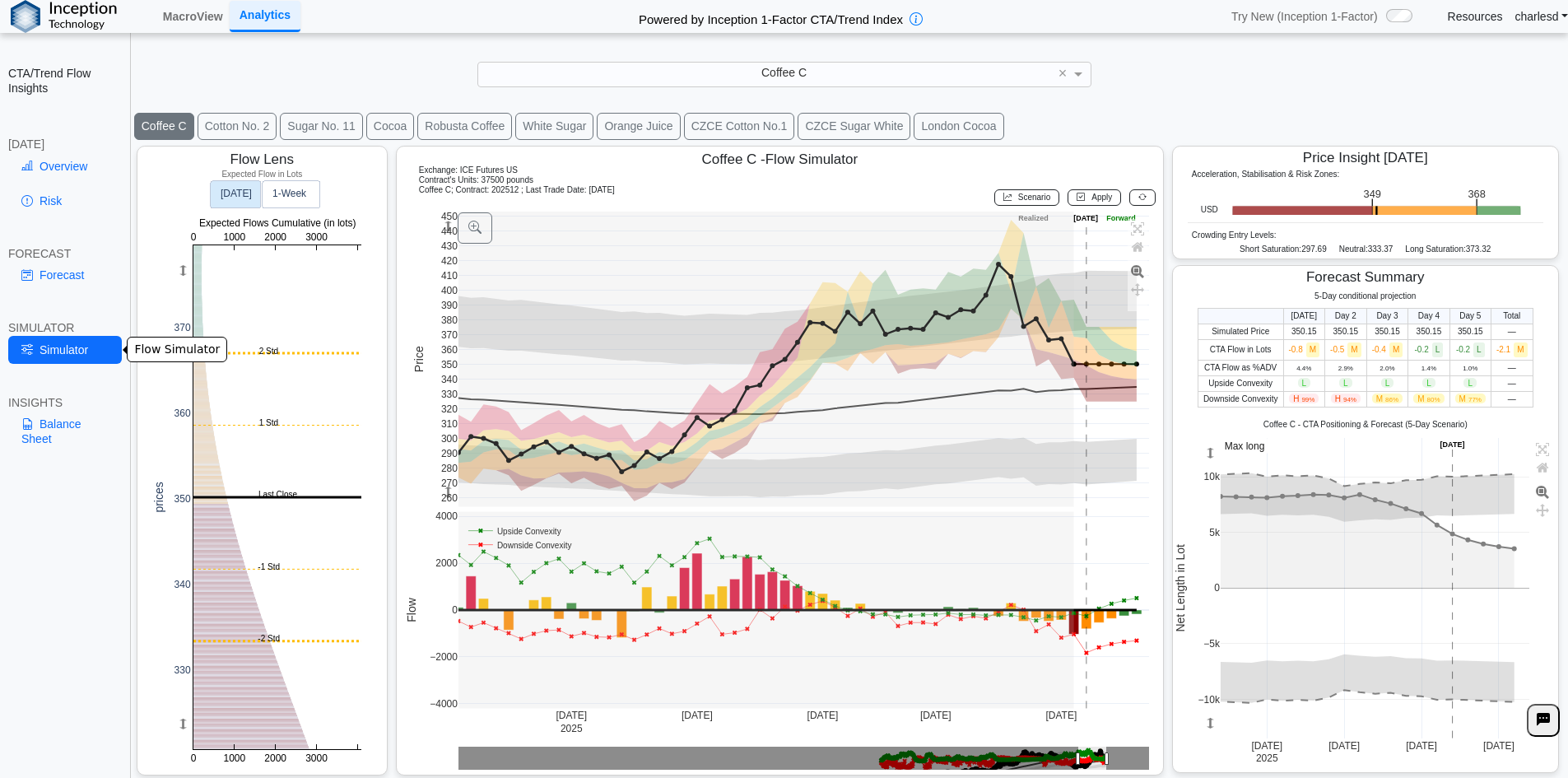
scroll to position [27, 0]
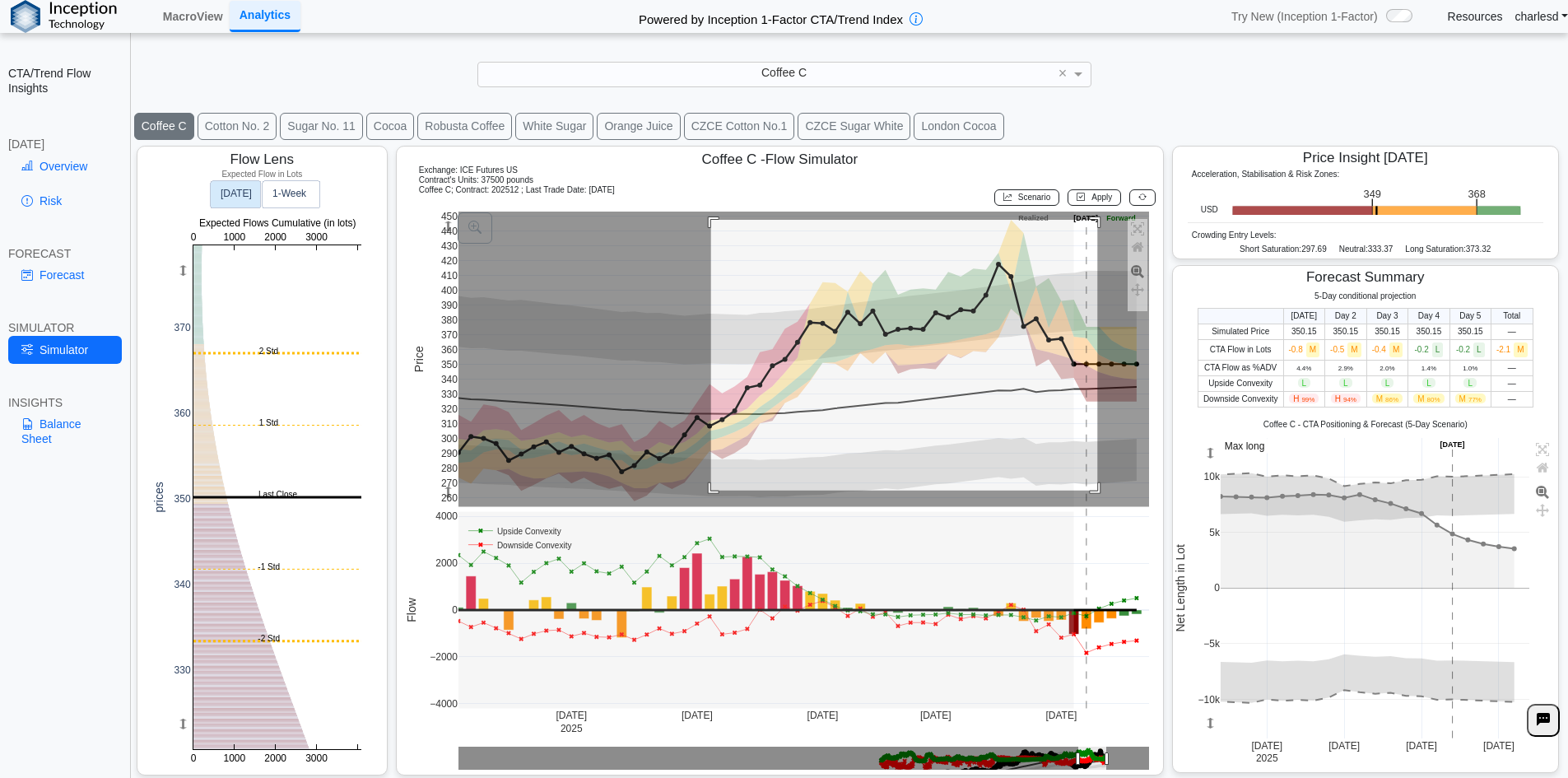
drag, startPoint x: 709, startPoint y: 221, endPoint x: 1095, endPoint y: 491, distance: 471.1
click at [1095, 491] on rect at bounding box center [803, 359] width 691 height 296
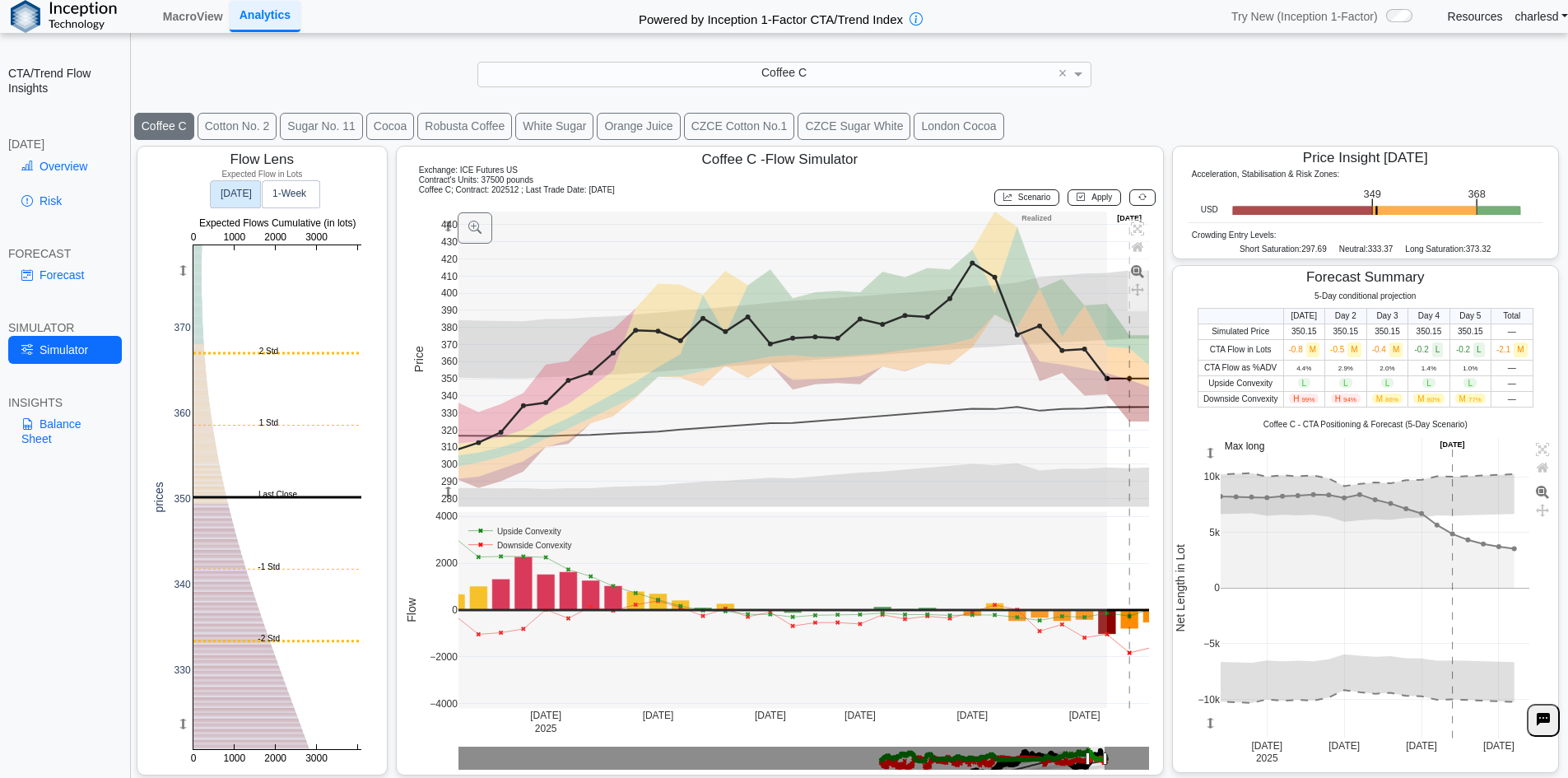
drag, startPoint x: 445, startPoint y: 493, endPoint x: 442, endPoint y: 510, distance: 17.3
click at [442, 510] on g at bounding box center [803, 460] width 725 height 531
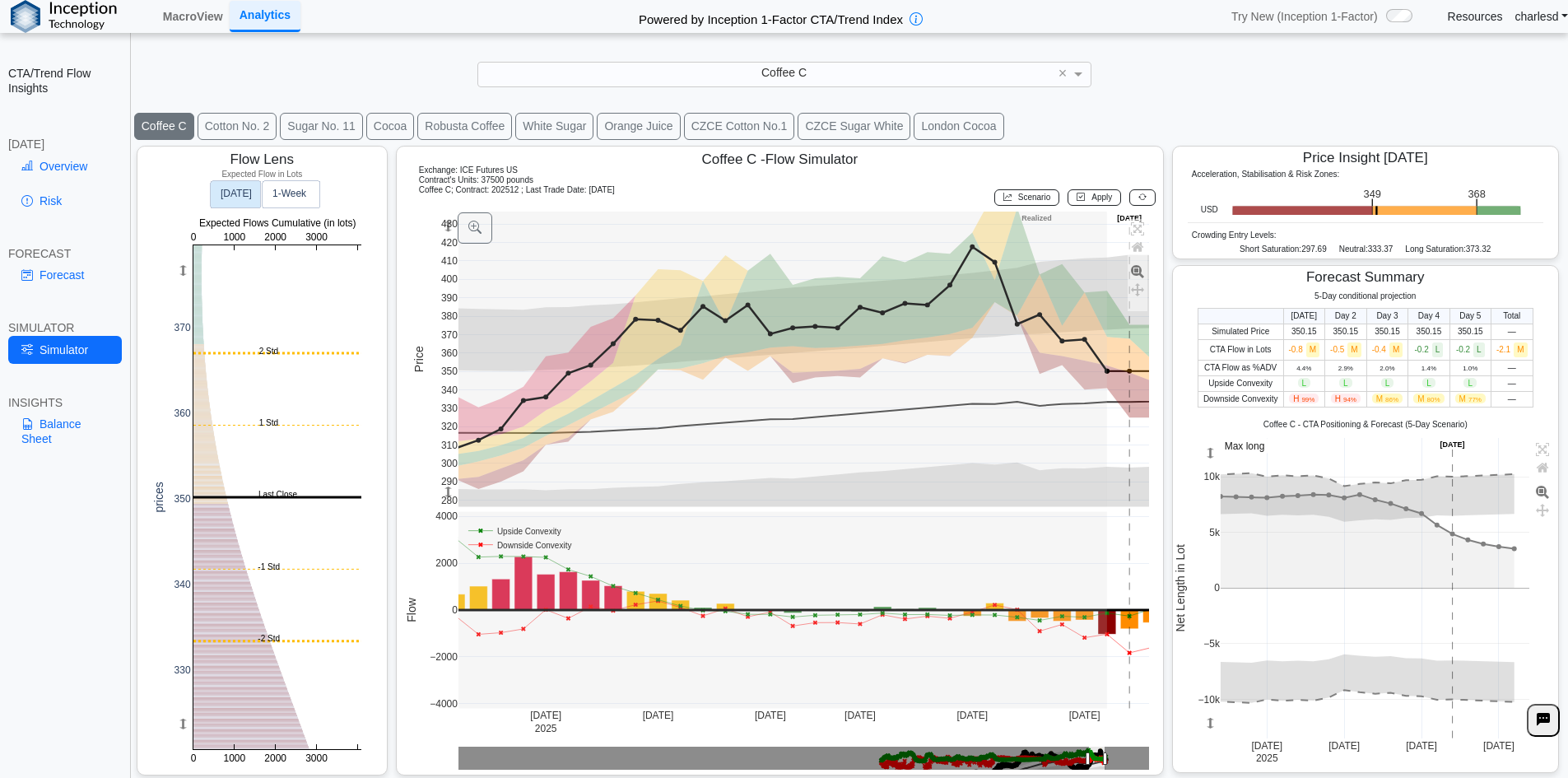
drag, startPoint x: 445, startPoint y: 222, endPoint x: 446, endPoint y: 205, distance: 17.0
click at [446, 205] on div "Coffee C - Flow Simulator Exchange: ICE Futures US Contract's Units: 37500 poun…" at bounding box center [780, 460] width 768 height 630
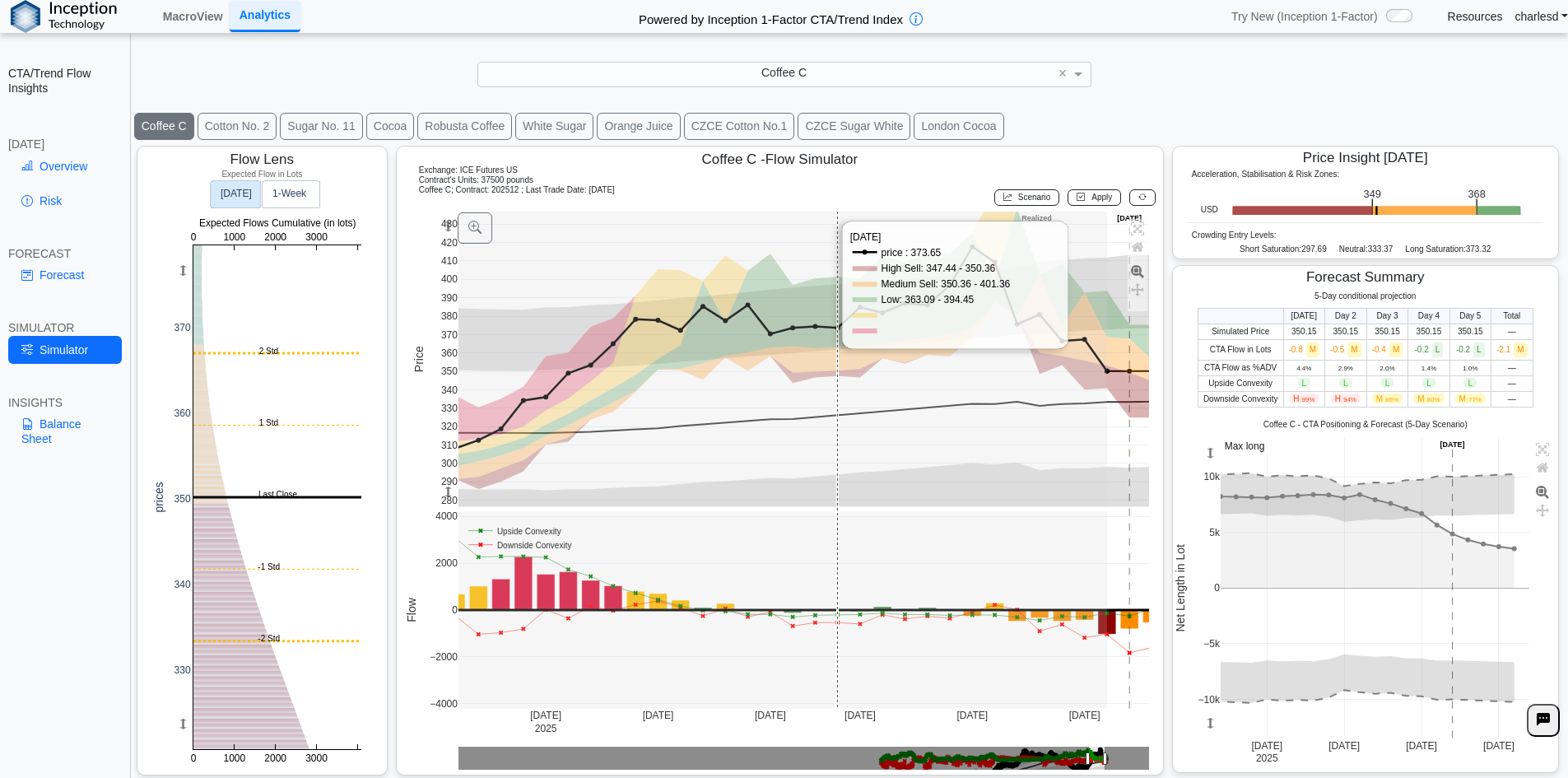
click at [835, 260] on rect at bounding box center [803, 359] width 691 height 296
click at [834, 259] on rect at bounding box center [803, 359] width 691 height 296
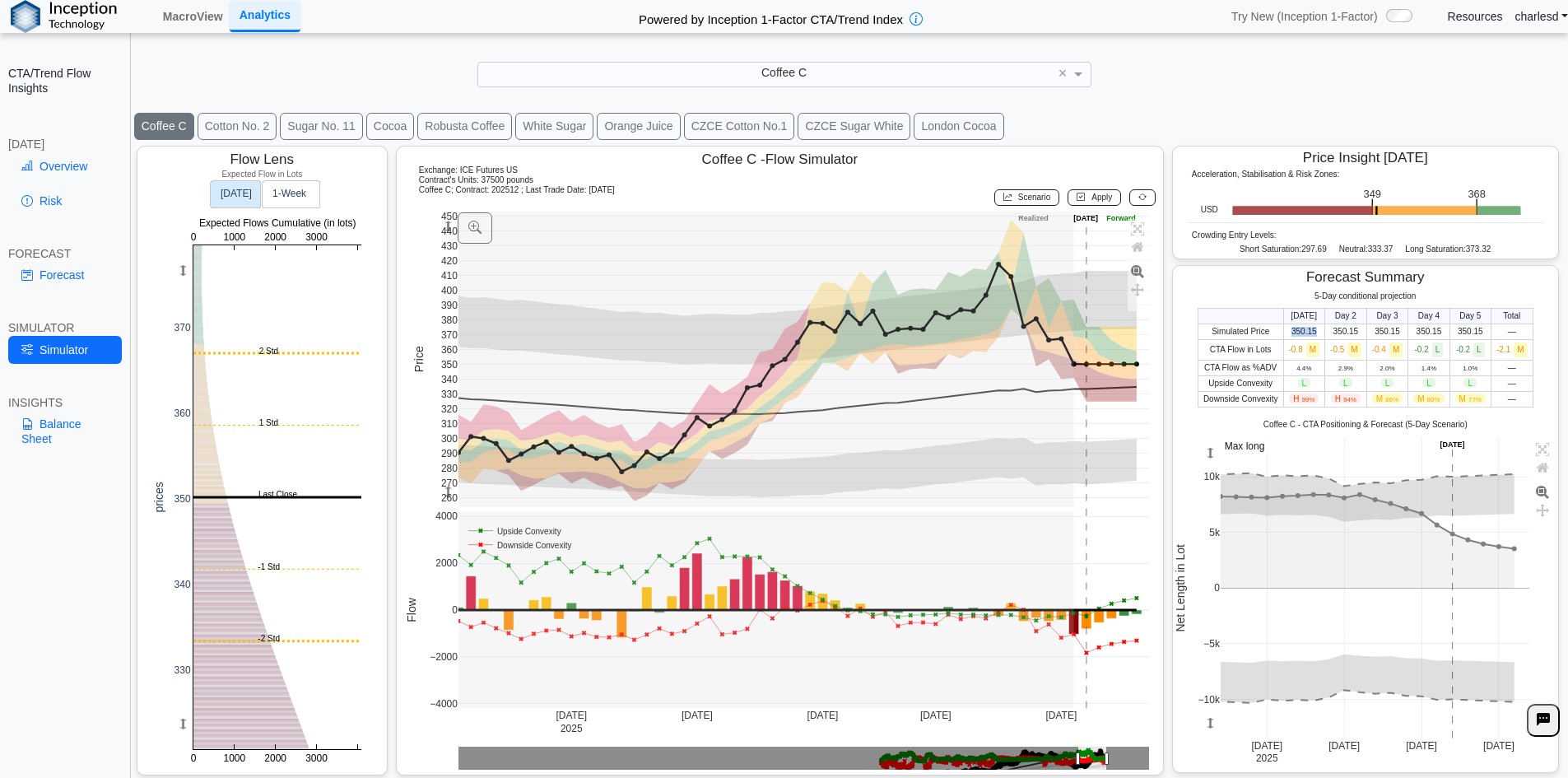
drag, startPoint x: 1278, startPoint y: 329, endPoint x: 1305, endPoint y: 330, distance: 27.0
click at [1305, 330] on td "350.15" at bounding box center [1304, 331] width 42 height 16
drag, startPoint x: 1283, startPoint y: 327, endPoint x: 1472, endPoint y: 328, distance: 189.0
click at [1472, 328] on tr "Simulated Price 350.15 350.15 350.15 350.15 350.15 —" at bounding box center [1365, 331] width 335 height 16
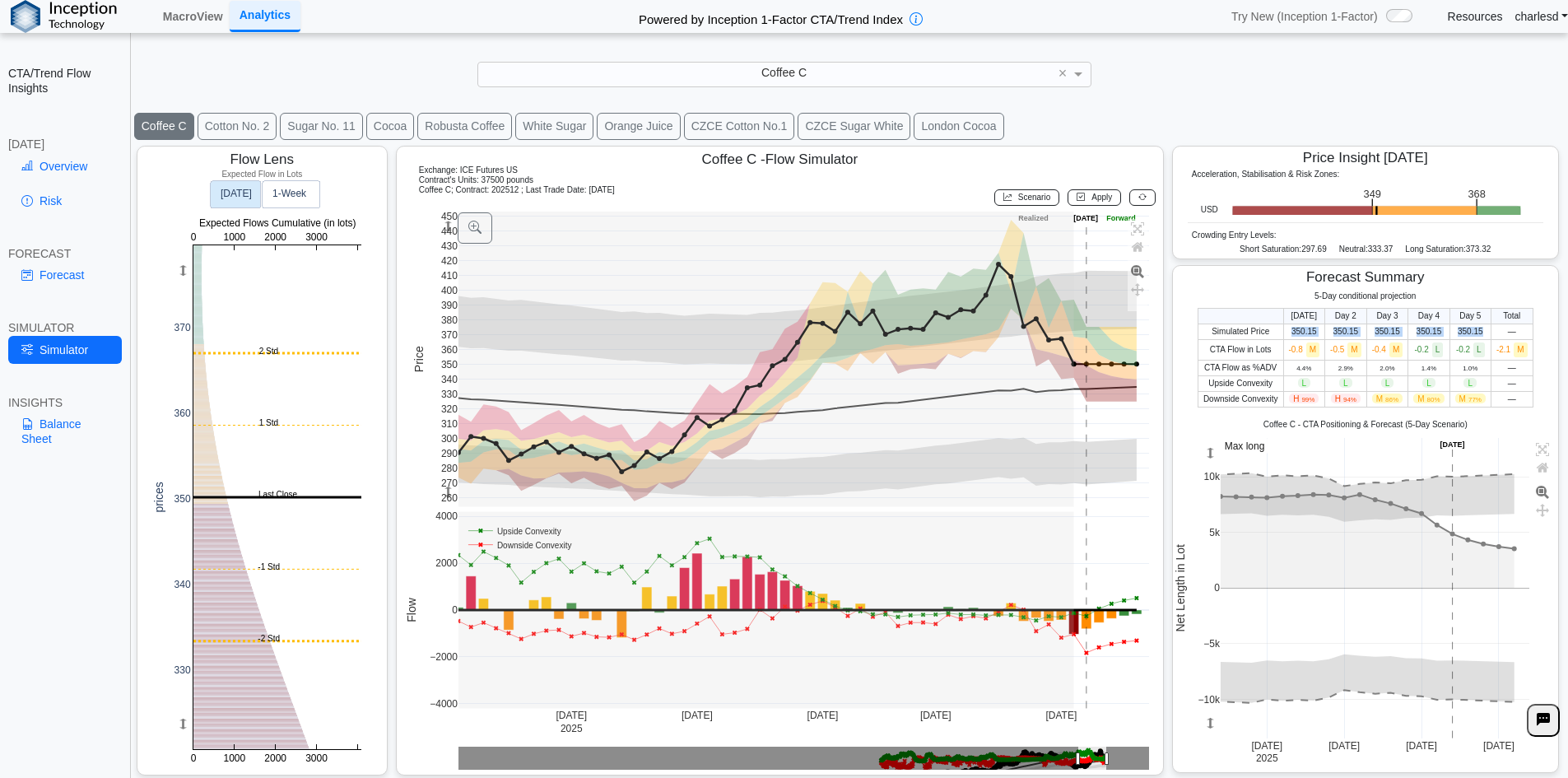
click at [1472, 328] on td "350.15" at bounding box center [1469, 331] width 41 height 16
drag, startPoint x: 1278, startPoint y: 352, endPoint x: 1306, endPoint y: 353, distance: 28.0
click at [1306, 353] on span "-0.8 M" at bounding box center [1304, 349] width 32 height 9
click at [1288, 350] on span "-0.8 M" at bounding box center [1304, 349] width 32 height 9
drag, startPoint x: 1279, startPoint y: 348, endPoint x: 1345, endPoint y: 343, distance: 66.2
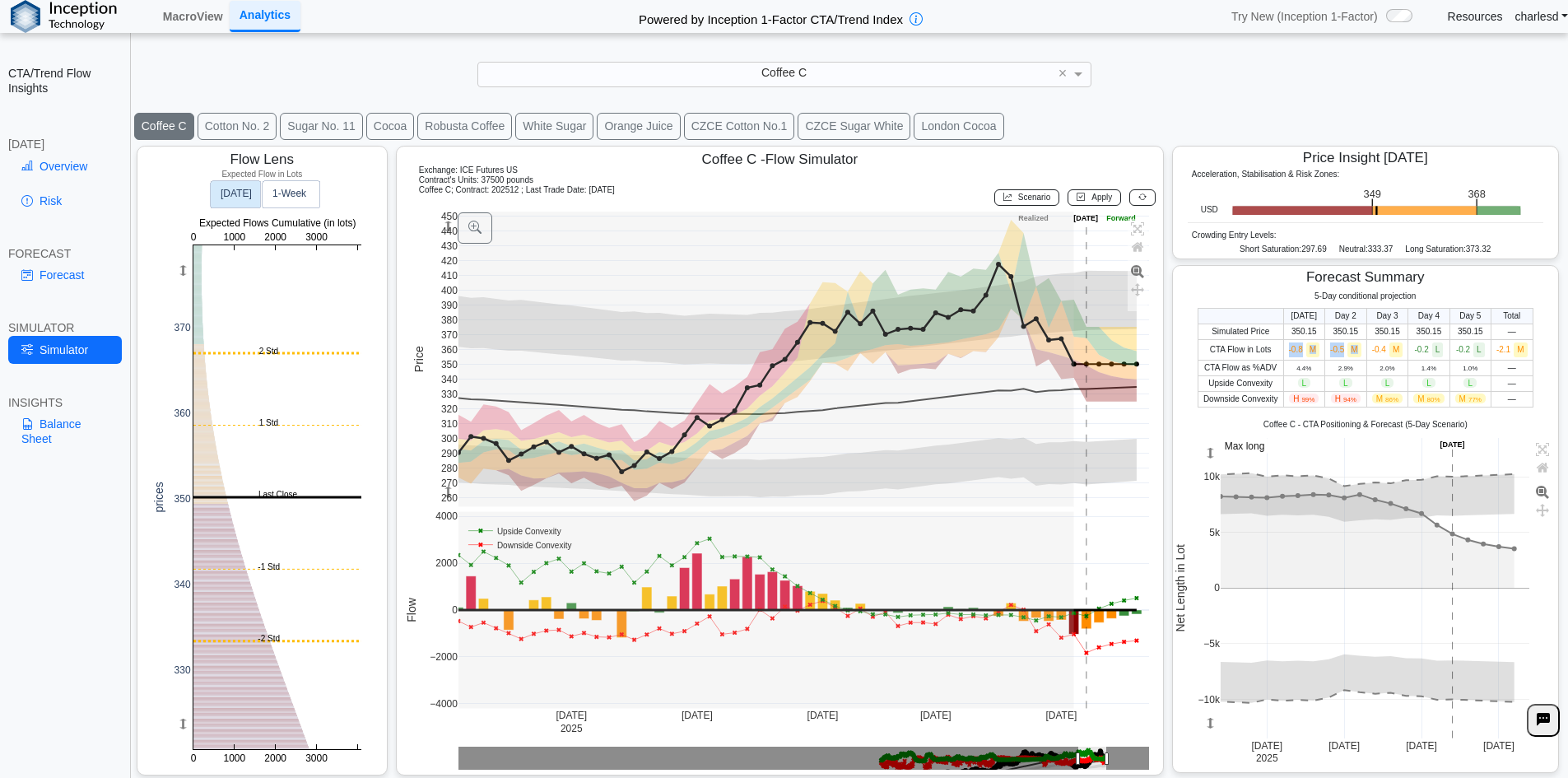
click at [1345, 343] on tr "CTA Flow in Lots -0.8 M -0.5 M -0.4 M -0.2 L -0.2 L -2.1 M" at bounding box center [1365, 349] width 335 height 21
click at [1347, 342] on span "M" at bounding box center [1353, 349] width 13 height 15
click at [68, 174] on link "Overview" at bounding box center [64, 167] width 114 height 28
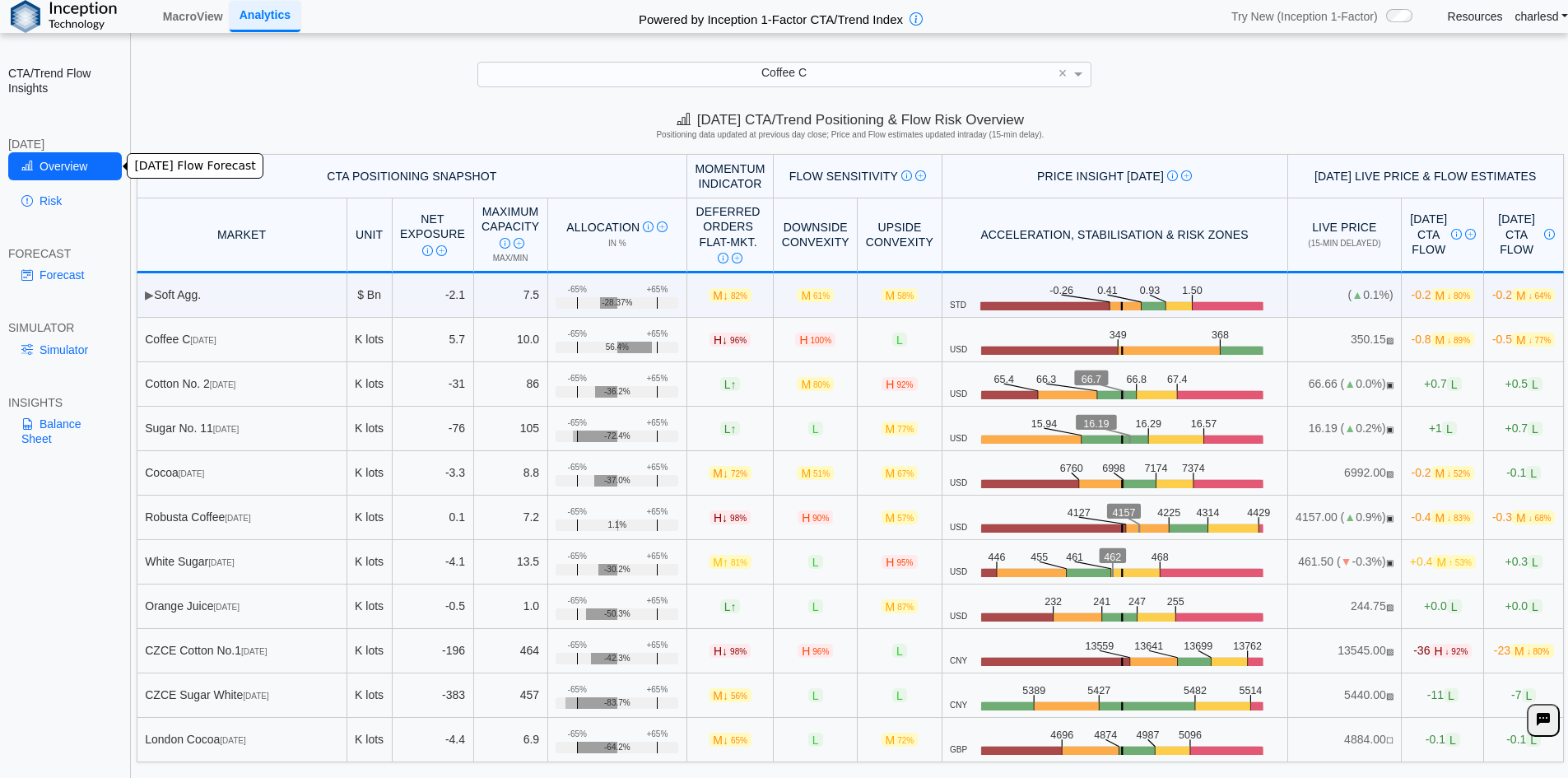
scroll to position [0, 0]
click at [83, 353] on link "Simulator" at bounding box center [64, 350] width 114 height 28
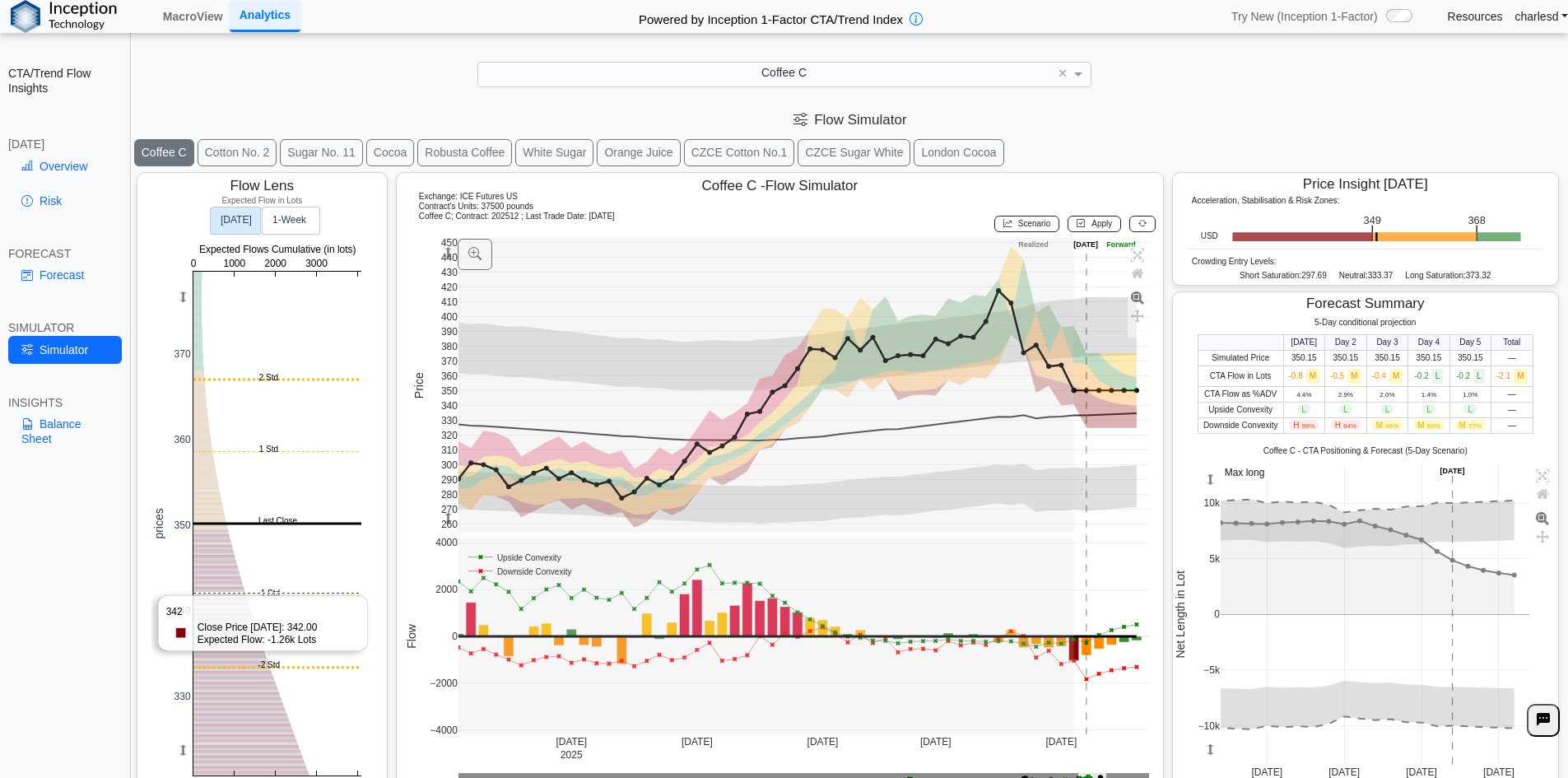
click at [234, 593] on rect at bounding box center [277, 524] width 168 height 504
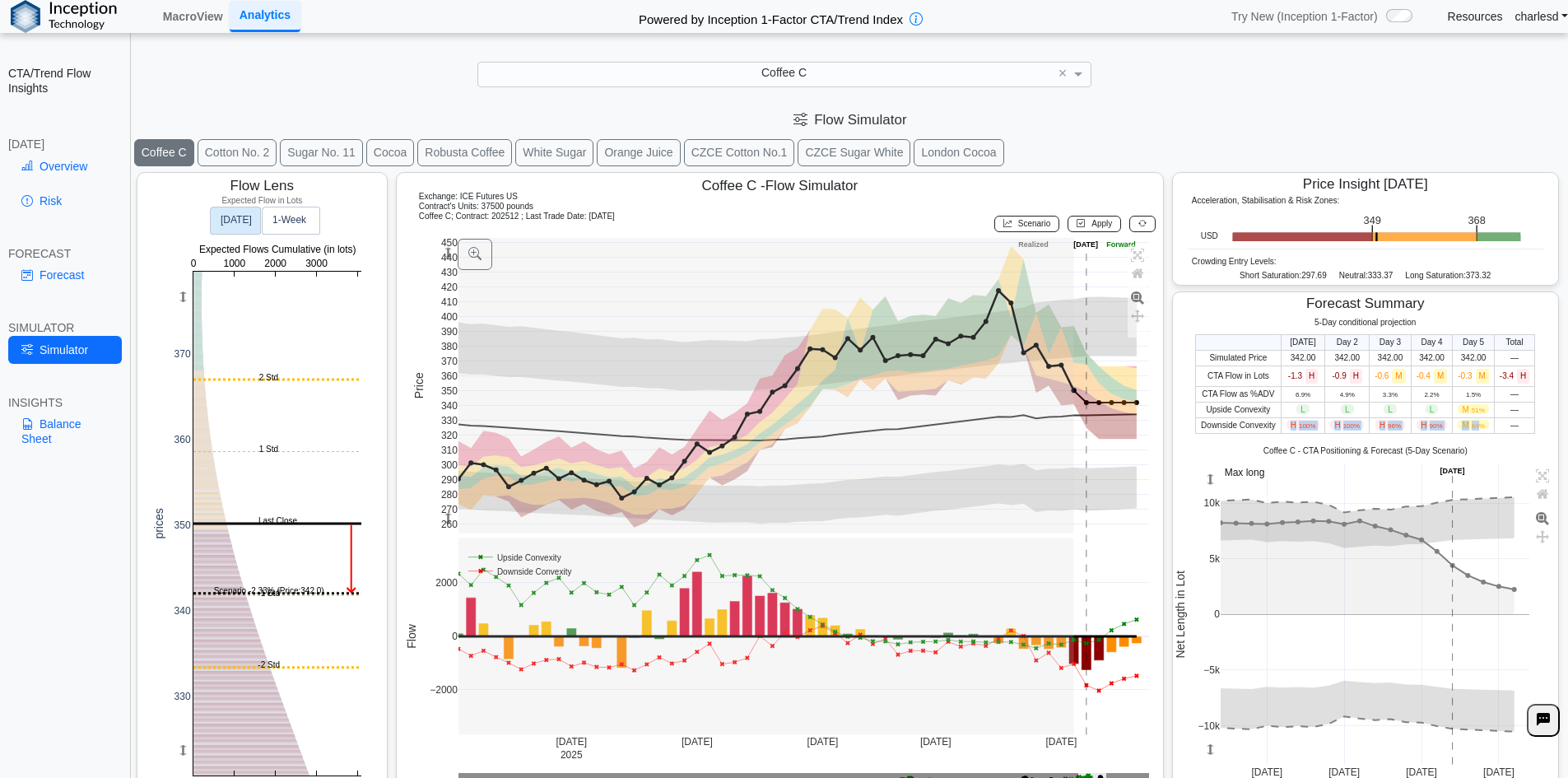
drag, startPoint x: 1279, startPoint y: 424, endPoint x: 1472, endPoint y: 424, distance: 193.0
click at [1472, 424] on tr "Downside Convexity H 100% H 100% H 96% H 90% M 84% —" at bounding box center [1366, 426] width 339 height 16
click at [1472, 424] on span "84%" at bounding box center [1478, 426] width 13 height 7
drag, startPoint x: 1513, startPoint y: 425, endPoint x: 1450, endPoint y: 424, distance: 63.0
click at [1450, 424] on tr "Downside Convexity H 100% H 100% H 96% H 90% M 84% —" at bounding box center [1366, 426] width 339 height 16
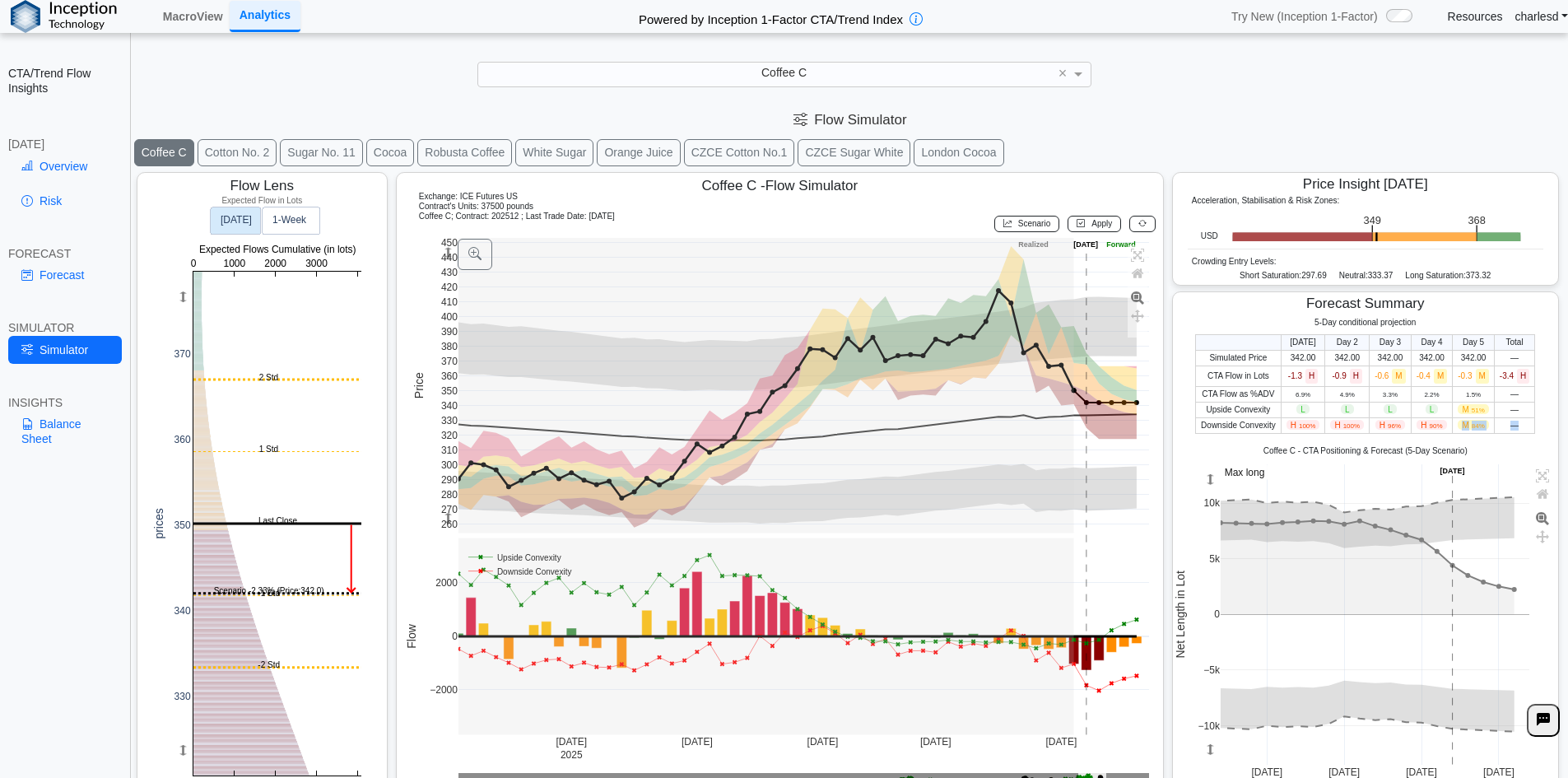
click at [1457, 424] on span "M 84%" at bounding box center [1472, 425] width 31 height 10
drag, startPoint x: 1278, startPoint y: 429, endPoint x: 1382, endPoint y: 423, distance: 104.2
click at [1382, 423] on tr "Downside Convexity H 100% H 100% H 96% H 90% M 84% —" at bounding box center [1366, 426] width 339 height 16
click at [1387, 423] on span "96%" at bounding box center [1393, 426] width 13 height 7
drag, startPoint x: 1284, startPoint y: 421, endPoint x: 1429, endPoint y: 424, distance: 145.0
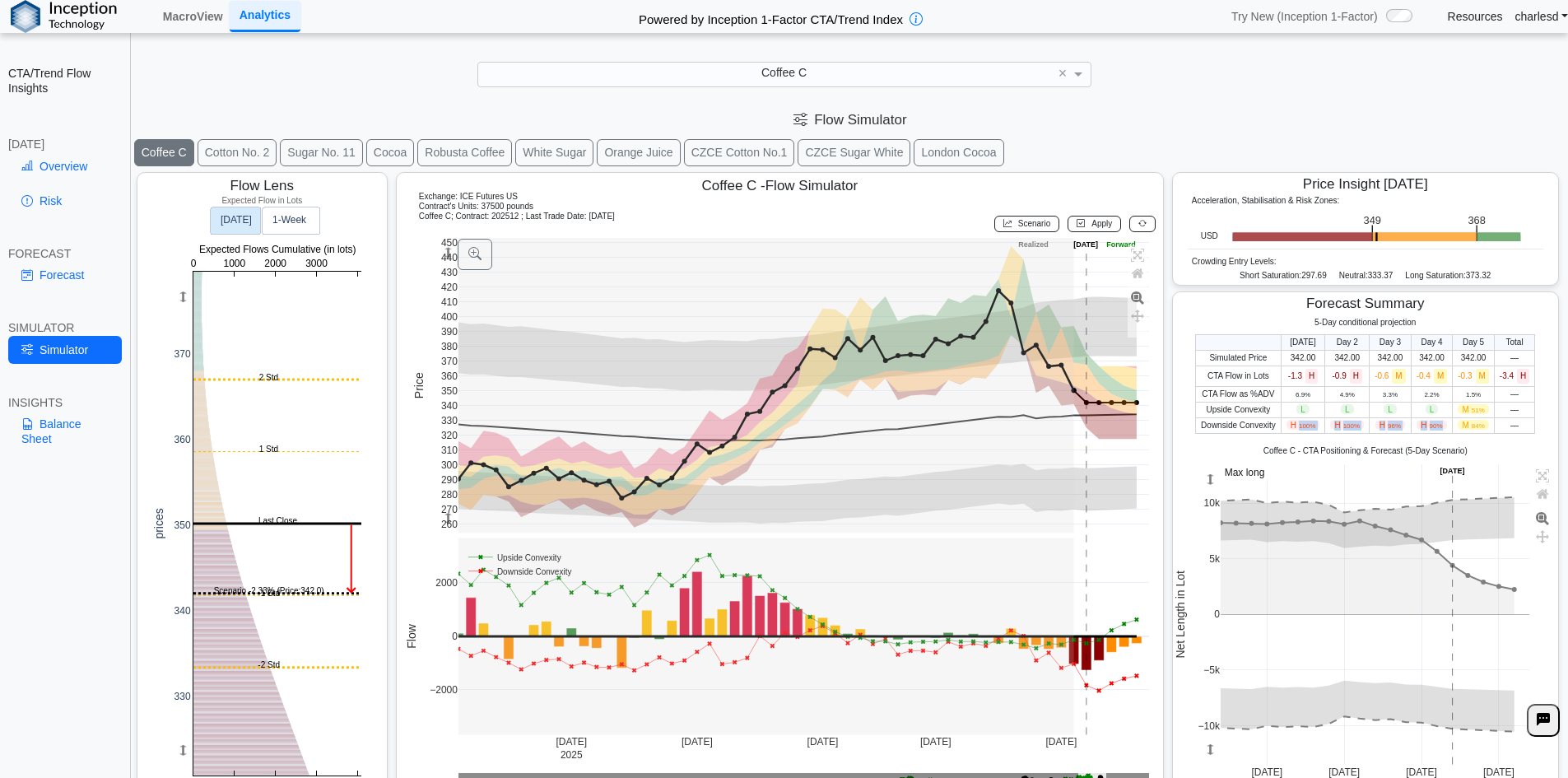
click at [1429, 424] on tr "Downside Convexity H 100% H 100% H 96% H 90% M 84% —" at bounding box center [1366, 426] width 339 height 16
click at [1429, 424] on span "90%" at bounding box center [1435, 426] width 13 height 7
drag, startPoint x: 1283, startPoint y: 374, endPoint x: 1456, endPoint y: 374, distance: 173.0
click at [1456, 374] on tr "CTA Flow in Lots -1.3 H -0.9 H -0.6 M -0.4 M -0.3 M -3.4 H" at bounding box center [1366, 375] width 339 height 21
click at [1457, 374] on span "-0.3 M" at bounding box center [1473, 375] width 32 height 9
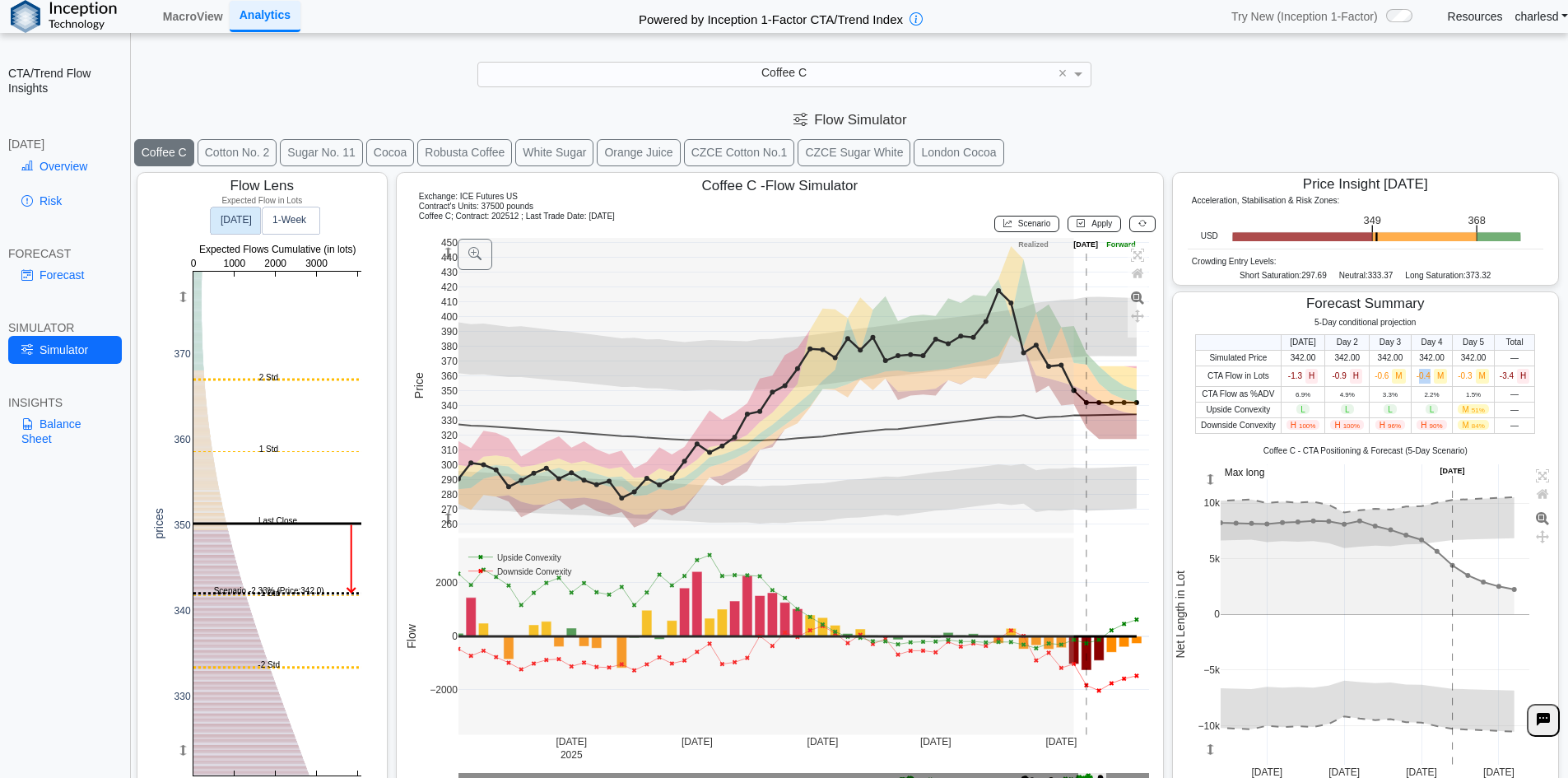
drag, startPoint x: 1409, startPoint y: 375, endPoint x: 1424, endPoint y: 376, distance: 15.0
click at [1424, 376] on span "-0.4 M" at bounding box center [1432, 375] width 32 height 9
click at [1433, 376] on span "M" at bounding box center [1439, 376] width 13 height 15
drag, startPoint x: 1325, startPoint y: 378, endPoint x: 1369, endPoint y: 377, distance: 44.0
click at [1369, 377] on tr "CTA Flow in Lots -1.3 H -0.9 H -0.6 M -0.4 M -0.3 M -3.4 H" at bounding box center [1366, 375] width 339 height 21
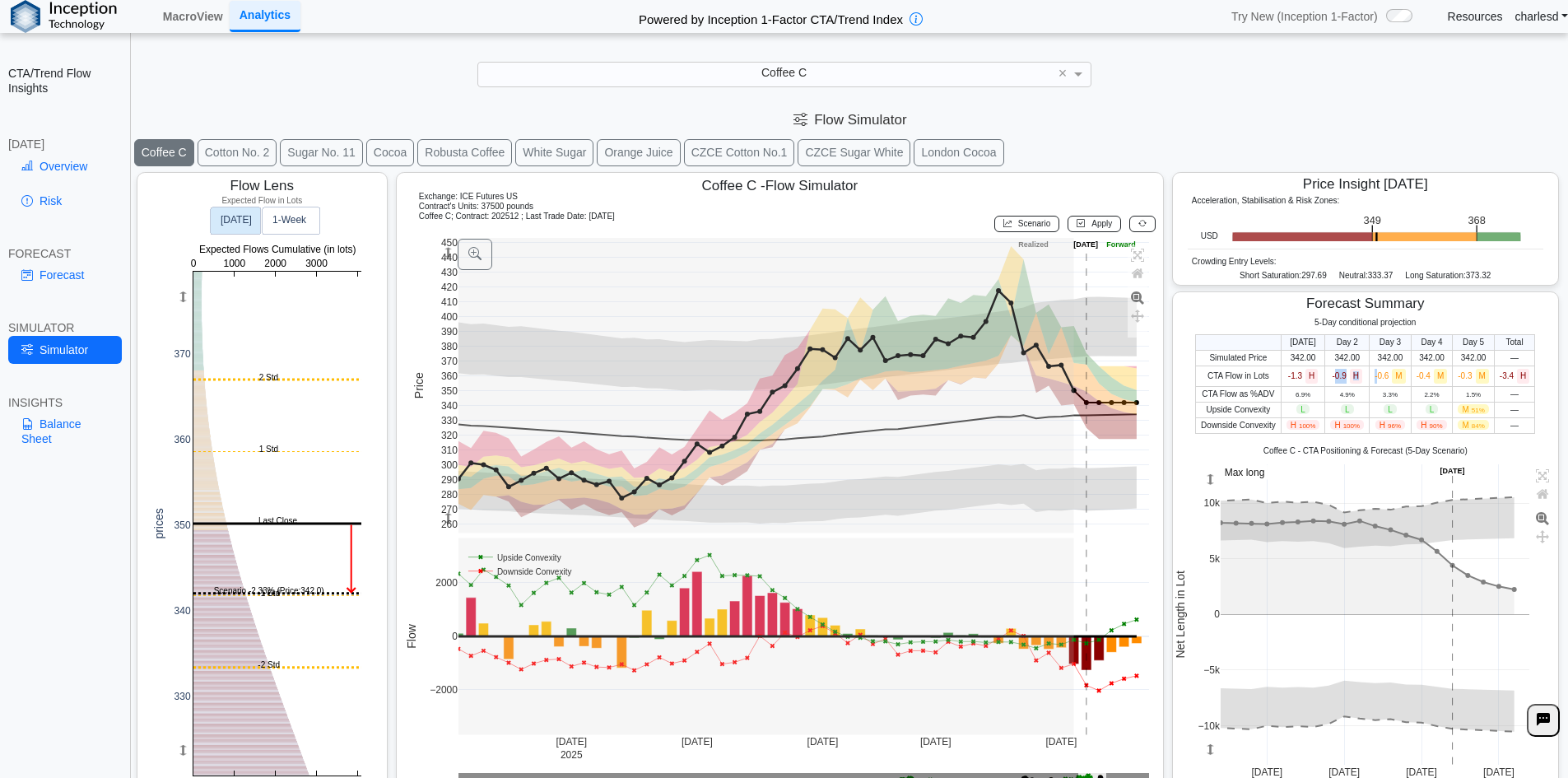
click at [1350, 377] on span "H" at bounding box center [1356, 376] width 12 height 15
drag, startPoint x: 1368, startPoint y: 375, endPoint x: 1388, endPoint y: 376, distance: 20.0
click at [1388, 376] on span "-0.6 M" at bounding box center [1390, 375] width 32 height 9
click at [1391, 376] on span "M" at bounding box center [1397, 376] width 13 height 15
drag, startPoint x: 1364, startPoint y: 378, endPoint x: 1392, endPoint y: 379, distance: 28.0
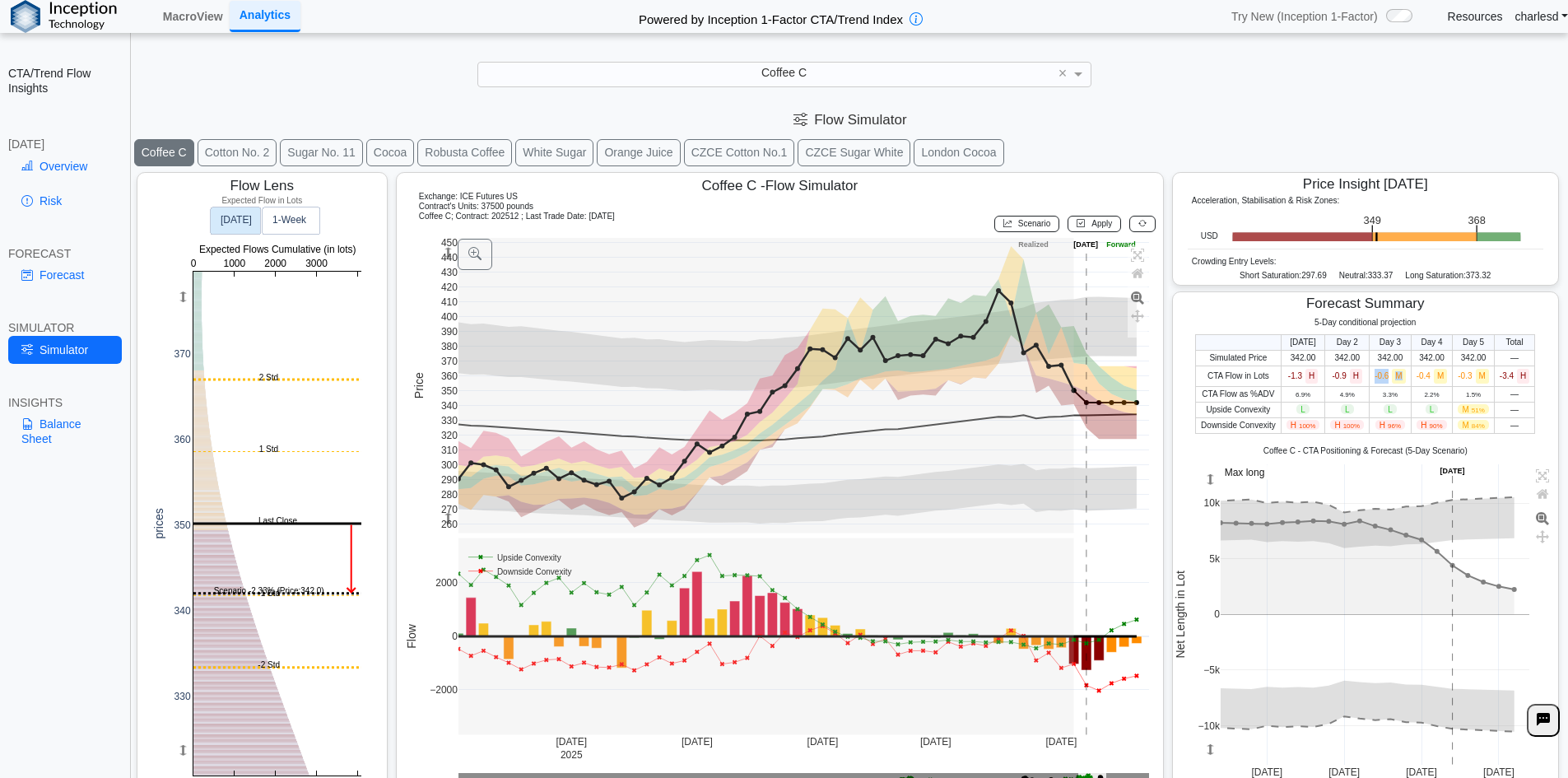
click at [1392, 379] on span "-0.6 M" at bounding box center [1390, 375] width 32 height 9
click at [1392, 379] on span "M" at bounding box center [1397, 376] width 13 height 15
click at [1139, 224] on icon at bounding box center [1143, 223] width 8 height 9
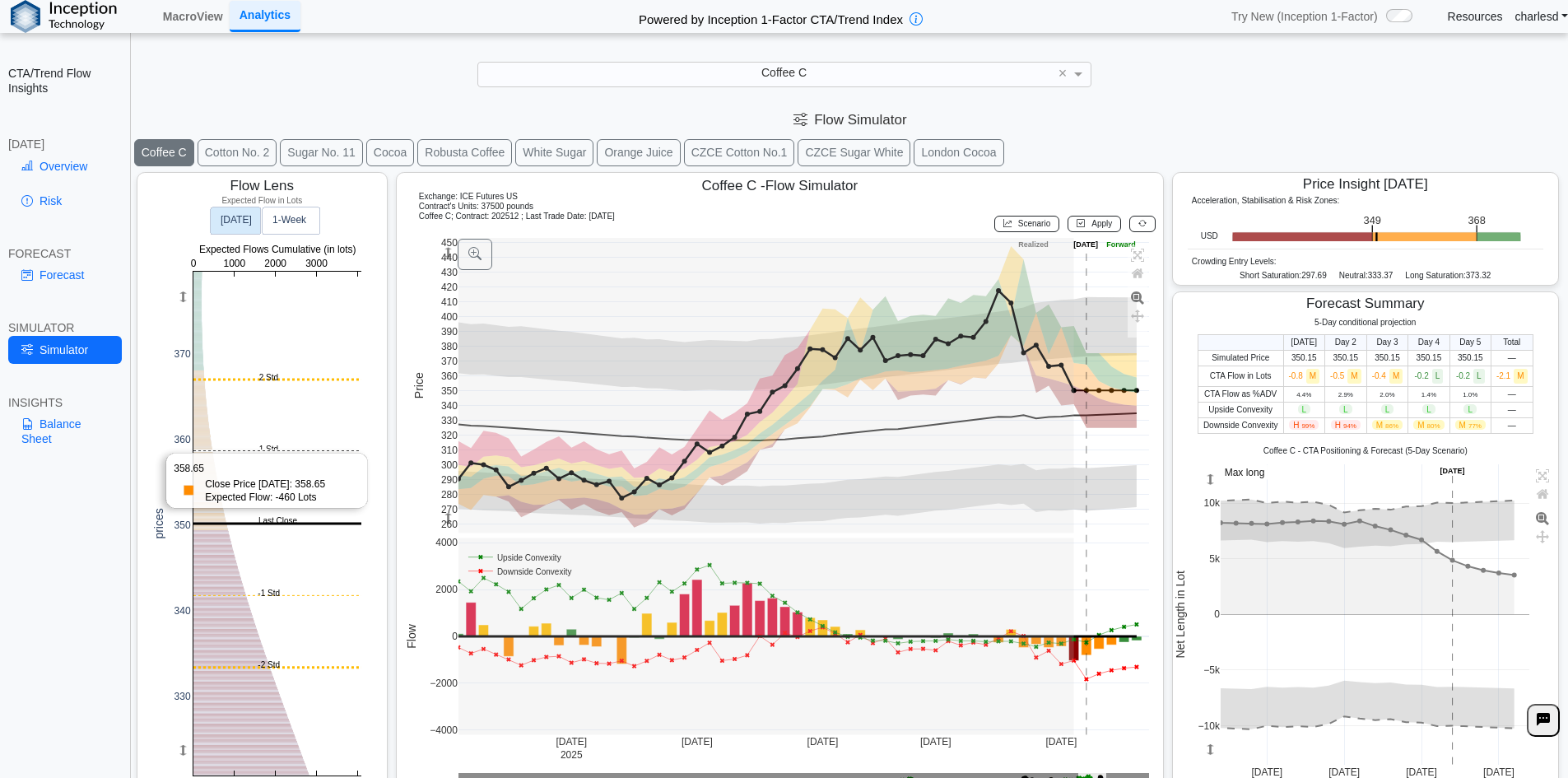
click at [241, 452] on rect at bounding box center [277, 524] width 168 height 504
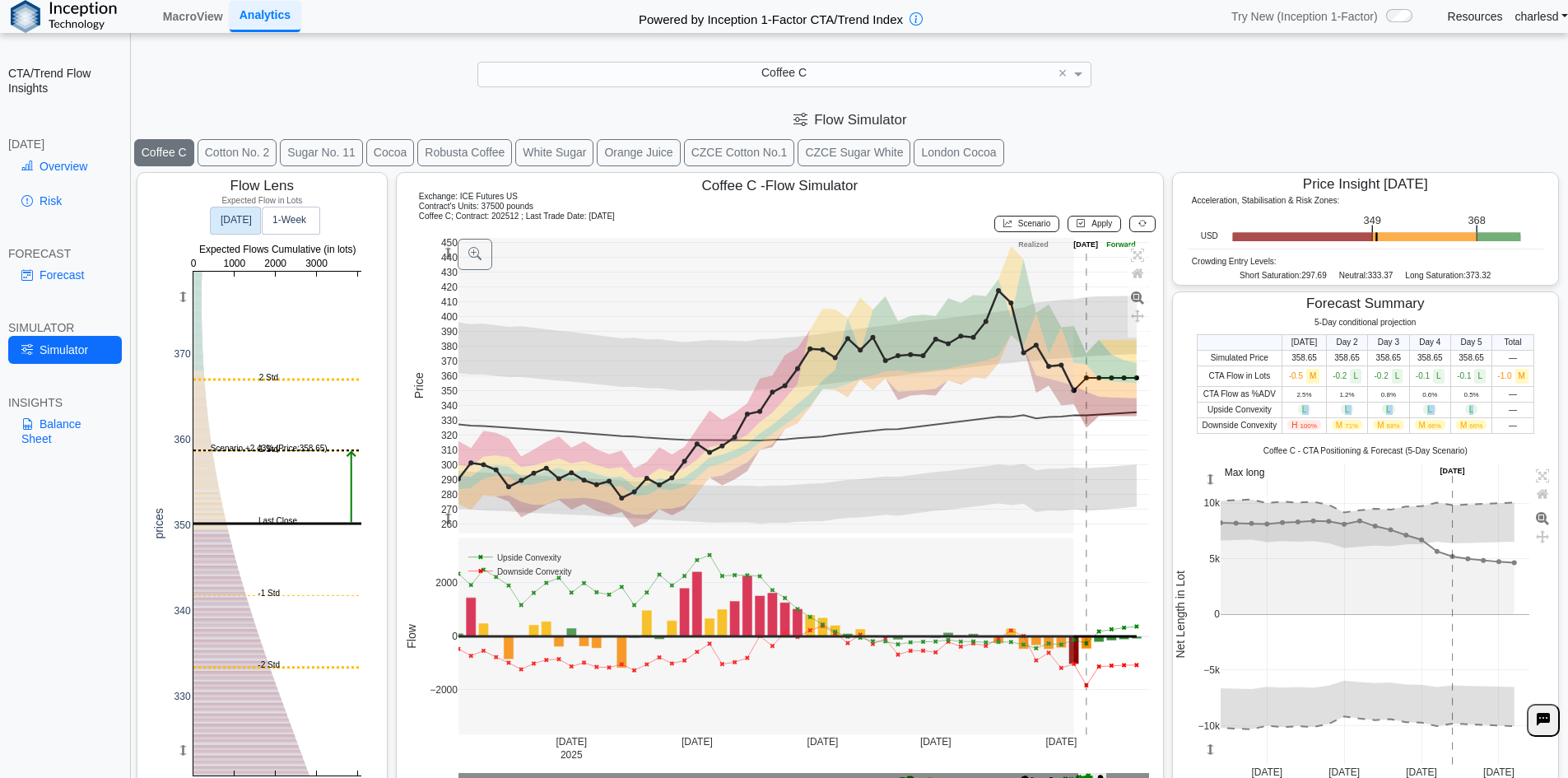
drag, startPoint x: 1289, startPoint y: 413, endPoint x: 1470, endPoint y: 412, distance: 181.0
click at [1470, 412] on tr "Upside Convexity L L L L L —" at bounding box center [1364, 410] width 336 height 16
click at [1470, 412] on td "L" at bounding box center [1470, 410] width 41 height 16
click at [1332, 428] on span "M 71%" at bounding box center [1347, 425] width 31 height 10
drag, startPoint x: 1280, startPoint y: 430, endPoint x: 1309, endPoint y: 428, distance: 29.1
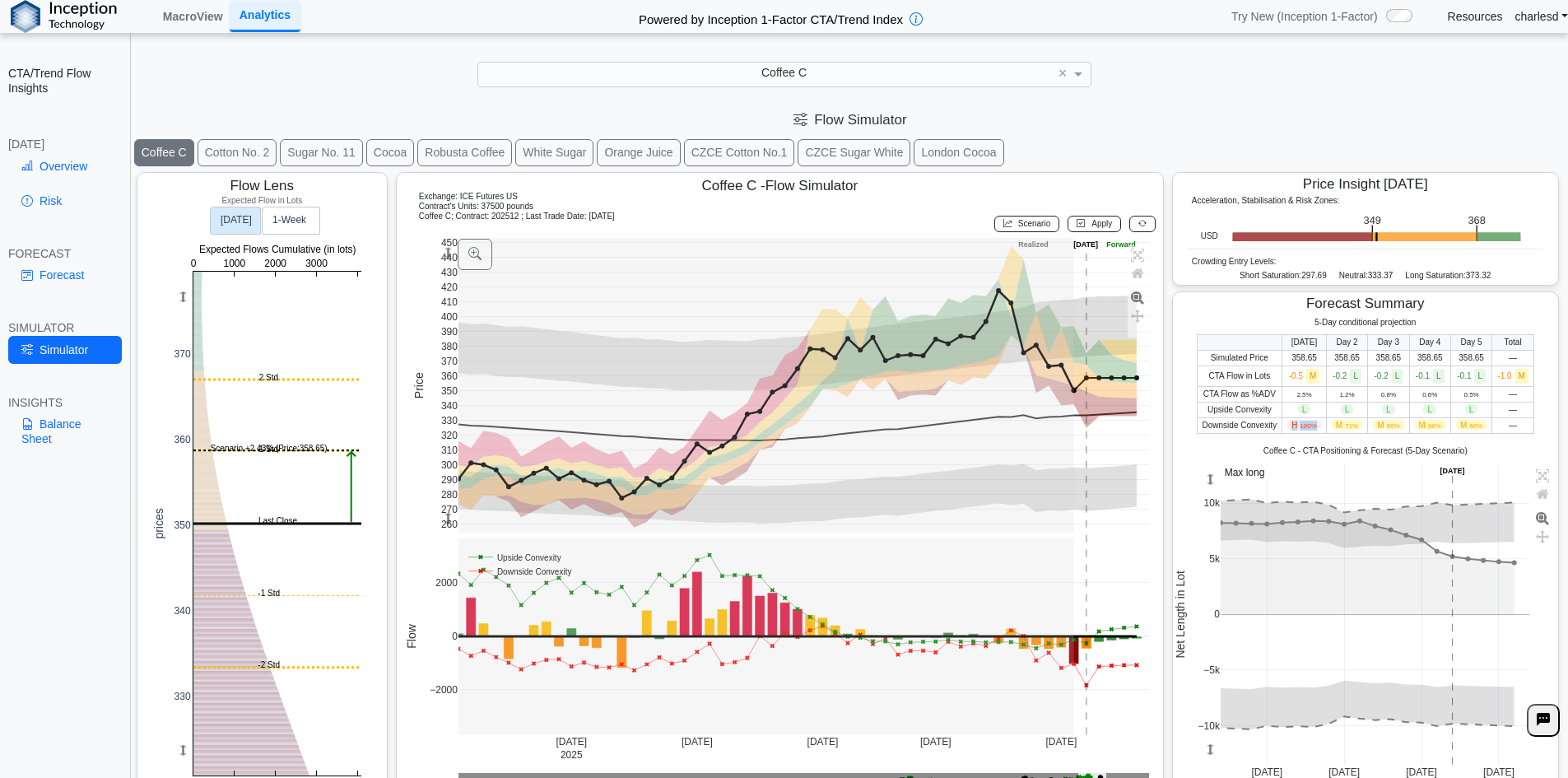
click at [1309, 428] on span "H 100%" at bounding box center [1304, 425] width 34 height 10
drag, startPoint x: 1327, startPoint y: 427, endPoint x: 1467, endPoint y: 423, distance: 140.1
click at [1467, 423] on tr "Downside Convexity H 100% M 71% M 68% M 66% M 66% —" at bounding box center [1364, 426] width 336 height 16
click at [1469, 423] on span "66%" at bounding box center [1475, 426] width 13 height 7
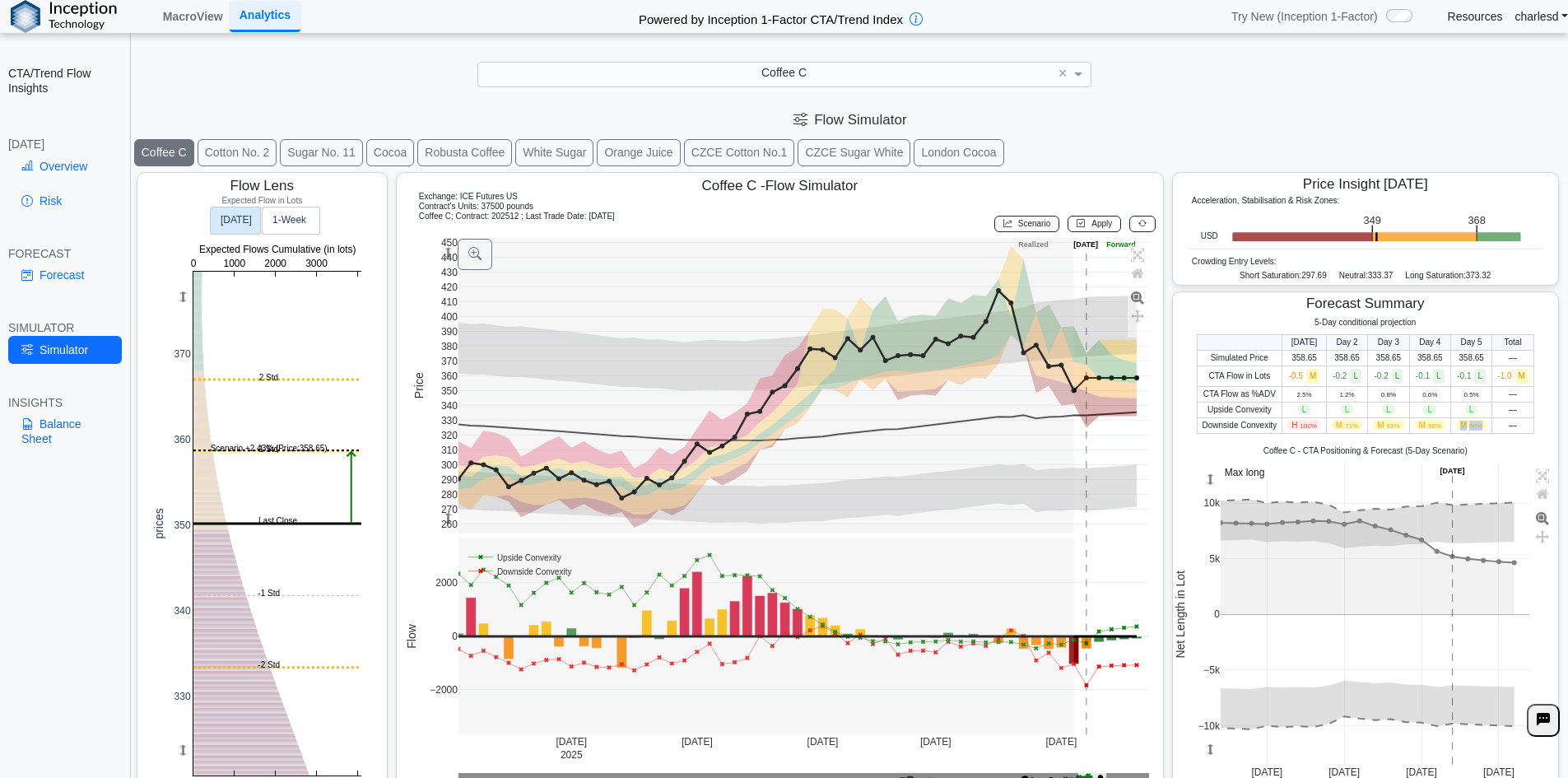
drag, startPoint x: 1452, startPoint y: 426, endPoint x: 1472, endPoint y: 427, distance: 20.0
click at [1472, 427] on span "M 66%" at bounding box center [1471, 425] width 31 height 10
click at [241, 380] on rect at bounding box center [277, 524] width 168 height 504
drag, startPoint x: 1333, startPoint y: 425, endPoint x: 1435, endPoint y: 427, distance: 102.0
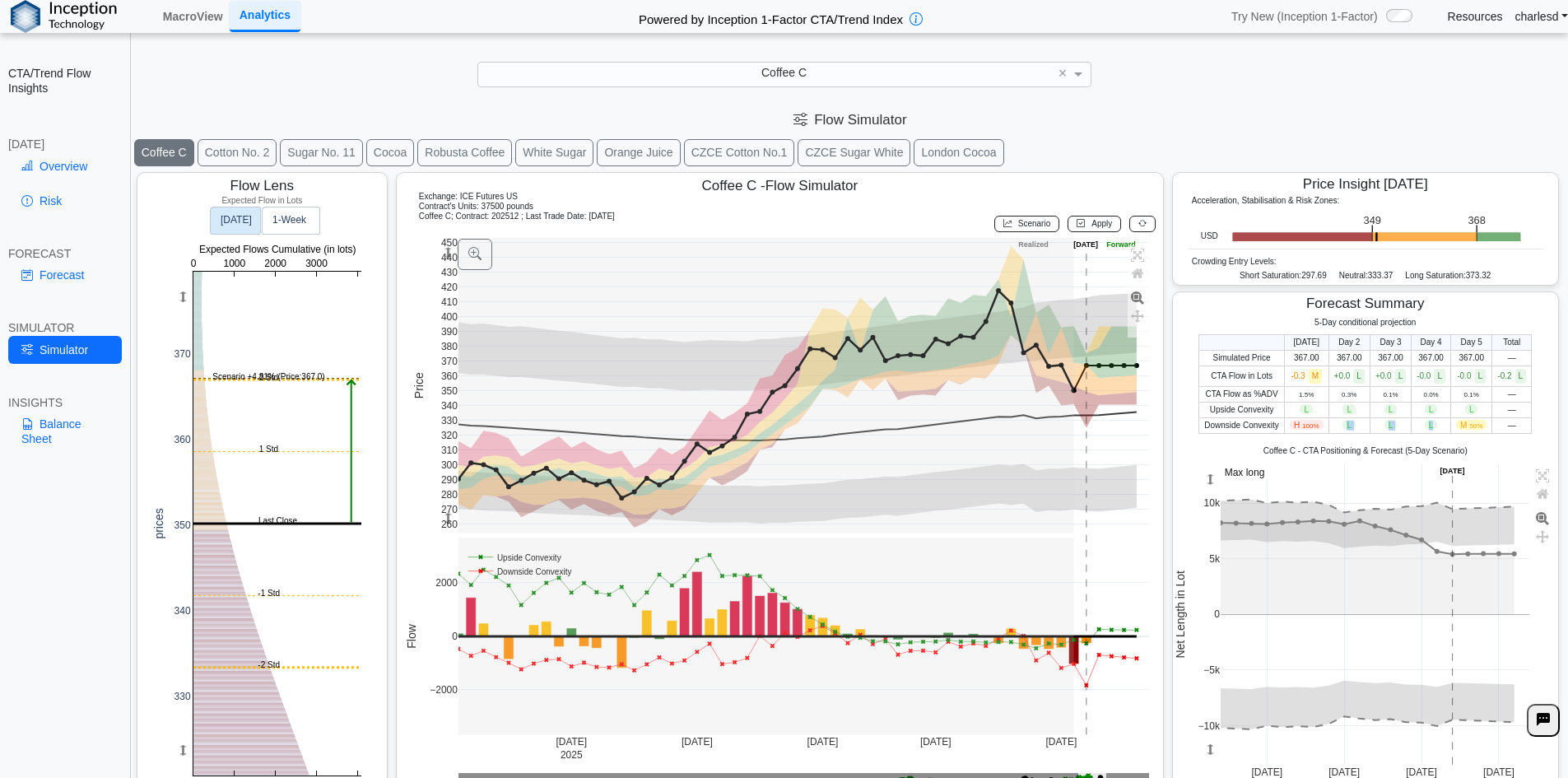
click at [1435, 427] on tr "Downside Convexity H 100% L L L M 50% —" at bounding box center [1365, 426] width 332 height 16
click at [1356, 412] on td "L" at bounding box center [1348, 410] width 41 height 16
drag, startPoint x: 1333, startPoint y: 409, endPoint x: 1466, endPoint y: 426, distance: 134.1
click at [1466, 426] on tbody "Simulated Price 367.00 367.00 367.00 367.00 367.00 — CTA Flow in Lots -0.3 M +0…" at bounding box center [1365, 392] width 332 height 83
click at [1469, 426] on span "50%" at bounding box center [1475, 426] width 13 height 7
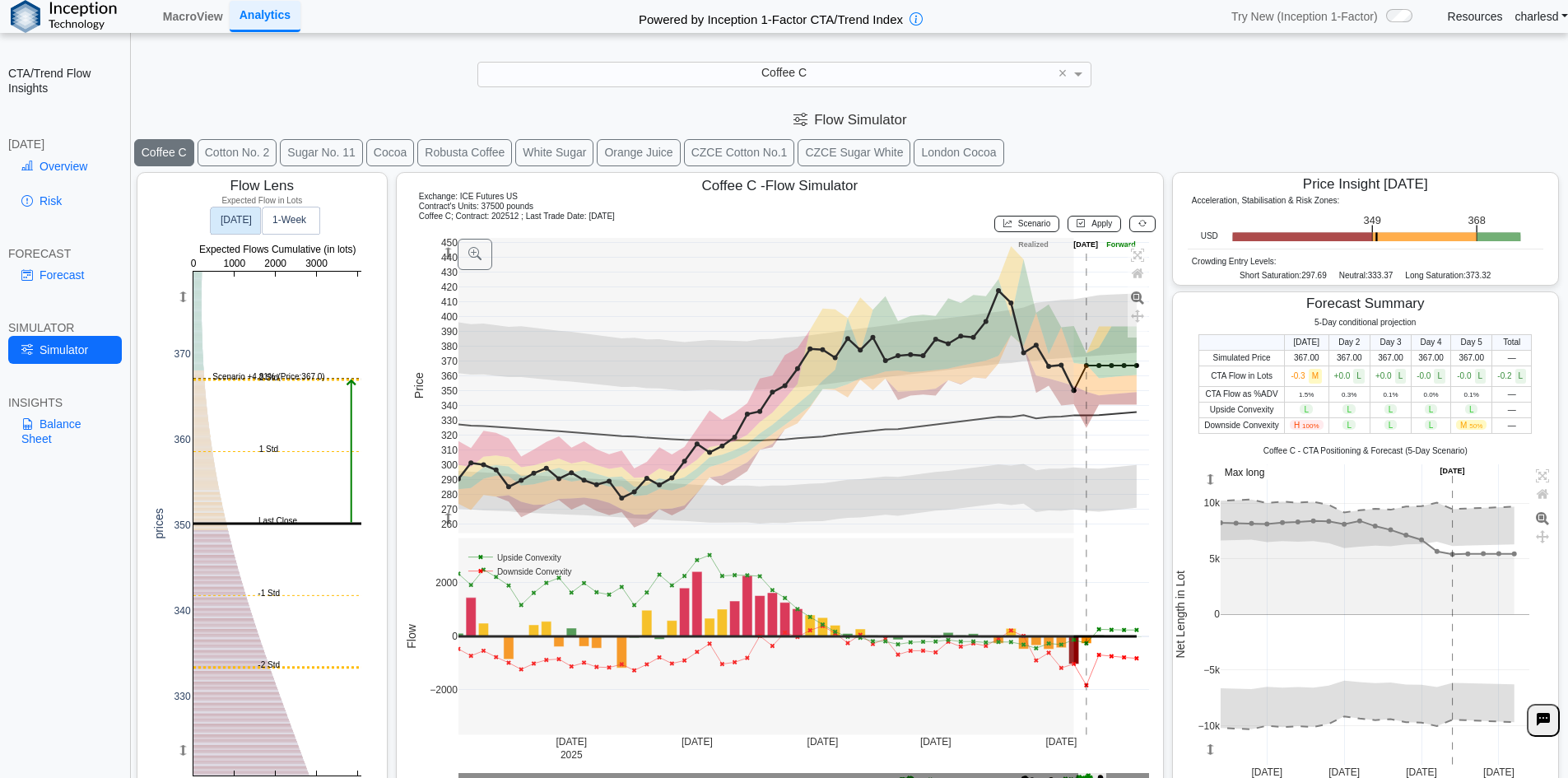
click at [1139, 222] on icon at bounding box center [1143, 223] width 8 height 9
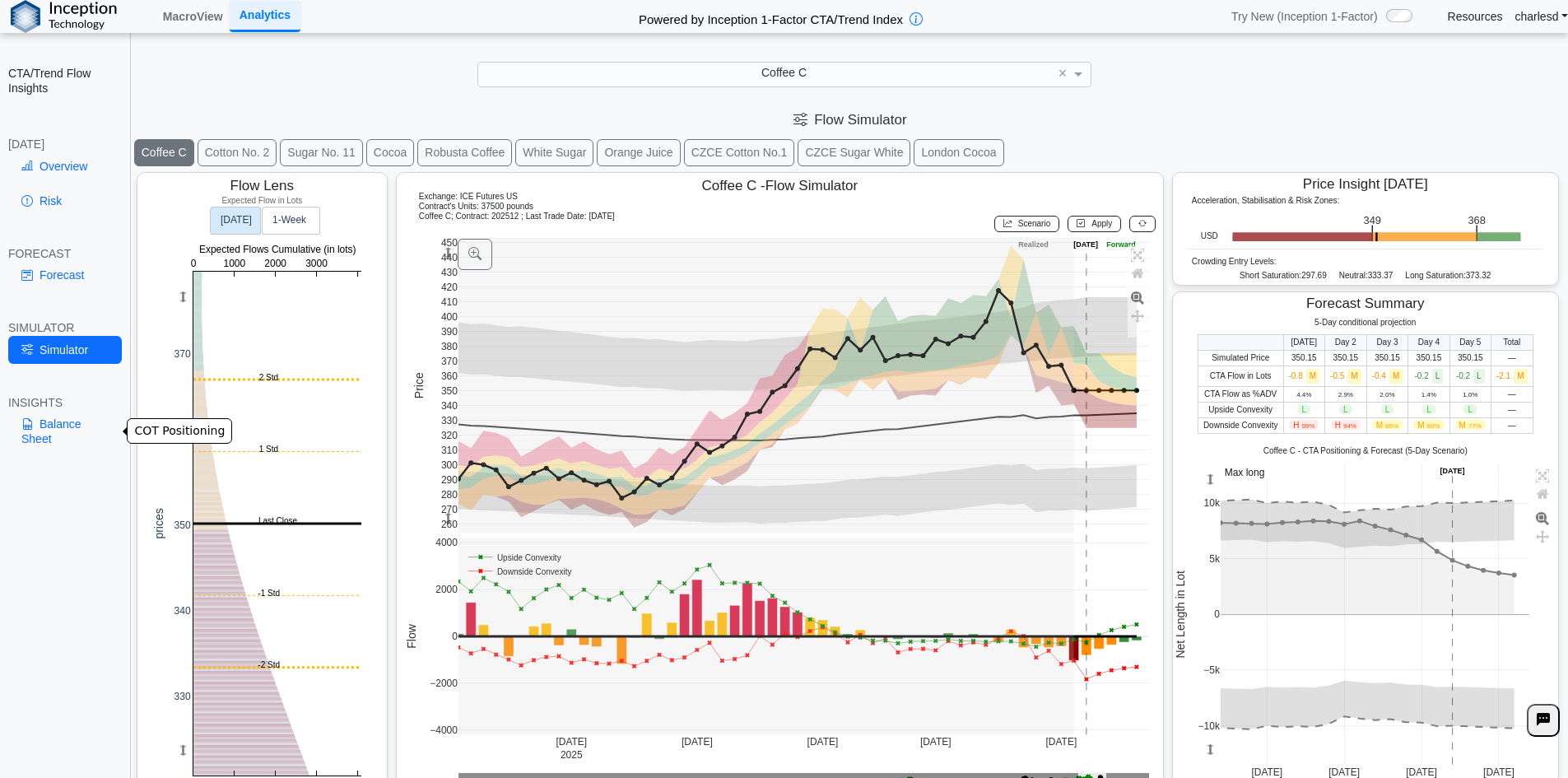
click at [62, 438] on link "Balance Sheet" at bounding box center [64, 431] width 114 height 43
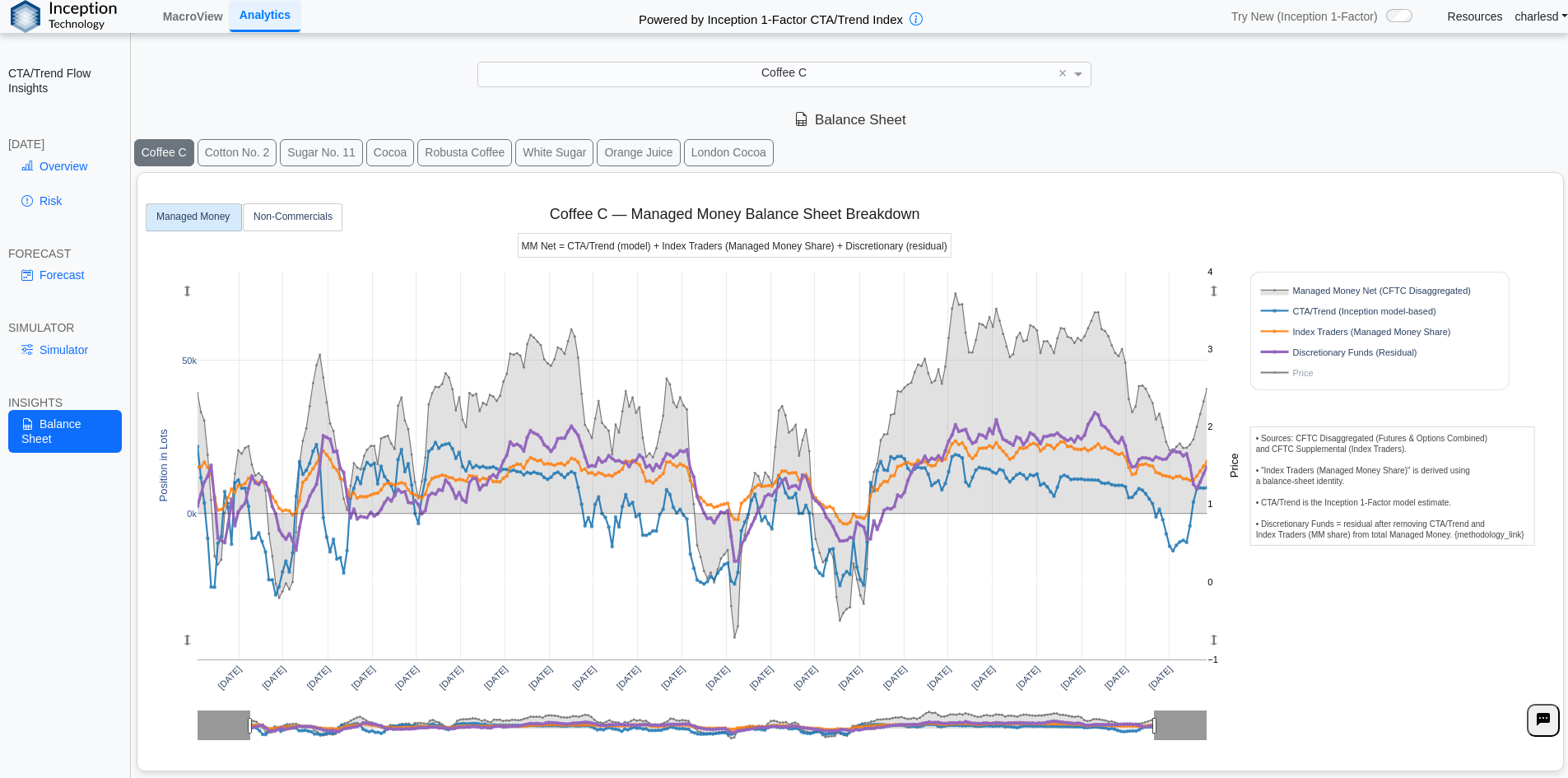
click at [309, 158] on button "Sugar No. 11" at bounding box center [321, 152] width 83 height 27
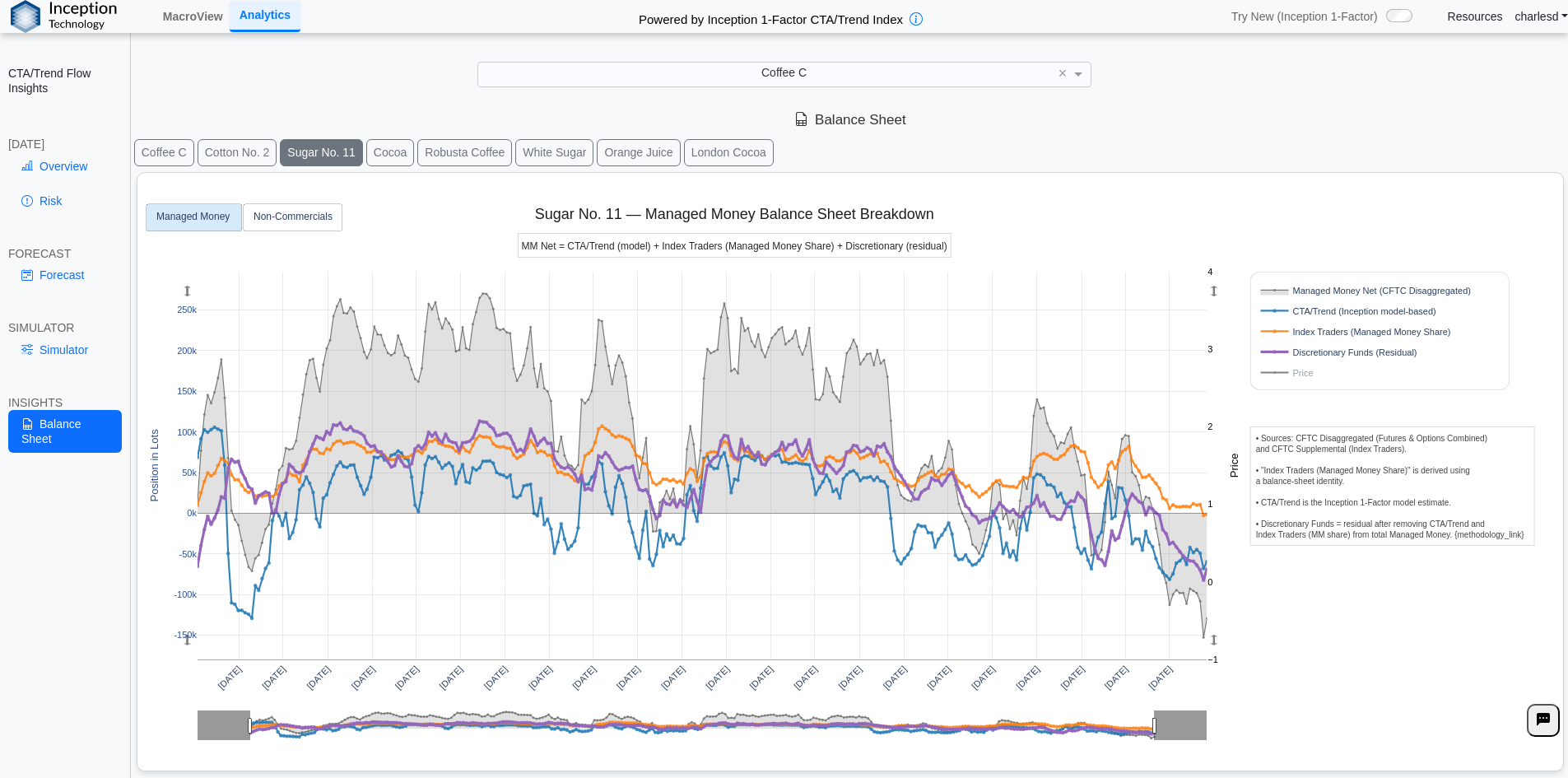
click at [1307, 355] on rect at bounding box center [1362, 352] width 210 height 16
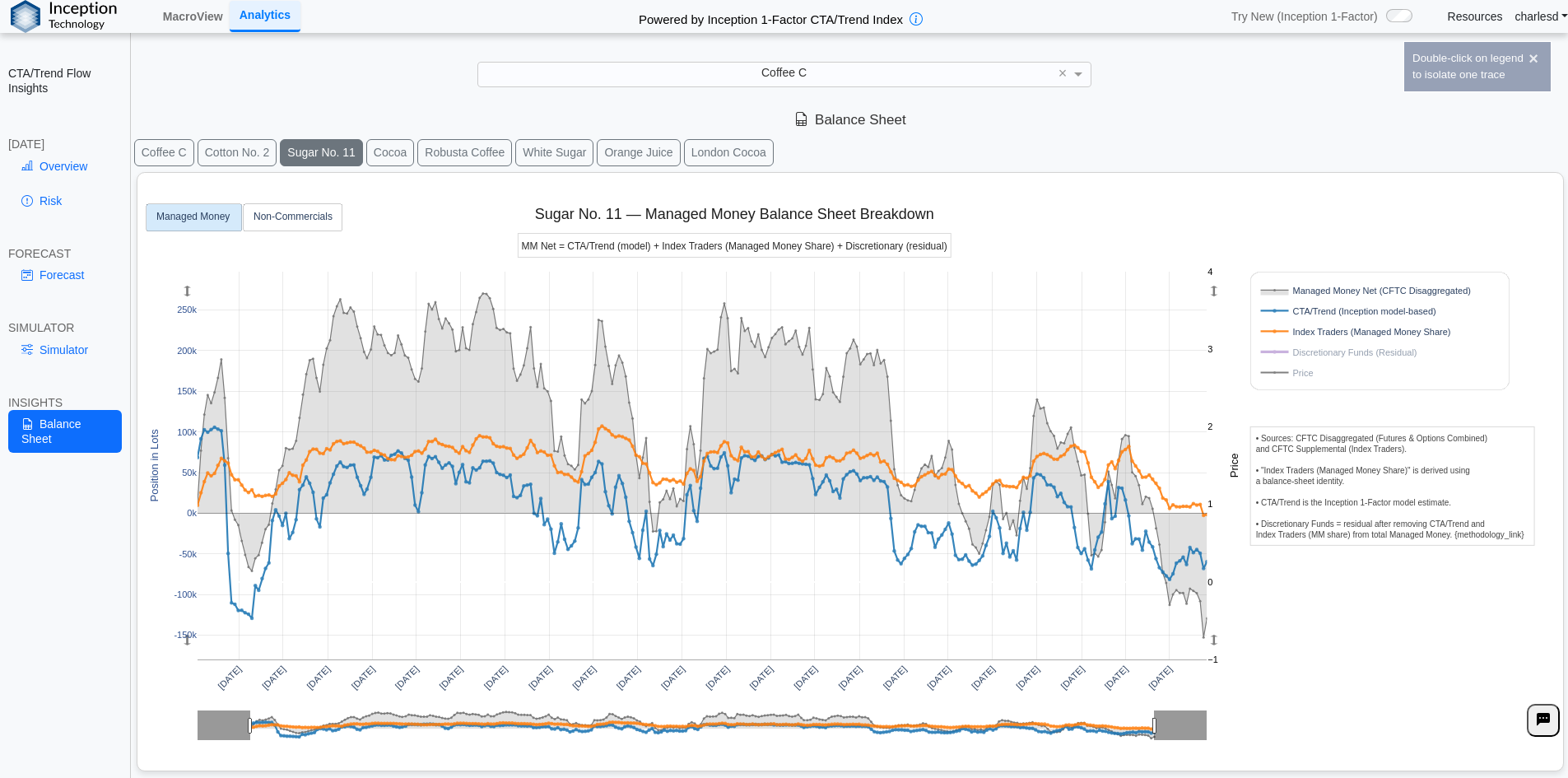
click at [1308, 333] on rect at bounding box center [1362, 331] width 210 height 16
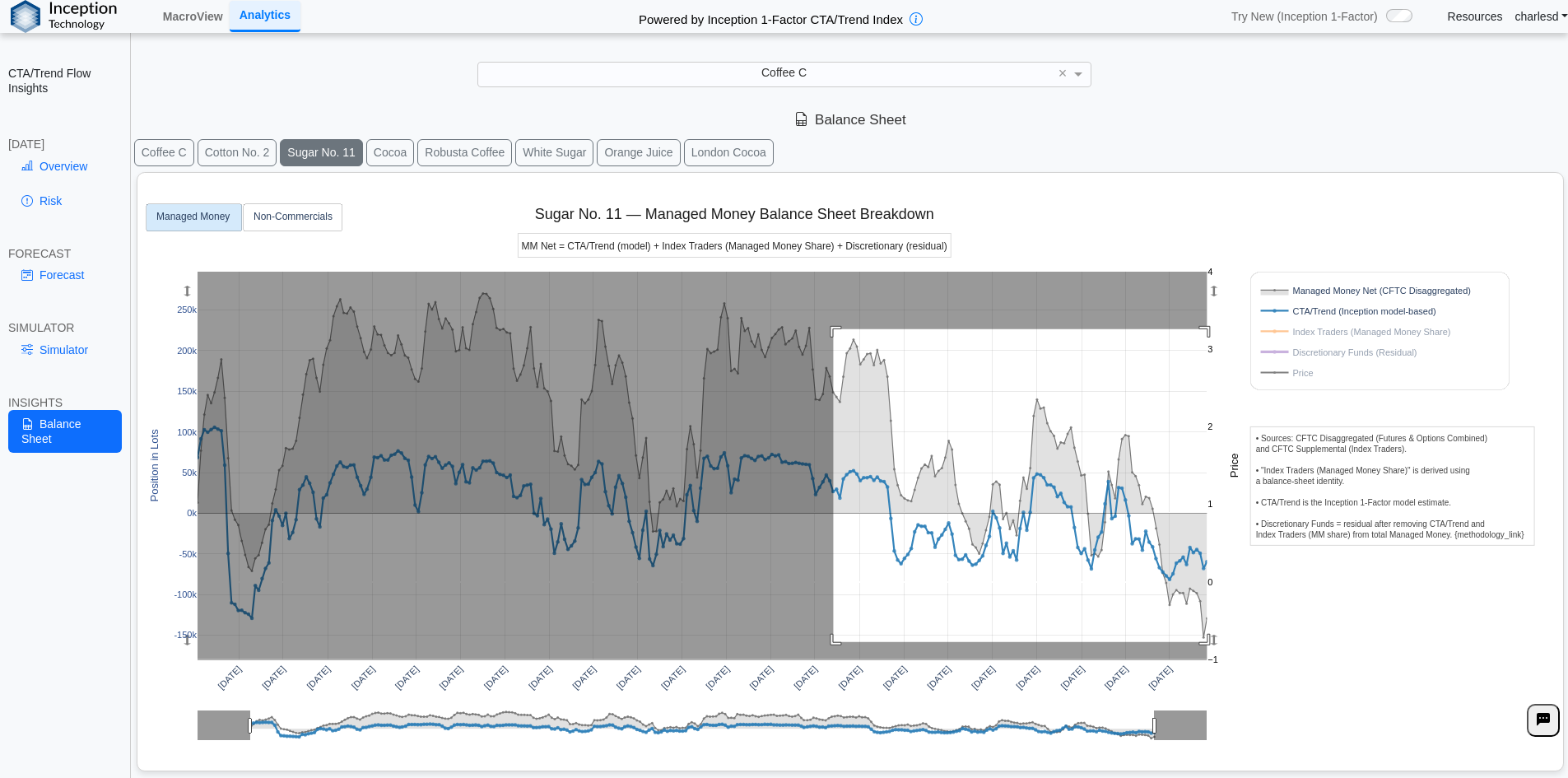
drag, startPoint x: 844, startPoint y: 341, endPoint x: 1213, endPoint y: 642, distance: 476.2
click at [1213, 642] on g at bounding box center [703, 465] width 1043 height 422
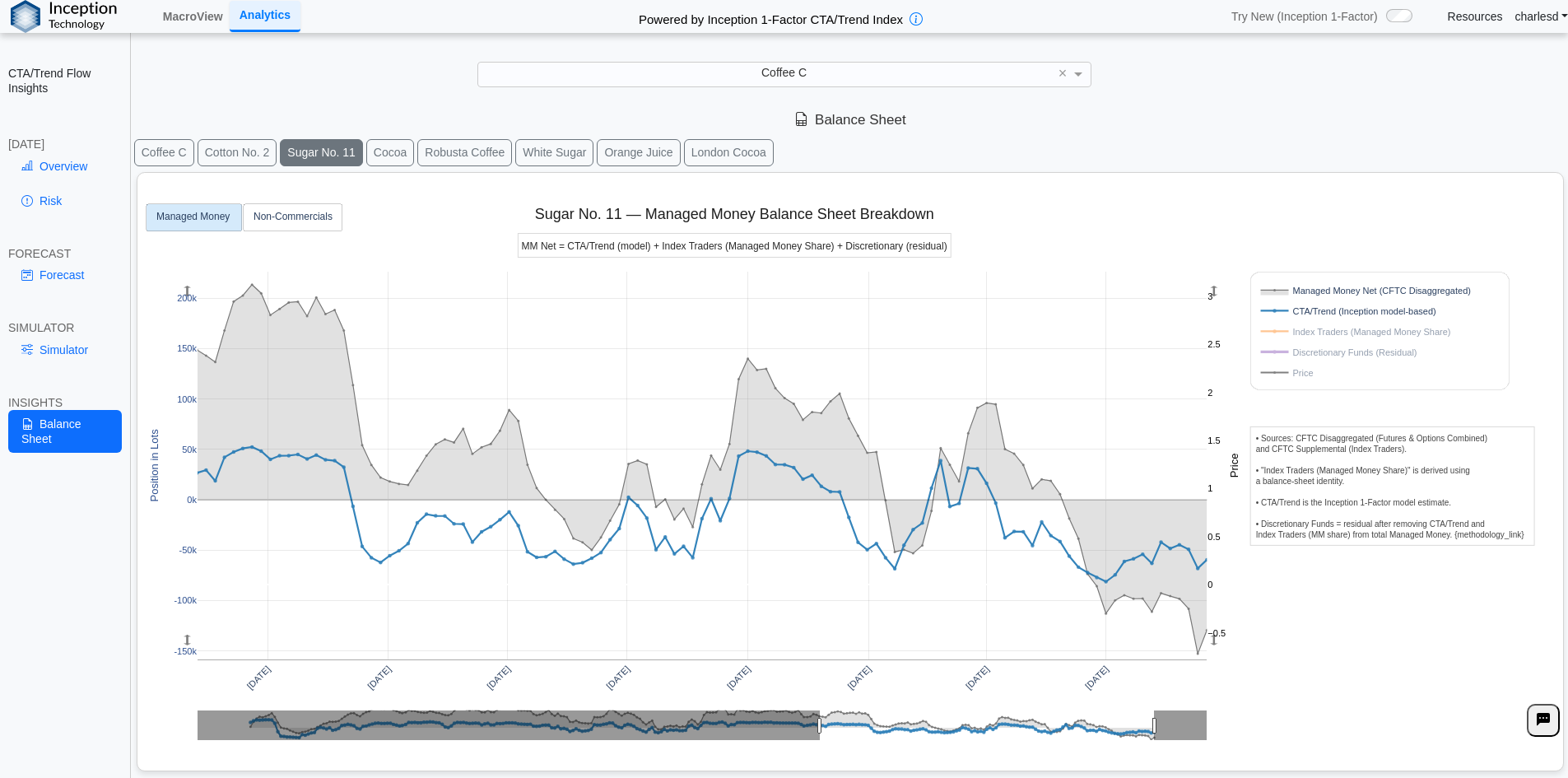
click at [1346, 336] on rect at bounding box center [1362, 331] width 210 height 16
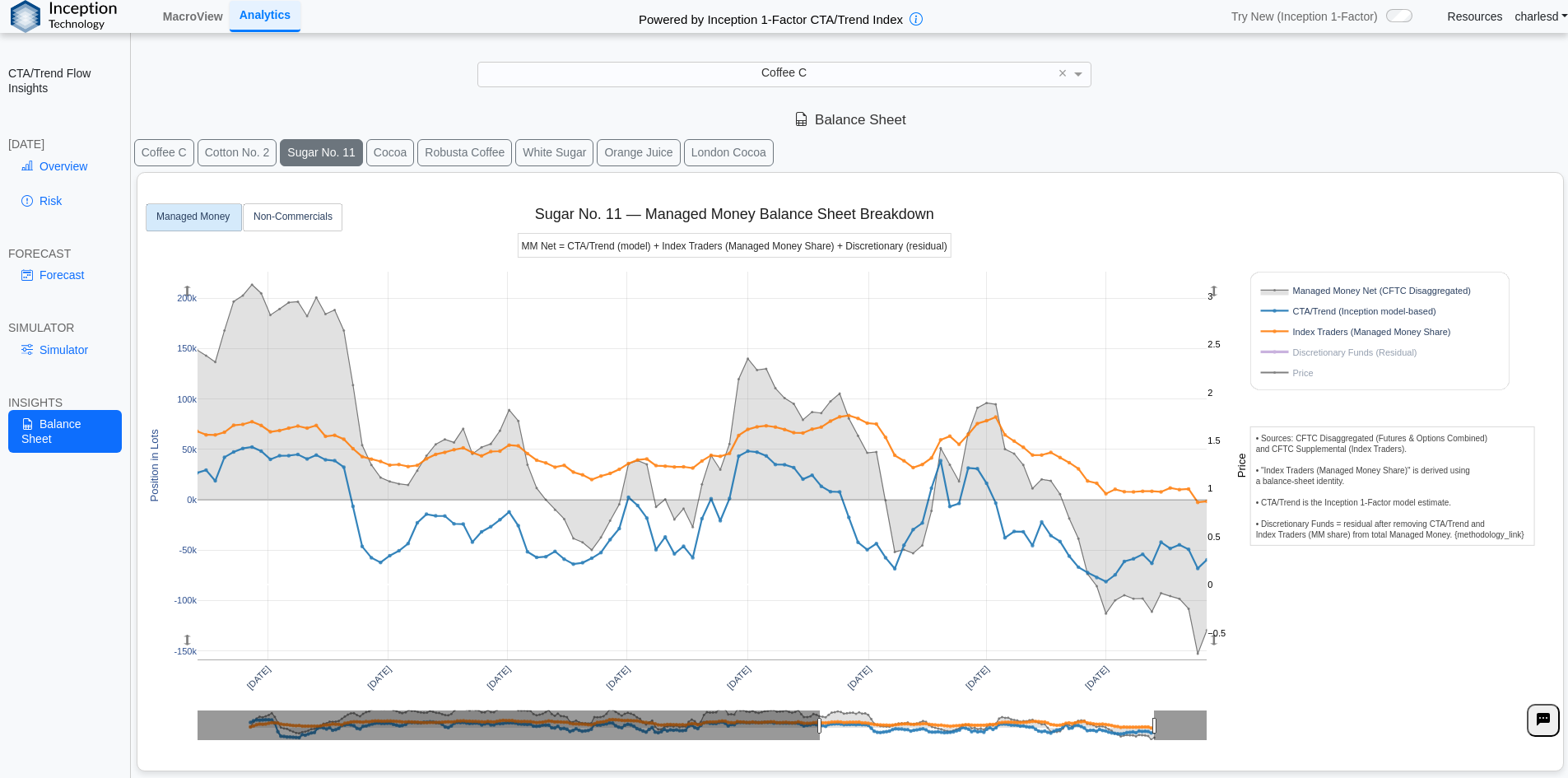
click at [1298, 350] on rect at bounding box center [1362, 352] width 210 height 16
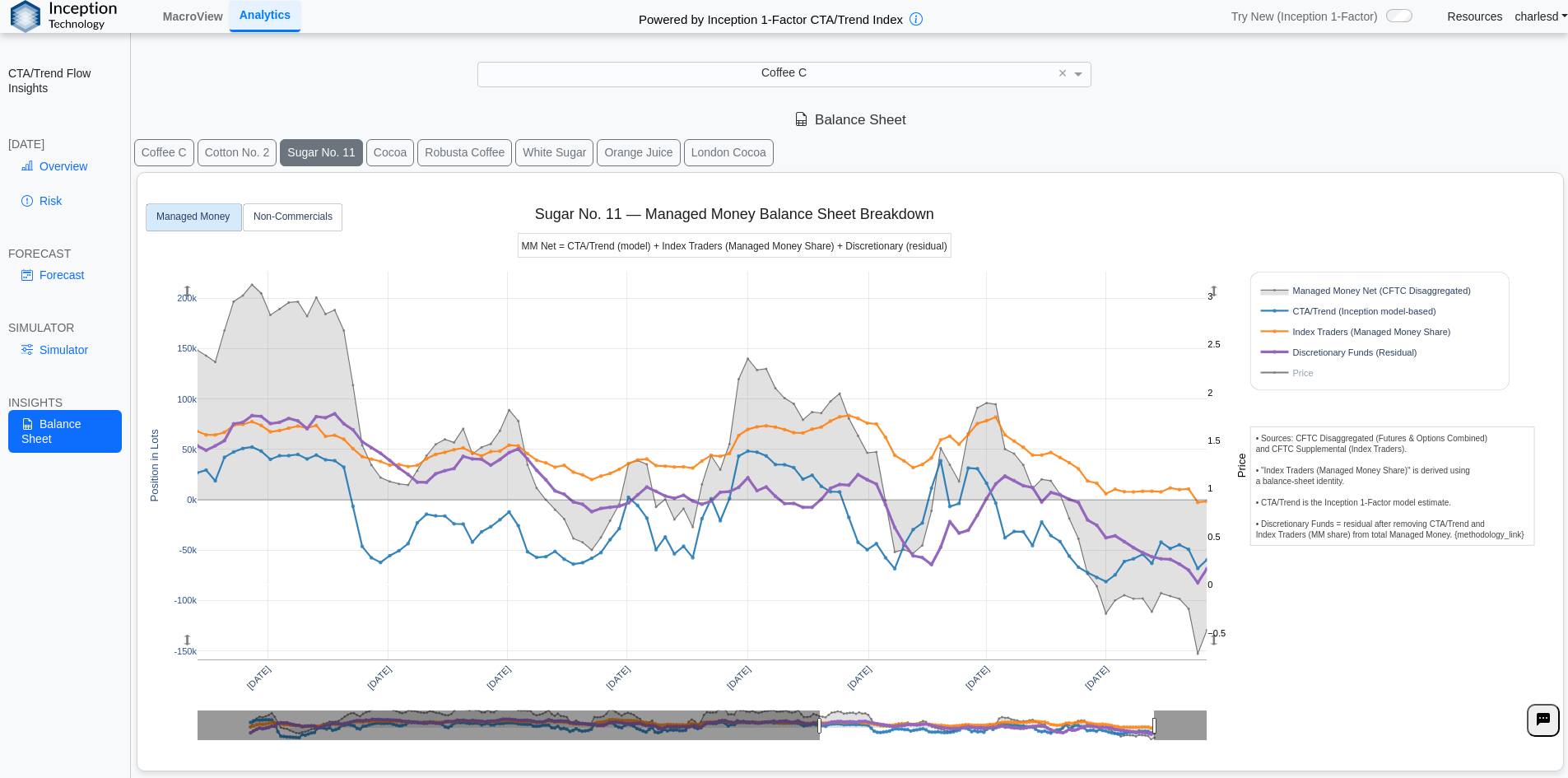
click at [159, 162] on button "Coffee C" at bounding box center [164, 152] width 60 height 27
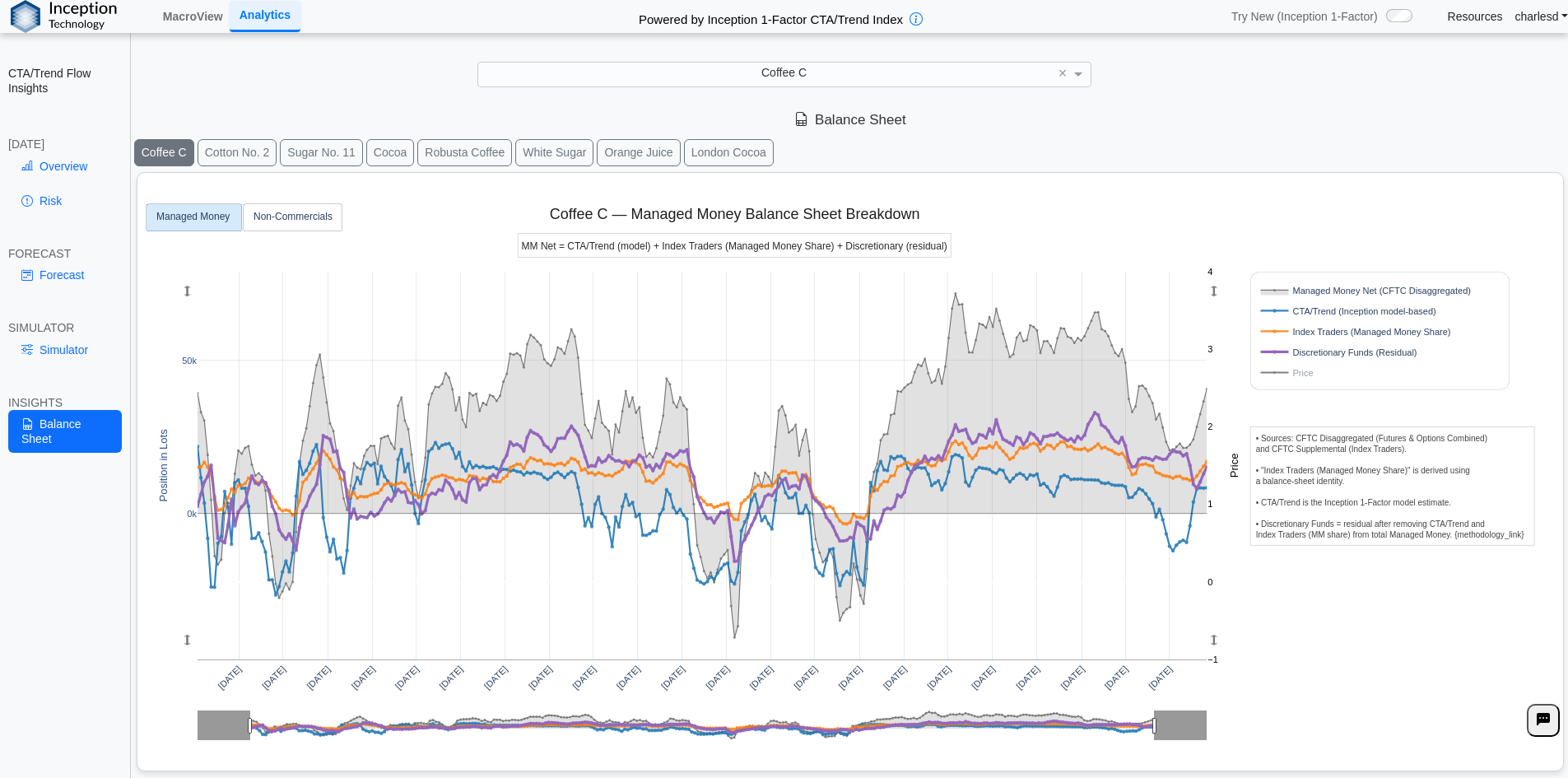
click at [393, 150] on button "Cocoa" at bounding box center [390, 152] width 48 height 27
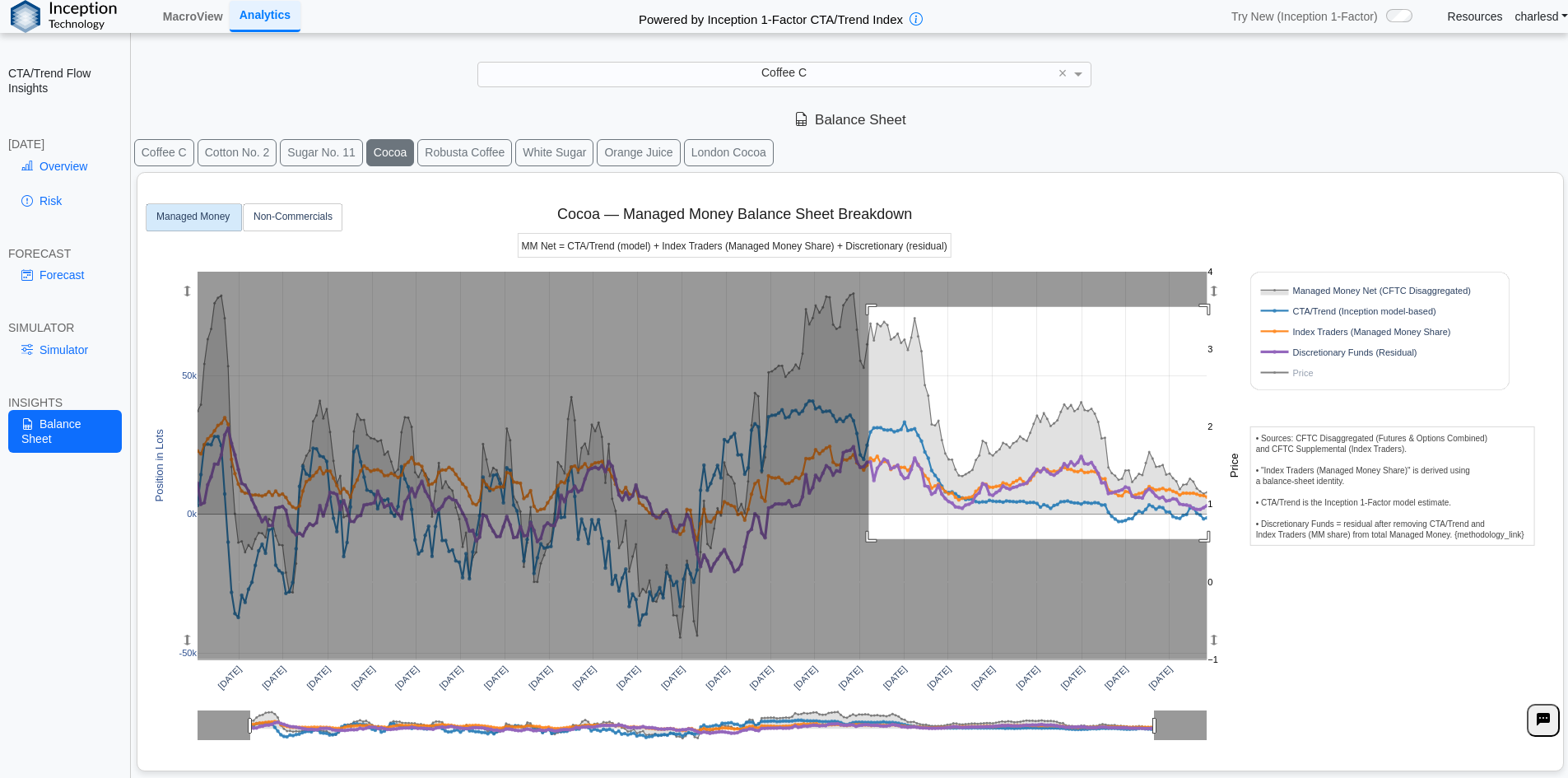
drag, startPoint x: 869, startPoint y: 307, endPoint x: 1211, endPoint y: 539, distance: 413.3
click at [1211, 539] on g at bounding box center [703, 465] width 1043 height 422
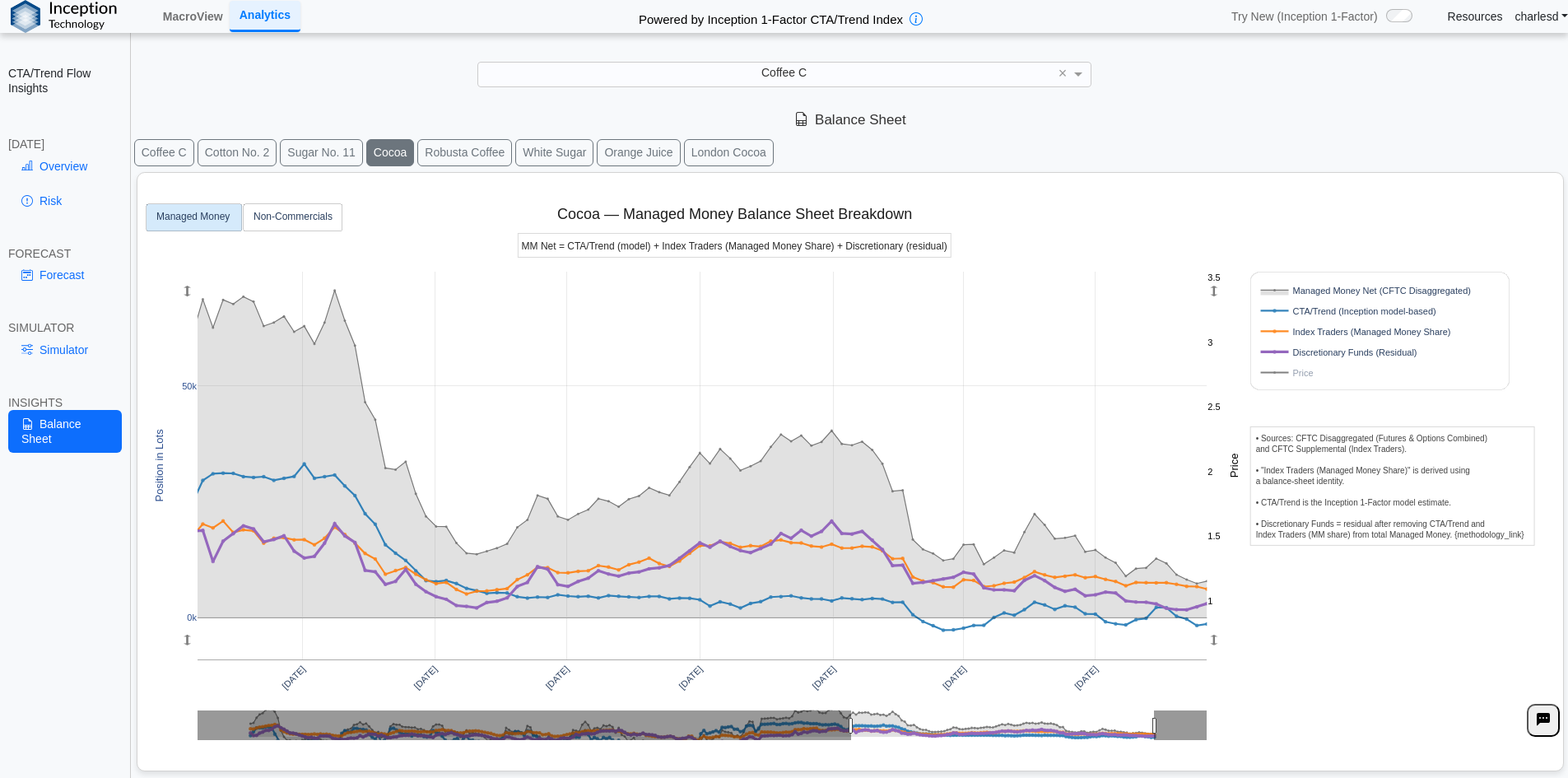
click at [617, 419] on rect at bounding box center [702, 465] width 1010 height 388
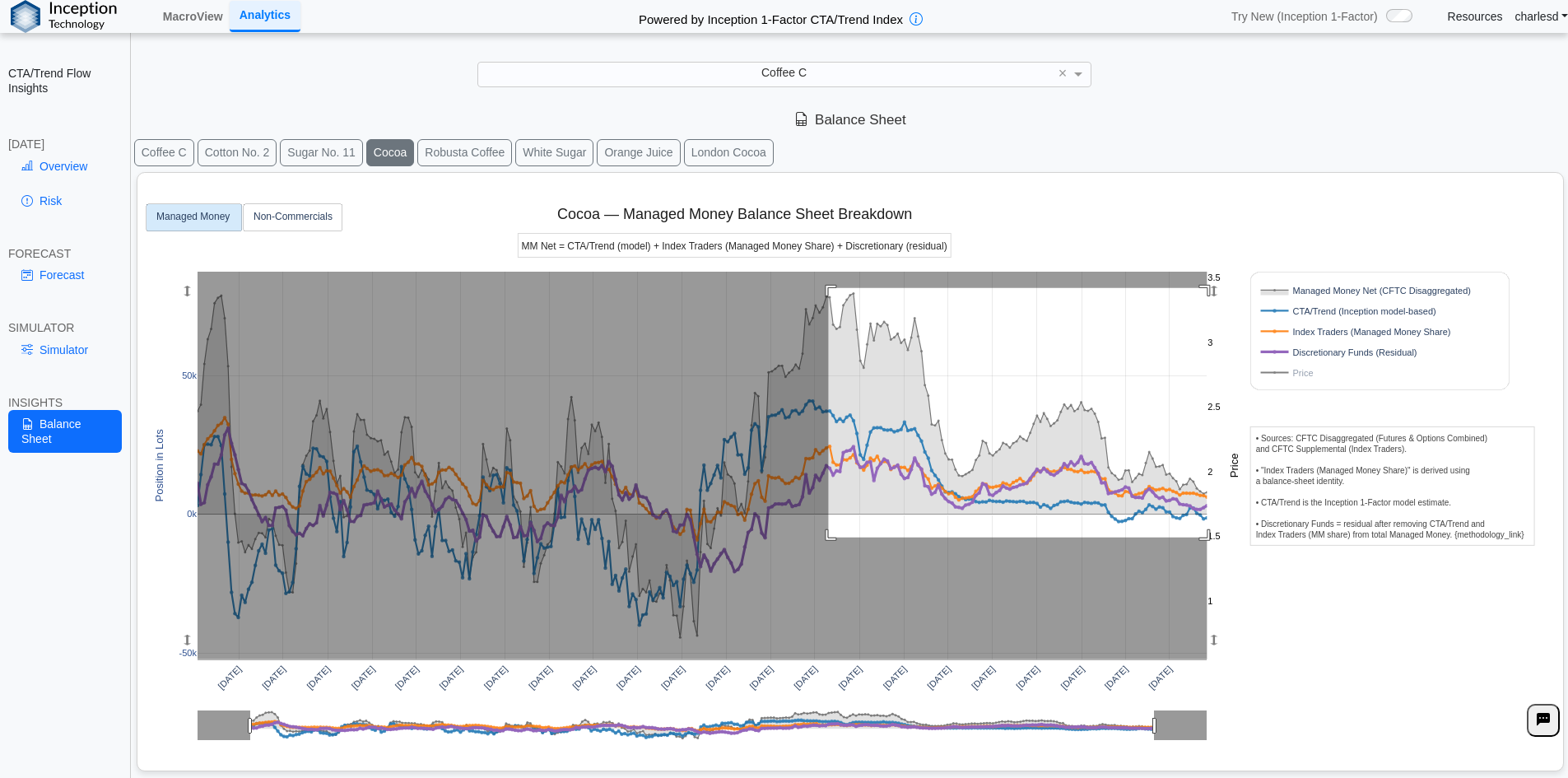
drag, startPoint x: 829, startPoint y: 288, endPoint x: 1221, endPoint y: 538, distance: 464.9
click at [1221, 538] on g at bounding box center [703, 465] width 1043 height 422
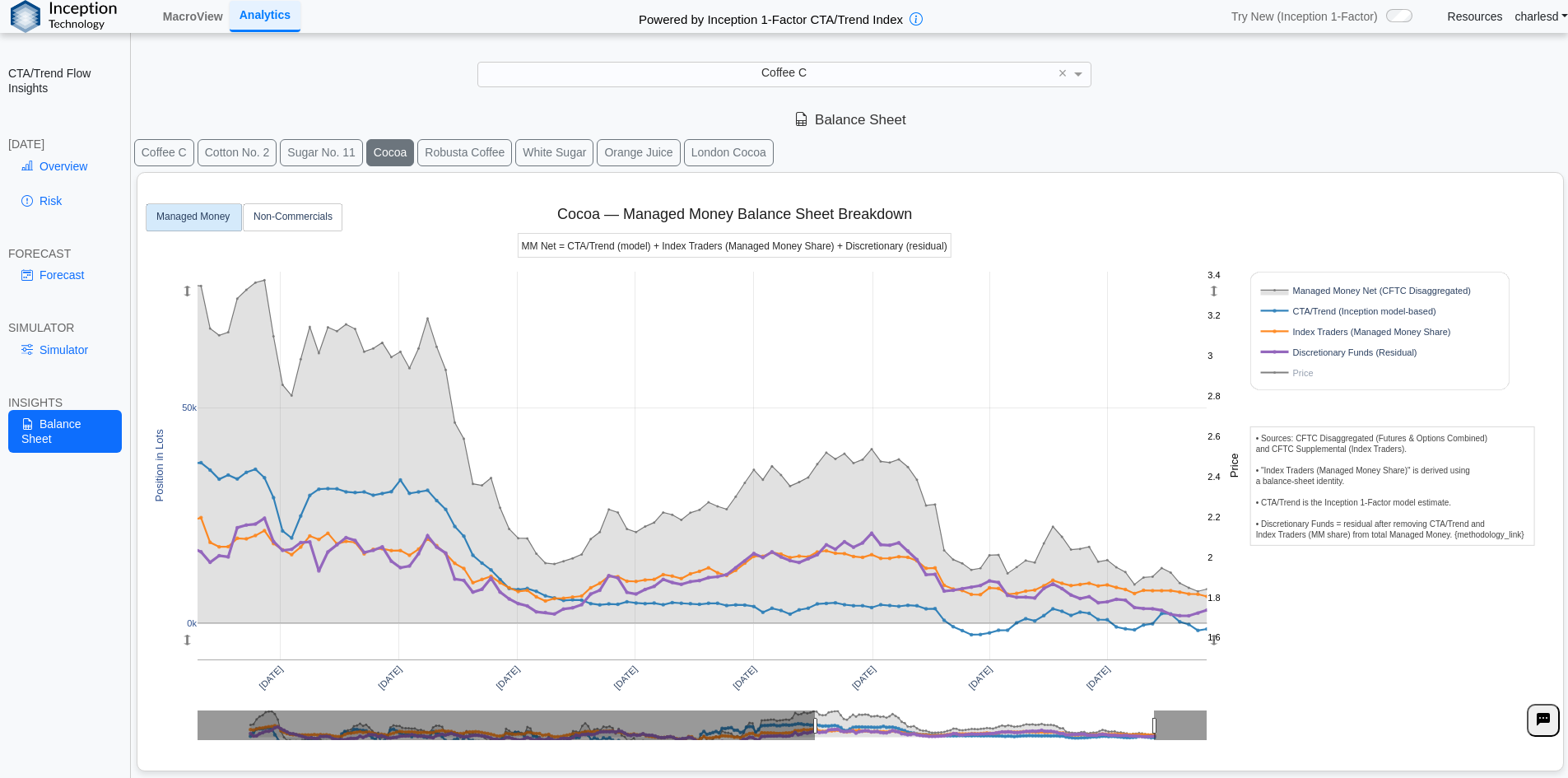
click at [1301, 370] on rect at bounding box center [1362, 373] width 210 height 16
click at [1290, 375] on rect at bounding box center [1362, 373] width 210 height 16
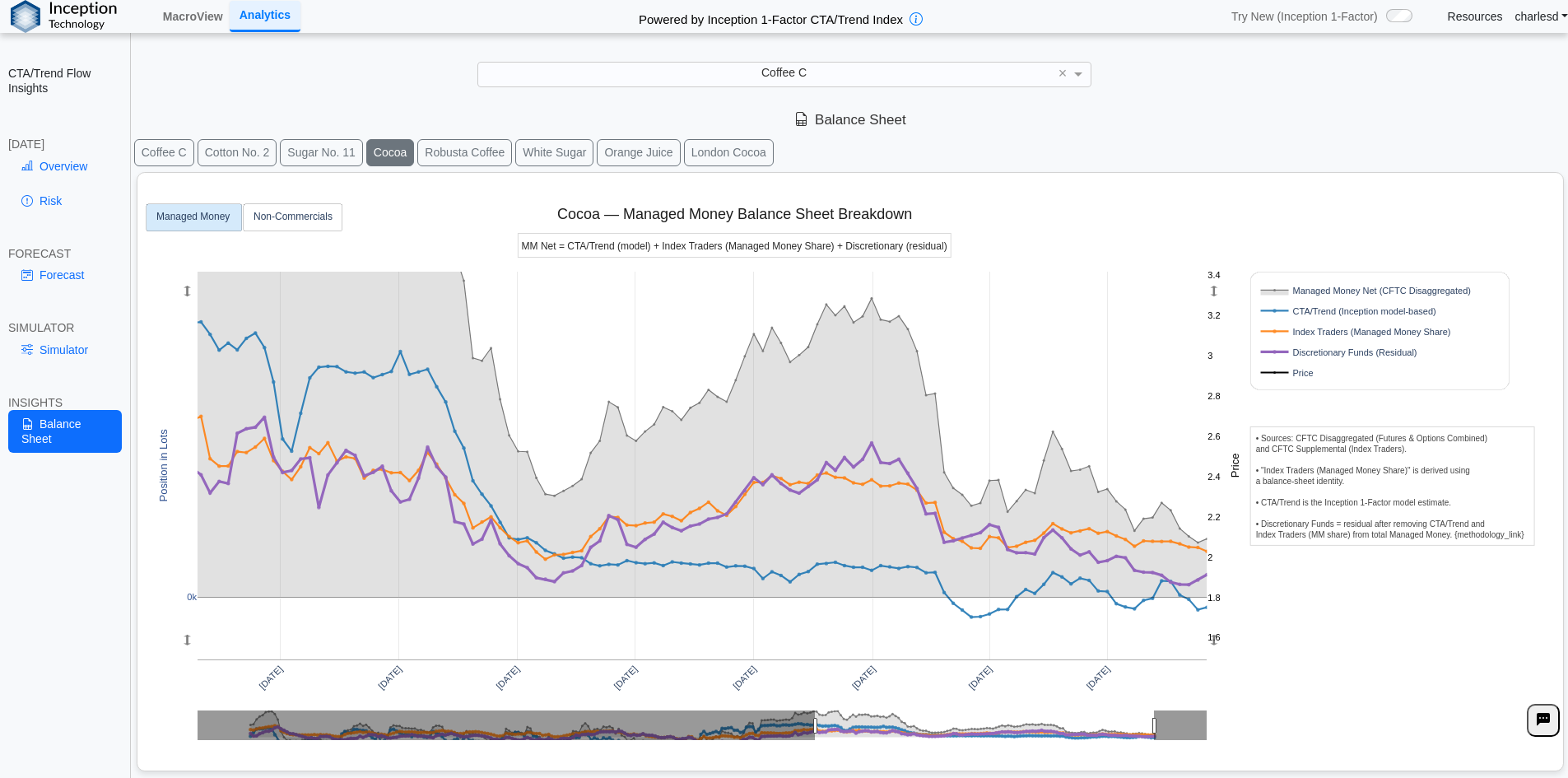
drag, startPoint x: 185, startPoint y: 296, endPoint x: 177, endPoint y: 211, distance: 85.4
click at [177, 211] on div "[DATE] [DATE] [DATE] [DATE] [DATE] [DATE] [DATE] [DATE] 0k 1.6 1.8 2 2.2 2.4 2.…" at bounding box center [843, 468] width 1399 height 591
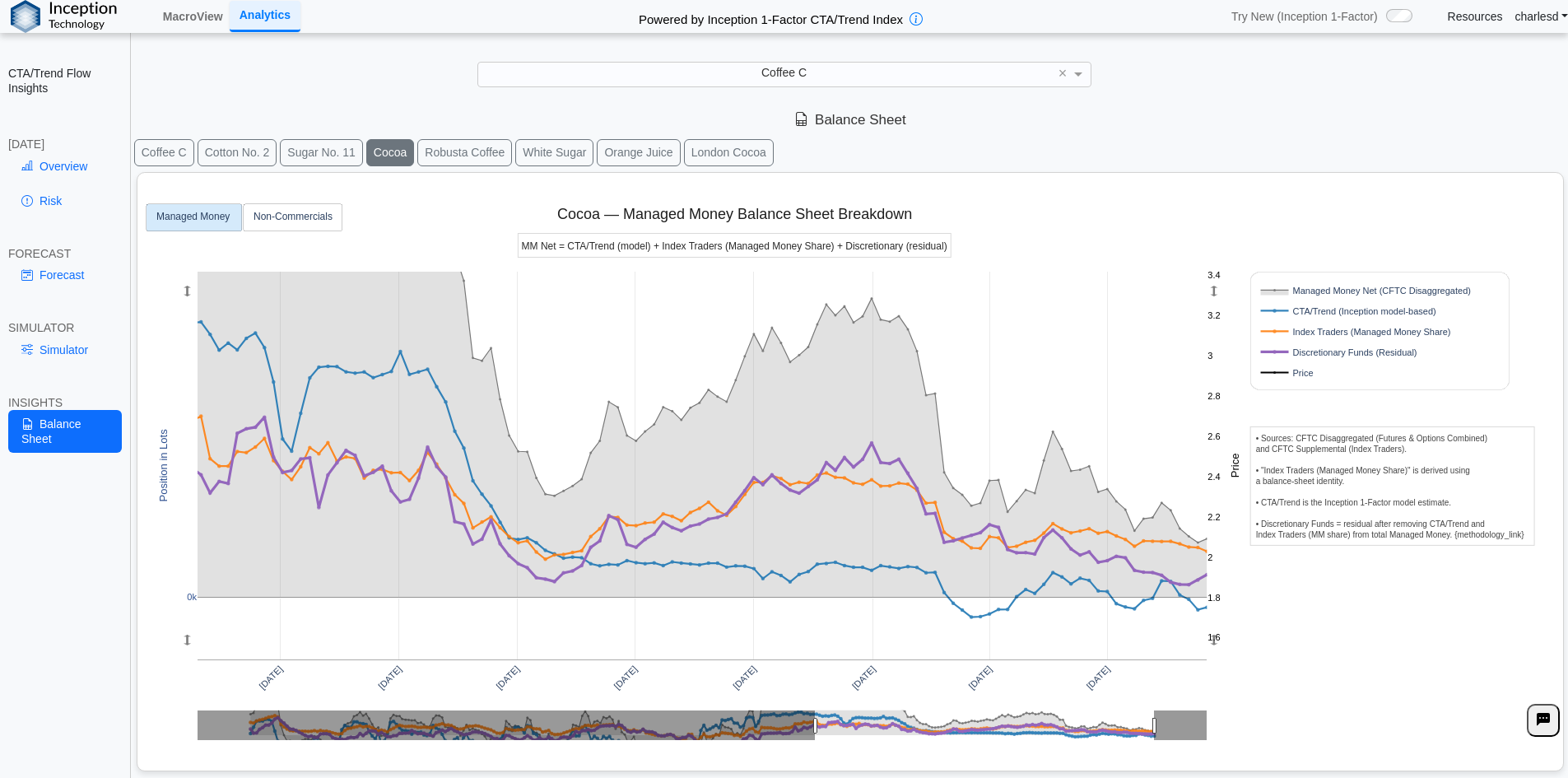
click at [295, 148] on button "Sugar No. 11" at bounding box center [321, 152] width 83 height 27
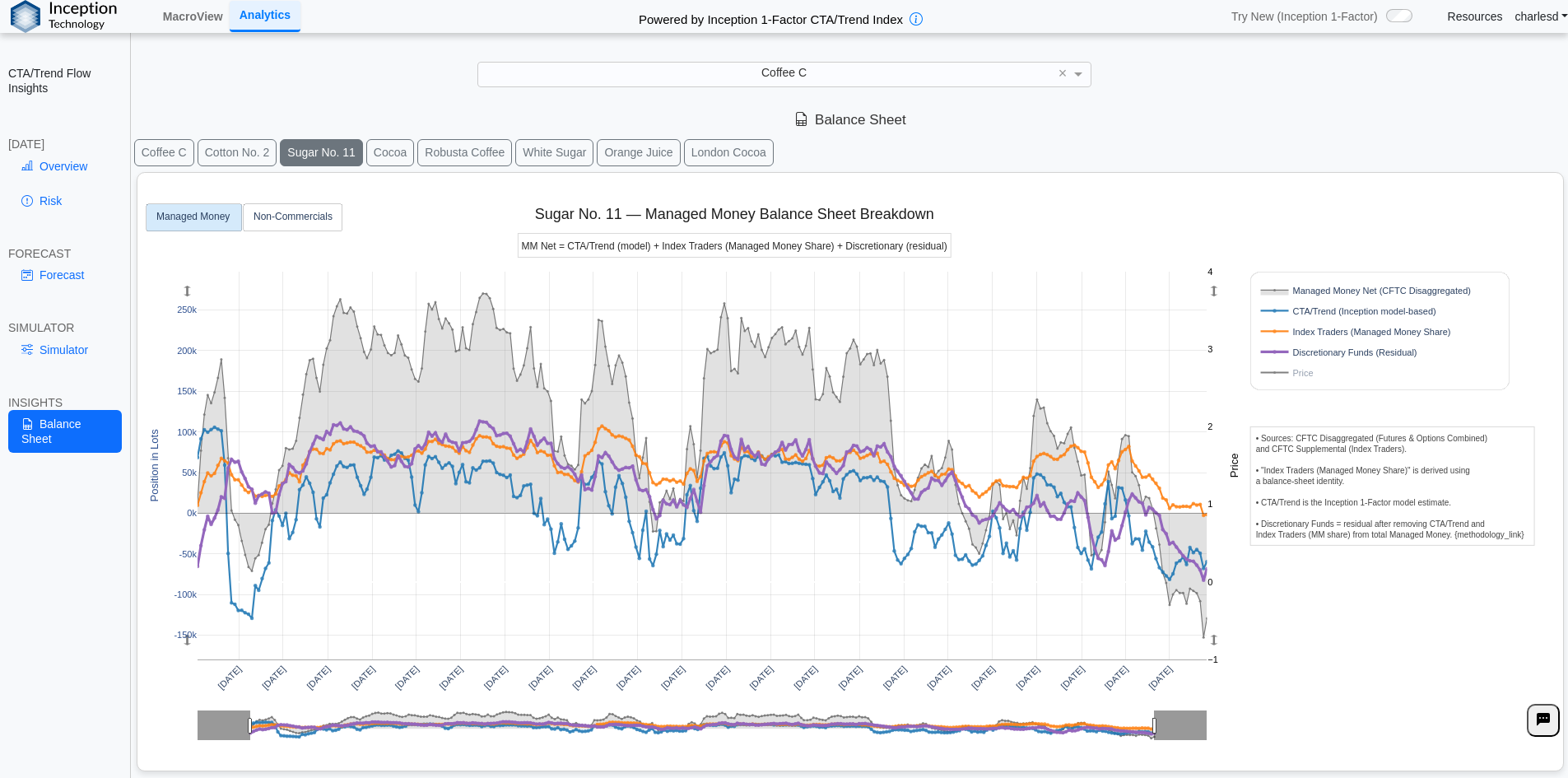
click at [173, 146] on button "Coffee C" at bounding box center [164, 152] width 60 height 27
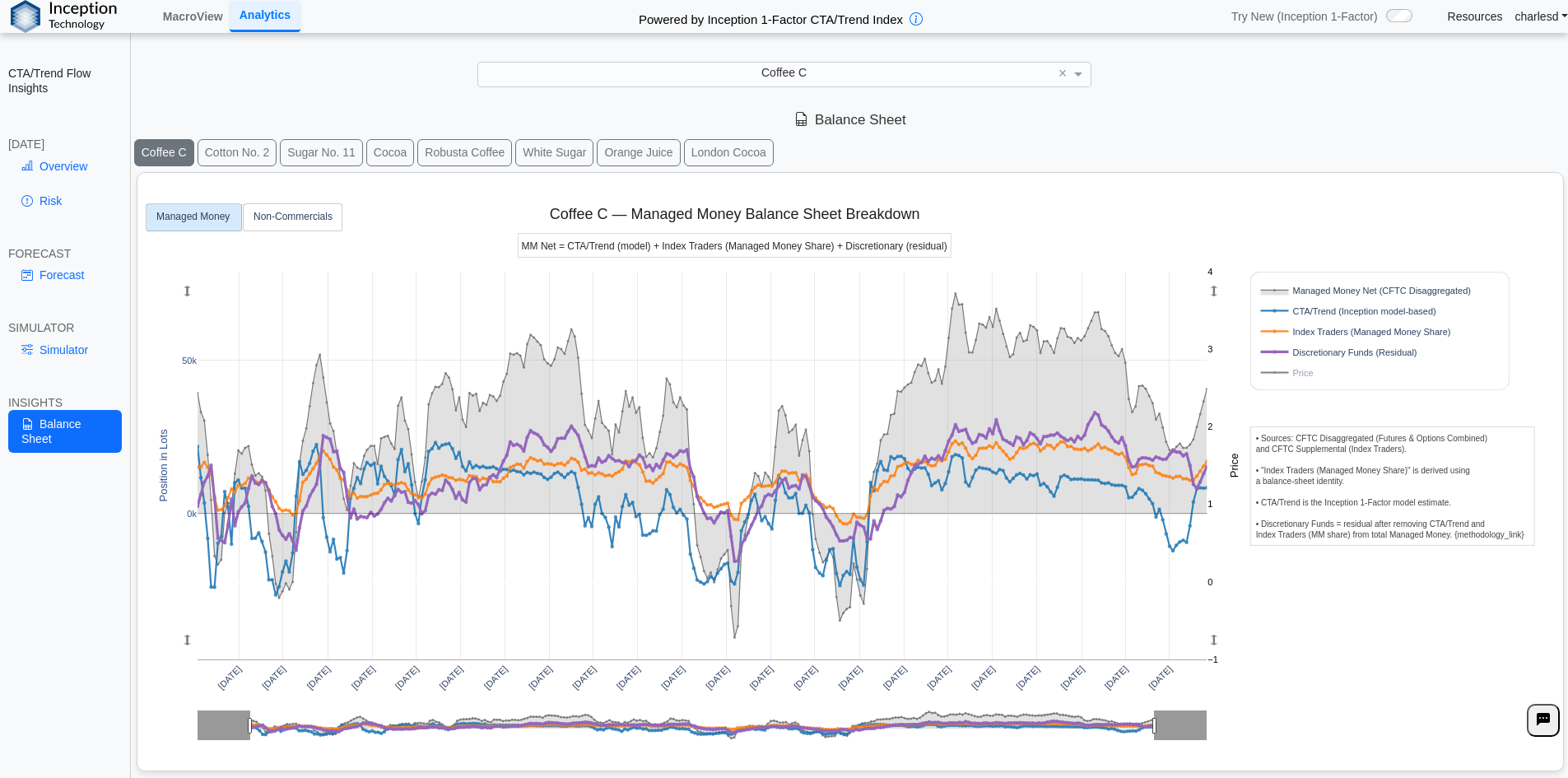
click at [384, 156] on button "Cocoa" at bounding box center [390, 152] width 48 height 27
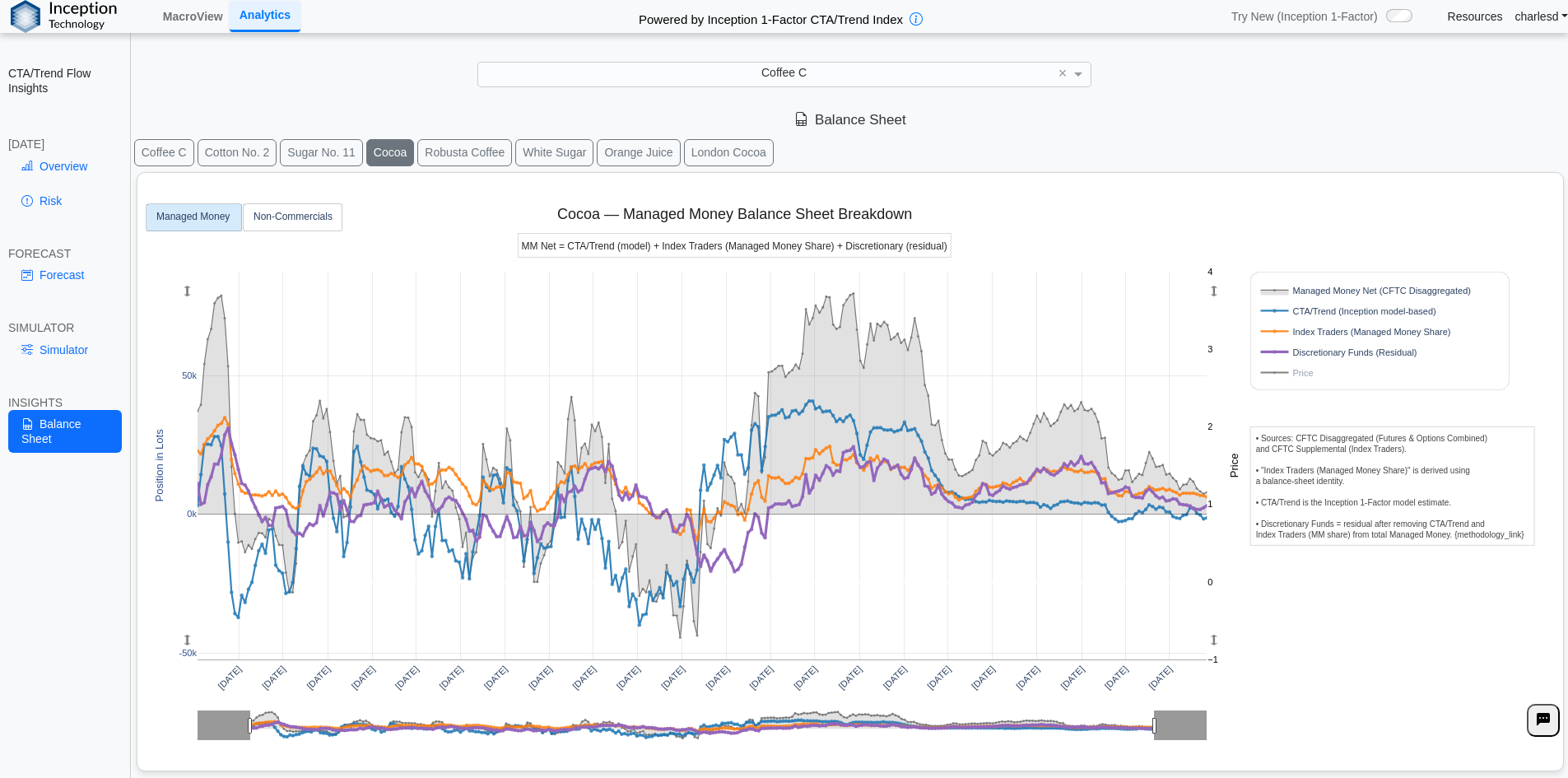
click at [1258, 380] on g "Managed Money Net (CFTC Disaggregated) CTA/Trend (Inception model-based) Index …" at bounding box center [1380, 330] width 259 height 118
click at [1269, 375] on rect at bounding box center [1362, 373] width 210 height 16
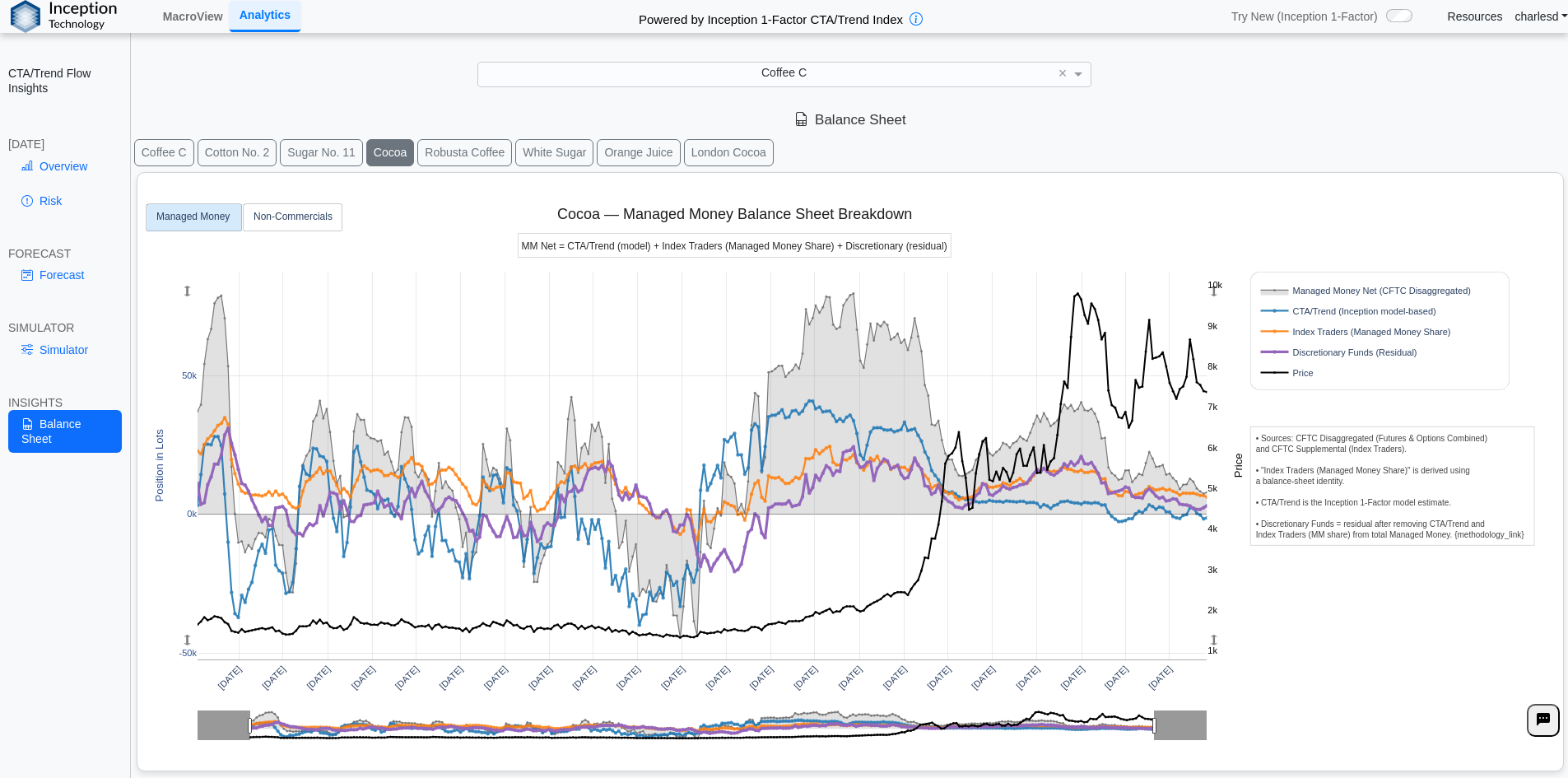
click at [306, 153] on button "Sugar No. 11" at bounding box center [321, 152] width 83 height 27
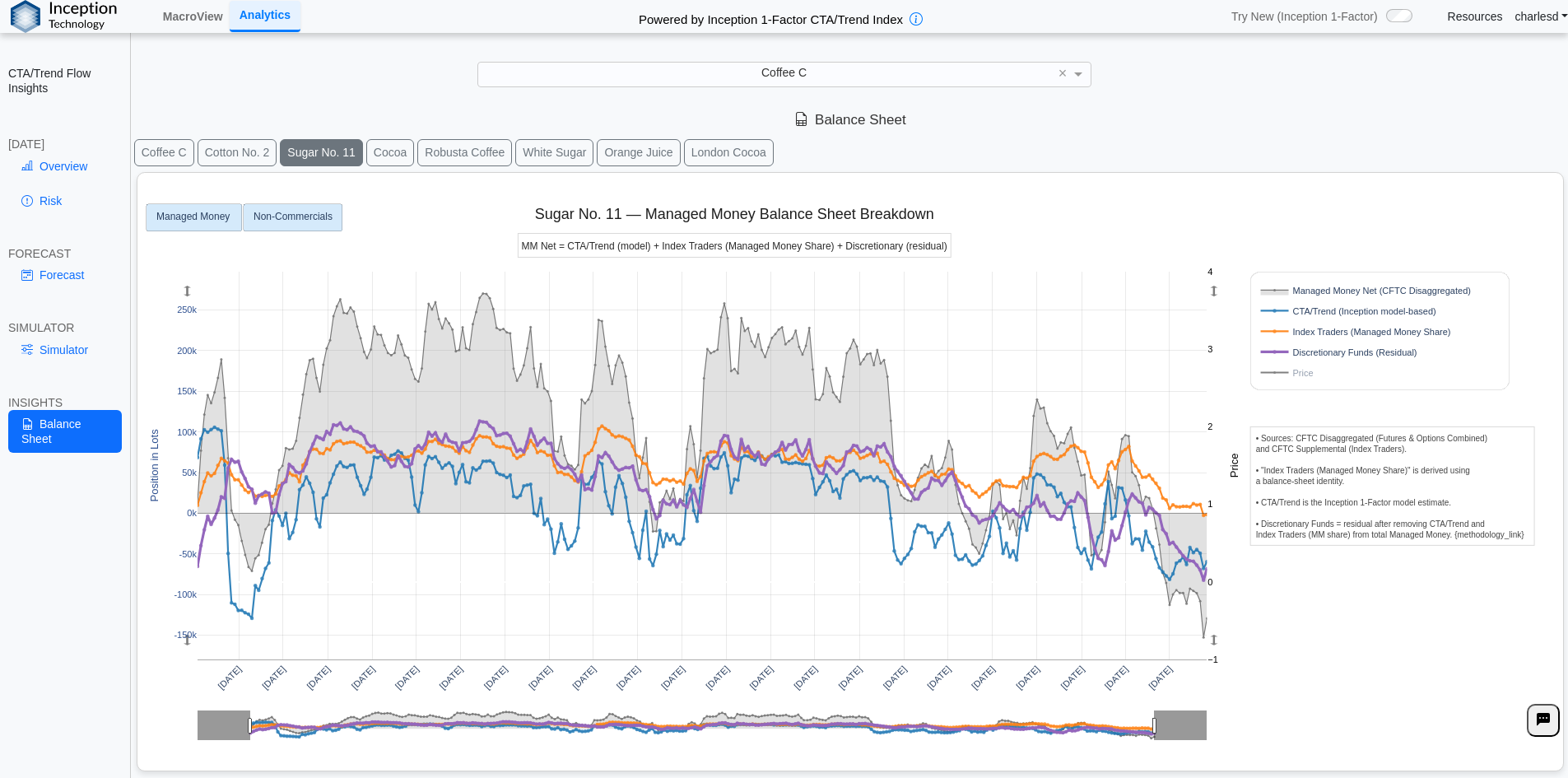
click at [287, 222] on text "Non-Commercials" at bounding box center [294, 216] width 79 height 12
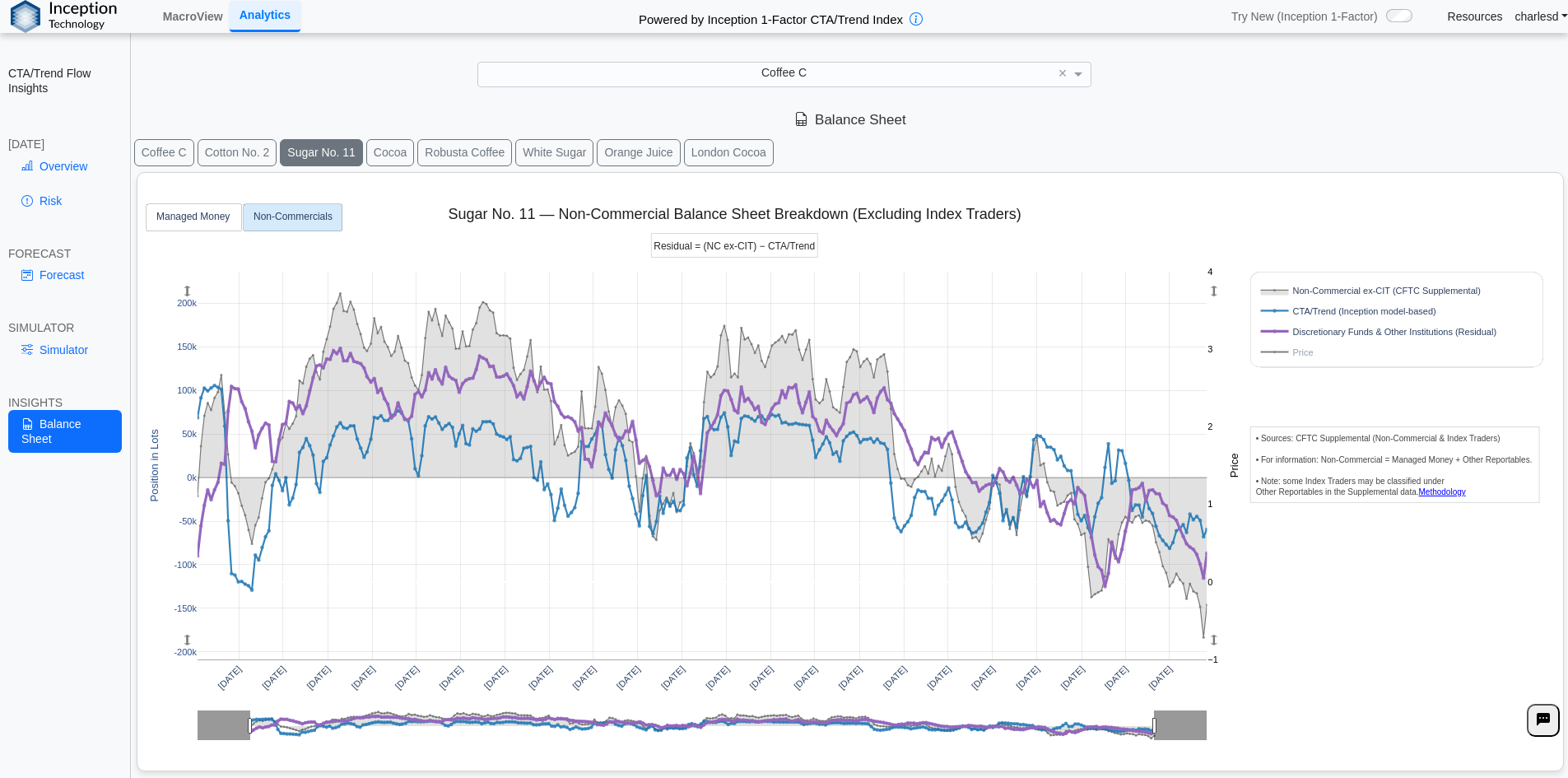
click at [283, 220] on text "Non-Commercials" at bounding box center [294, 216] width 79 height 12
click at [65, 350] on link "Simulator" at bounding box center [64, 350] width 114 height 28
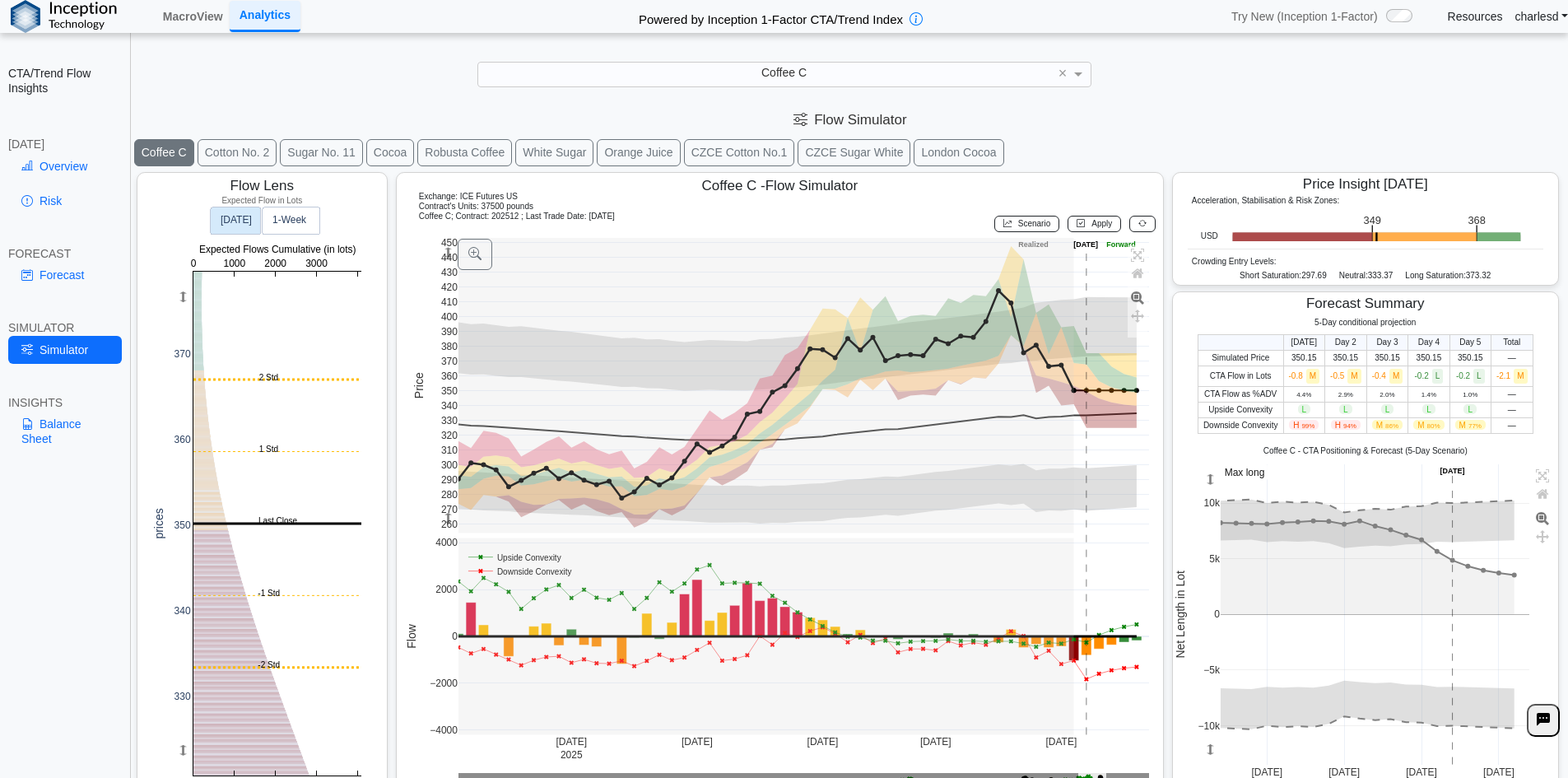
click at [316, 162] on button "Sugar No. 11" at bounding box center [321, 152] width 83 height 27
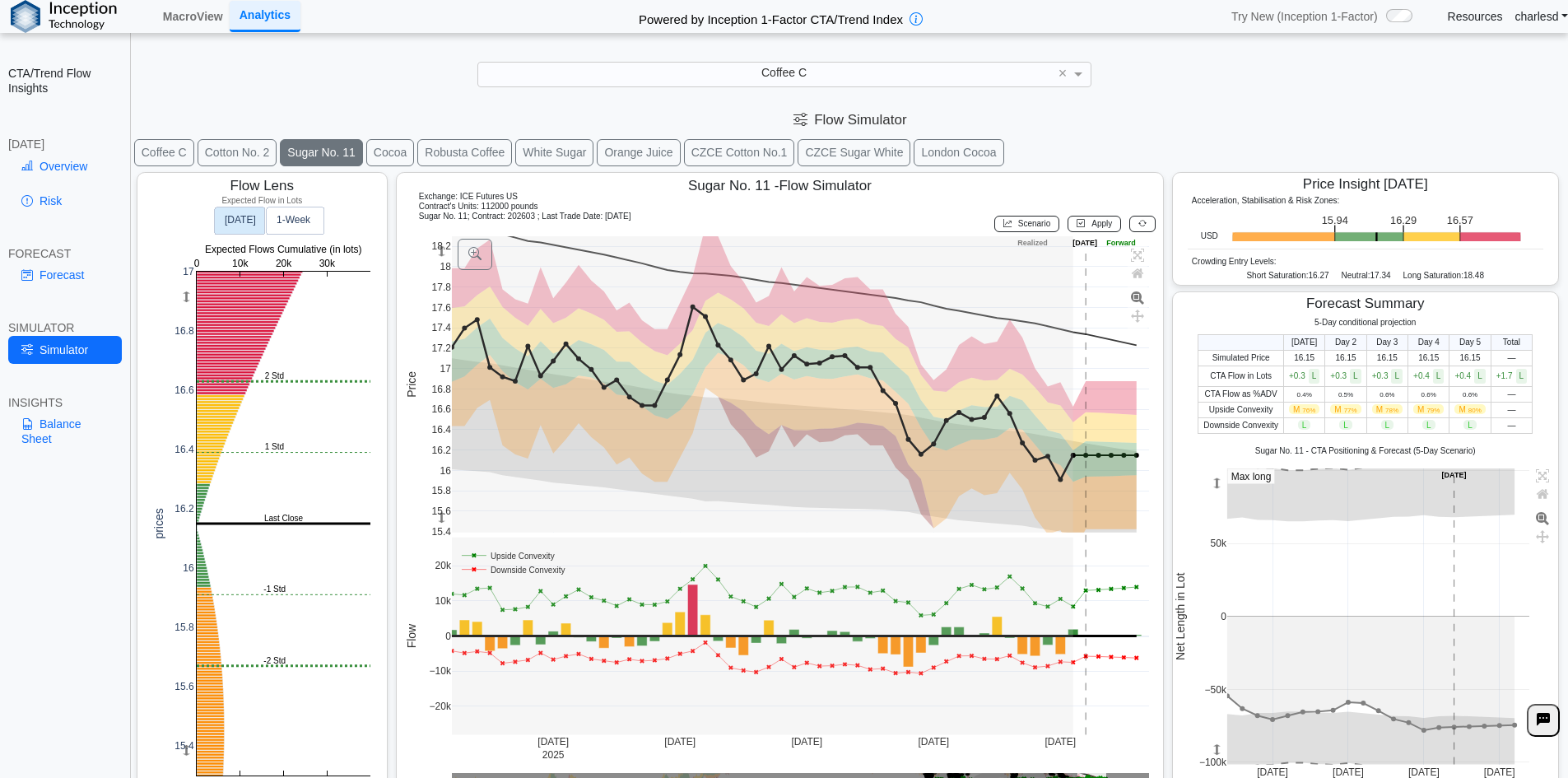
drag, startPoint x: 439, startPoint y: 252, endPoint x: 438, endPoint y: 264, distance: 12.0
click at [438, 264] on rect at bounding box center [440, 251] width 13 height 30
click at [38, 422] on link "Balance Sheet" at bounding box center [64, 431] width 114 height 43
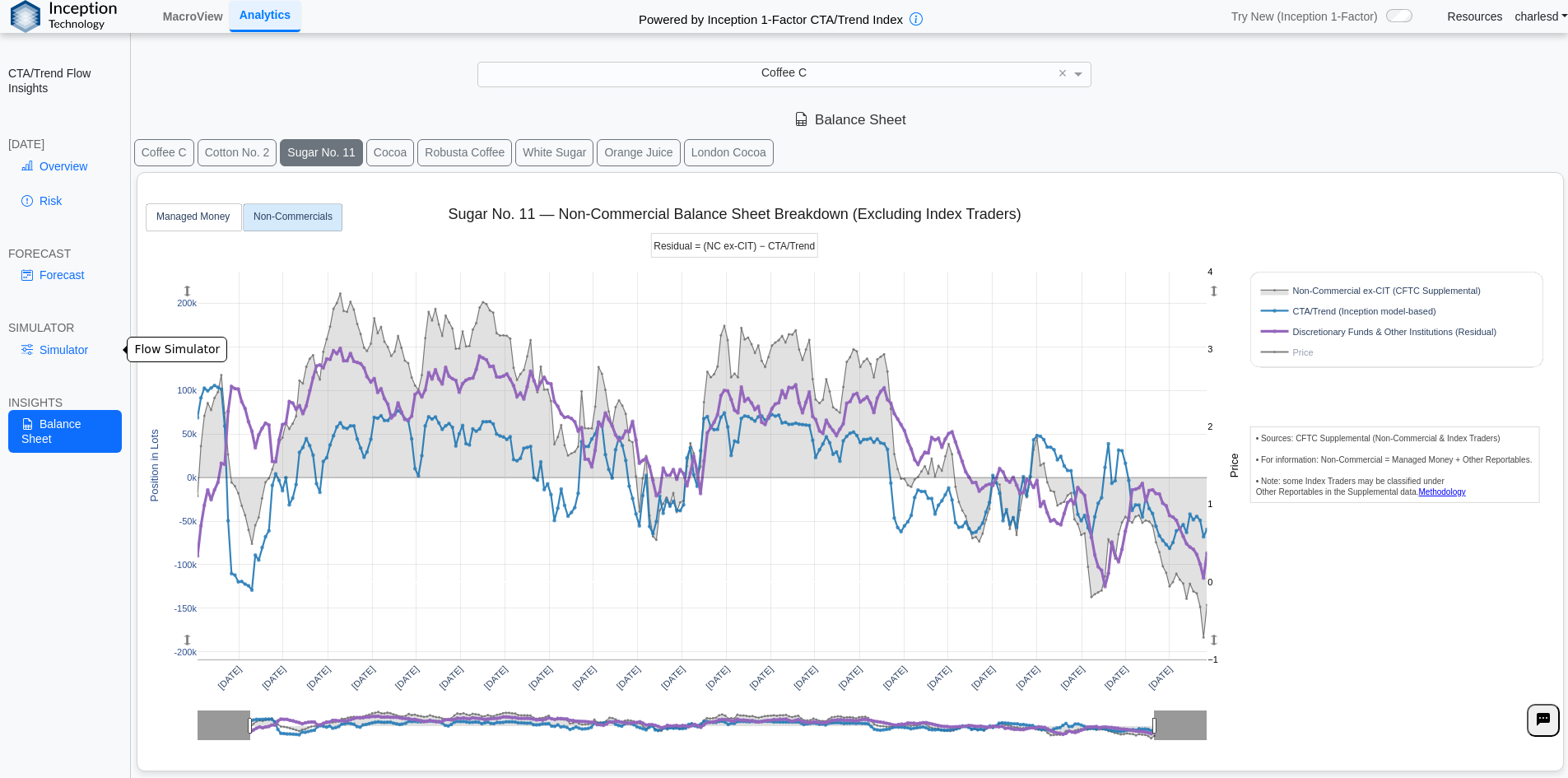
click at [60, 349] on link "Simulator" at bounding box center [64, 350] width 114 height 28
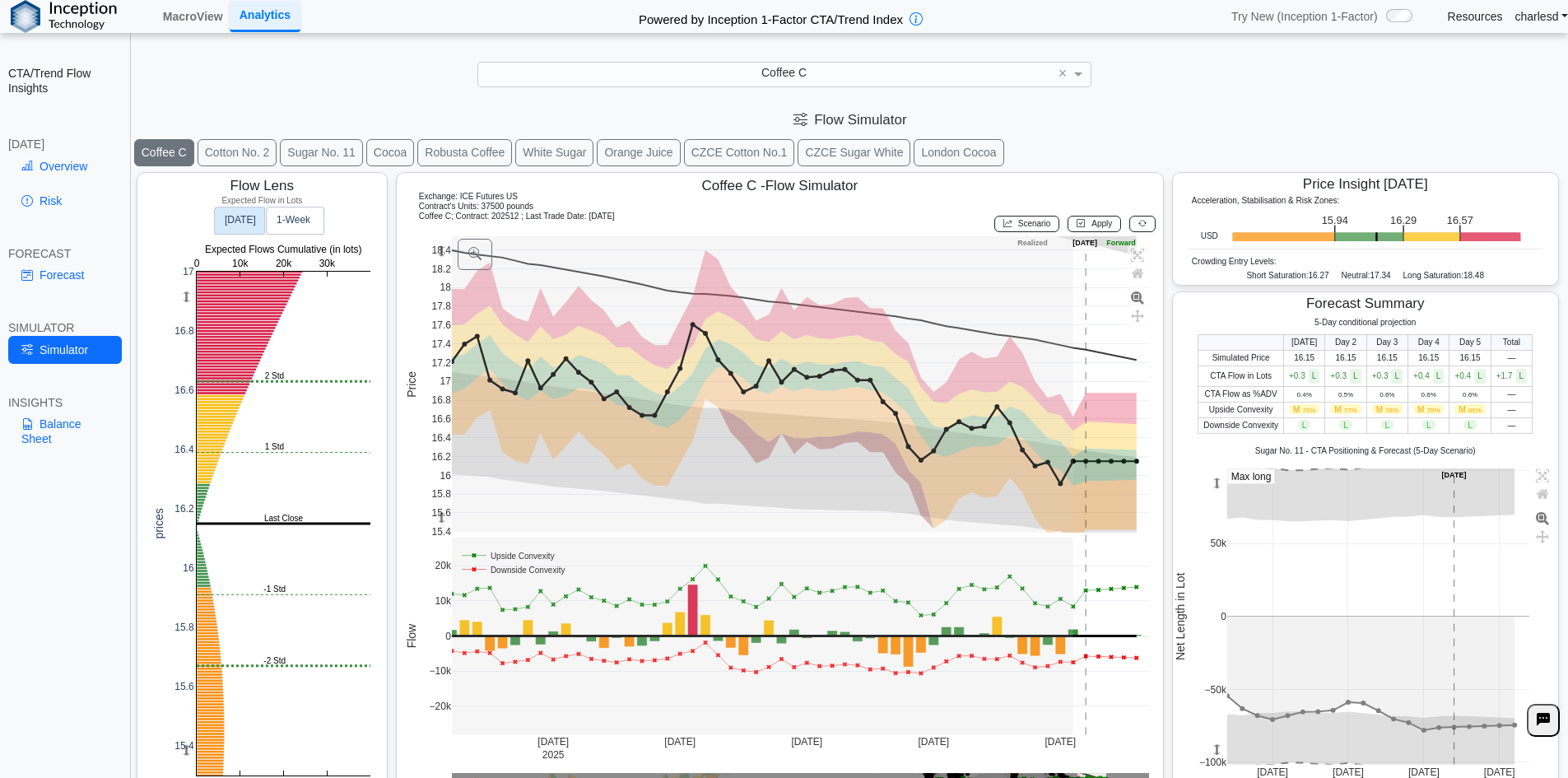
drag, startPoint x: 440, startPoint y: 254, endPoint x: 437, endPoint y: 278, distance: 24.2
click at [437, 278] on g at bounding box center [800, 385] width 732 height 329
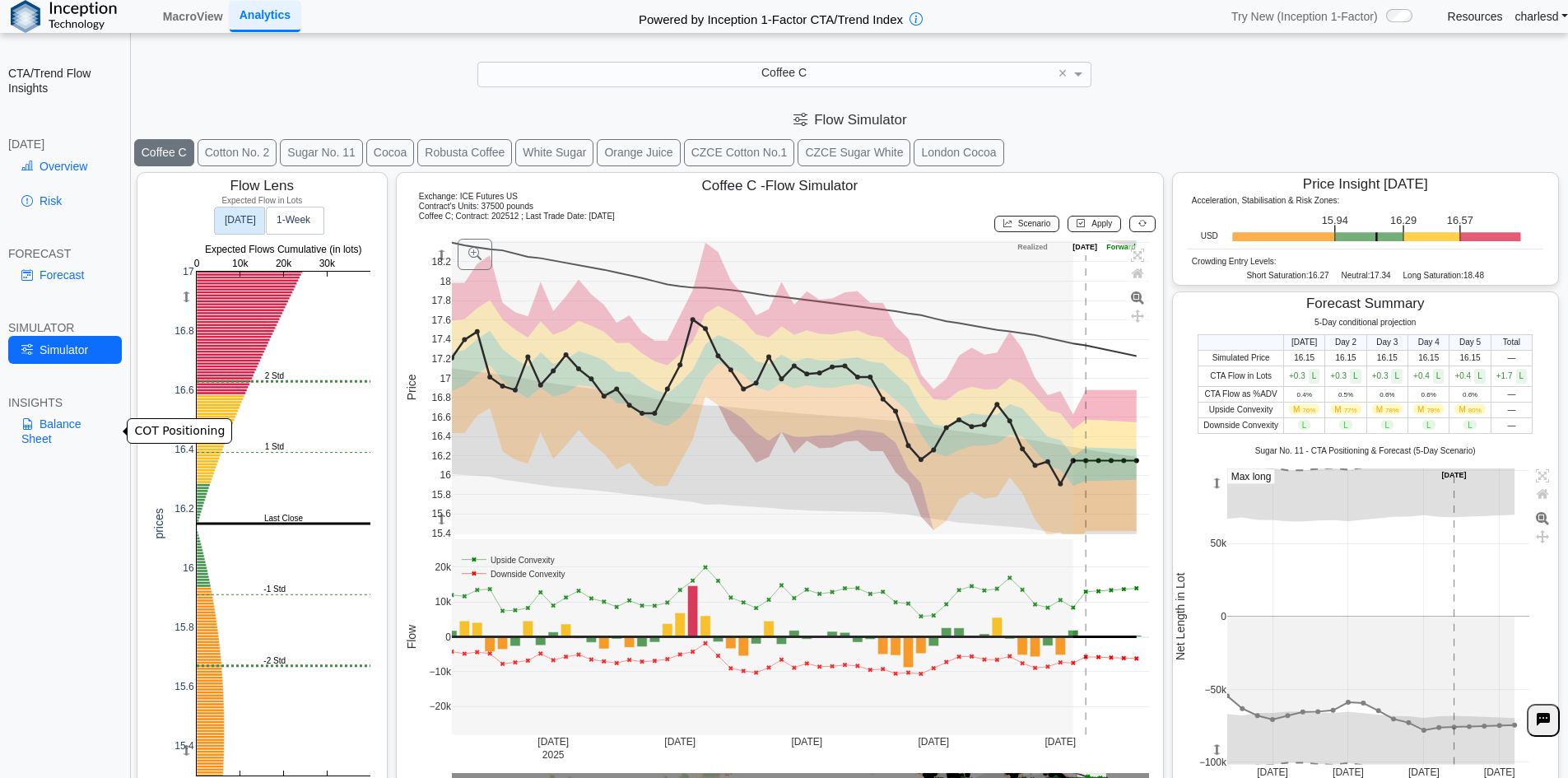
click at [66, 428] on link "Balance Sheet" at bounding box center [64, 431] width 114 height 43
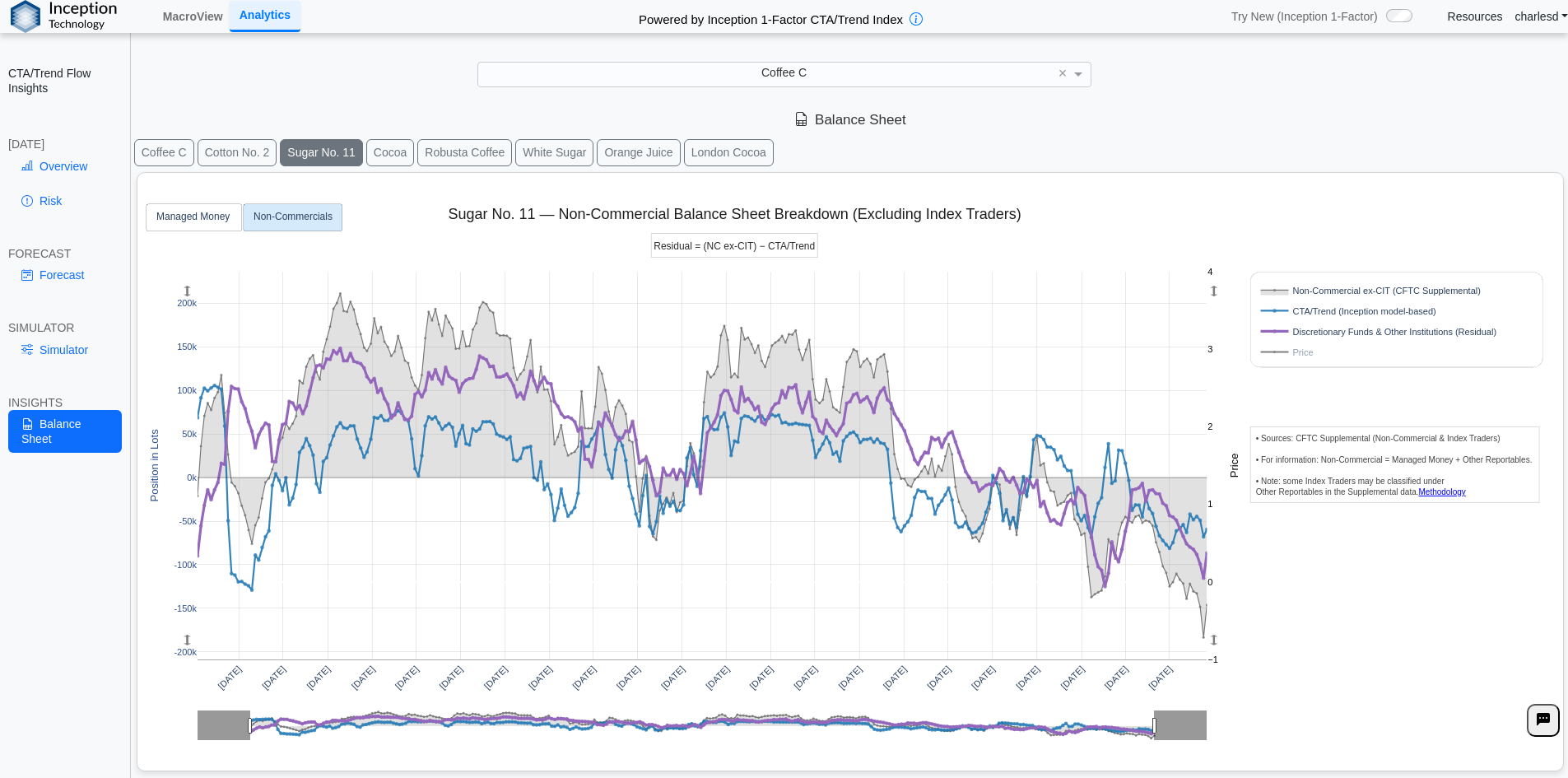
click at [1271, 350] on rect at bounding box center [1376, 352] width 238 height 16
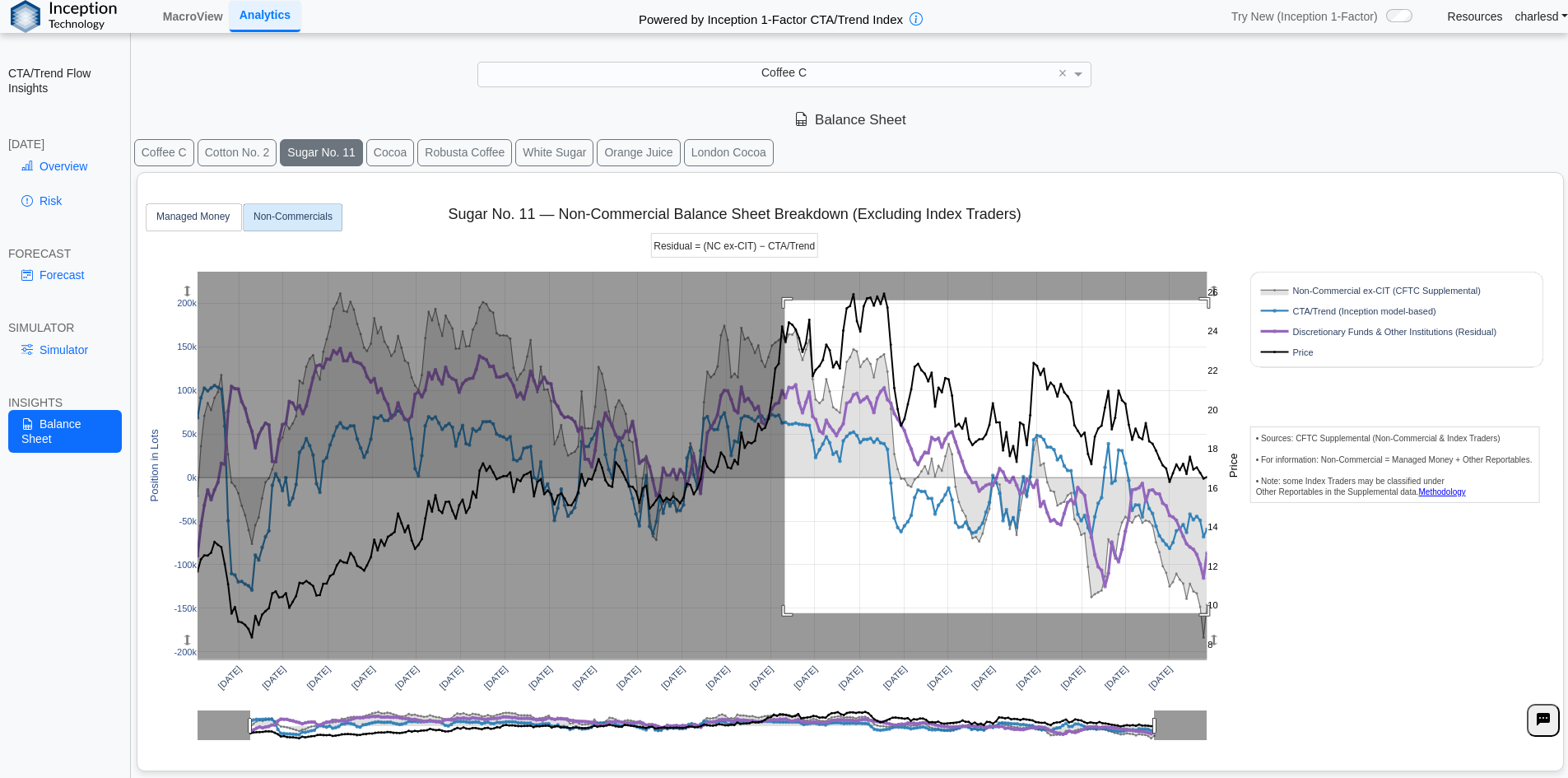
drag, startPoint x: 785, startPoint y: 301, endPoint x: 1209, endPoint y: 613, distance: 526.4
click at [1209, 613] on g at bounding box center [703, 465] width 1043 height 422
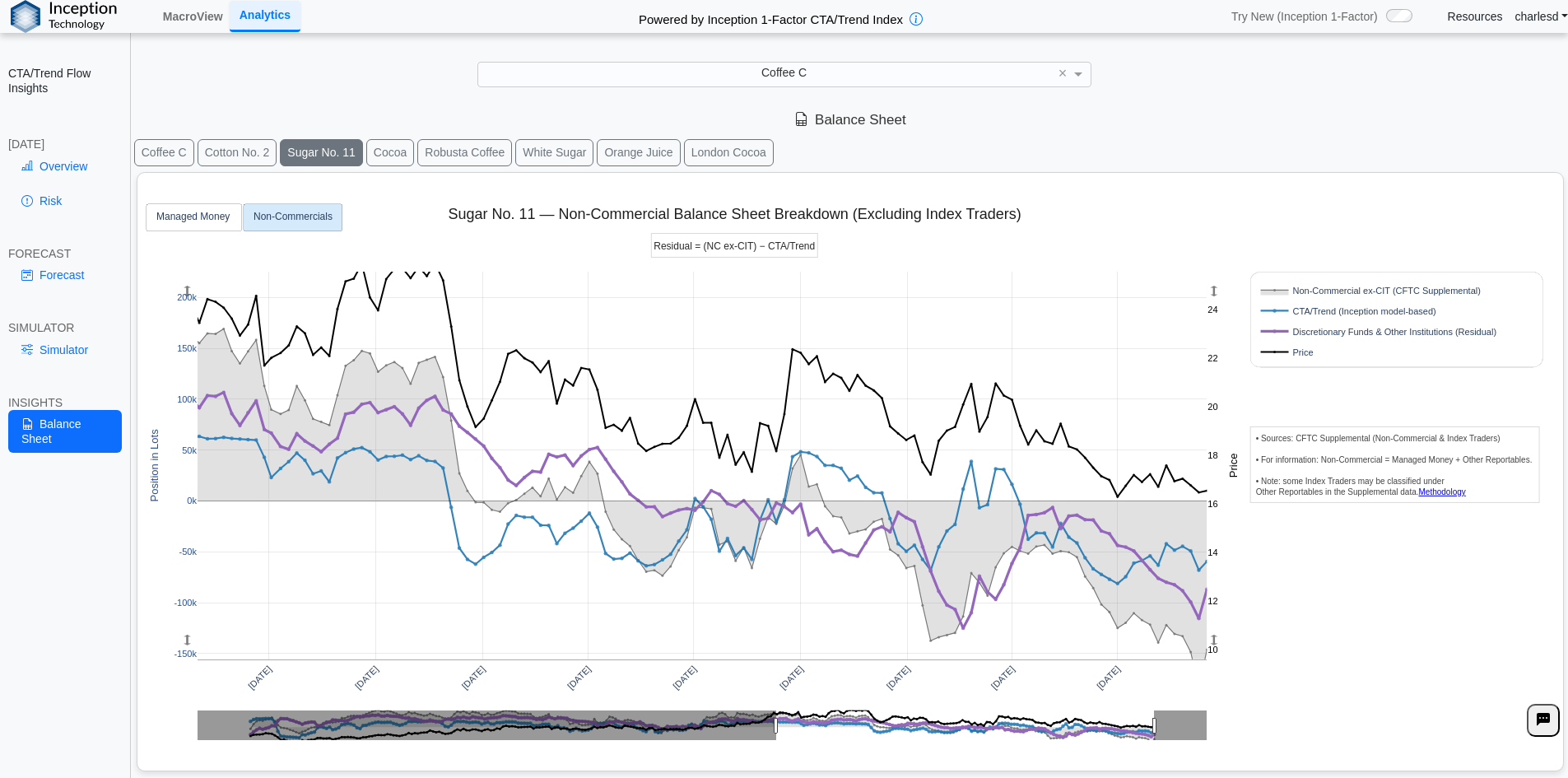
drag, startPoint x: 186, startPoint y: 298, endPoint x: 186, endPoint y: 309, distance: 11.0
click at [186, 309] on rect at bounding box center [187, 291] width 13 height 39
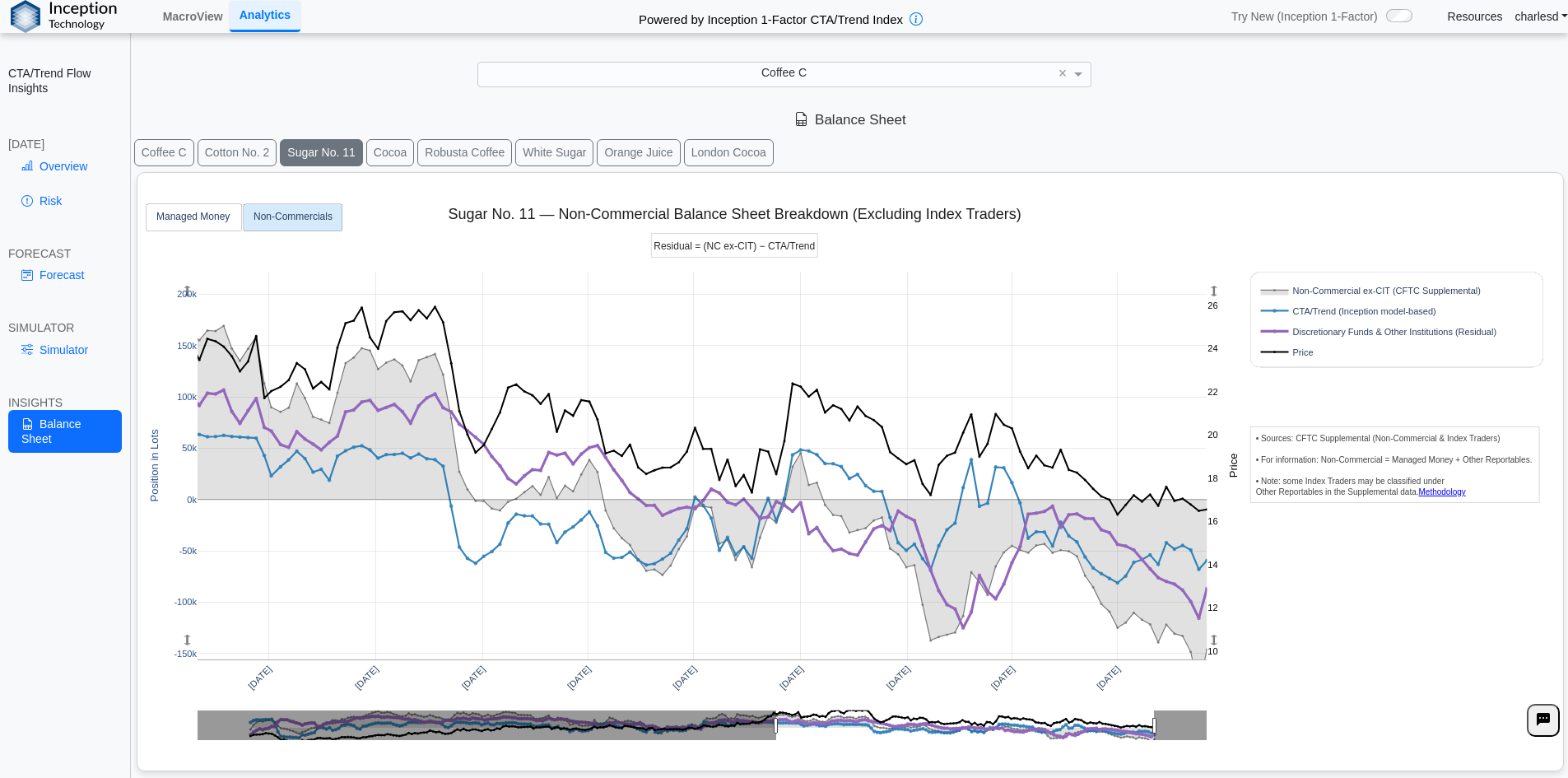
drag, startPoint x: 1216, startPoint y: 289, endPoint x: 1216, endPoint y: 331, distance: 42.0
click at [1216, 331] on g at bounding box center [1216, 465] width 17 height 388
click at [572, 341] on rect at bounding box center [702, 465] width 1010 height 388
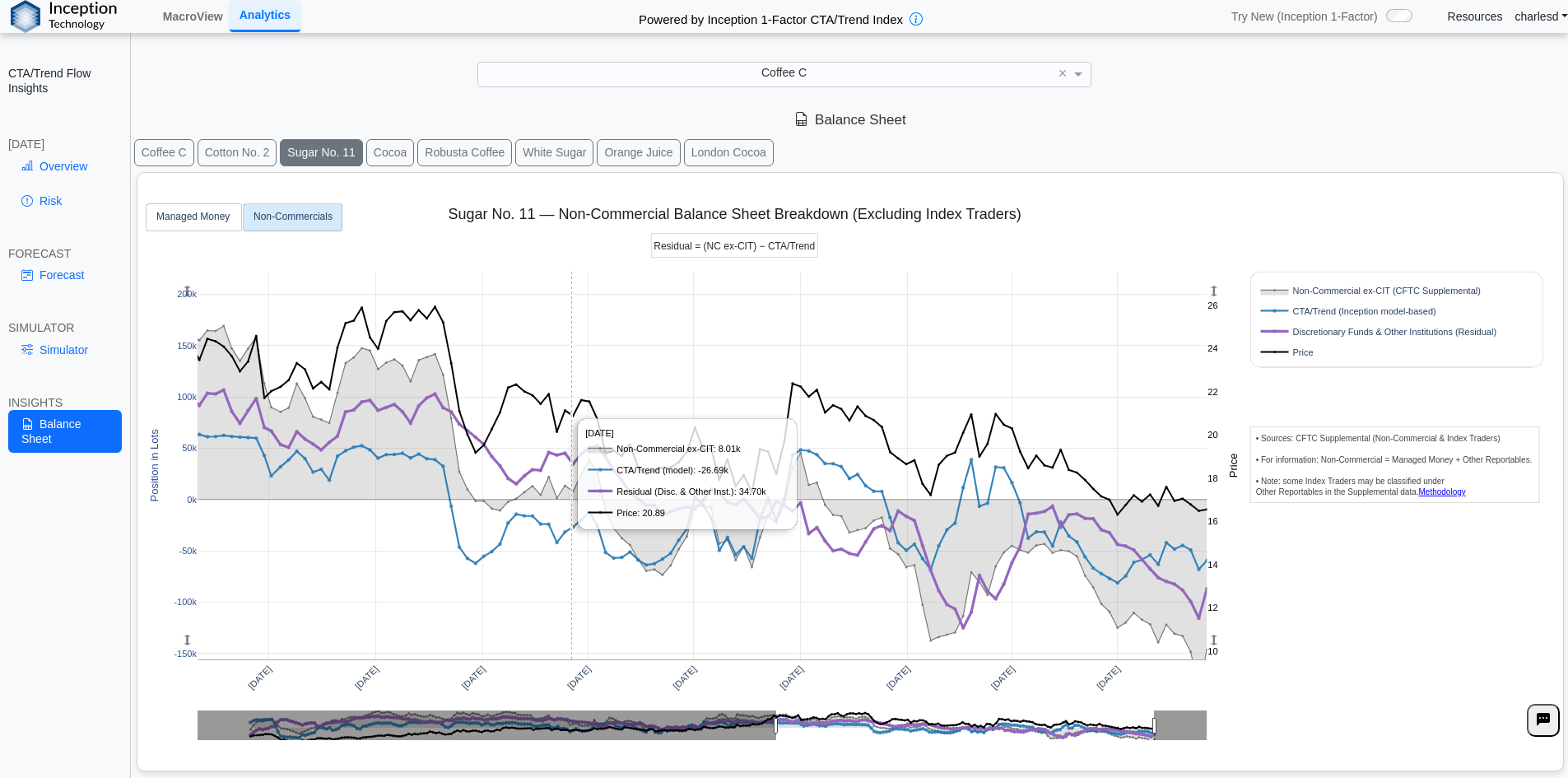
click at [572, 341] on rect at bounding box center [702, 465] width 1010 height 388
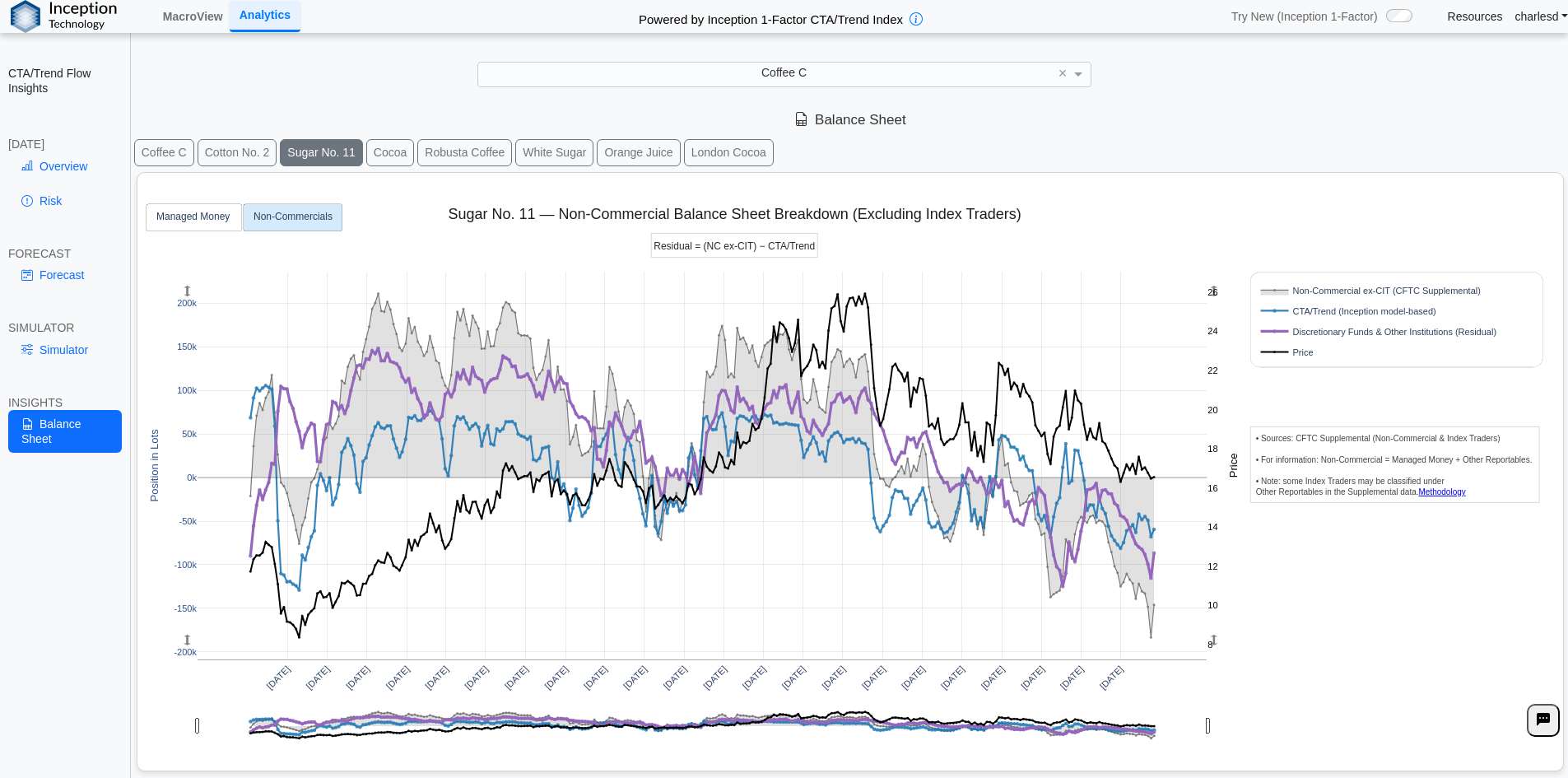
click at [150, 155] on button "Coffee C" at bounding box center [164, 152] width 60 height 27
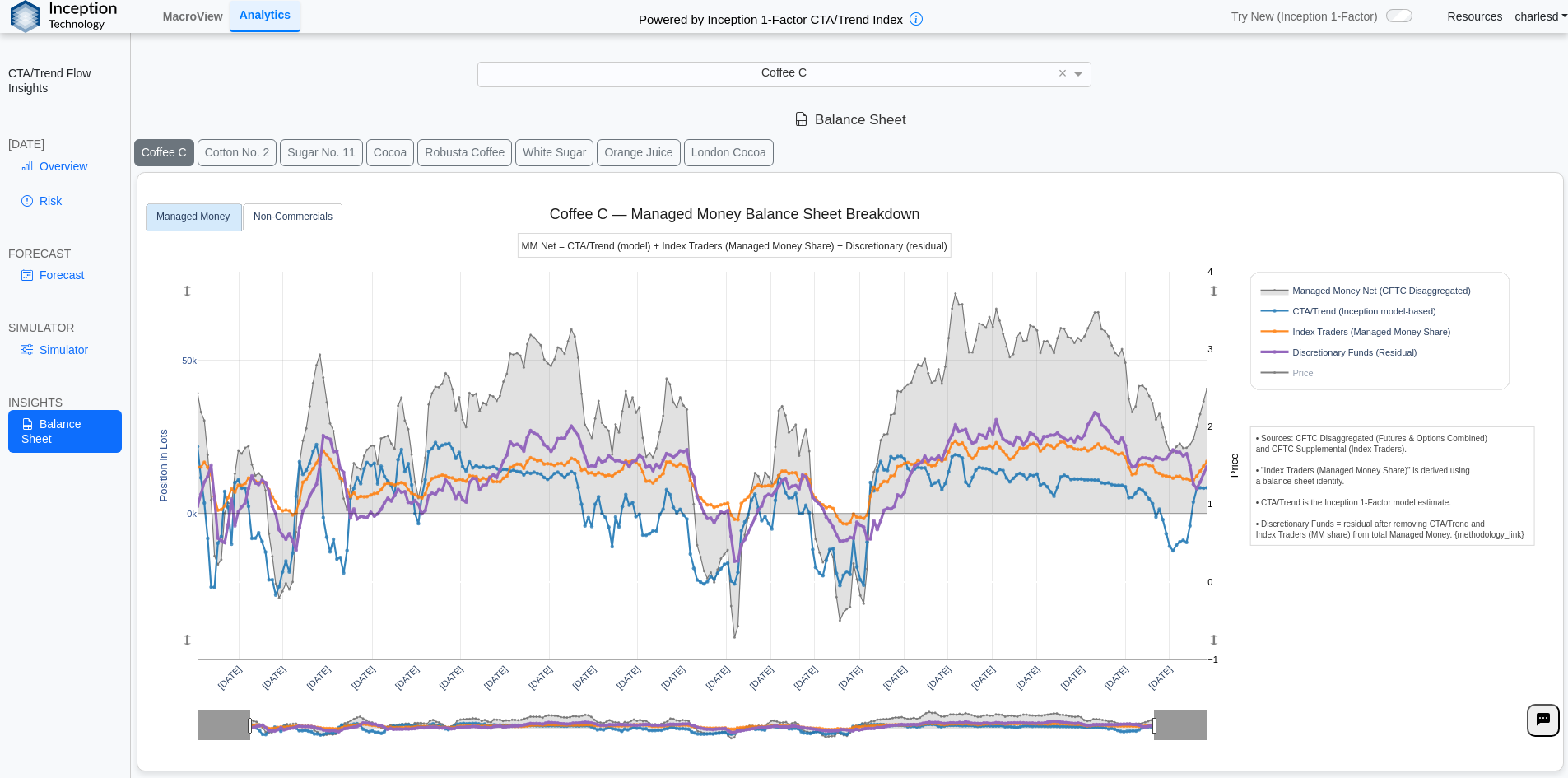
click at [379, 148] on button "Cocoa" at bounding box center [390, 152] width 48 height 27
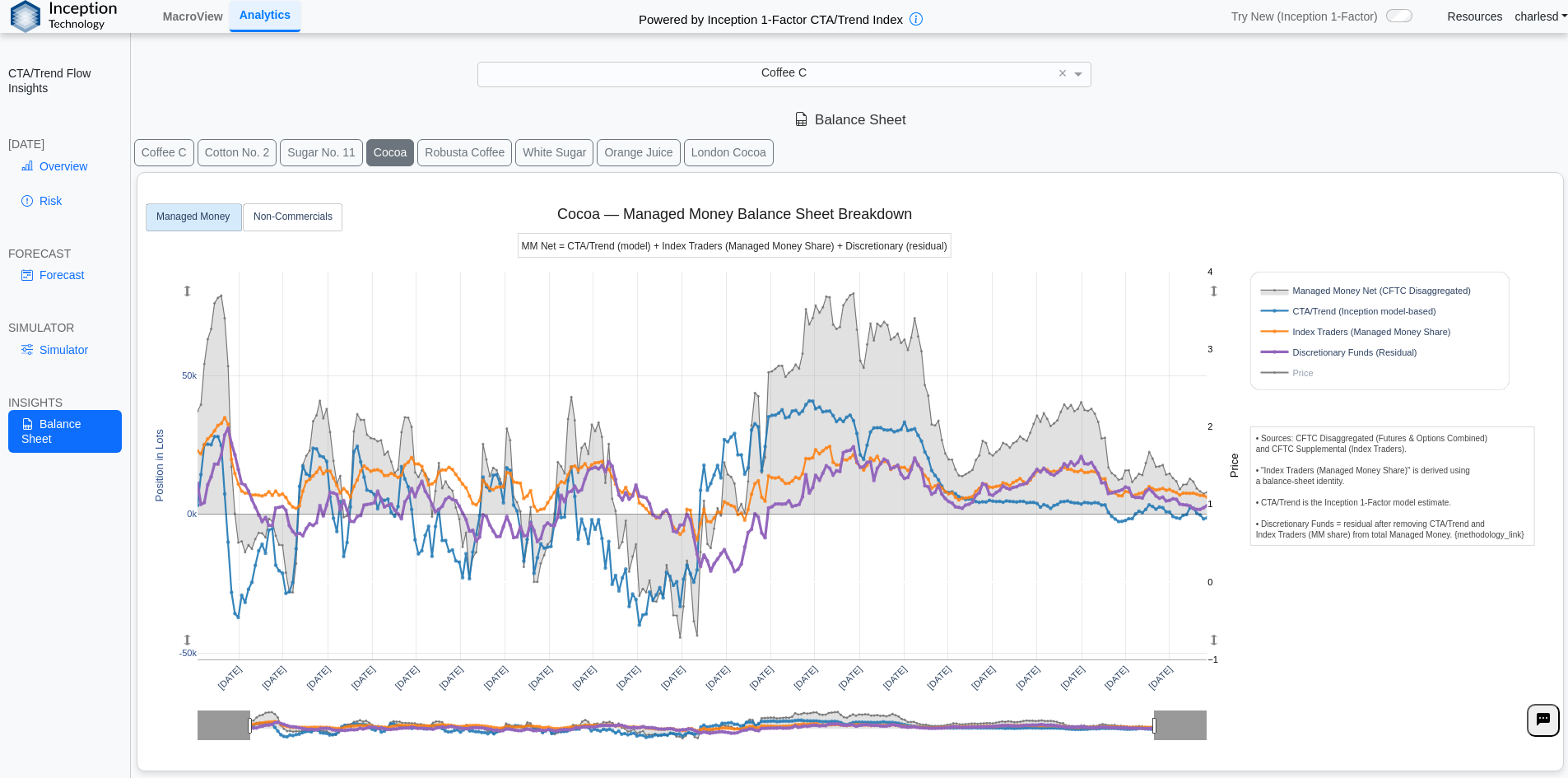
click at [1288, 374] on rect at bounding box center [1362, 373] width 210 height 16
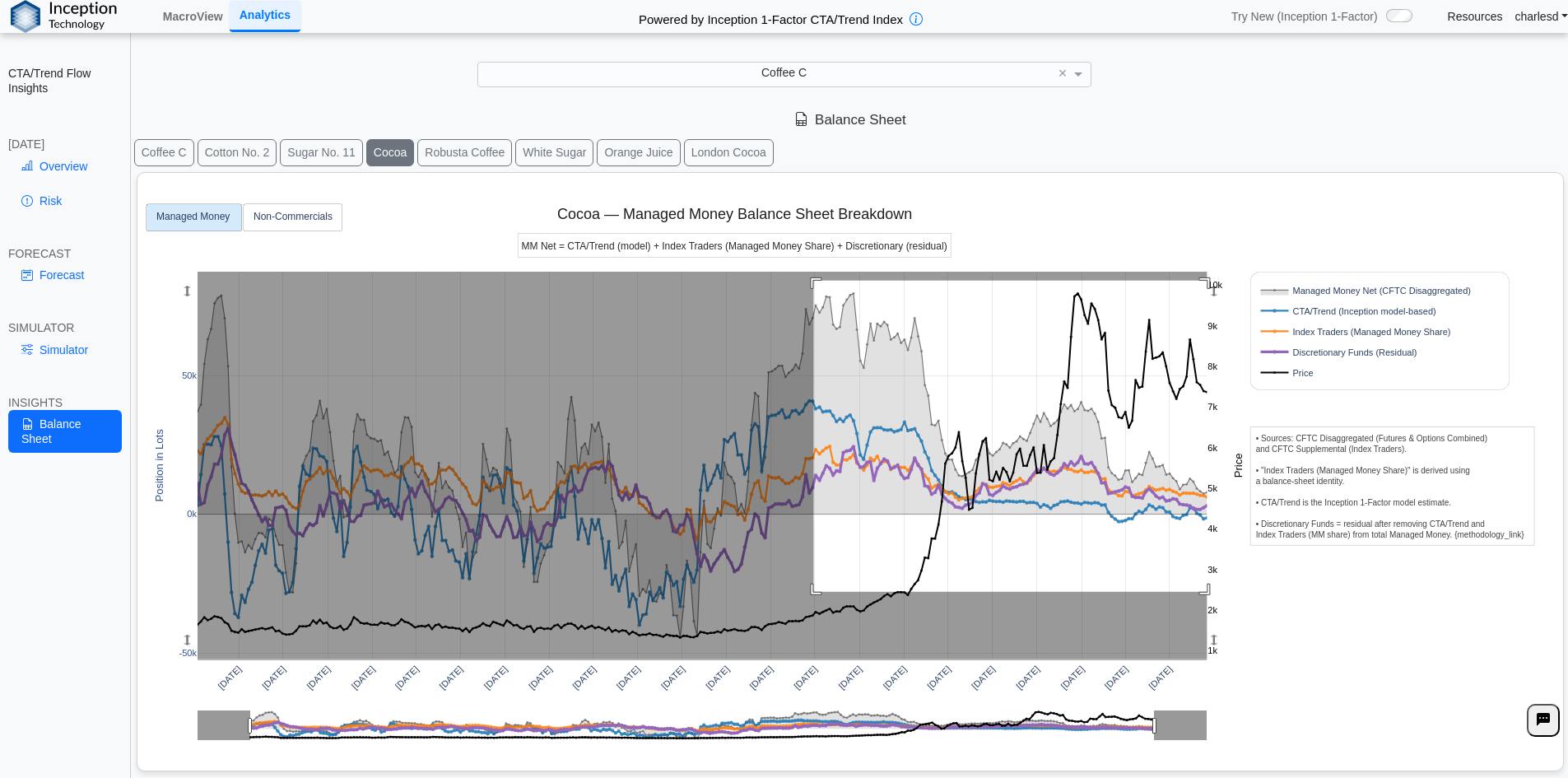
drag, startPoint x: 836, startPoint y: 300, endPoint x: 1216, endPoint y: 592, distance: 479.2
click at [1216, 592] on g at bounding box center [703, 465] width 1043 height 422
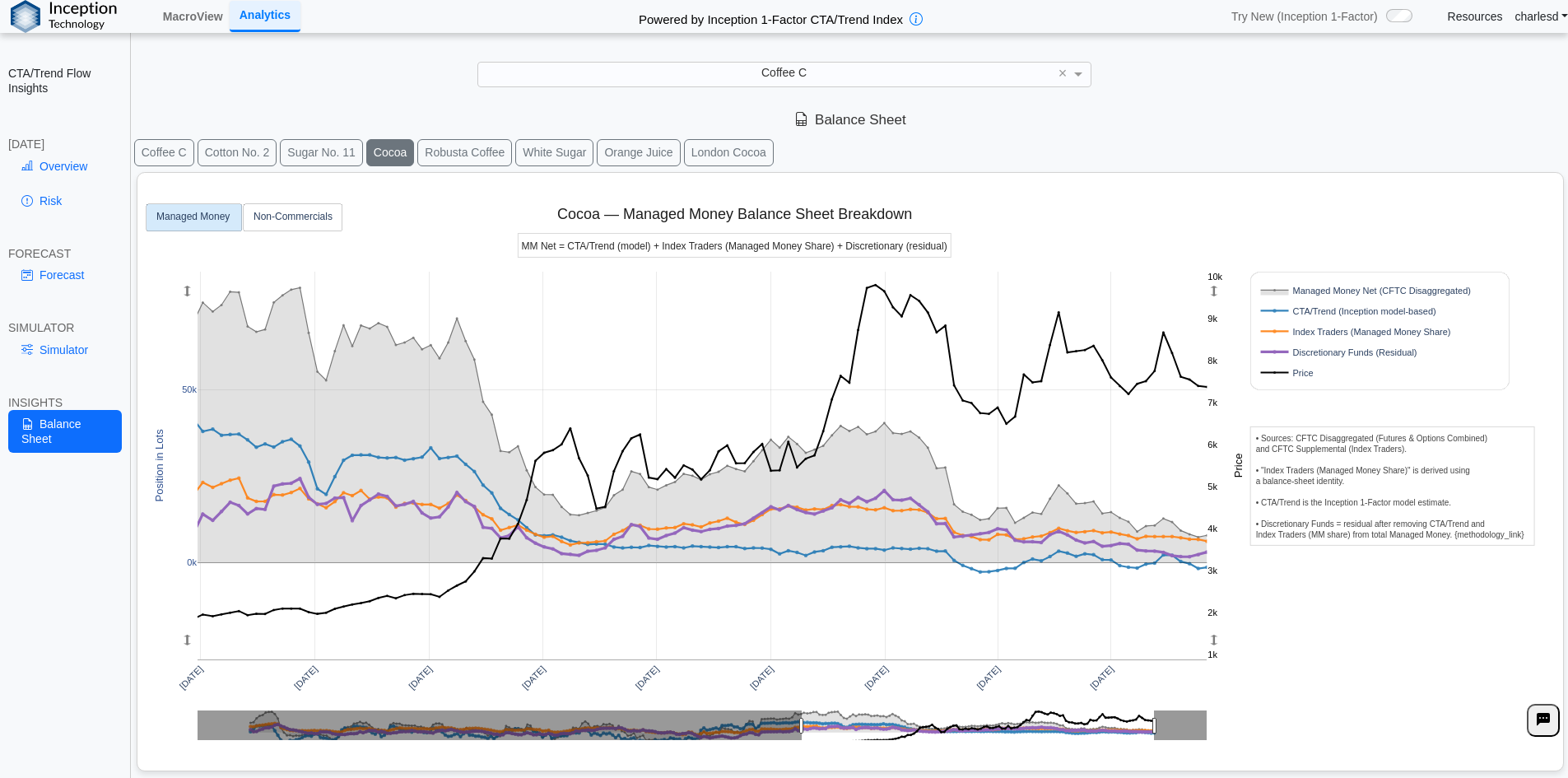
drag, startPoint x: 1220, startPoint y: 636, endPoint x: 1211, endPoint y: 570, distance: 66.6
click at [1211, 570] on g at bounding box center [1216, 465] width 17 height 388
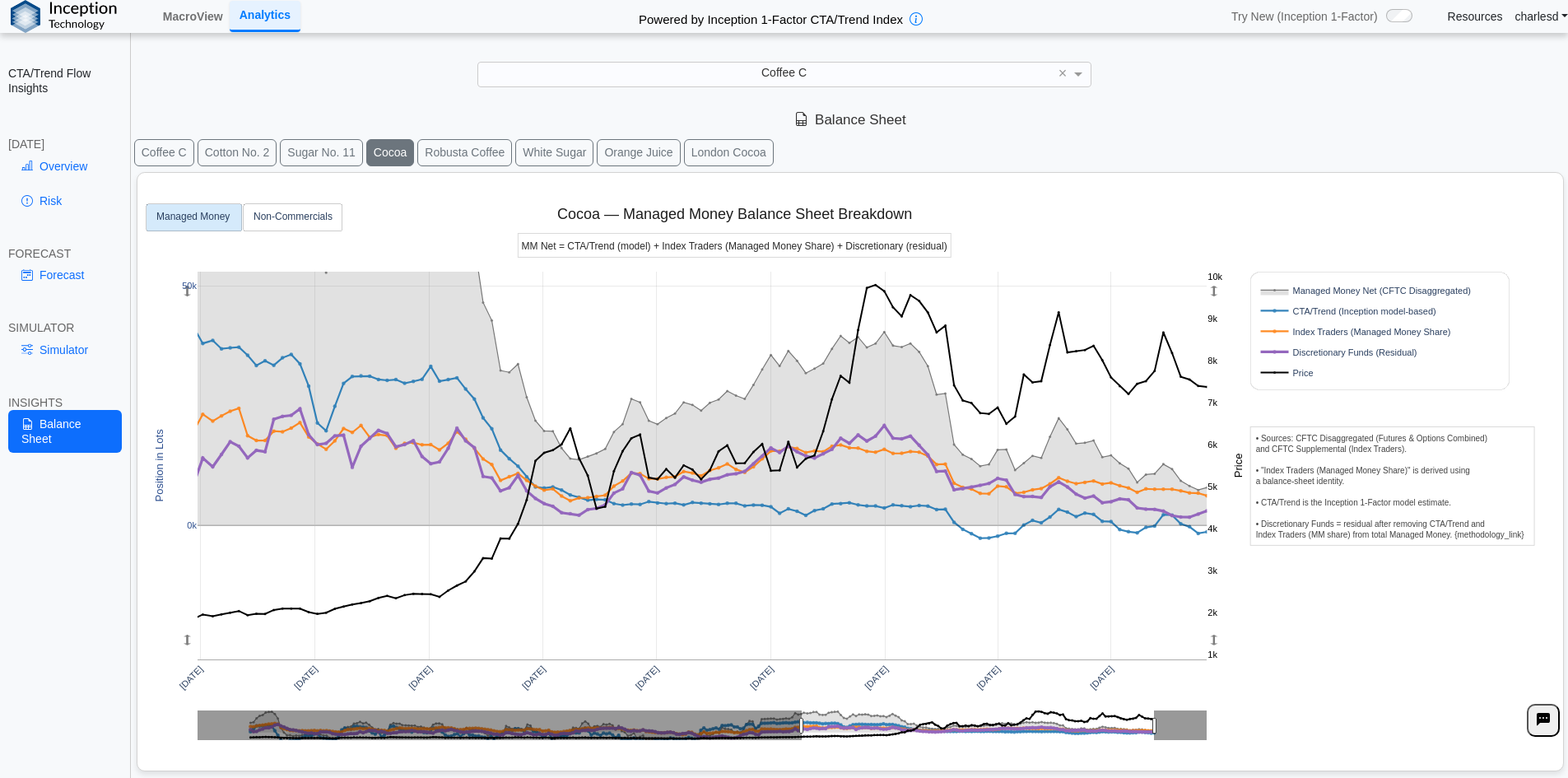
drag, startPoint x: 189, startPoint y: 286, endPoint x: 207, endPoint y: 219, distance: 69.4
click at [207, 219] on div "[DATE] [DATE] [DATE] [DATE] [DATE] [DATE] [DATE] [DATE] [DATE] 0k 50k 3k 4k 5k …" at bounding box center [843, 468] width 1399 height 591
drag, startPoint x: 173, startPoint y: 150, endPoint x: 165, endPoint y: 153, distance: 8.5
click at [171, 149] on button "Coffee C" at bounding box center [164, 152] width 60 height 27
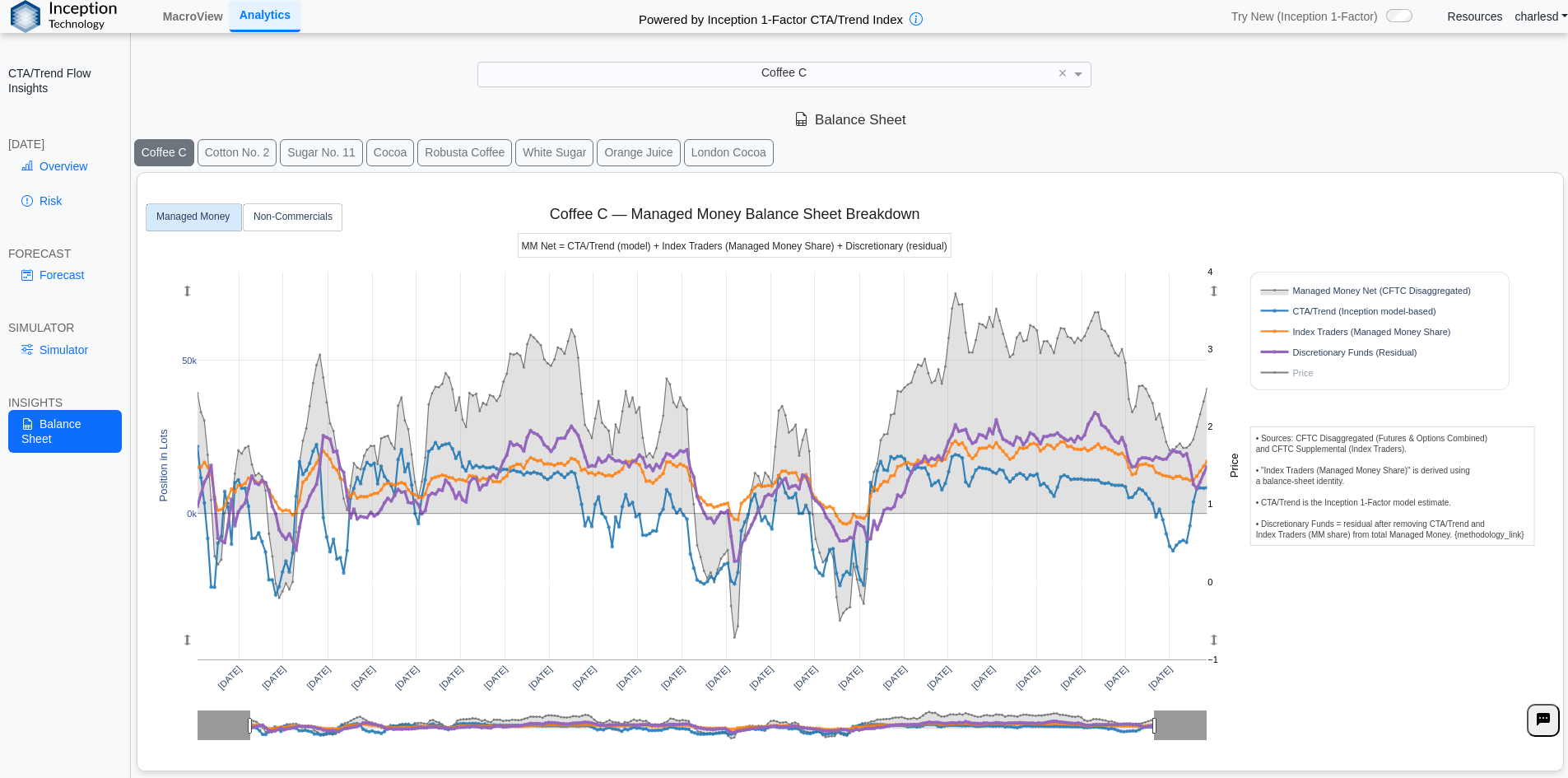
click at [400, 152] on button "Cocoa" at bounding box center [390, 152] width 48 height 27
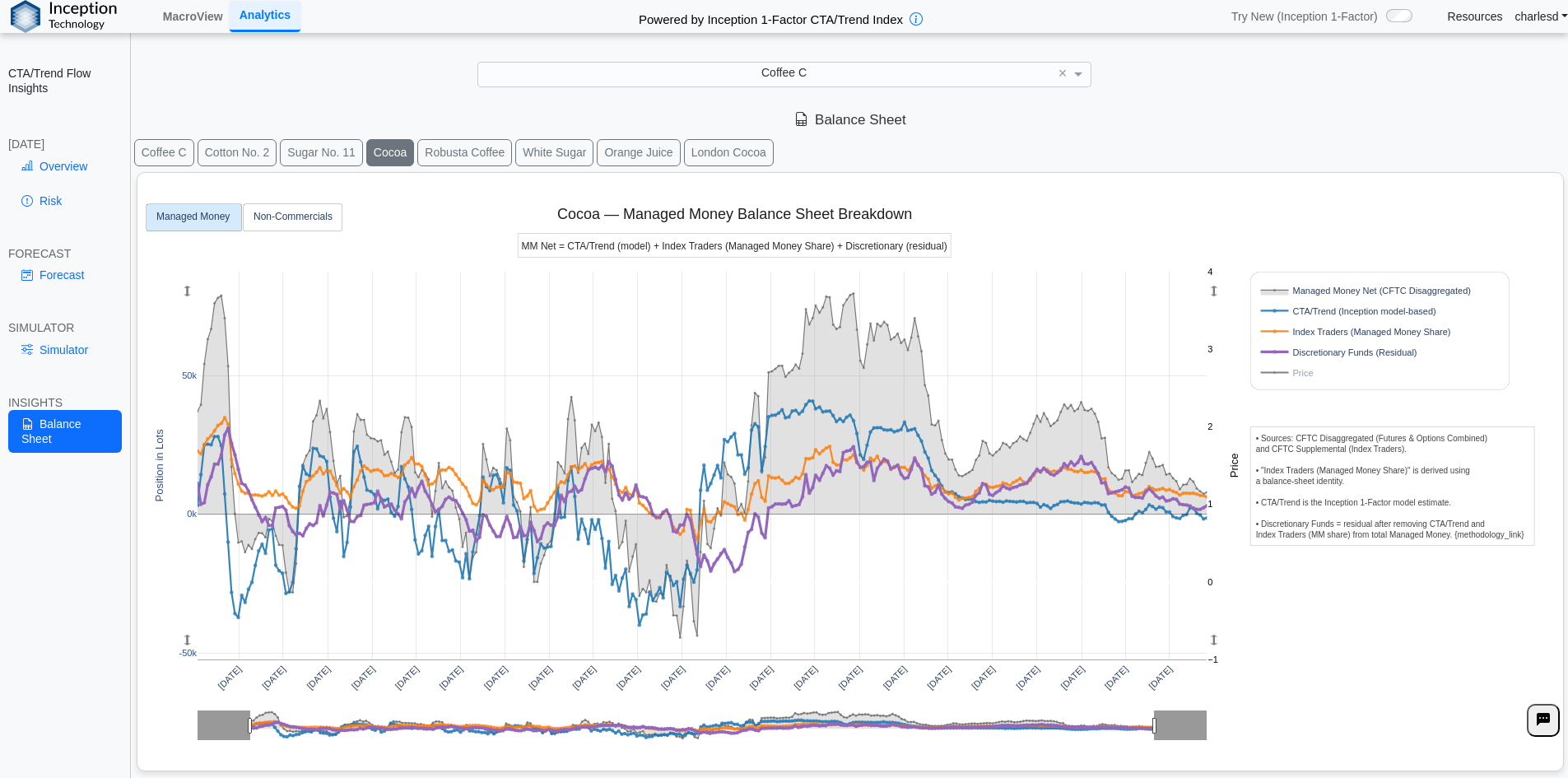
click at [1288, 373] on rect at bounding box center [1362, 373] width 210 height 16
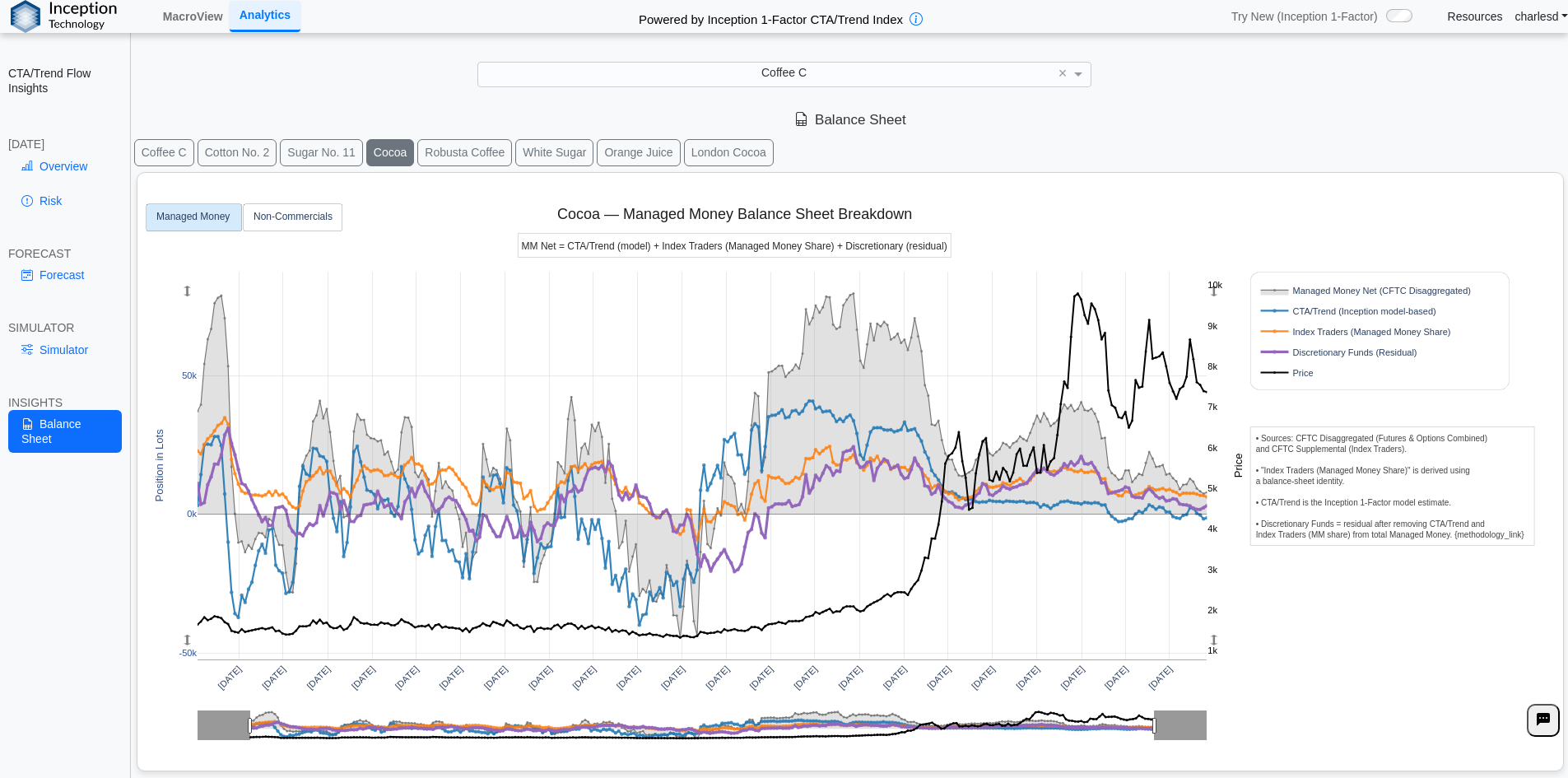
click at [1288, 373] on rect at bounding box center [1362, 373] width 210 height 16
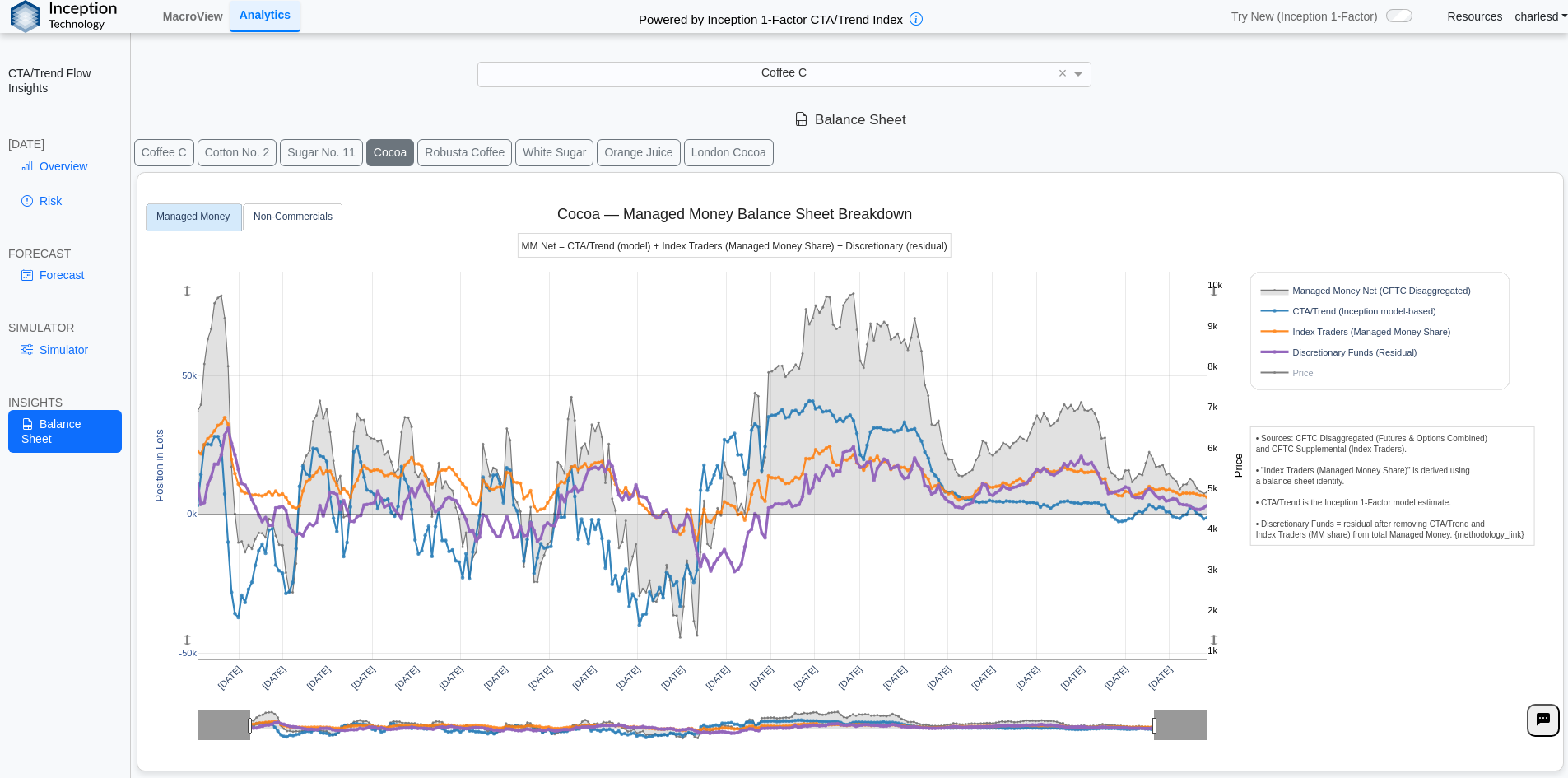
click at [1288, 373] on rect at bounding box center [1362, 373] width 210 height 16
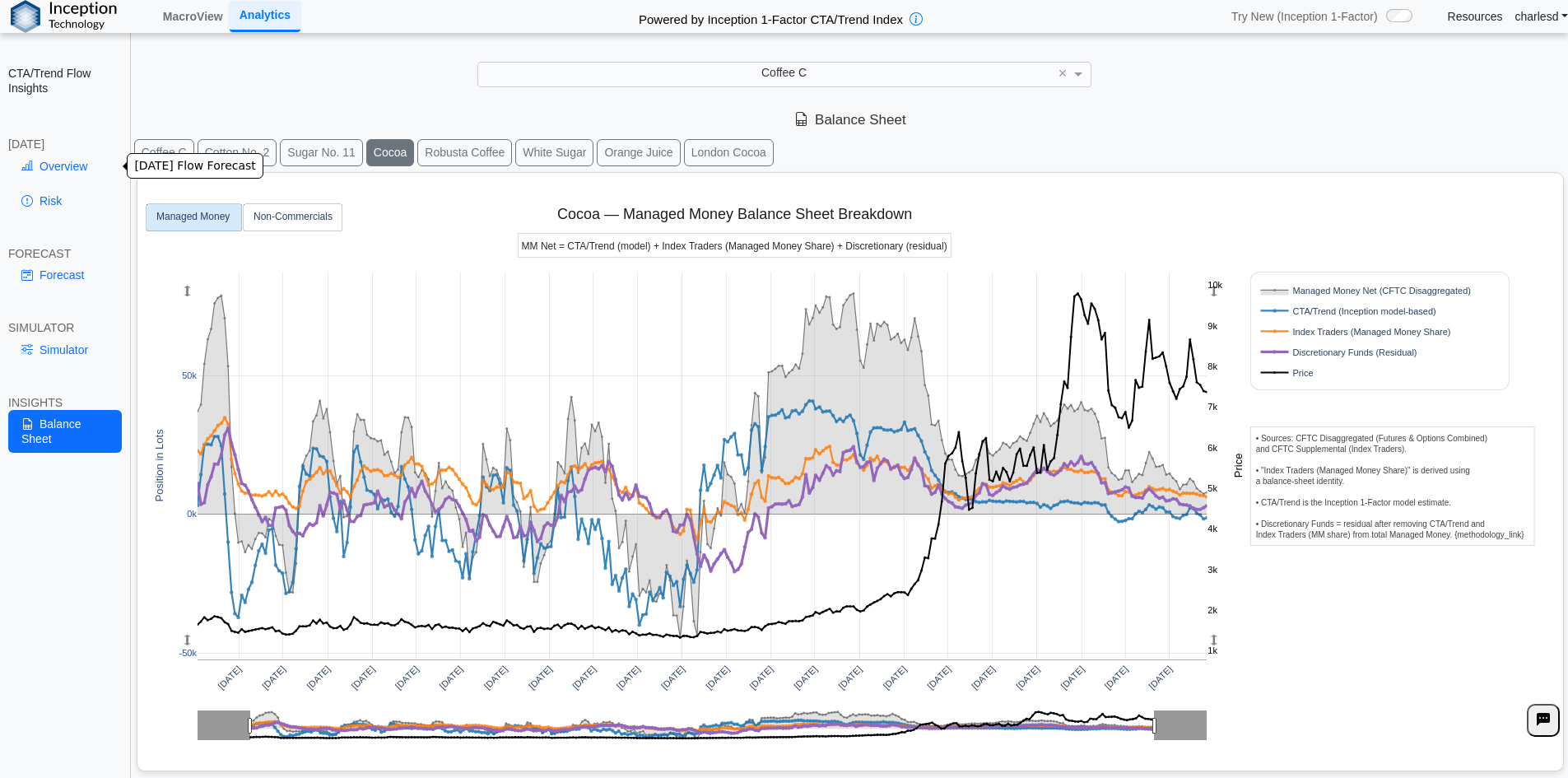
click at [39, 165] on link "Overview" at bounding box center [64, 167] width 114 height 28
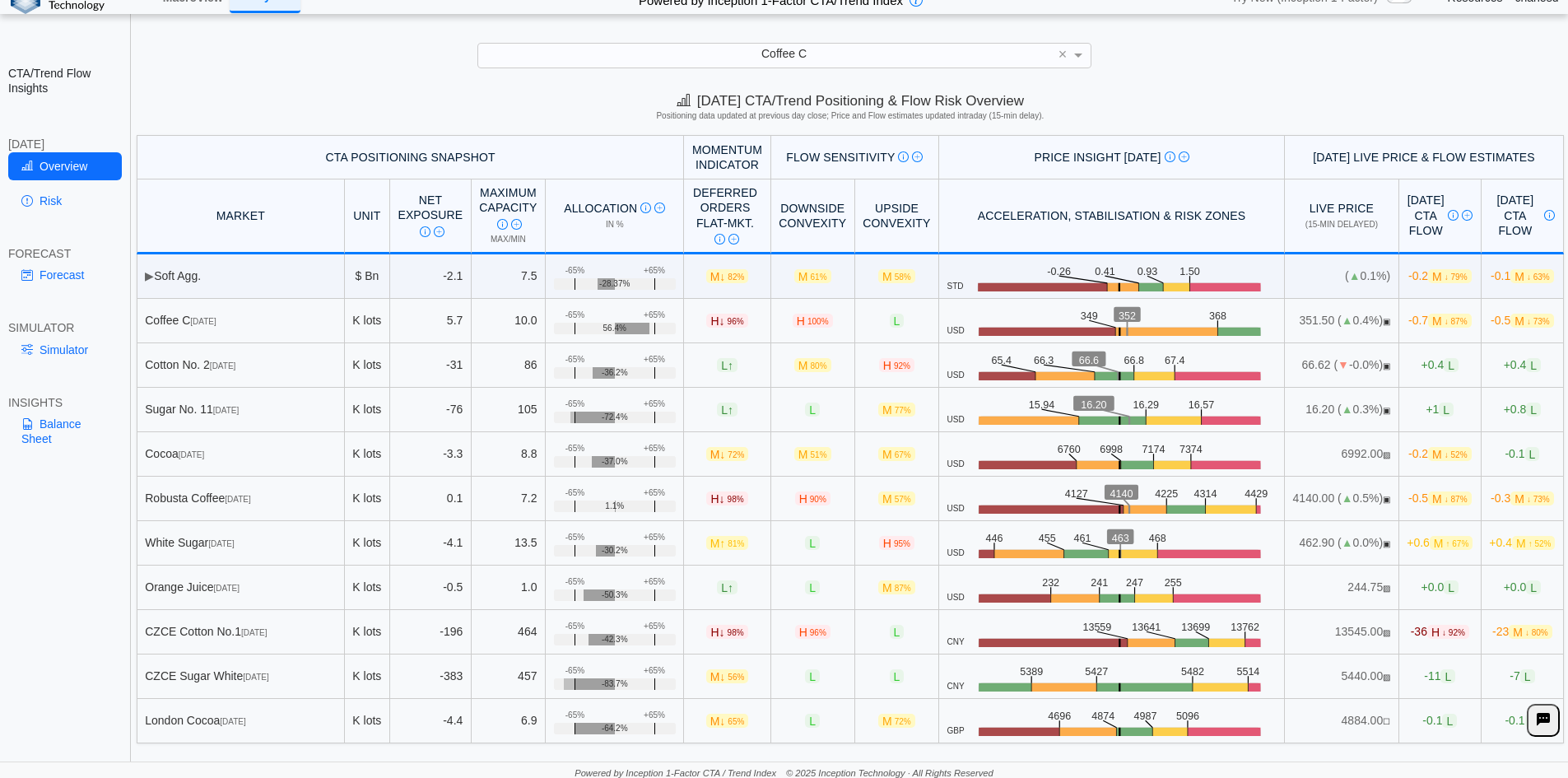
scroll to position [23, 0]
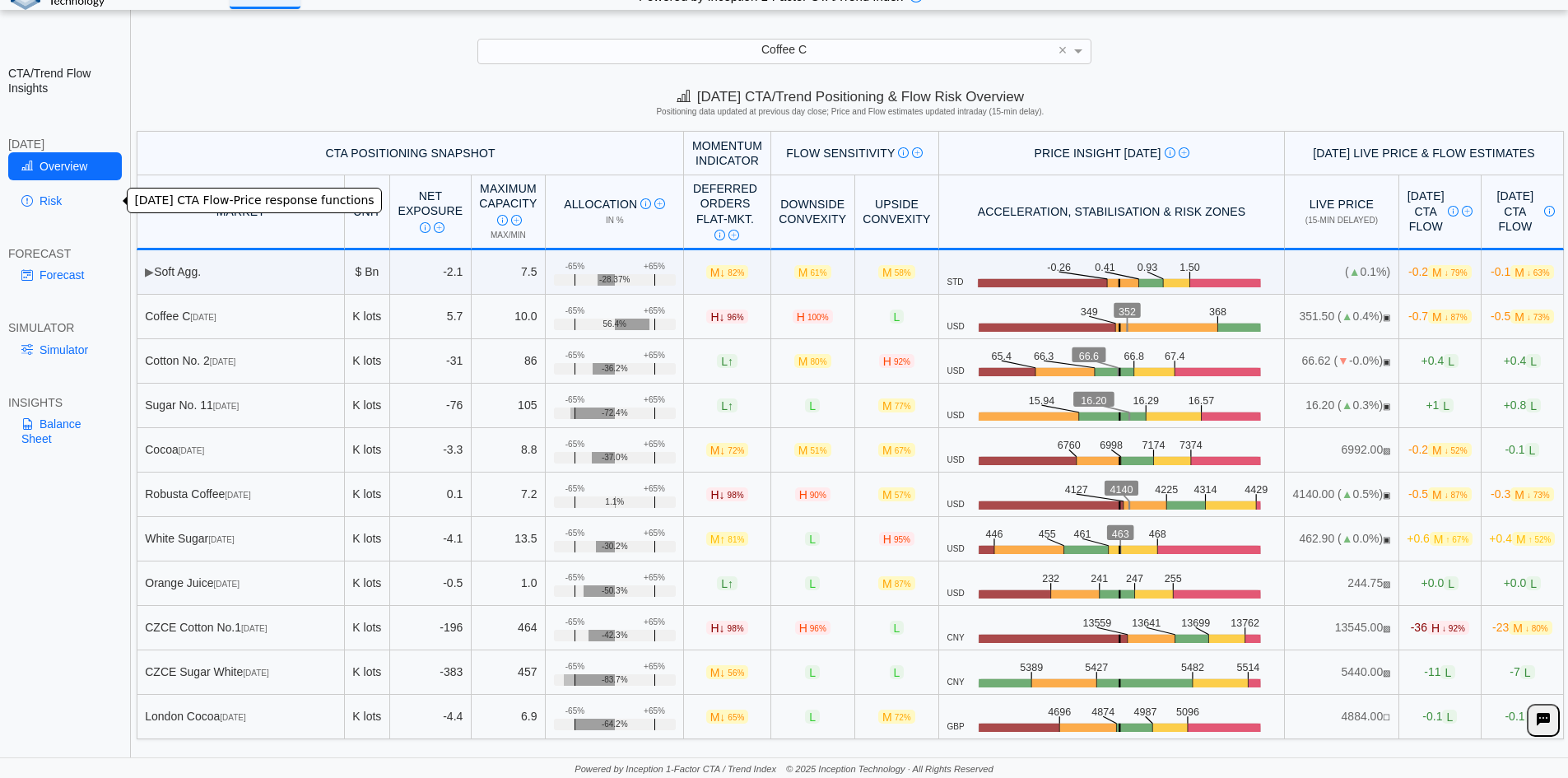
click at [41, 210] on link "Risk" at bounding box center [64, 200] width 114 height 28
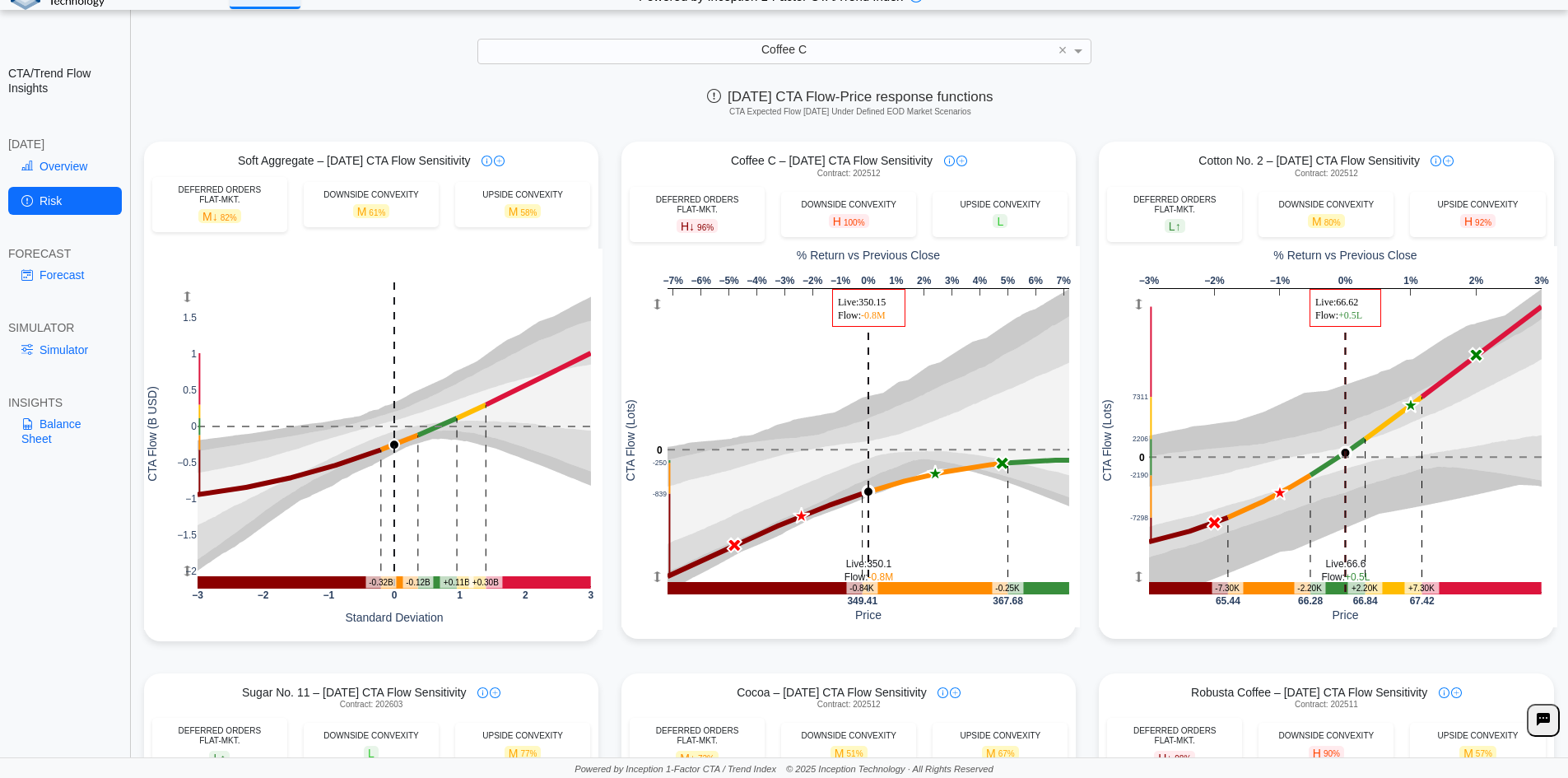
click at [63, 268] on link "Forecast" at bounding box center [64, 275] width 114 height 28
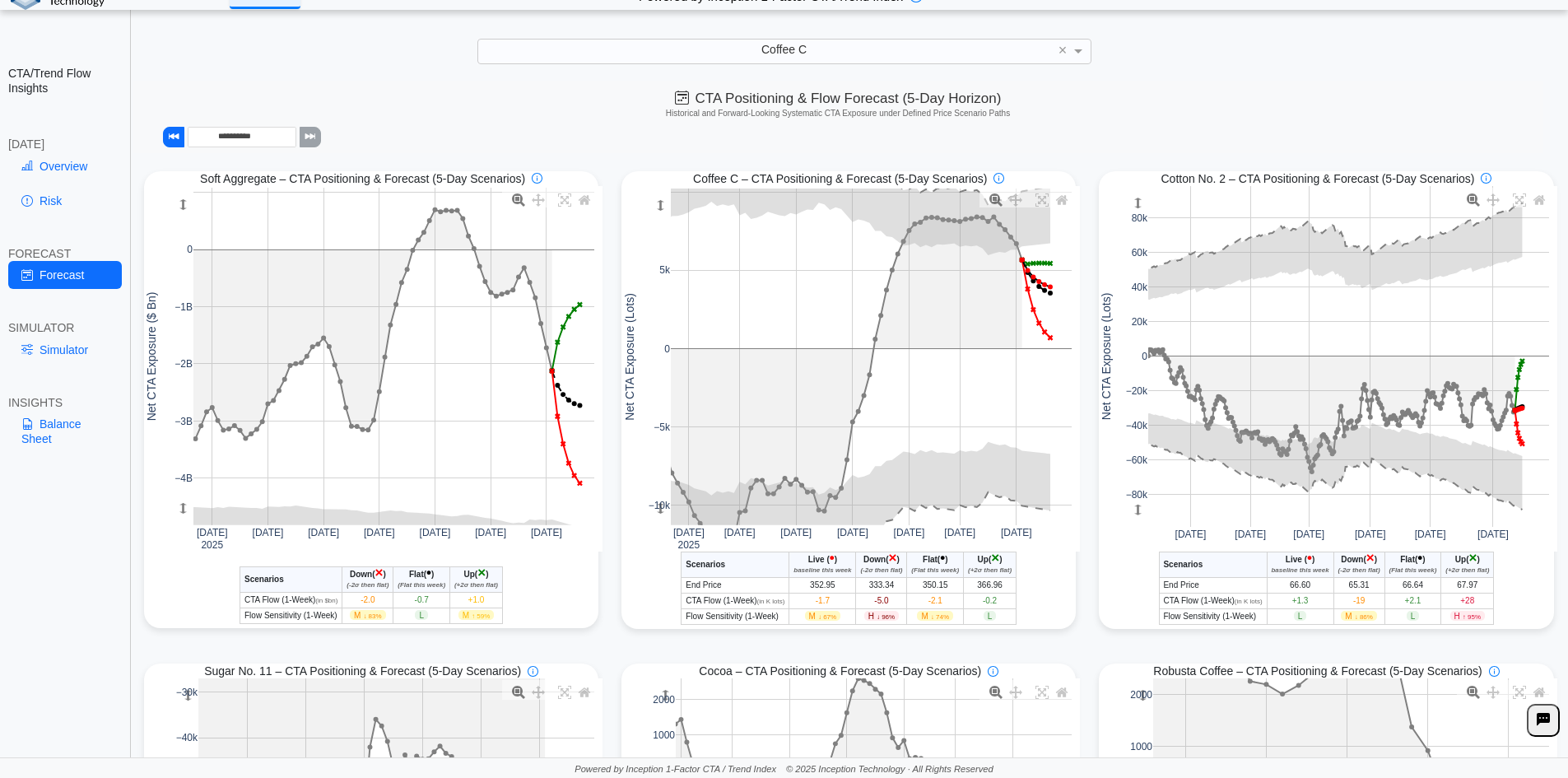
drag, startPoint x: 654, startPoint y: 513, endPoint x: 645, endPoint y: 448, distance: 65.6
click at [645, 448] on div "[DATE] [DATE] [DATE] Aug [DATE] Sep [DATE] 0 10k −5k 5k −10k Net CTA Exposure (…" at bounding box center [850, 369] width 458 height 365
click at [66, 436] on link "Balance Sheet" at bounding box center [64, 431] width 114 height 43
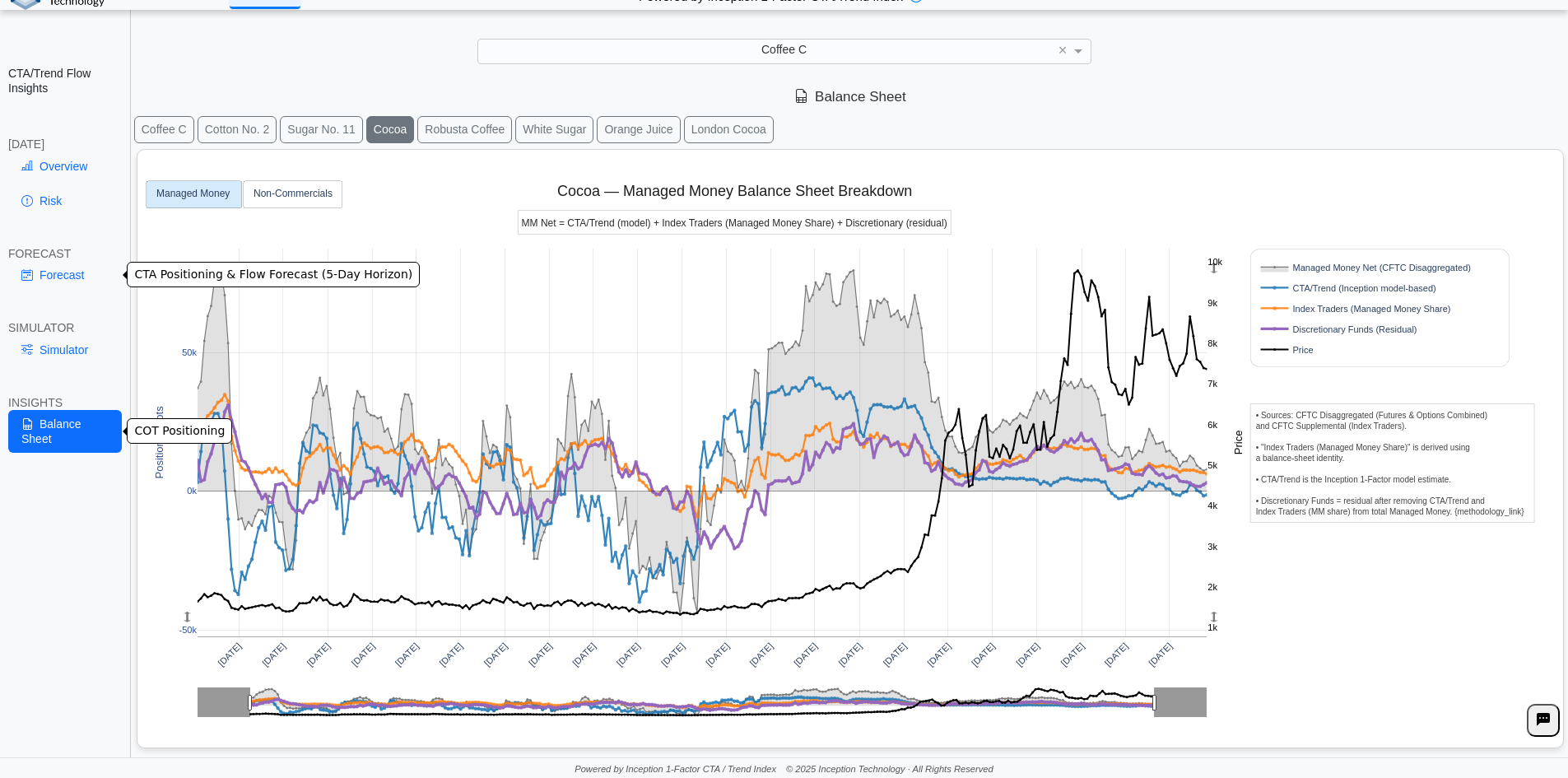
click at [49, 274] on link "Forecast" at bounding box center [64, 275] width 114 height 28
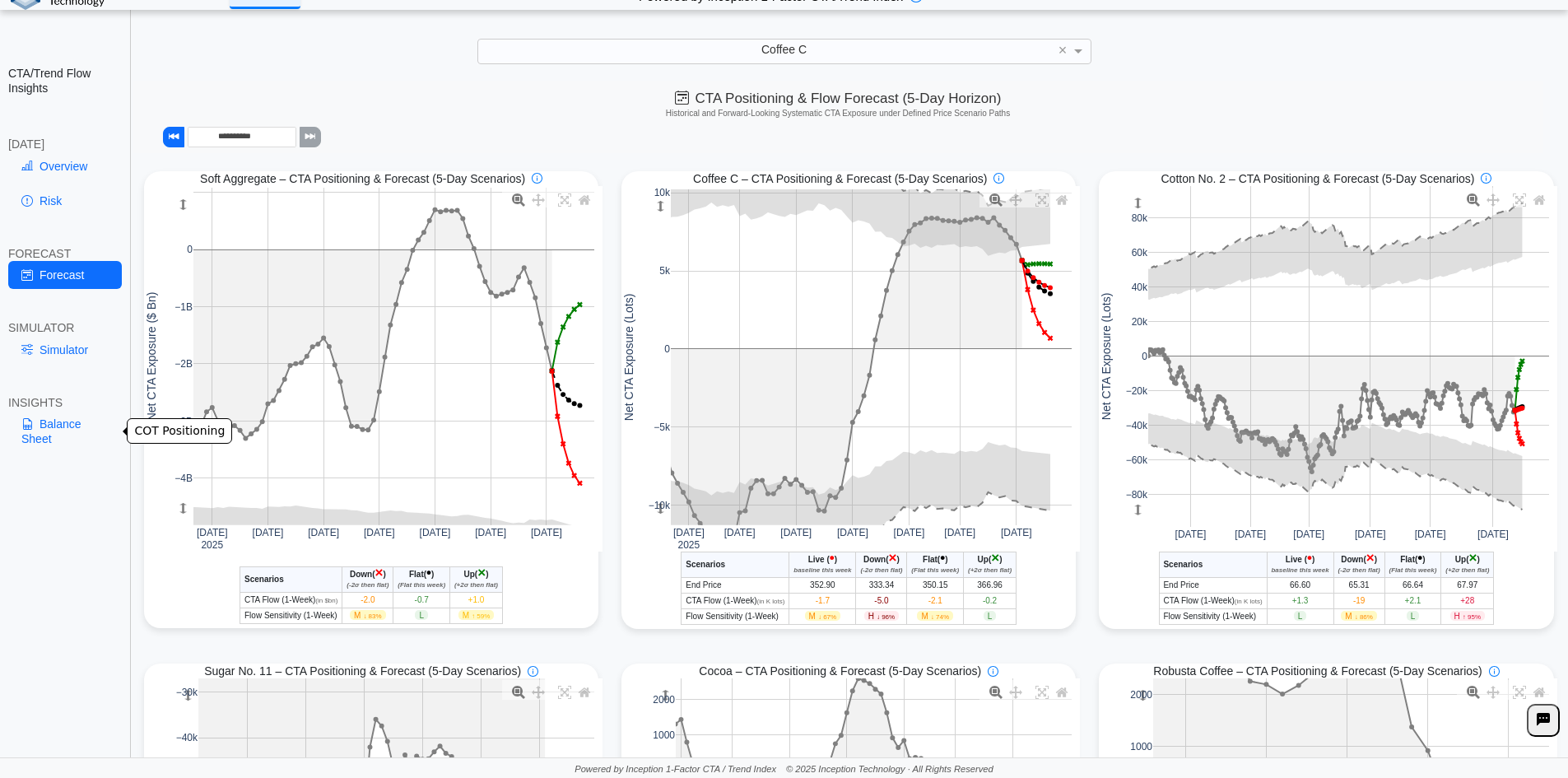
click at [46, 432] on link "Balance Sheet" at bounding box center [64, 431] width 114 height 43
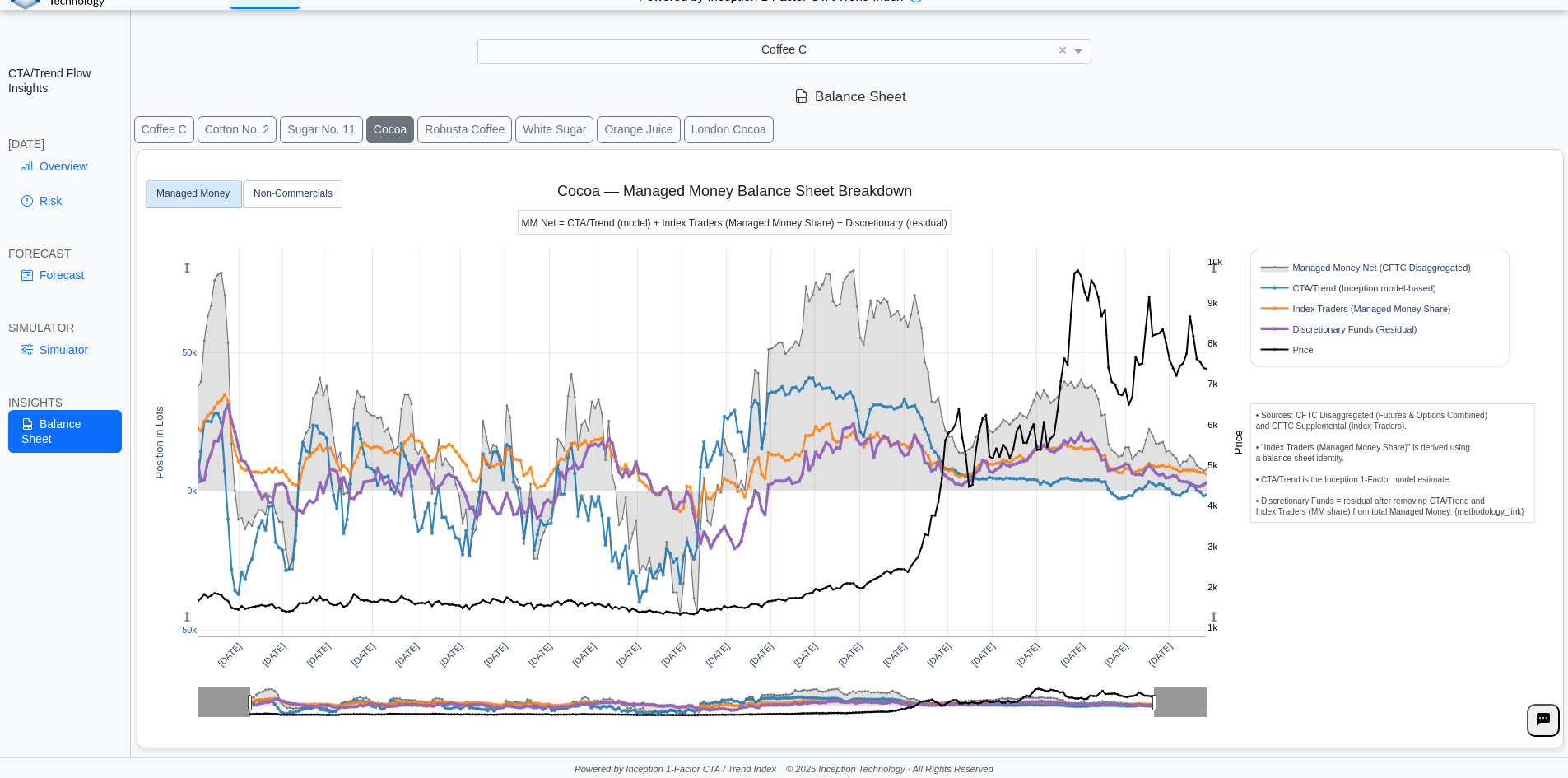
click at [56, 273] on link "Forecast" at bounding box center [64, 275] width 114 height 28
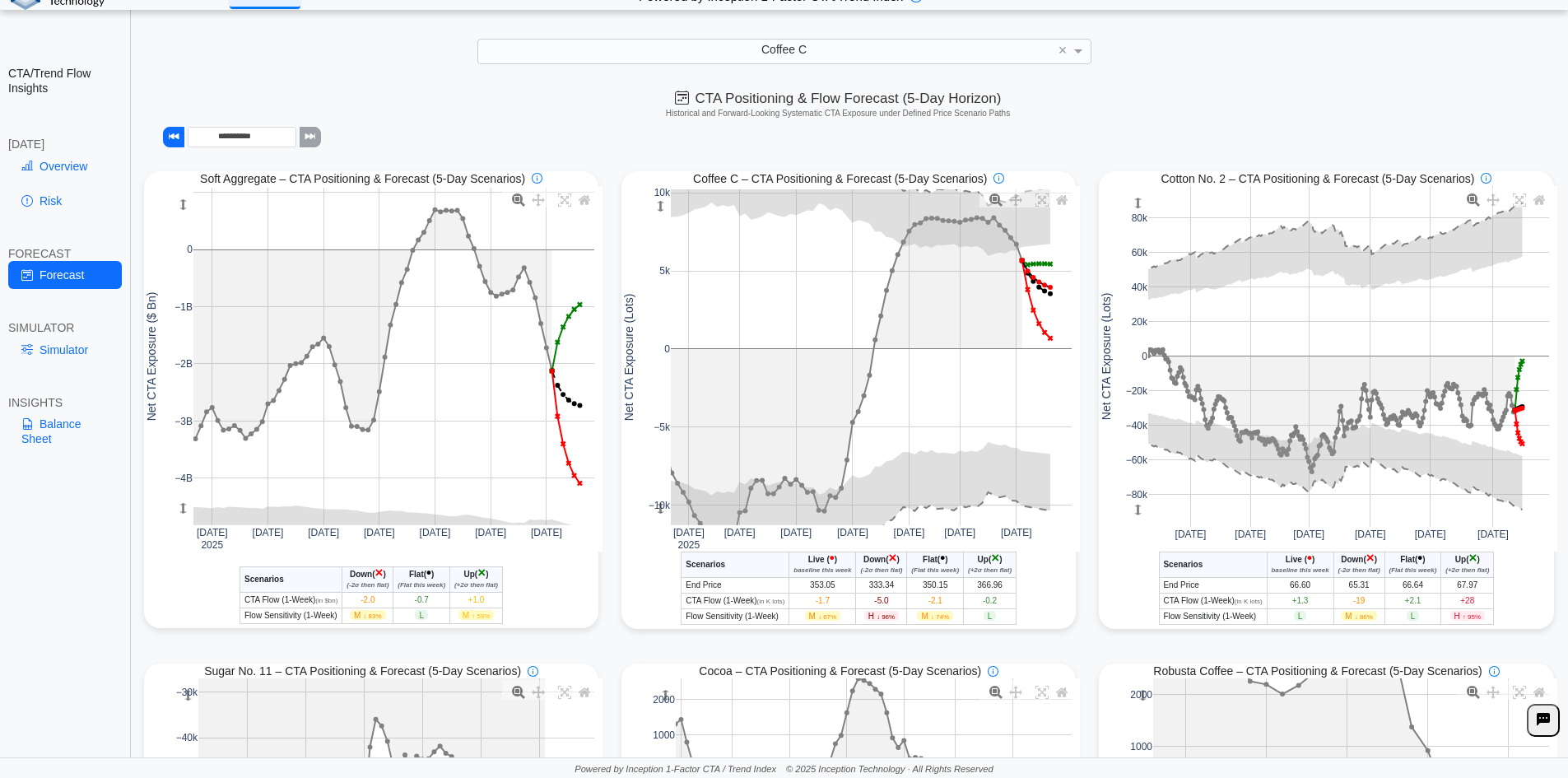
click at [35, 424] on link "Balance Sheet" at bounding box center [64, 431] width 114 height 43
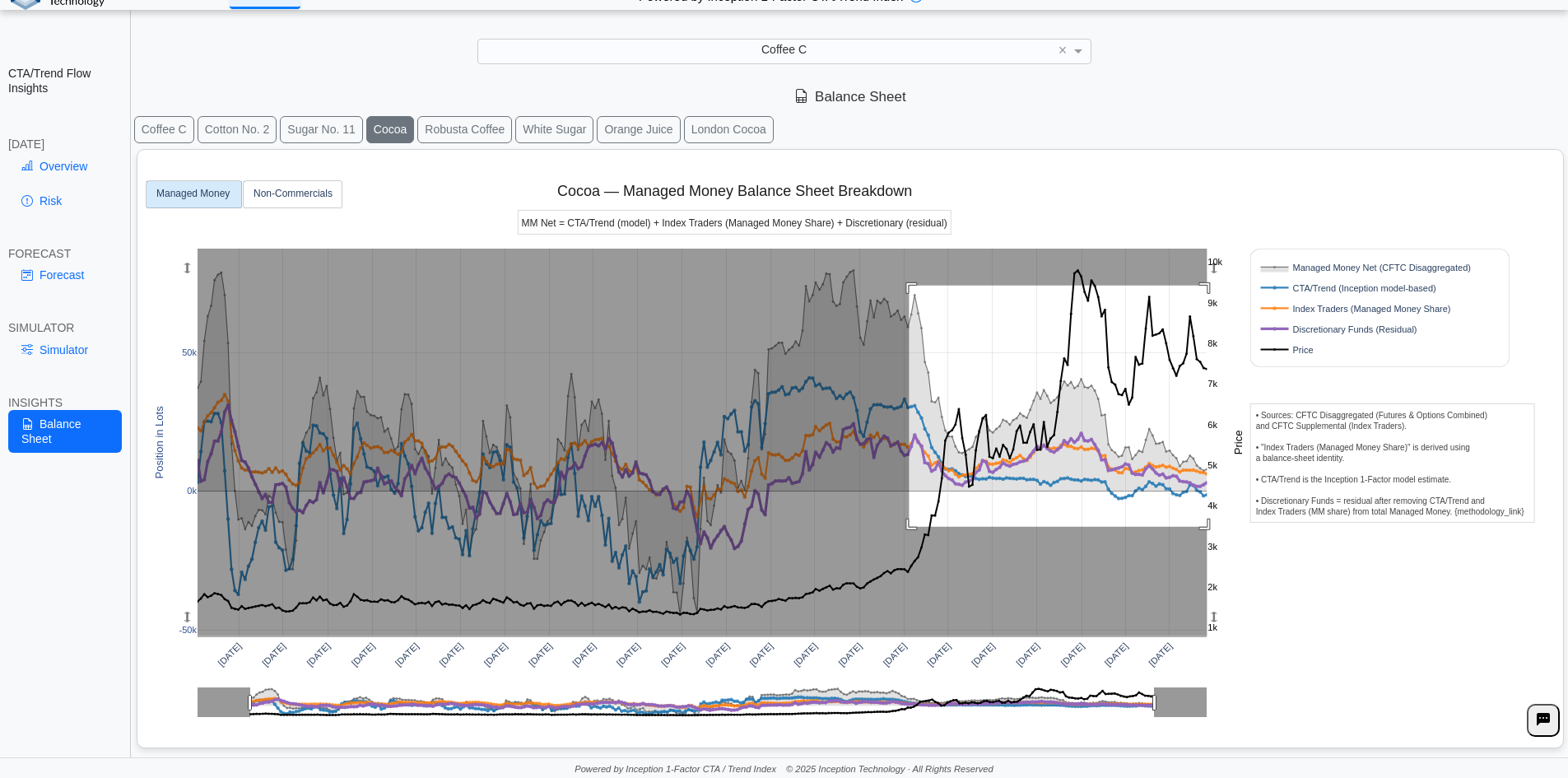
drag, startPoint x: 1168, startPoint y: 511, endPoint x: 1211, endPoint y: 527, distance: 45.9
click at [1211, 527] on g at bounding box center [703, 443] width 1043 height 422
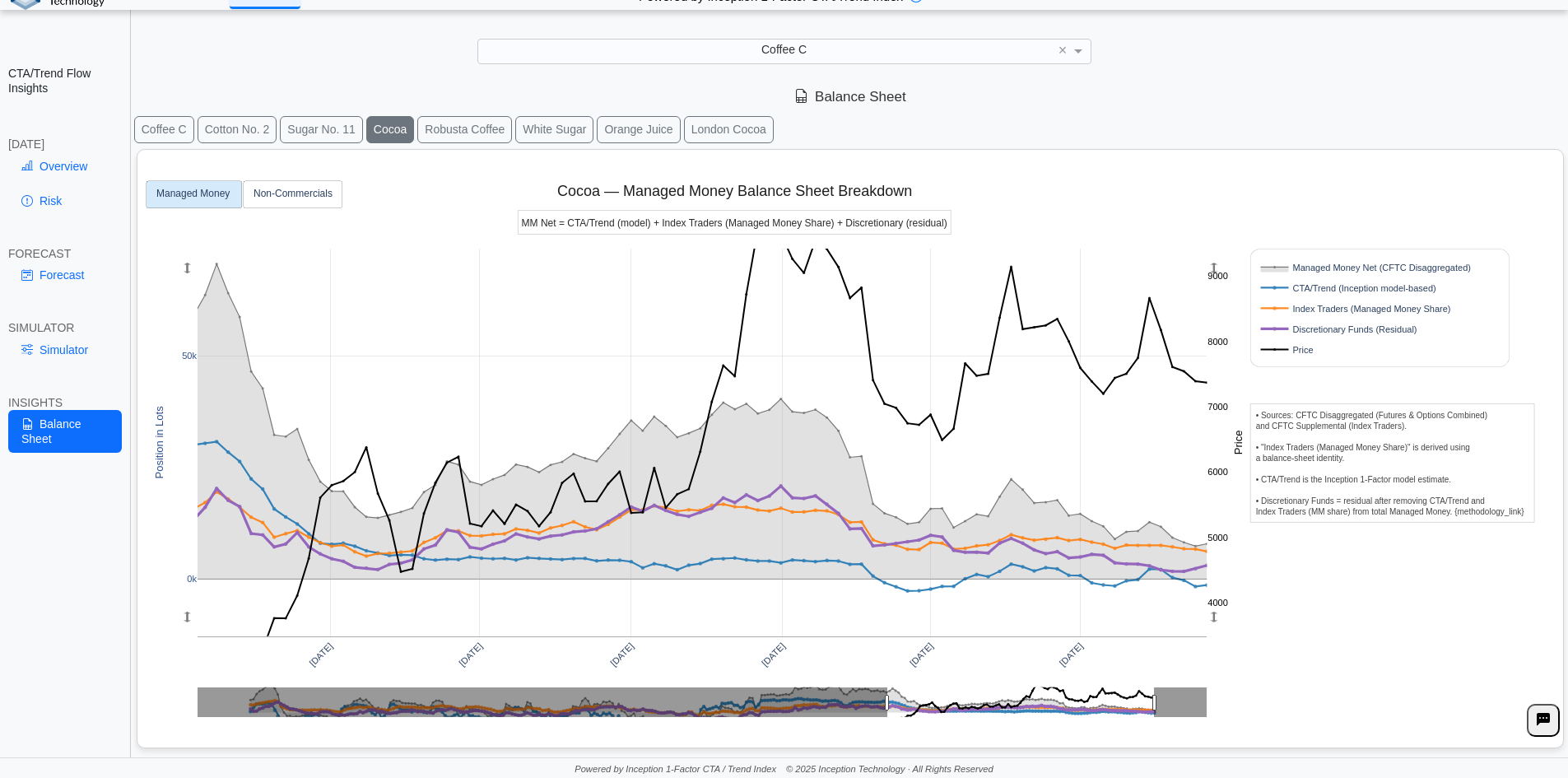
click at [1282, 344] on rect at bounding box center [1362, 349] width 210 height 16
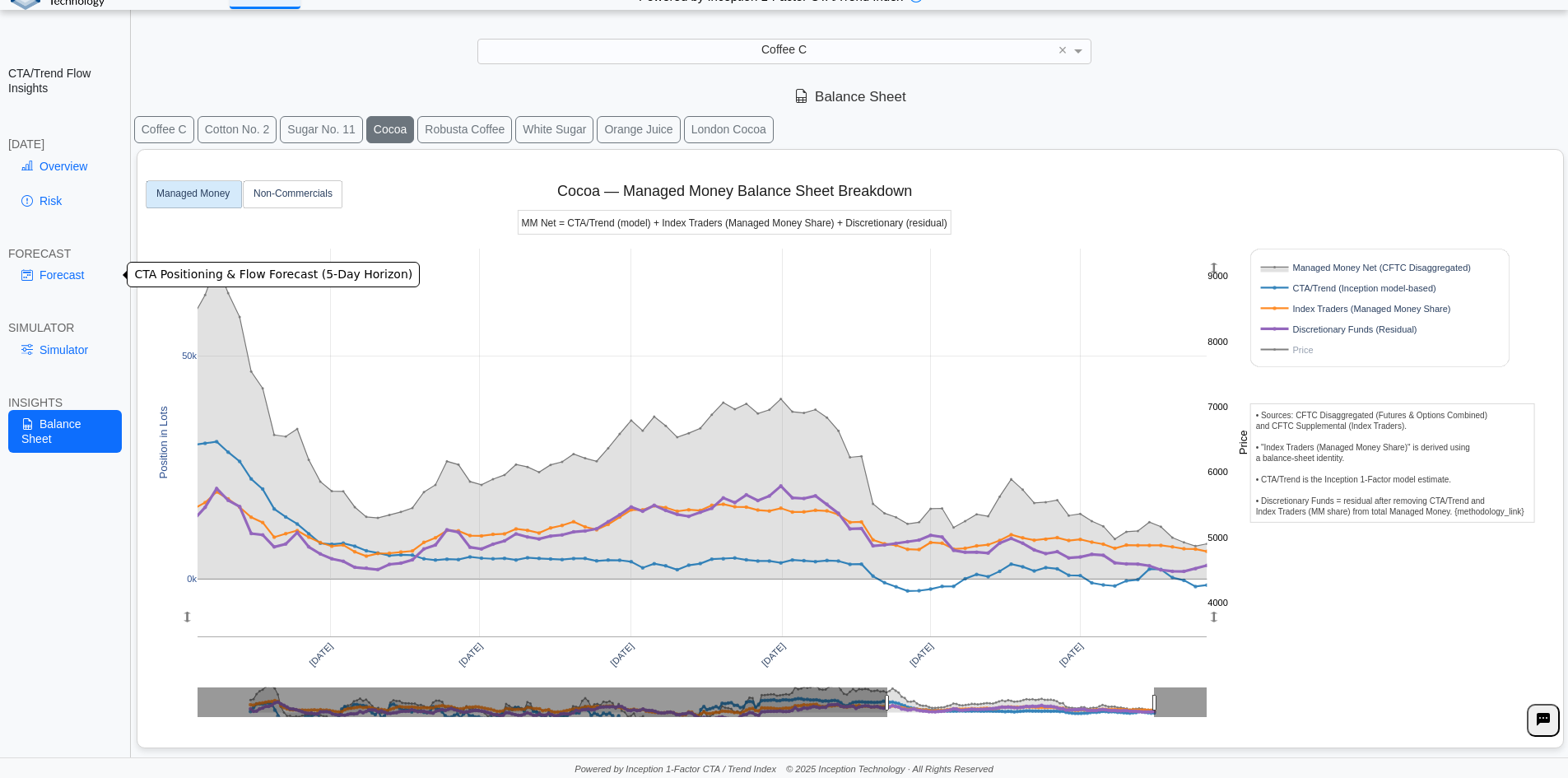
click at [41, 279] on link "Forecast" at bounding box center [64, 275] width 114 height 28
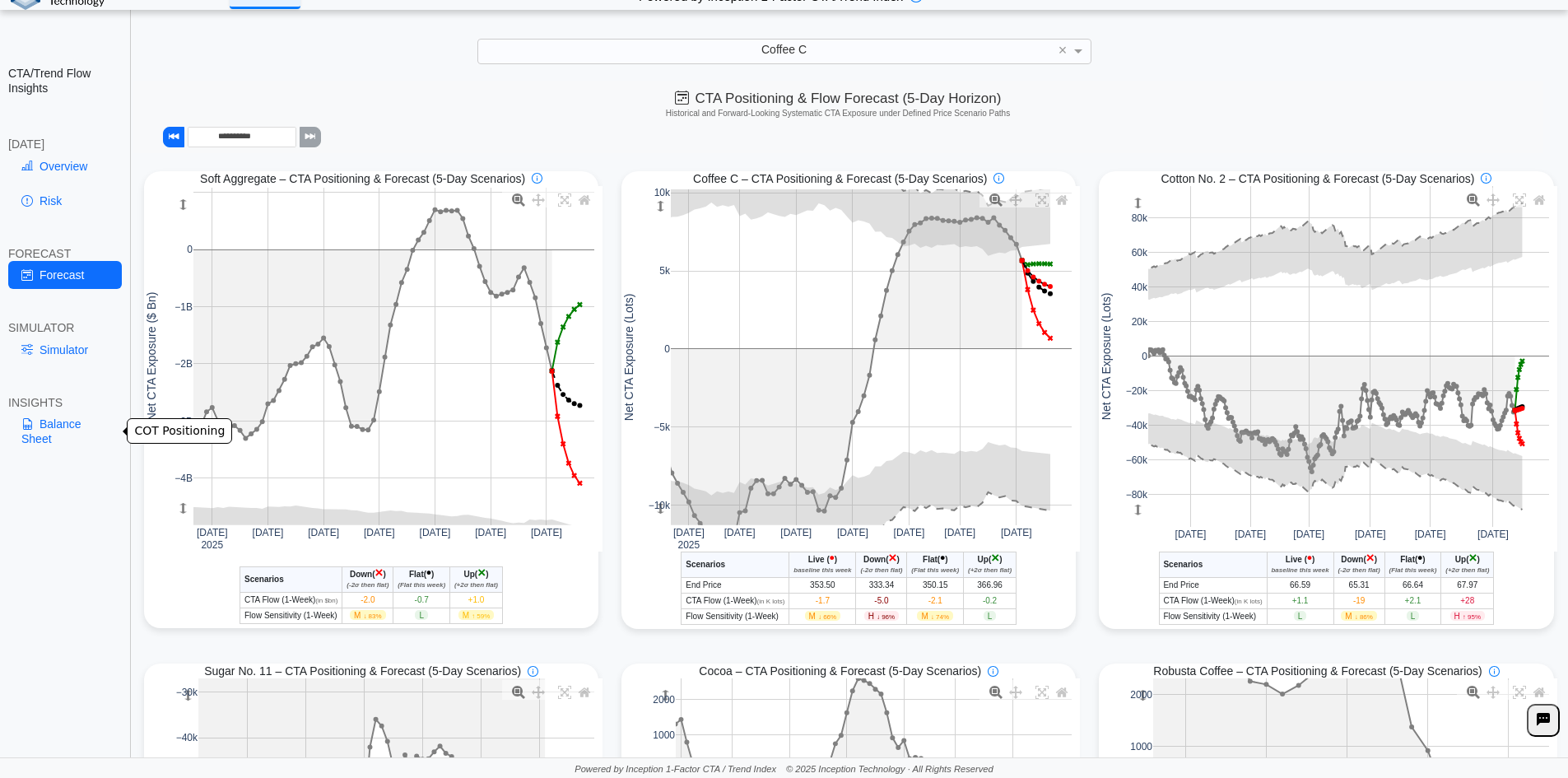
drag, startPoint x: 55, startPoint y: 443, endPoint x: 72, endPoint y: 441, distance: 17.1
click at [55, 443] on link "Balance Sheet" at bounding box center [64, 431] width 114 height 43
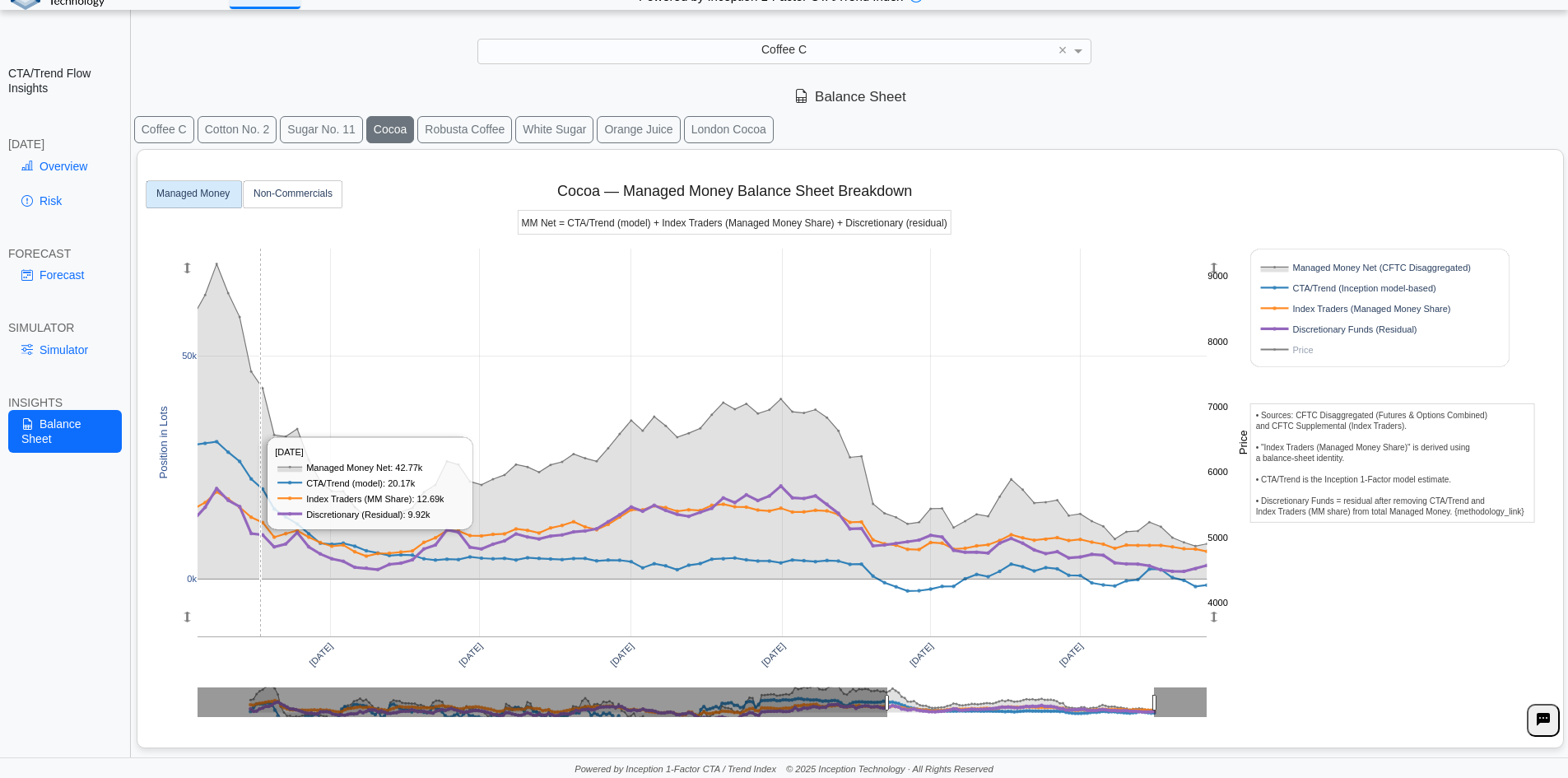
click at [345, 391] on rect at bounding box center [702, 443] width 1010 height 388
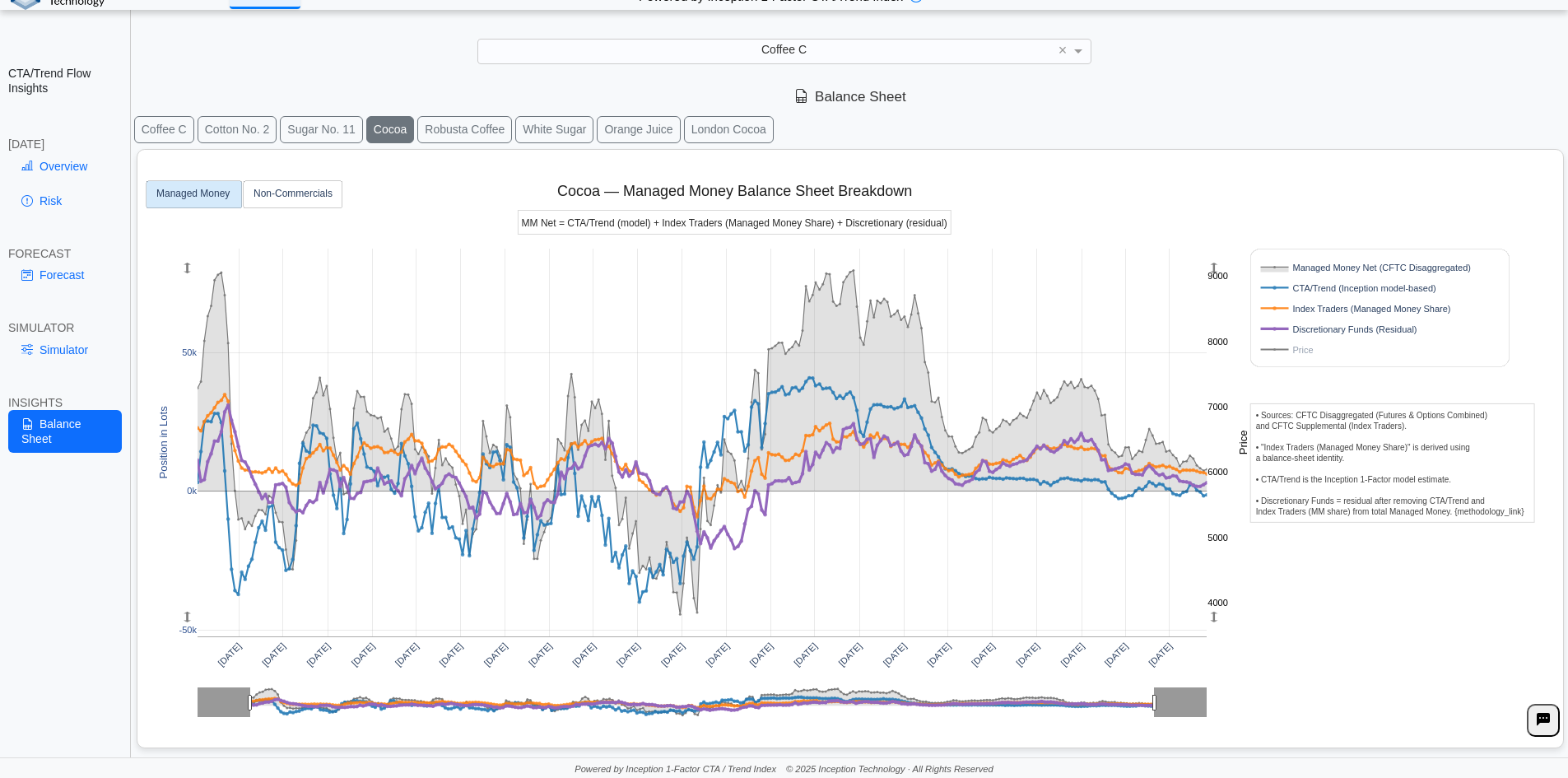
click at [1288, 350] on rect at bounding box center [1362, 349] width 210 height 16
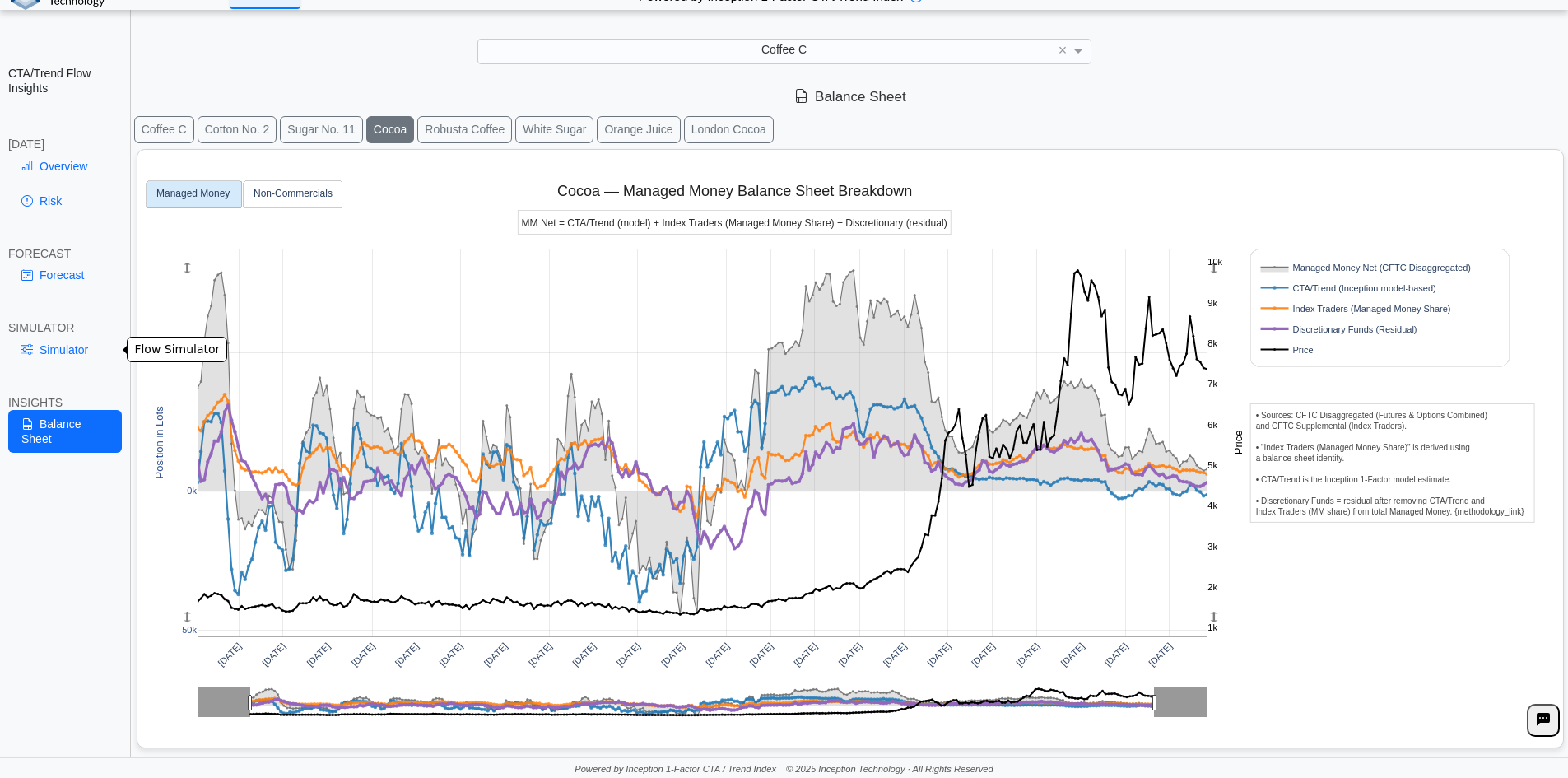
click at [61, 348] on link "Simulator" at bounding box center [64, 350] width 114 height 28
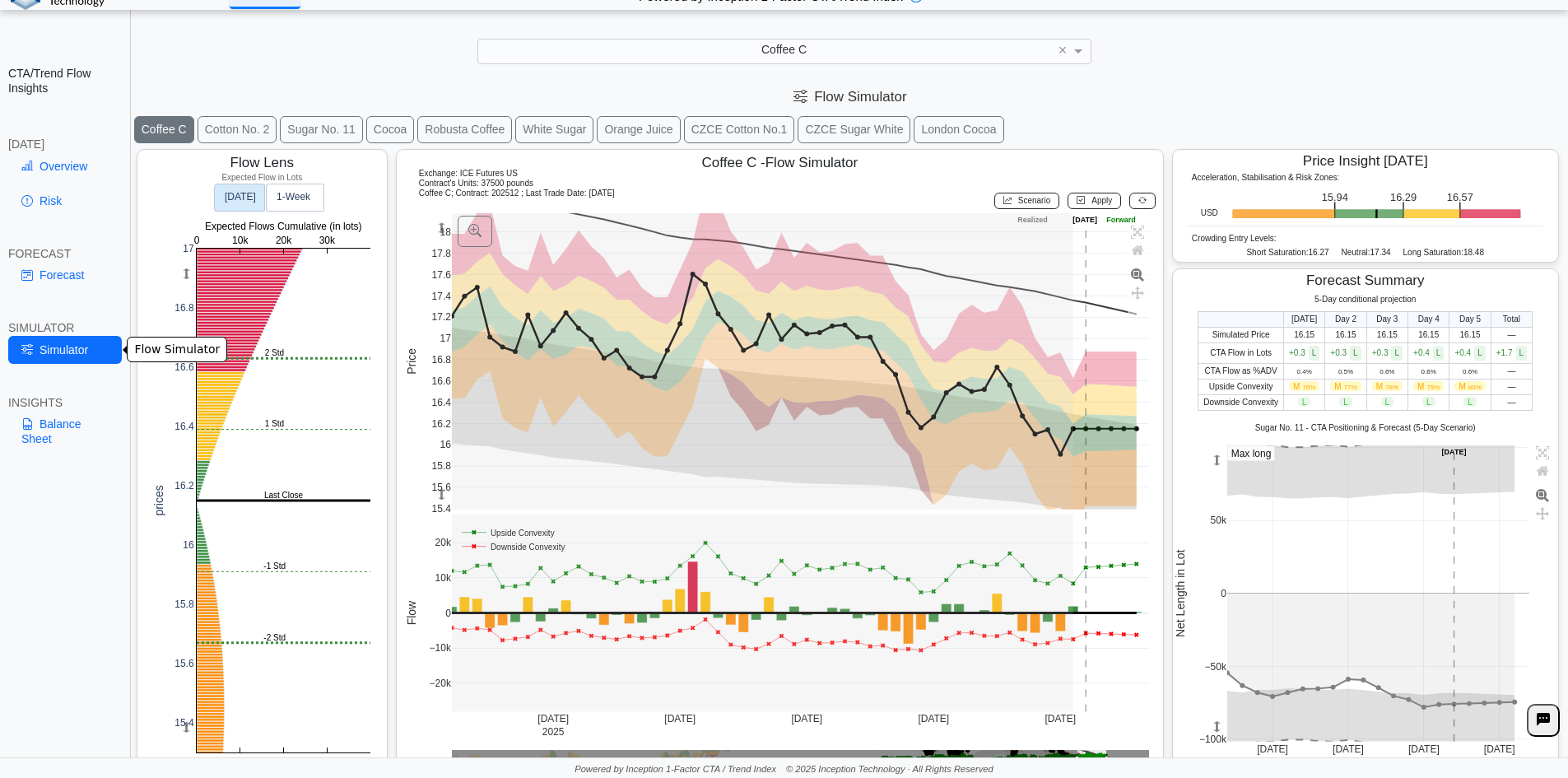
click at [52, 274] on link "Forecast" at bounding box center [64, 275] width 114 height 28
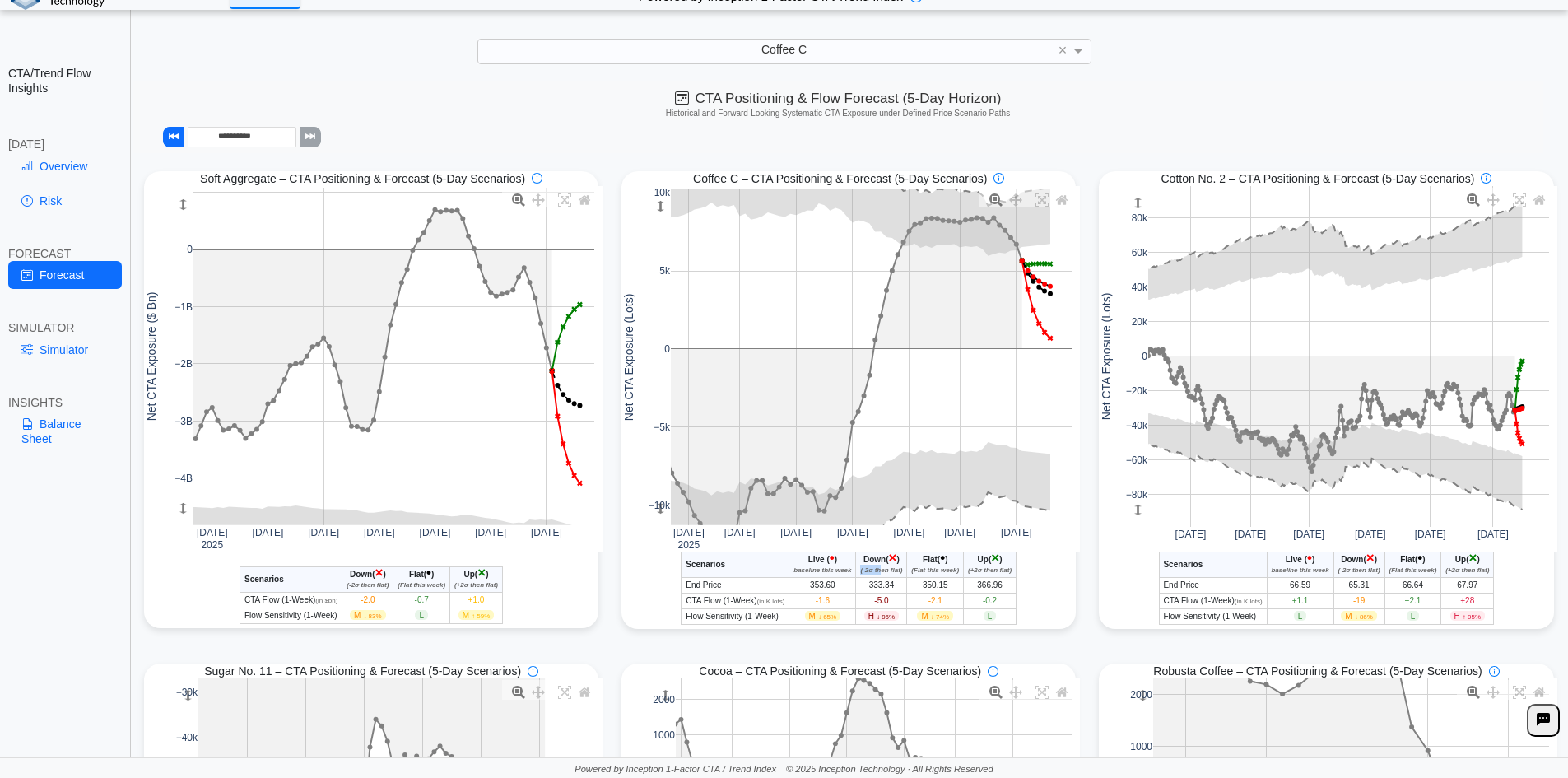
drag, startPoint x: 854, startPoint y: 573, endPoint x: 874, endPoint y: 572, distance: 20.0
click at [874, 572] on icon "(-2σ then flat)" at bounding box center [881, 570] width 42 height 7
drag, startPoint x: 874, startPoint y: 572, endPoint x: 853, endPoint y: 558, distance: 25.2
click at [856, 558] on th "Down ( × ) (-2σ then flat)" at bounding box center [881, 565] width 51 height 26
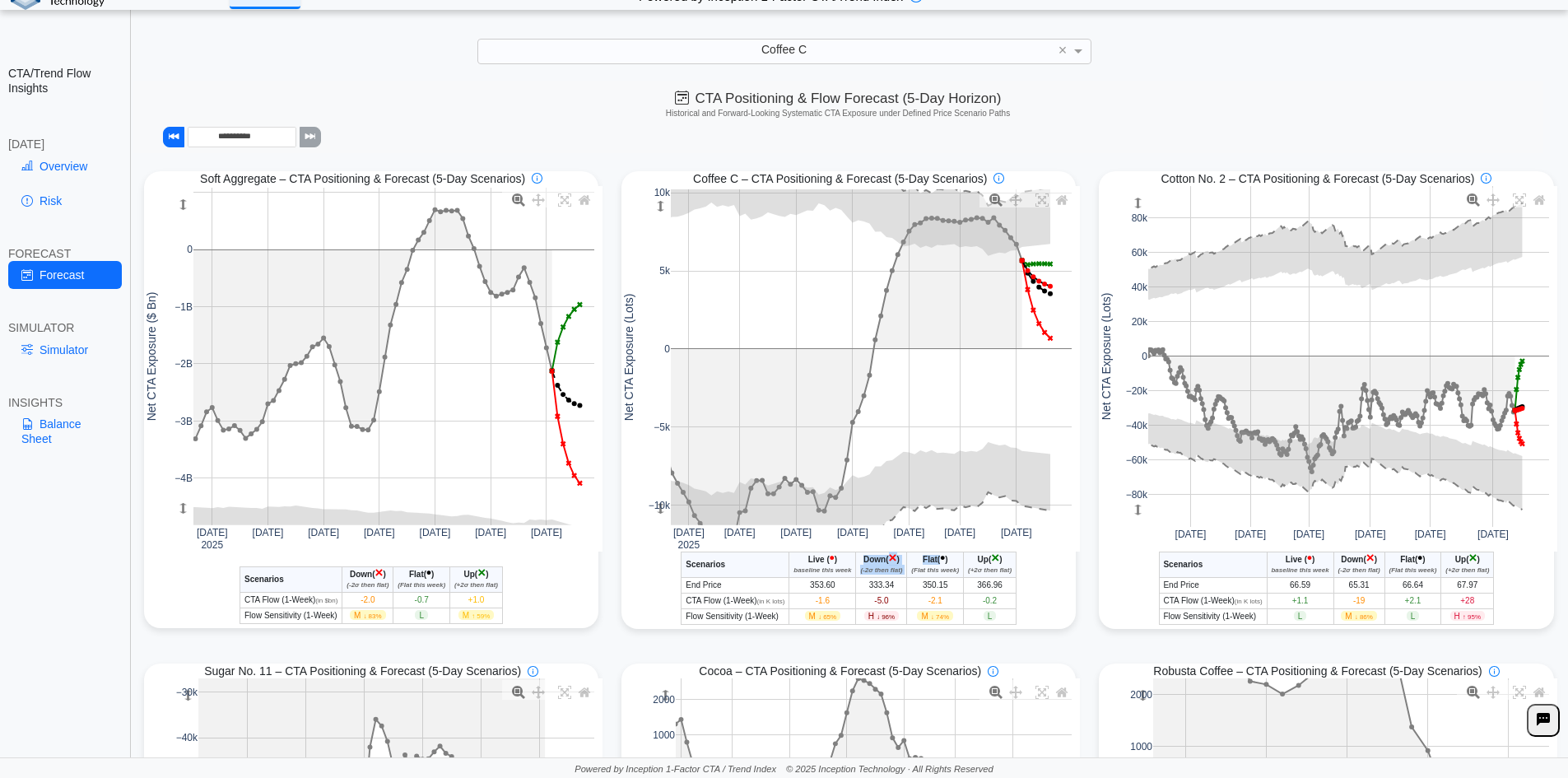
drag, startPoint x: 858, startPoint y: 560, endPoint x: 937, endPoint y: 557, distance: 79.1
click at [937, 557] on tr "Scenarios Live ( • ) baseline this week Down ( × ) (-2σ then flat) Flat ( • ) (…" at bounding box center [849, 565] width 335 height 26
click at [848, 562] on th "Live ( • ) baseline this week" at bounding box center [822, 565] width 66 height 26
drag, startPoint x: 855, startPoint y: 561, endPoint x: 895, endPoint y: 560, distance: 40.0
click at [895, 560] on th "Down ( × ) (-2σ then flat)" at bounding box center [881, 565] width 51 height 26
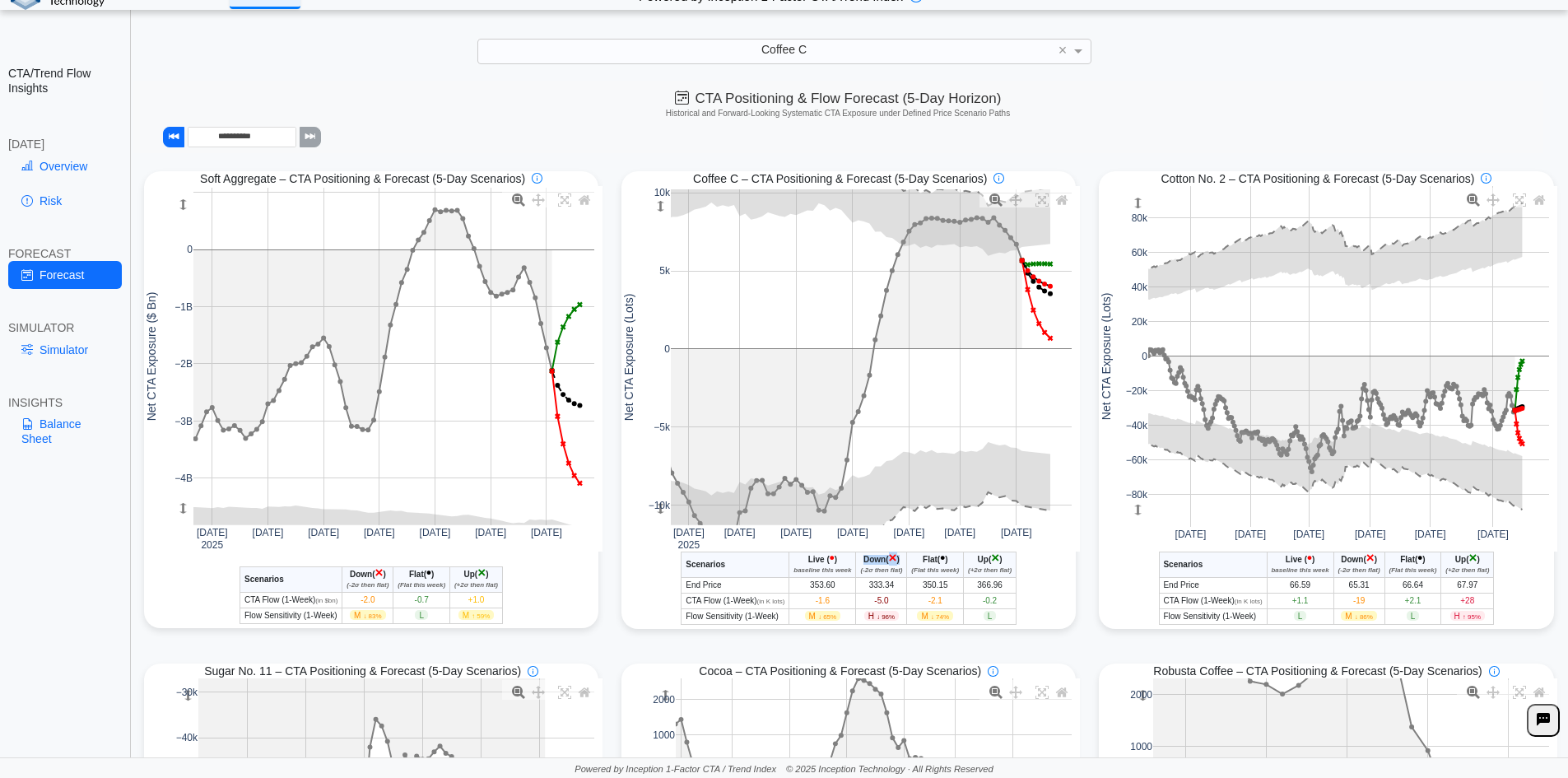
click at [895, 560] on th "Down ( × ) (-2σ then flat)" at bounding box center [881, 565] width 51 height 26
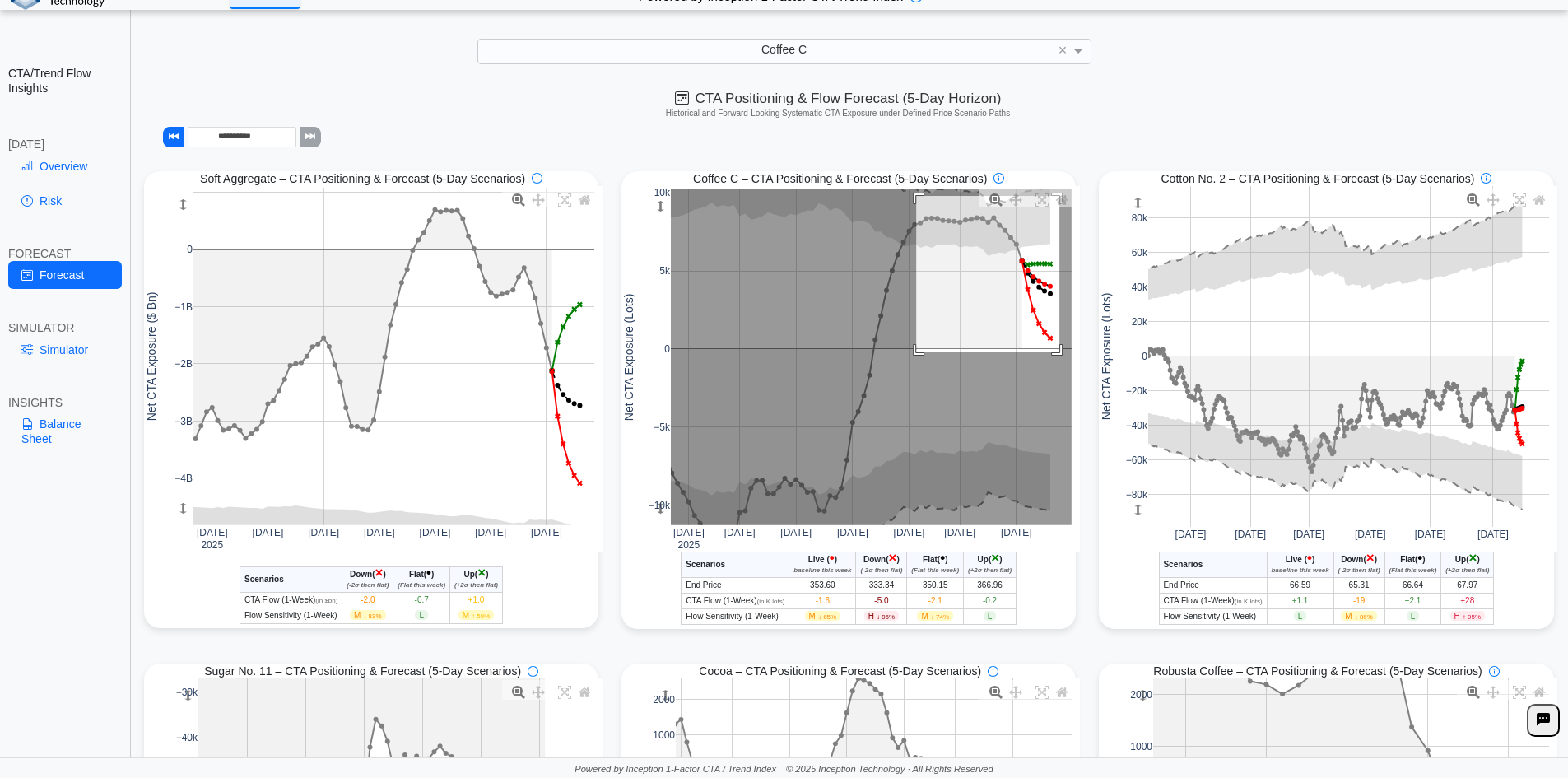
drag, startPoint x: 910, startPoint y: 197, endPoint x: 1053, endPoint y: 354, distance: 212.4
click at [1053, 354] on rect at bounding box center [871, 357] width 401 height 336
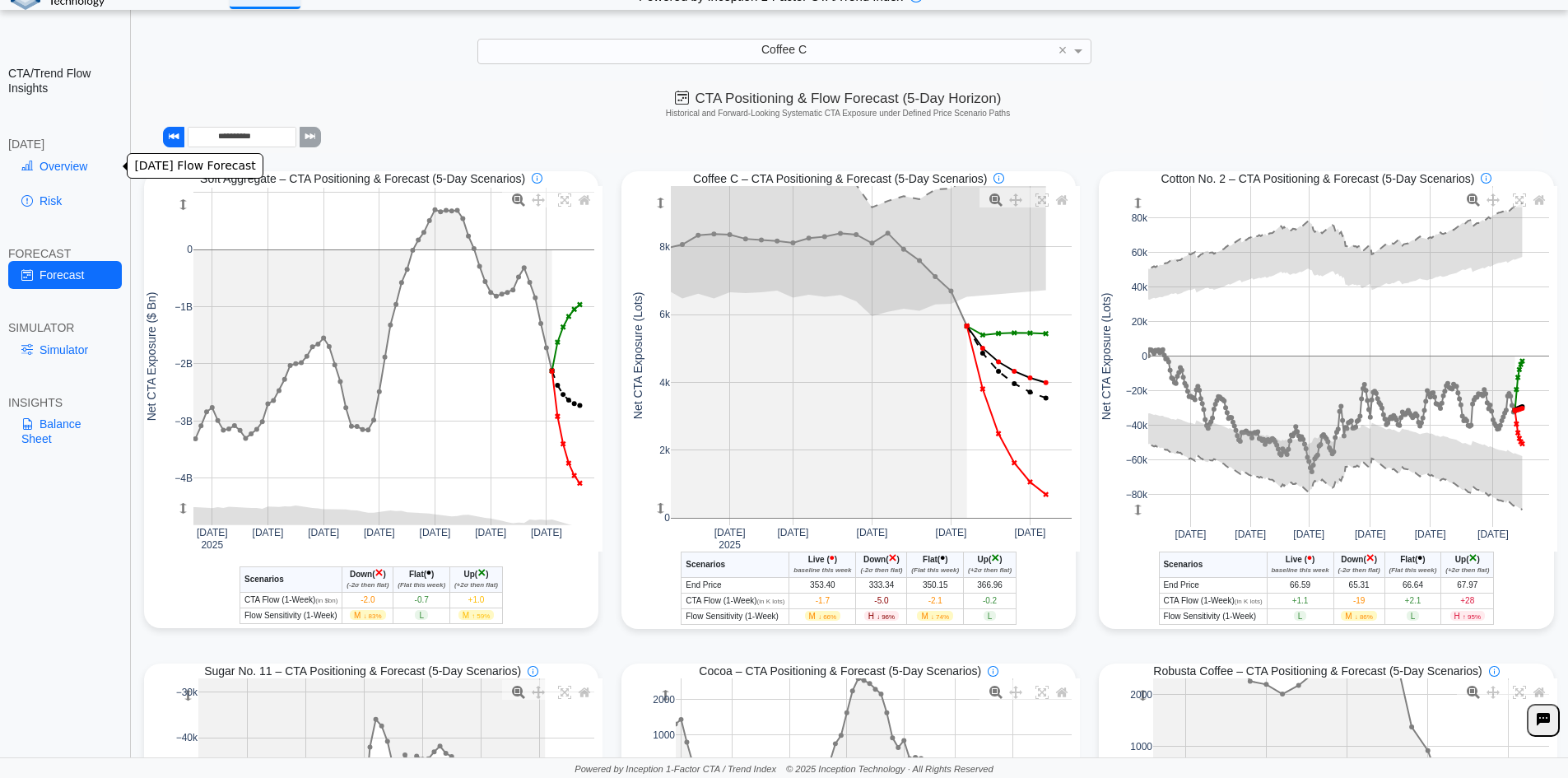
click at [40, 167] on link "Overview" at bounding box center [64, 167] width 114 height 28
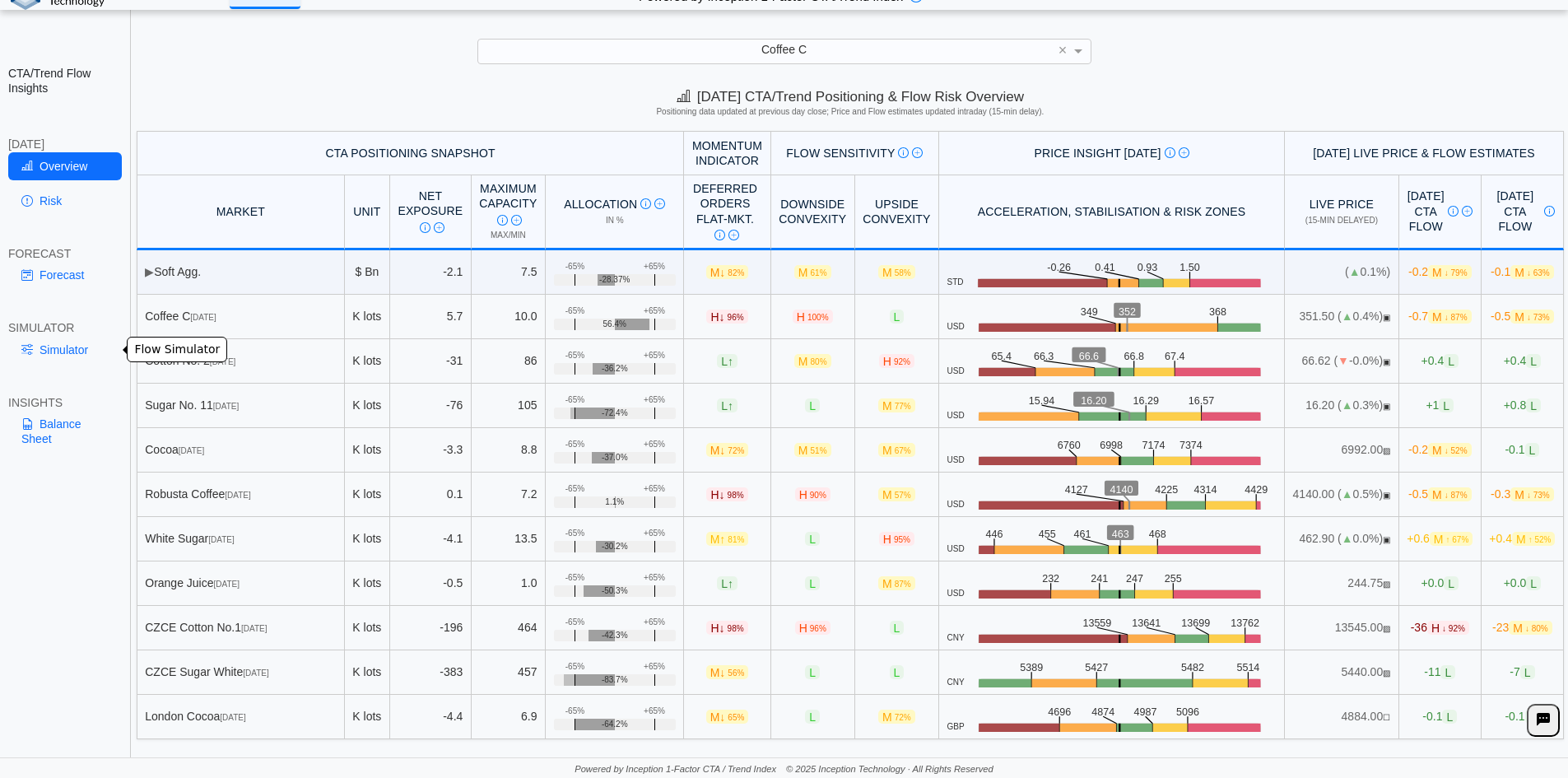
click at [82, 352] on link "Simulator" at bounding box center [64, 350] width 114 height 28
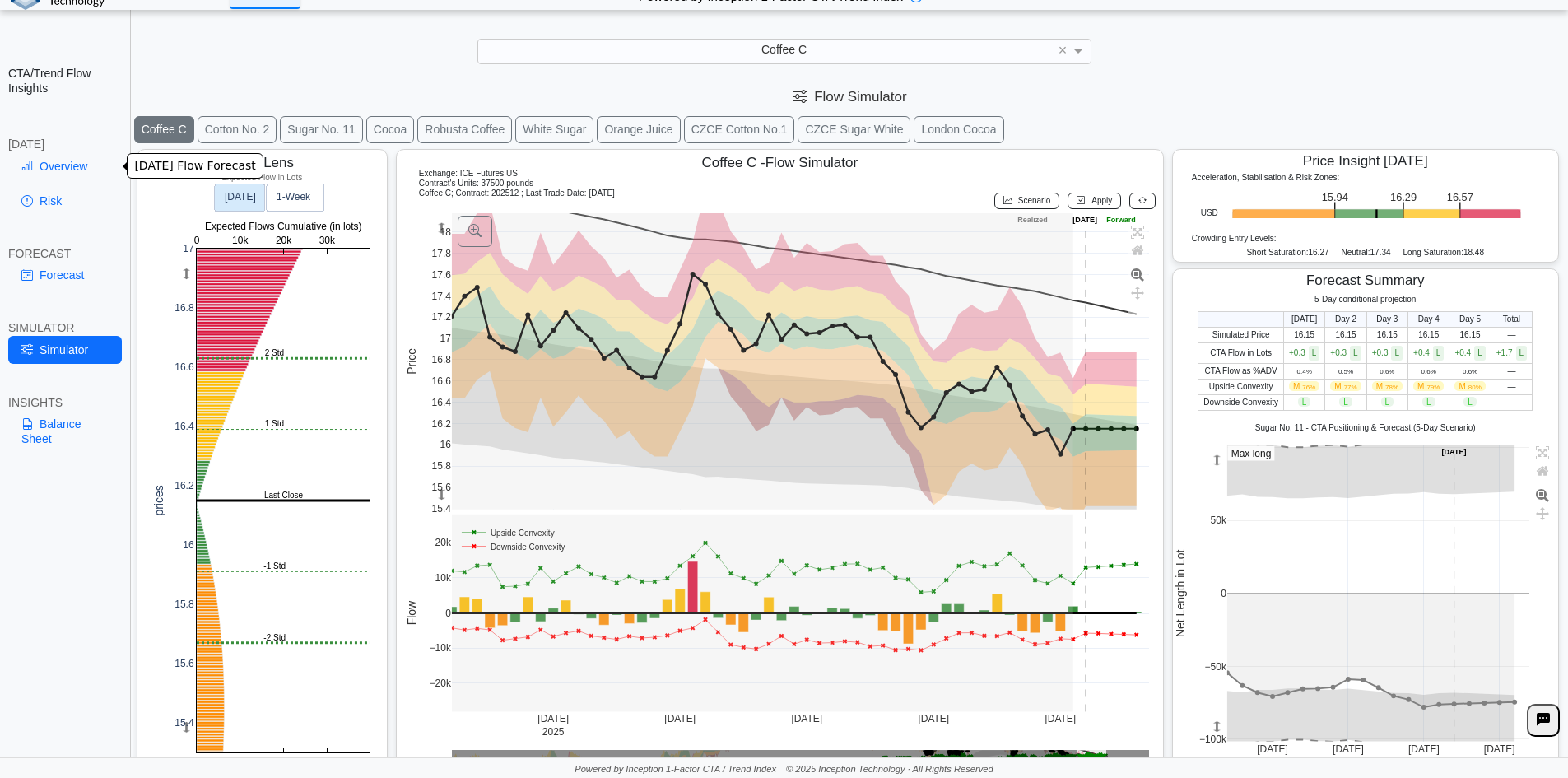
drag, startPoint x: 42, startPoint y: 154, endPoint x: 39, endPoint y: 162, distance: 8.5
click at [39, 162] on link "Overview" at bounding box center [64, 167] width 114 height 28
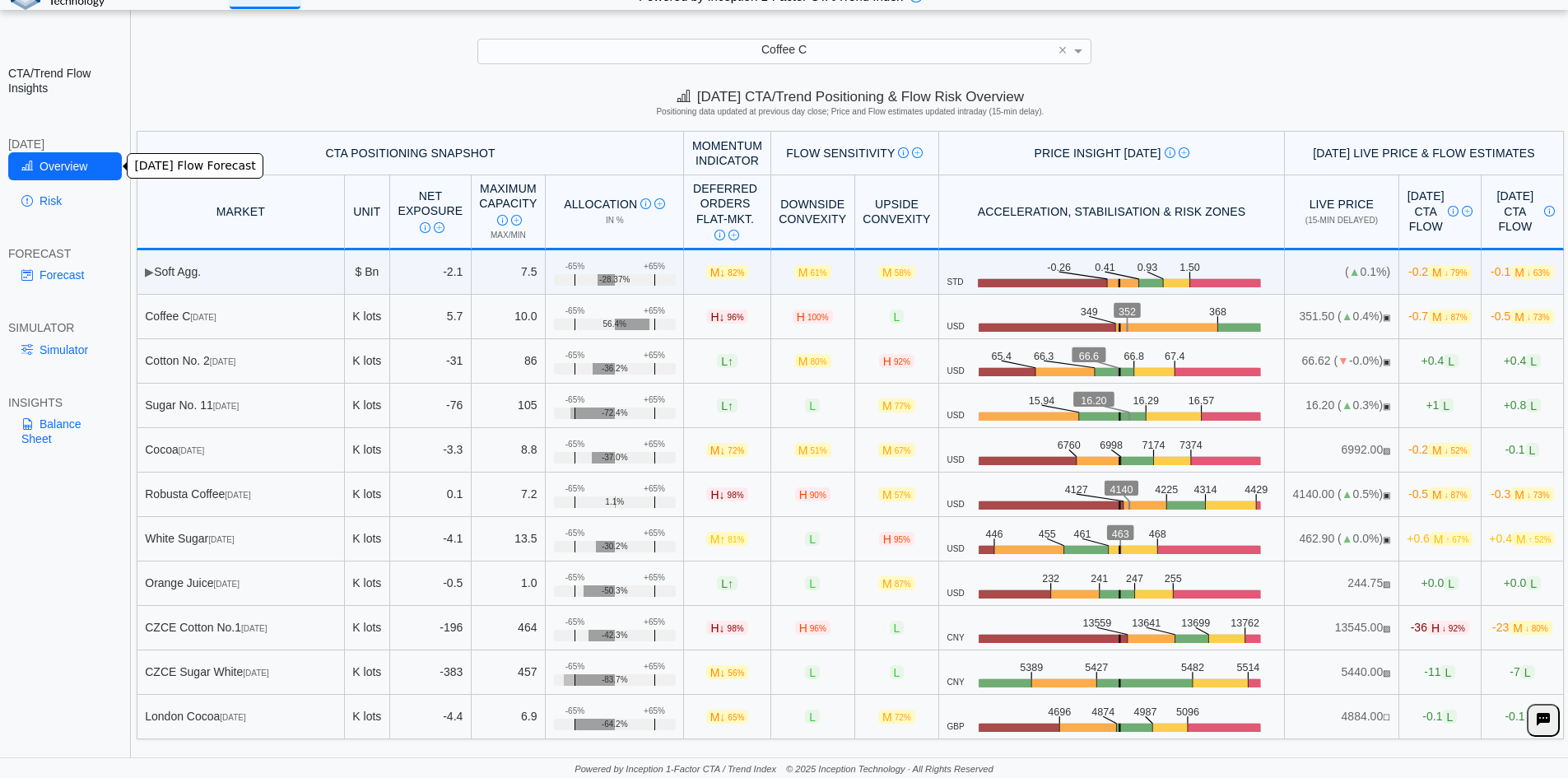
click at [39, 162] on link "Overview" at bounding box center [64, 167] width 114 height 28
click at [113, 494] on div "CTA/Trend Flow Insights [DATE] Overview Risk FORECAST Forecast SIMULATOR Simula…" at bounding box center [65, 389] width 131 height 778
drag, startPoint x: 1260, startPoint y: 317, endPoint x: 1284, endPoint y: 316, distance: 24.0
click at [1284, 316] on td "351.50 ( ▲ 0.4%) ▣" at bounding box center [1341, 317] width 114 height 45
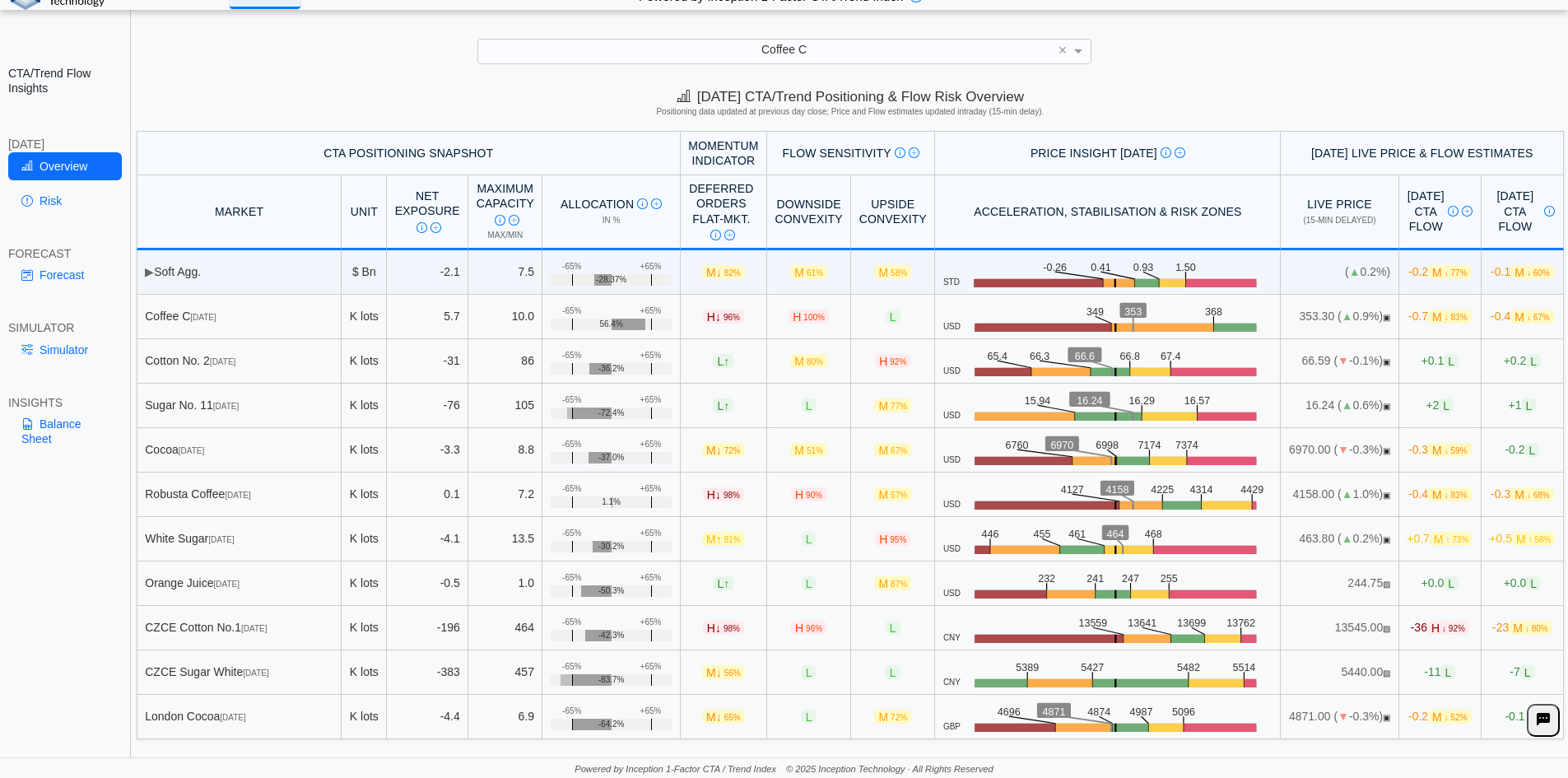
drag, startPoint x: 1288, startPoint y: 319, endPoint x: 1333, endPoint y: 317, distance: 45.0
click at [1333, 317] on td "353.30 ( ▲ 0.9%) ▣" at bounding box center [1339, 317] width 118 height 45
